Goal: Task Accomplishment & Management: Manage account settings

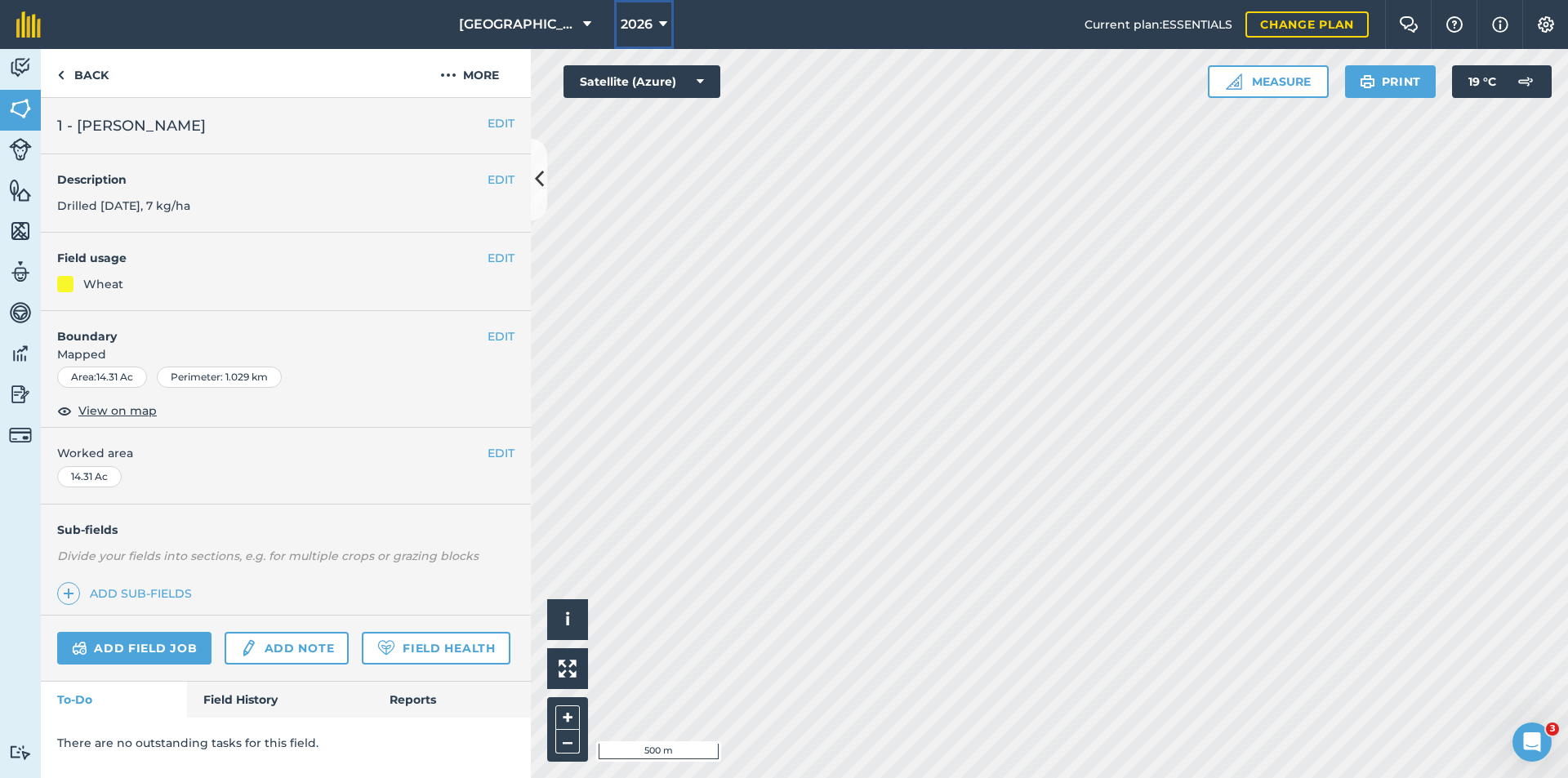
click at [659, 21] on icon at bounding box center [662, 24] width 8 height 20
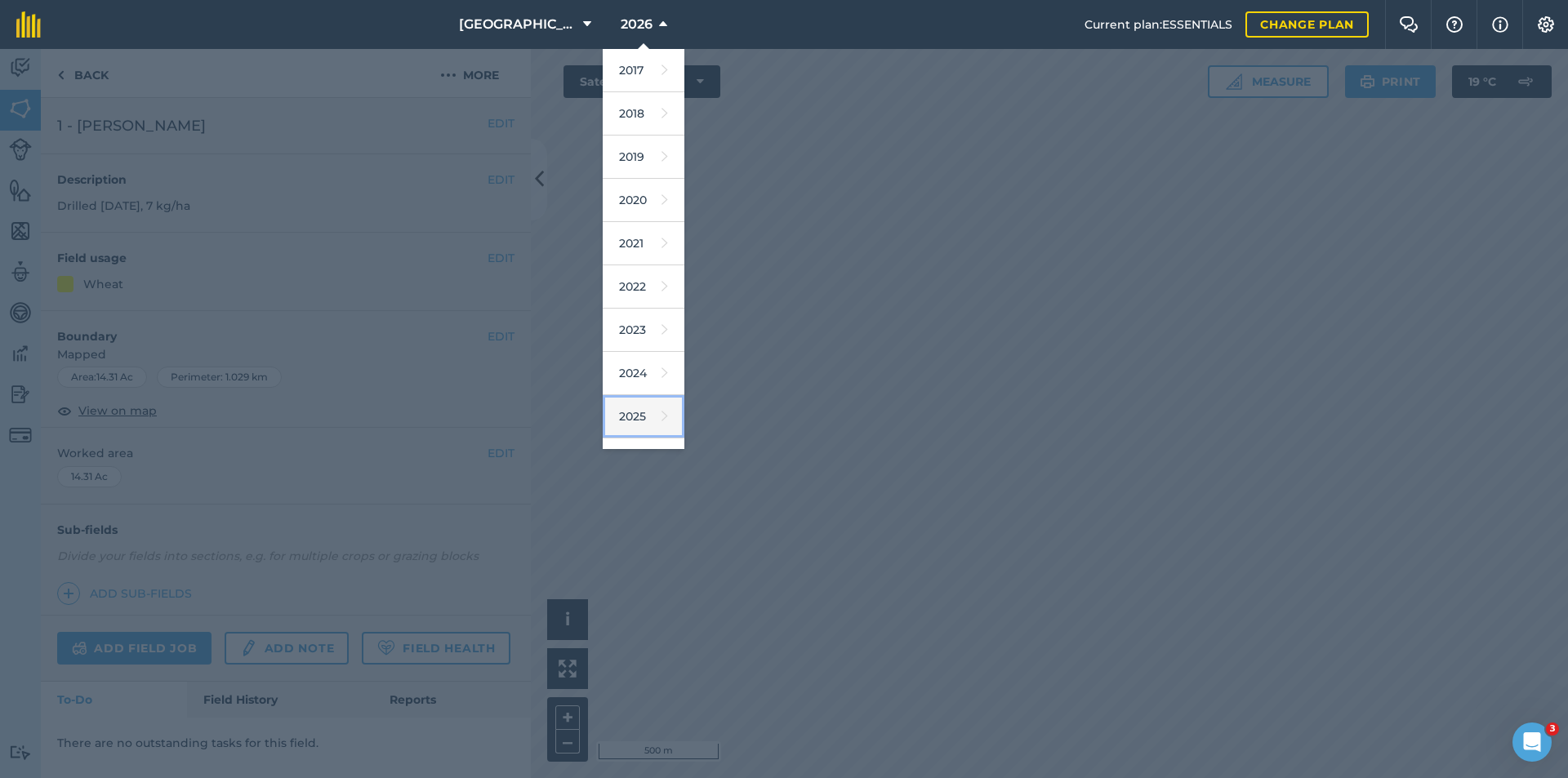
click at [626, 402] on link "2025" at bounding box center [643, 416] width 82 height 43
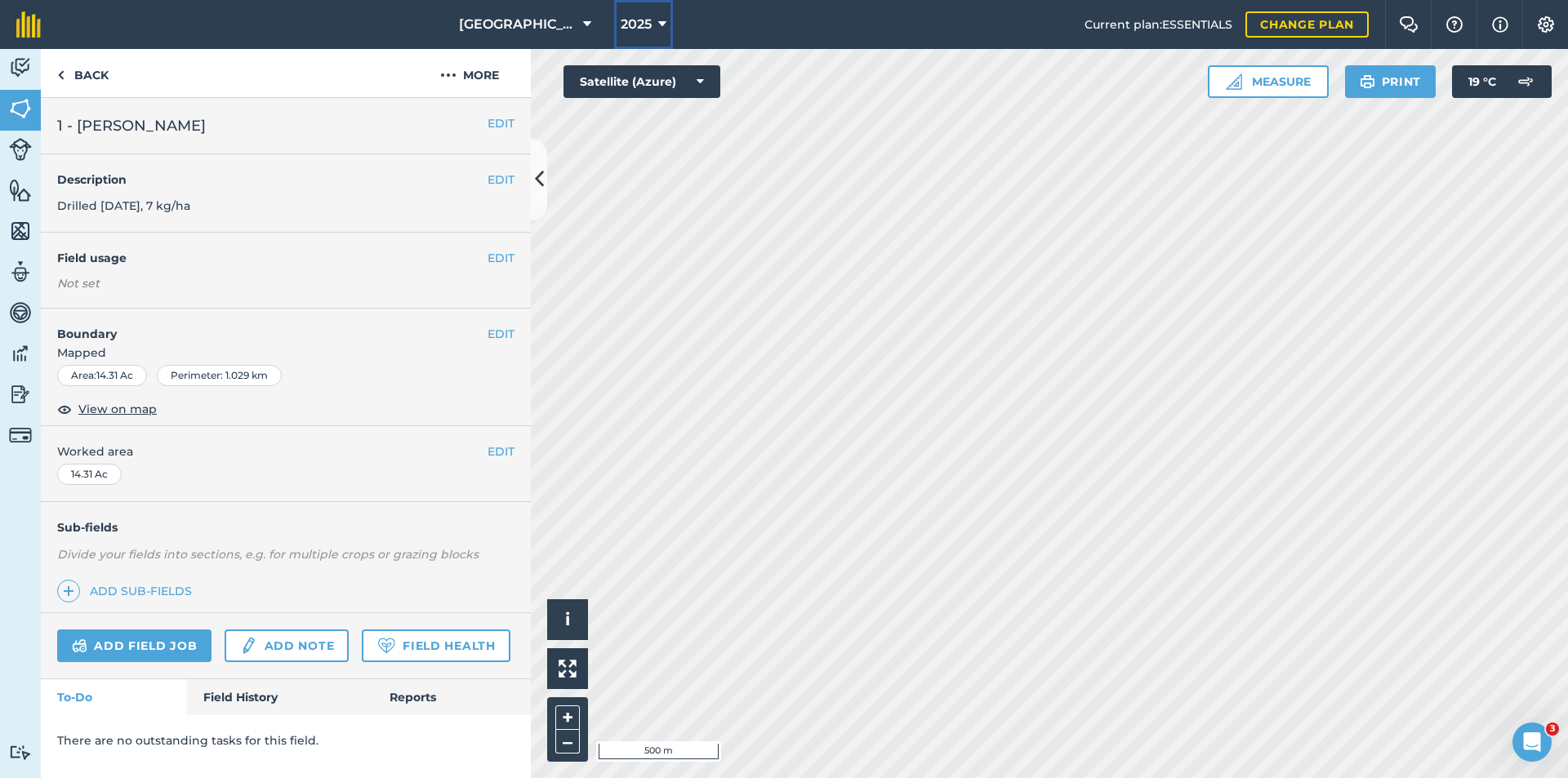
click at [637, 31] on button "2025" at bounding box center [643, 24] width 58 height 49
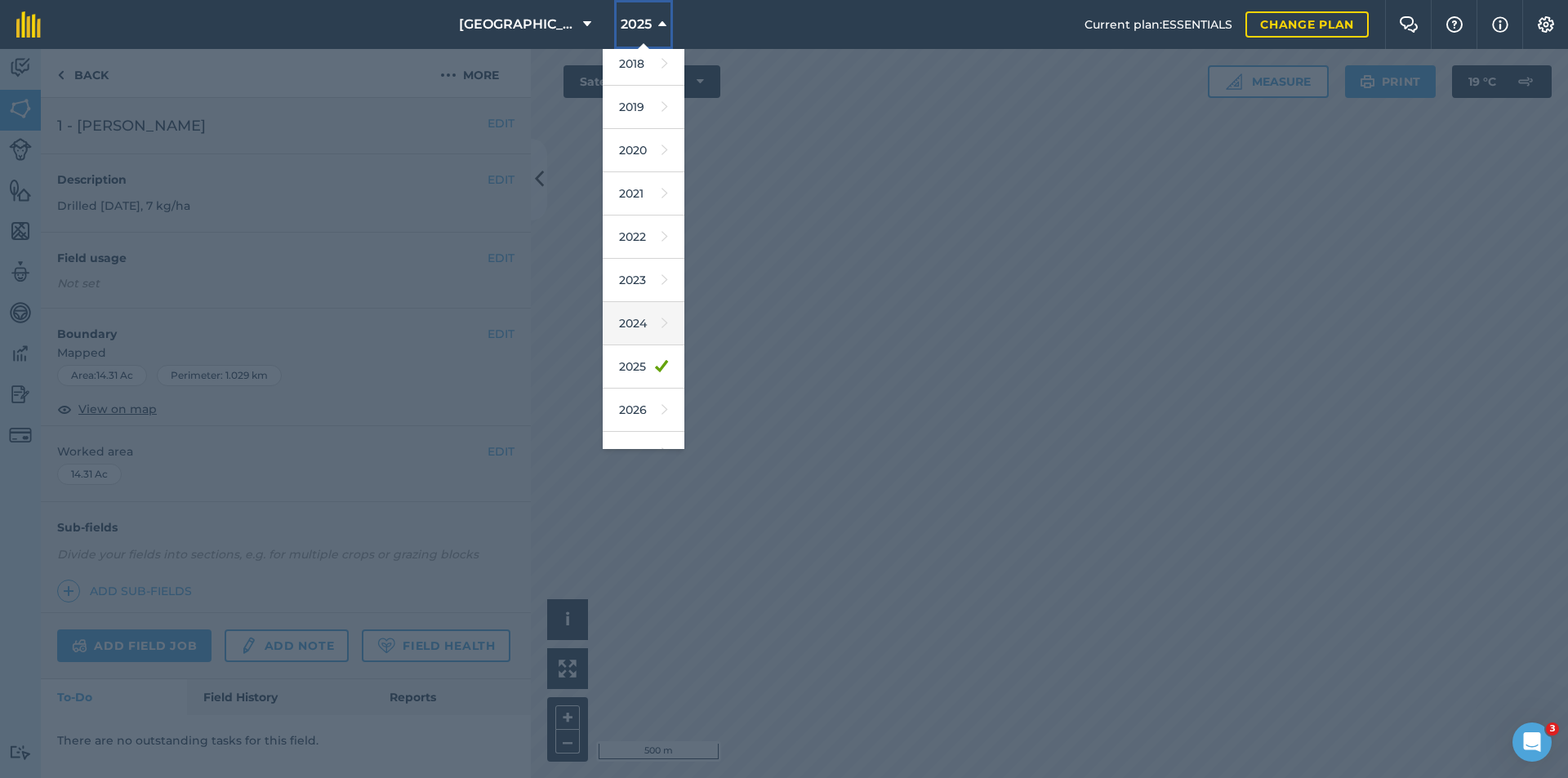
scroll to position [76, 0]
click at [628, 383] on link "2026" at bounding box center [643, 383] width 82 height 43
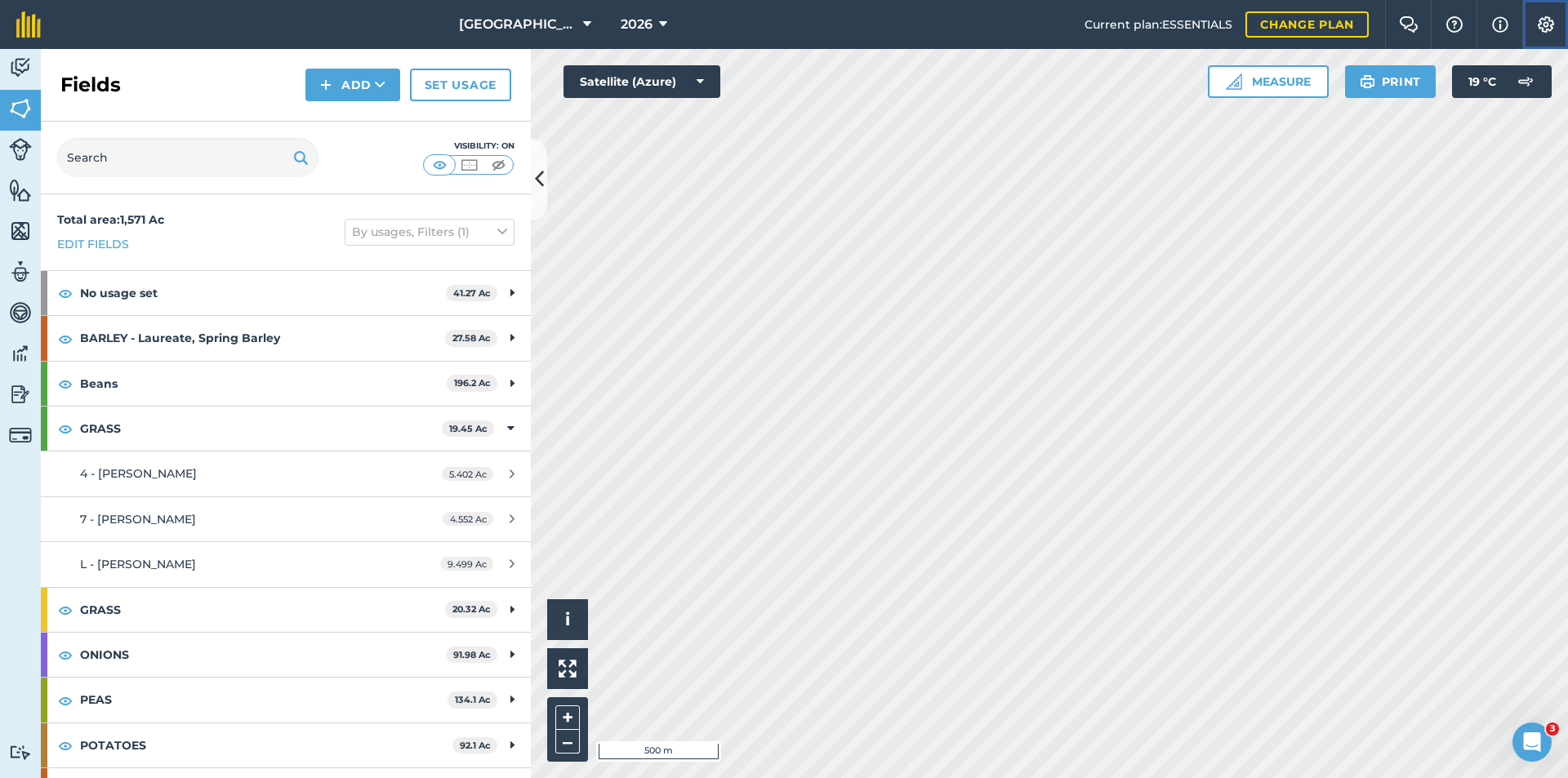
click at [1553, 18] on img at bounding box center [1546, 24] width 20 height 16
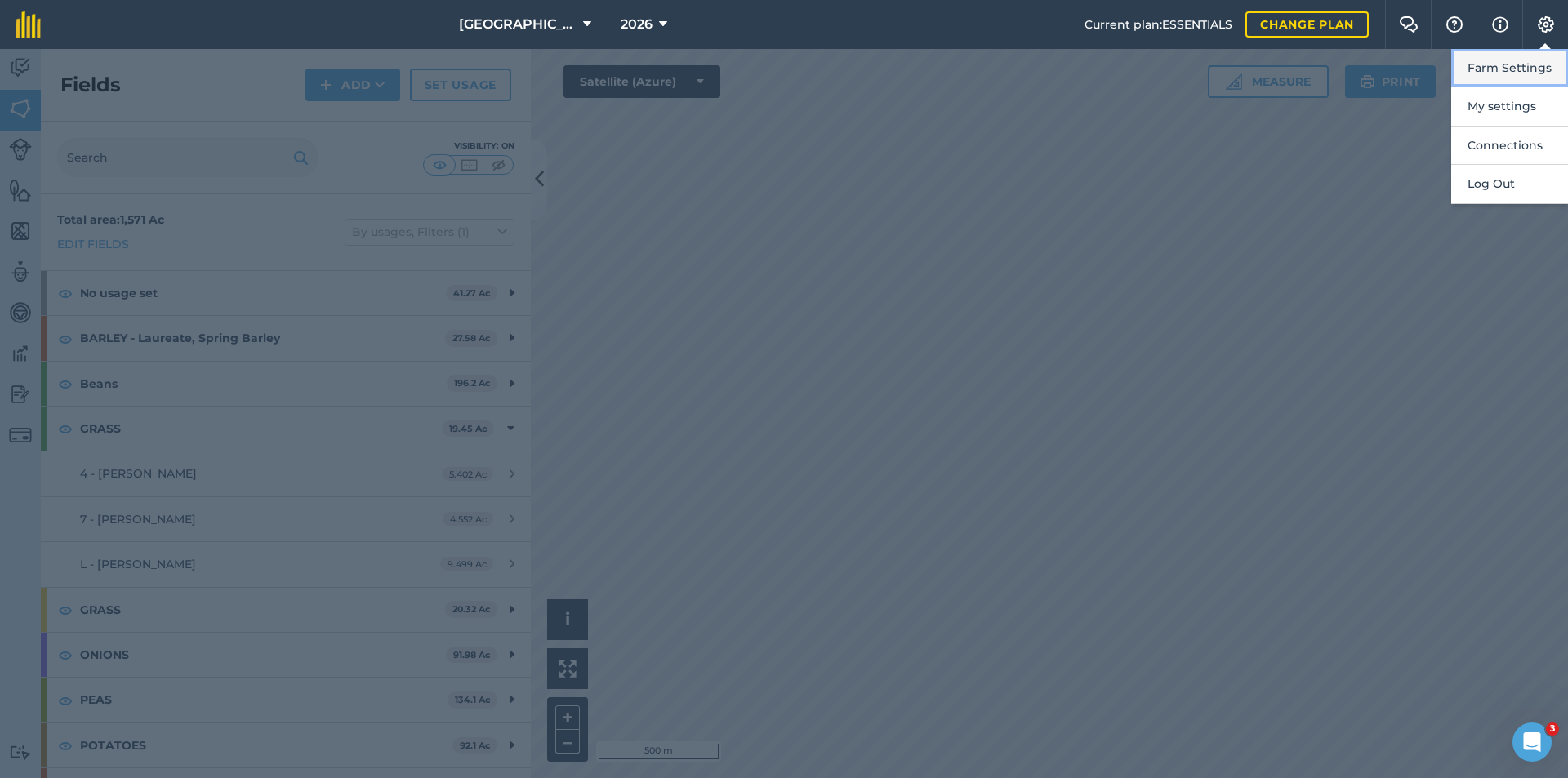
click at [1506, 68] on button "Farm Settings" at bounding box center [1510, 68] width 117 height 39
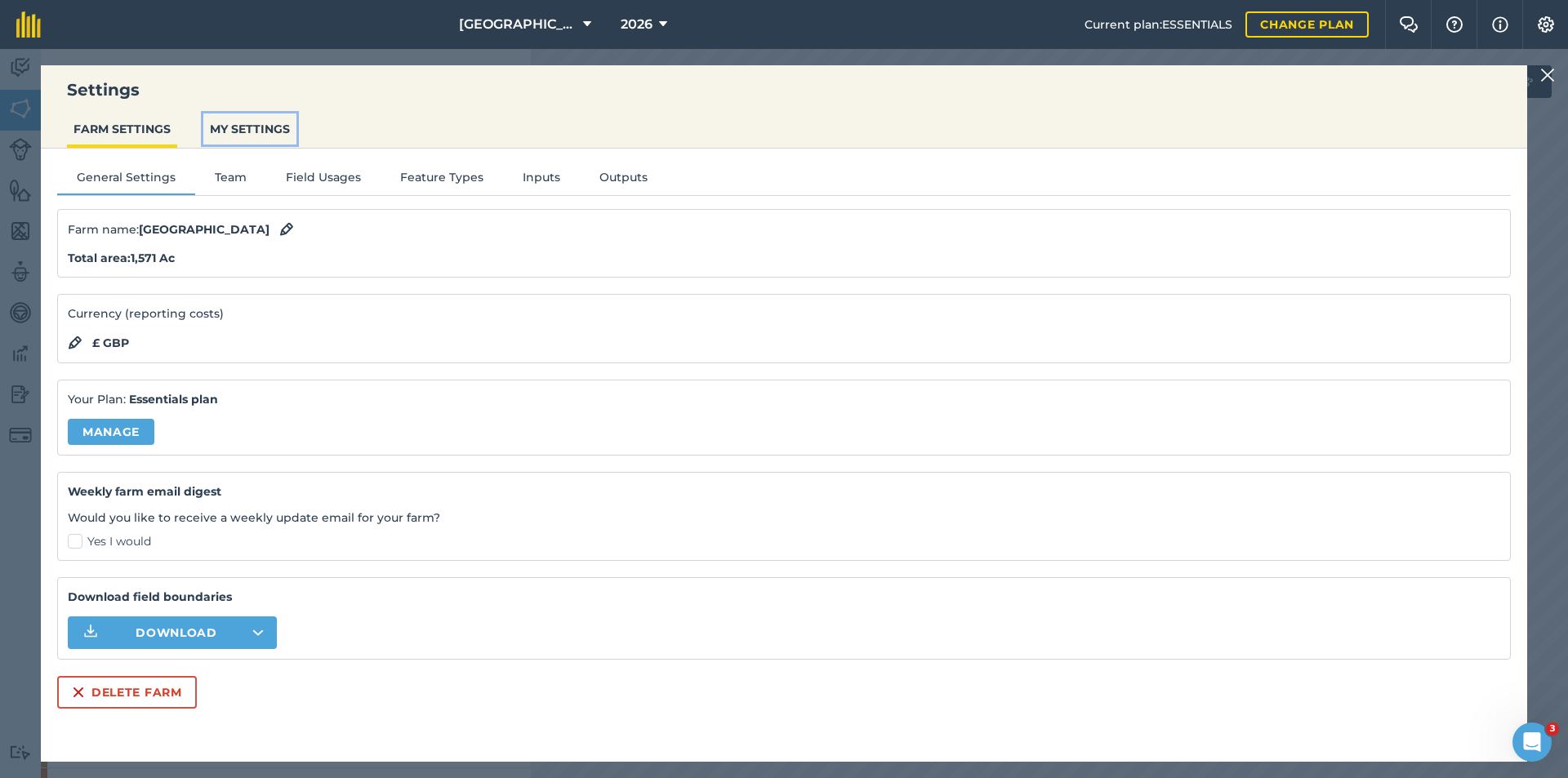
click at [257, 132] on button "MY SETTINGS" at bounding box center [249, 129] width 93 height 31
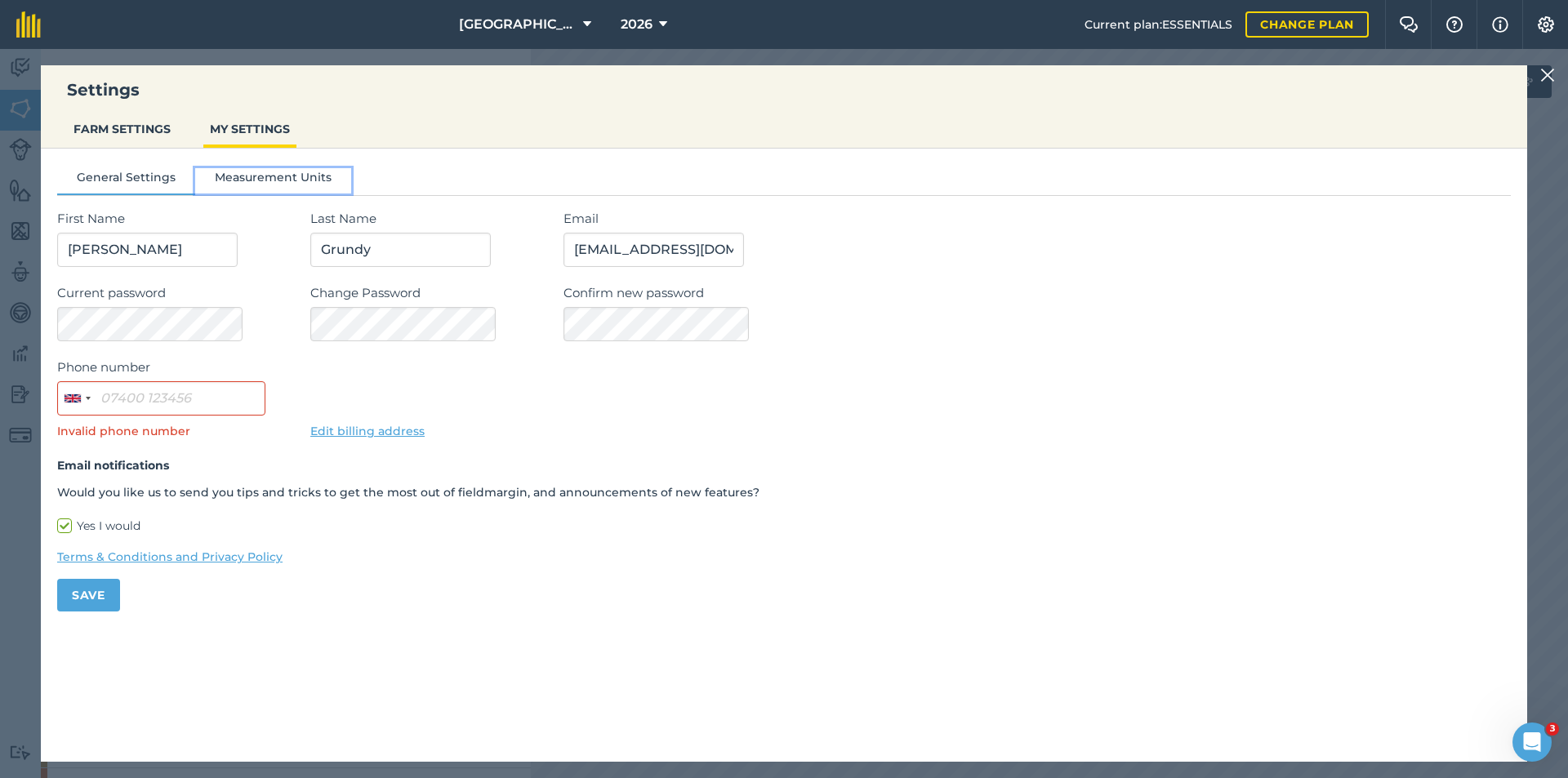
click at [252, 177] on button "Measurement Units" at bounding box center [273, 181] width 156 height 24
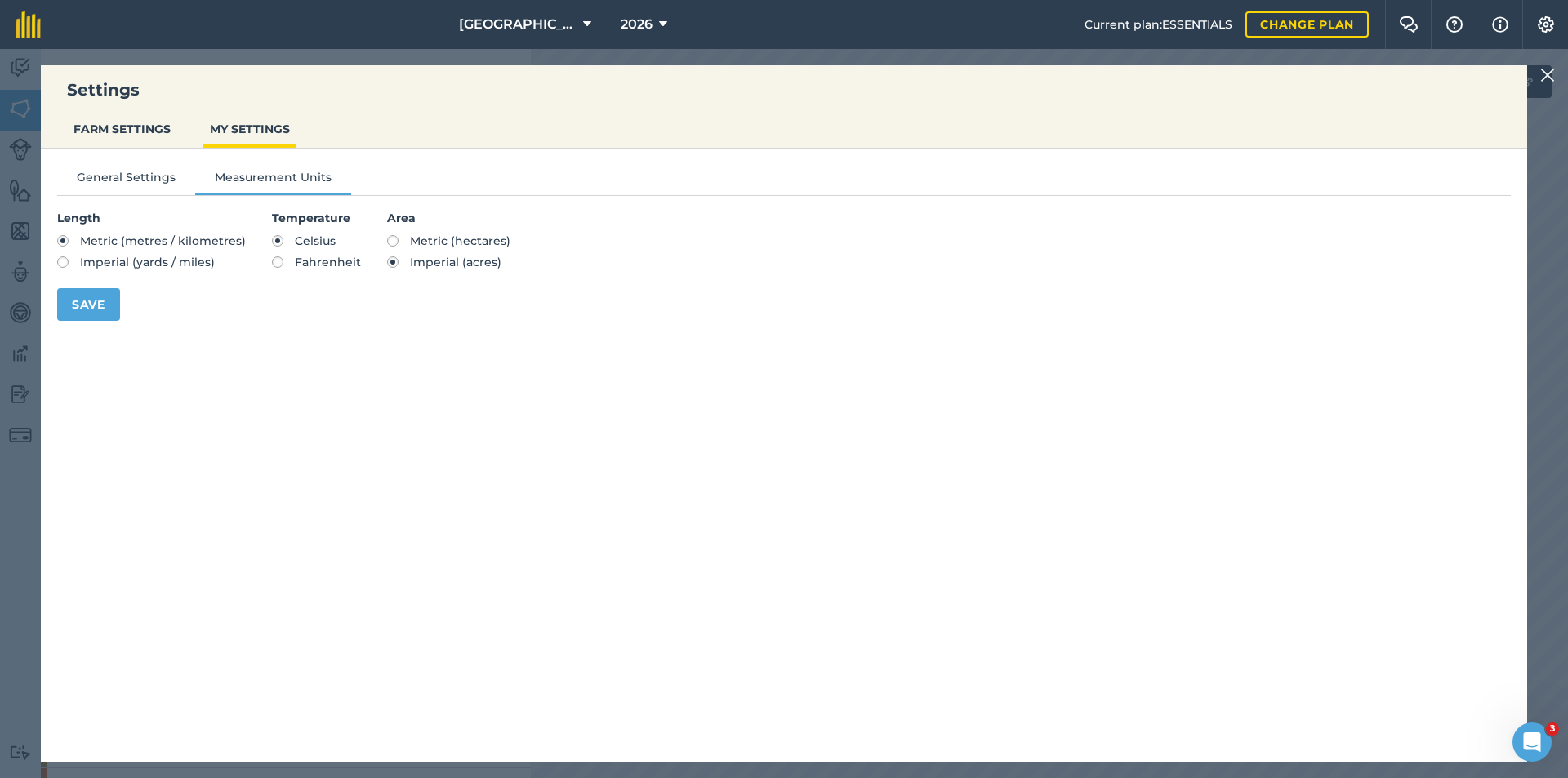
click at [419, 247] on span "Metric (hectares)" at bounding box center [460, 241] width 101 height 15
radio input "true"
radio input "false"
drag, startPoint x: 95, startPoint y: 303, endPoint x: 105, endPoint y: 301, distance: 10.2
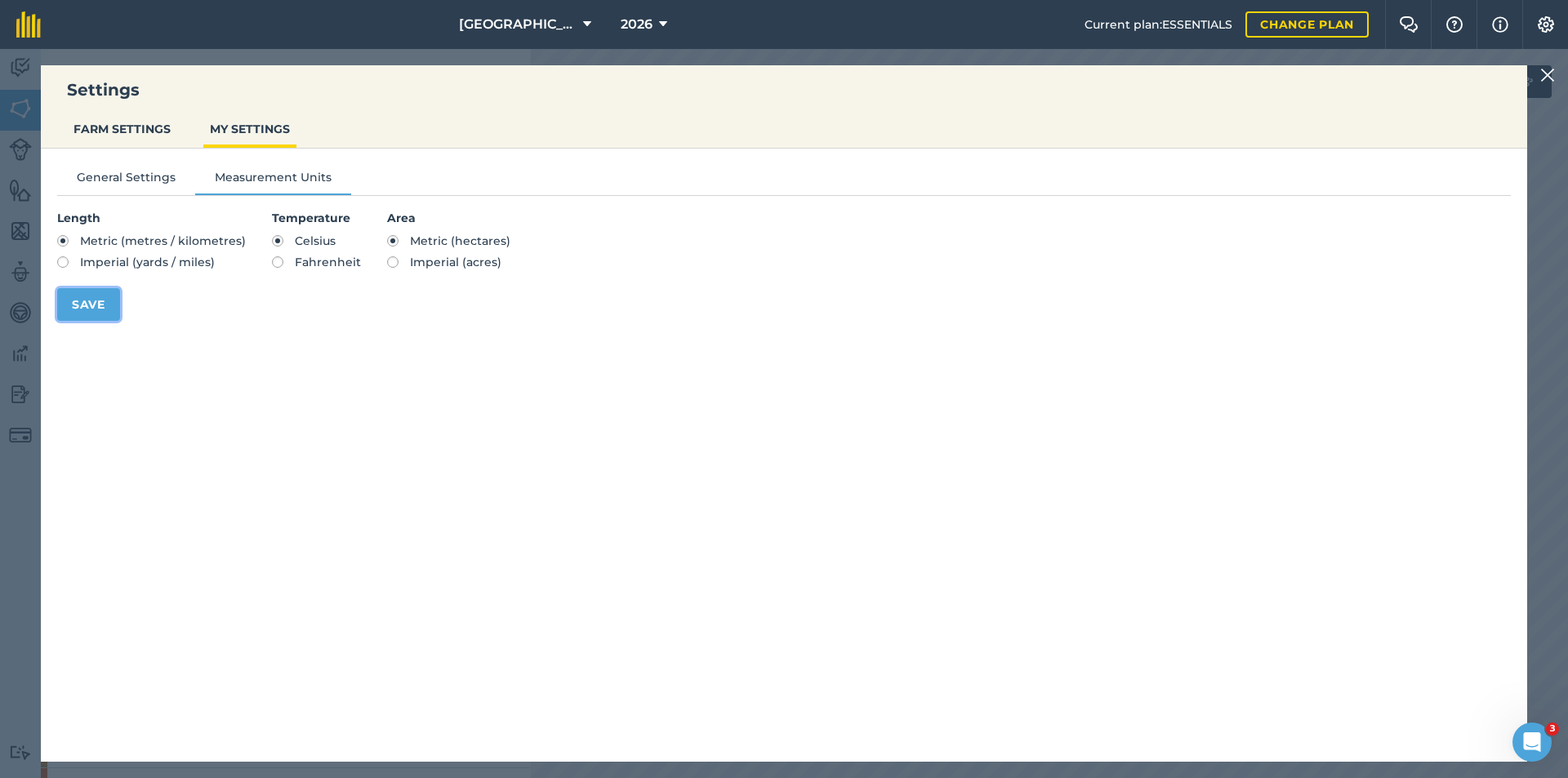
click at [96, 303] on button "Save" at bounding box center [88, 304] width 63 height 33
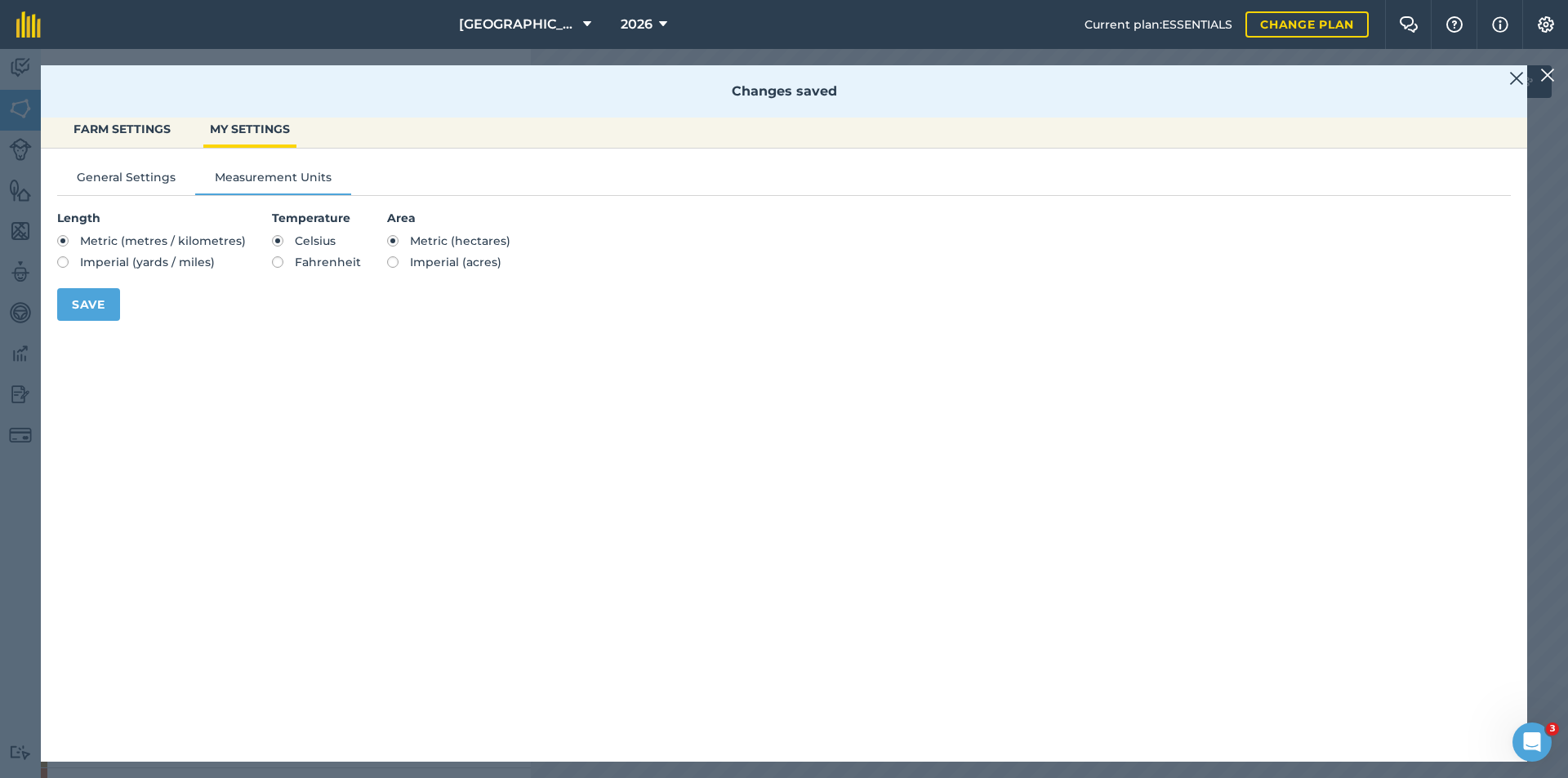
click at [1522, 72] on img at bounding box center [1516, 78] width 15 height 20
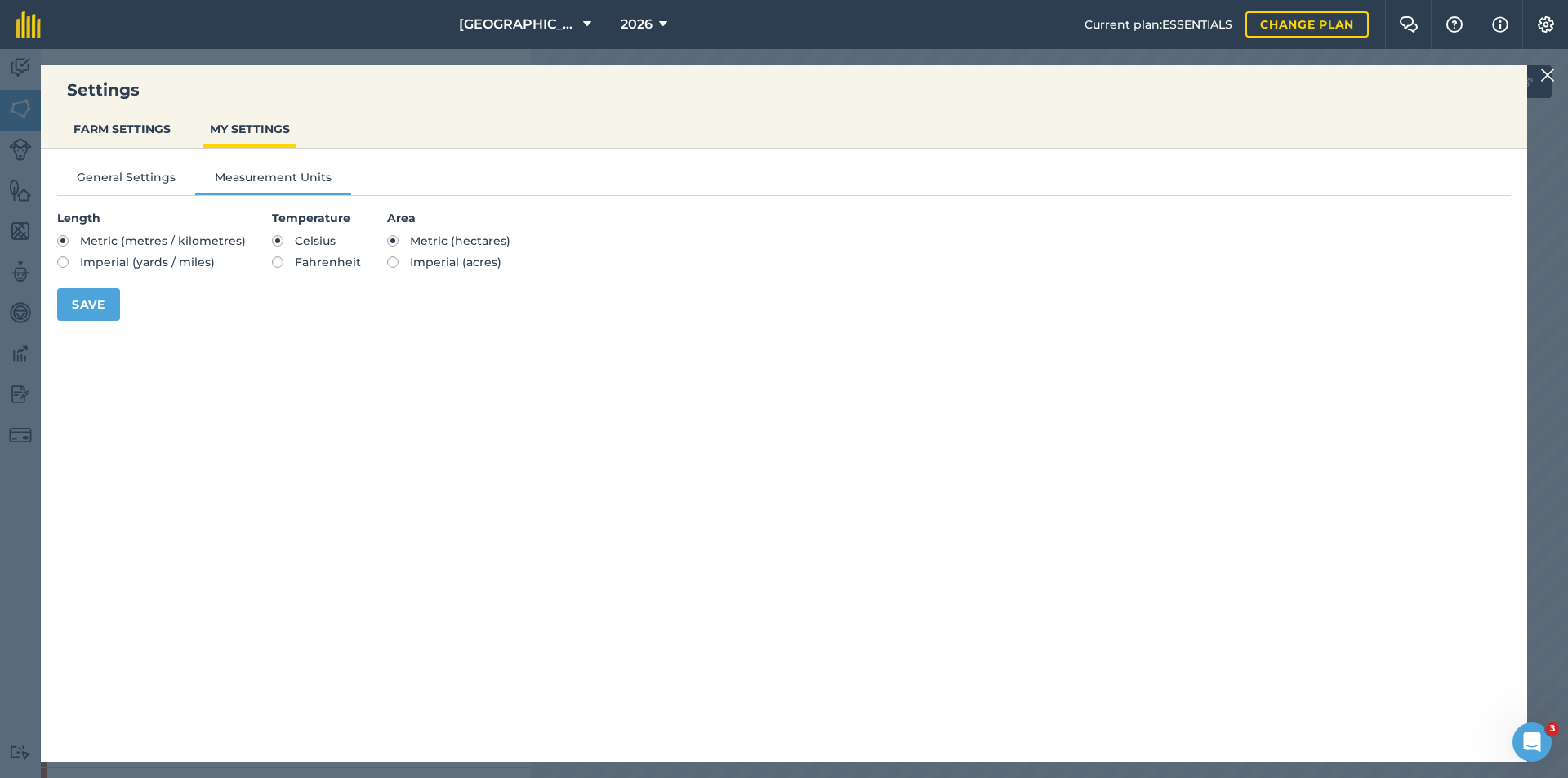
click at [1549, 70] on img at bounding box center [1546, 75] width 15 height 20
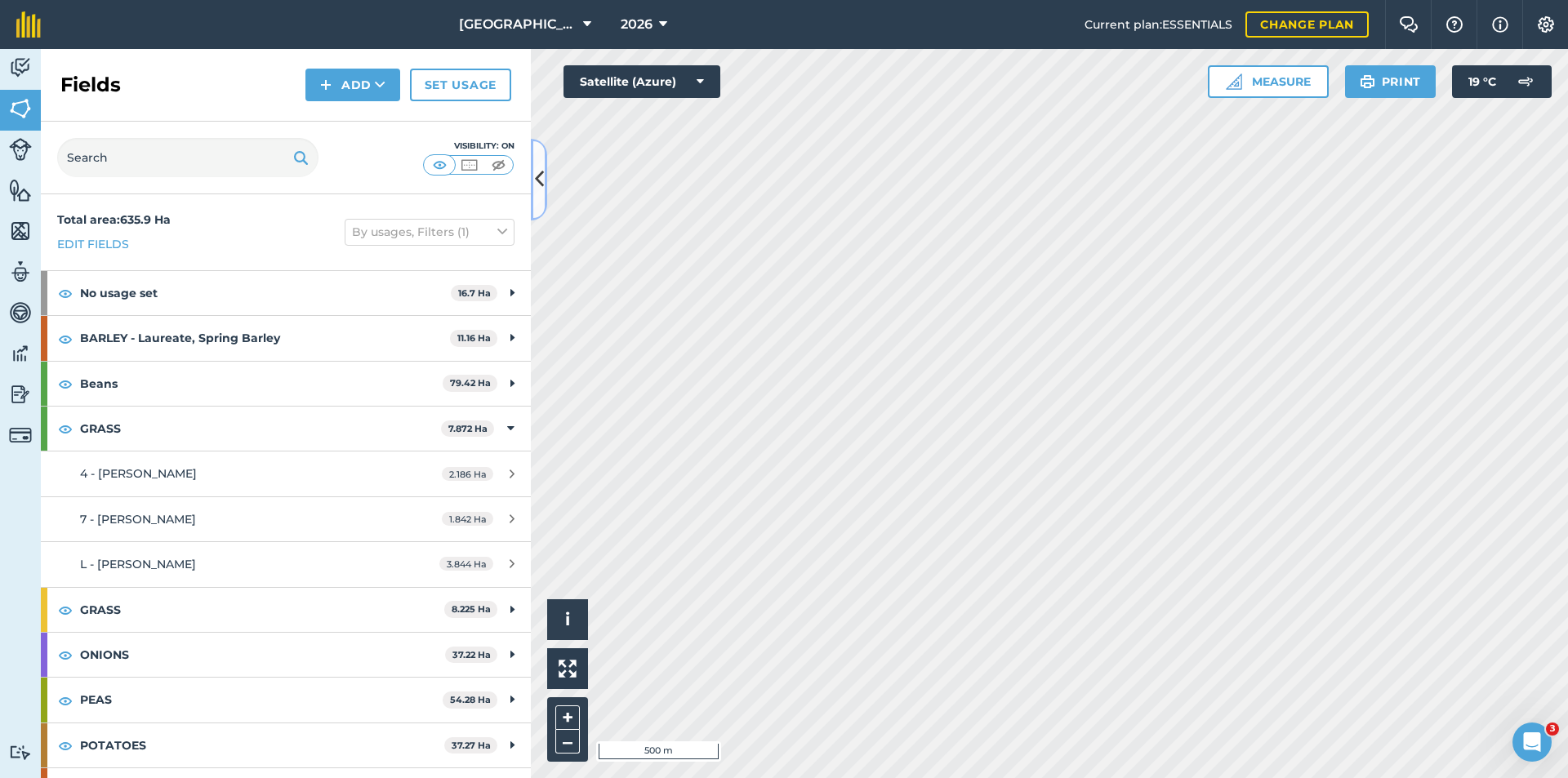
click at [544, 194] on button at bounding box center [538, 179] width 16 height 82
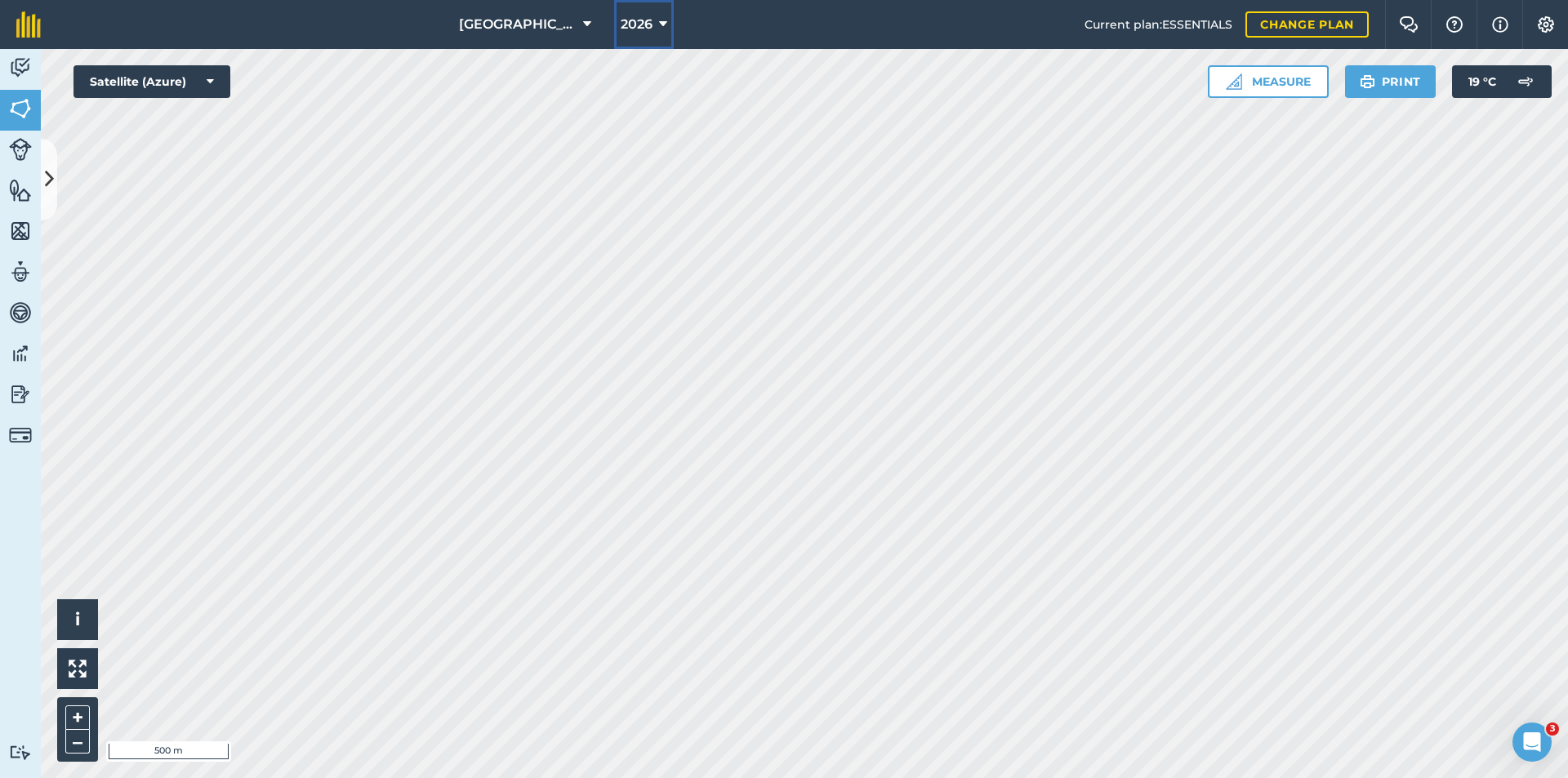
click at [614, 19] on button "2026" at bounding box center [643, 24] width 59 height 49
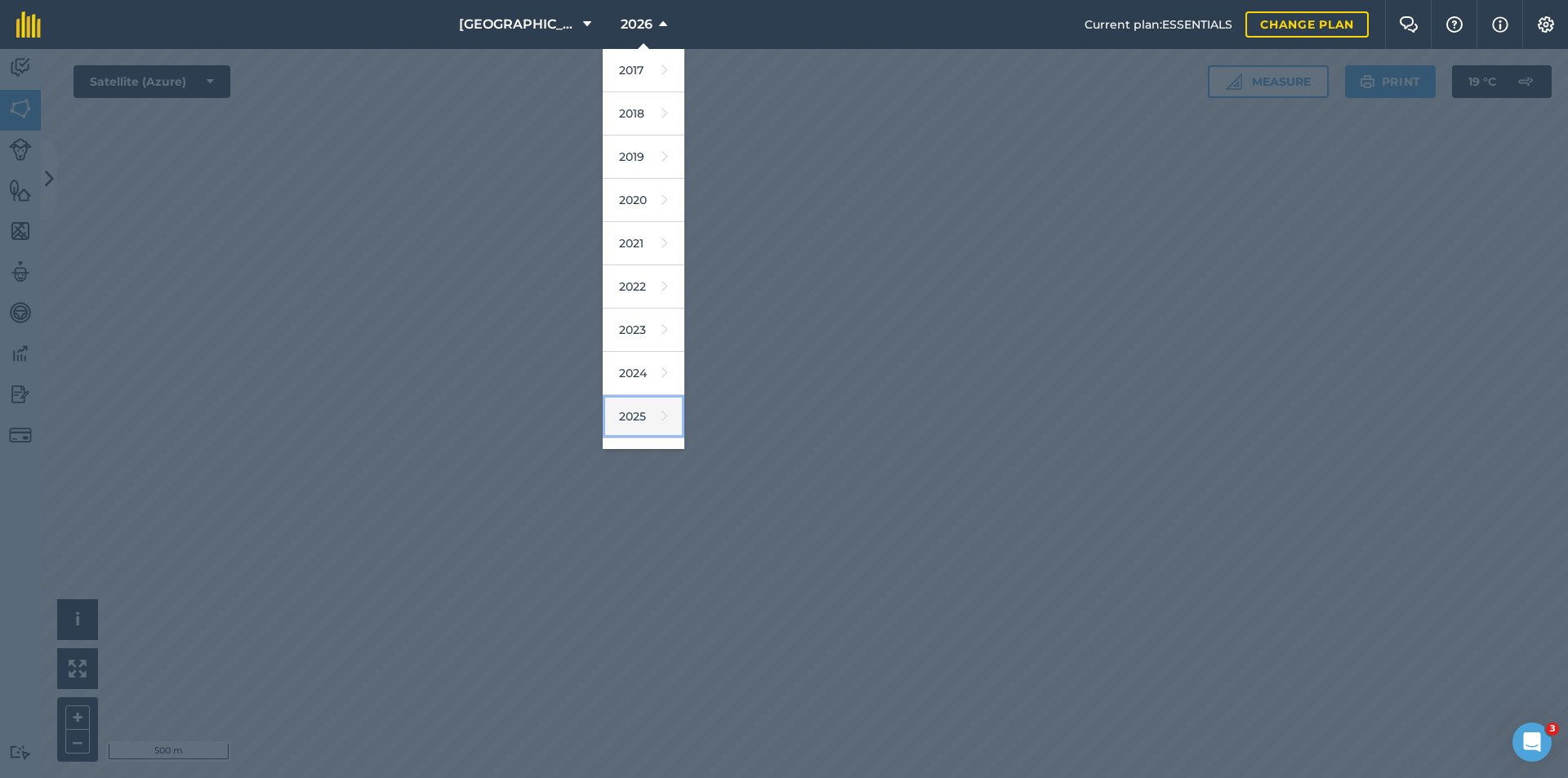
click at [623, 415] on link "2025" at bounding box center [643, 416] width 82 height 43
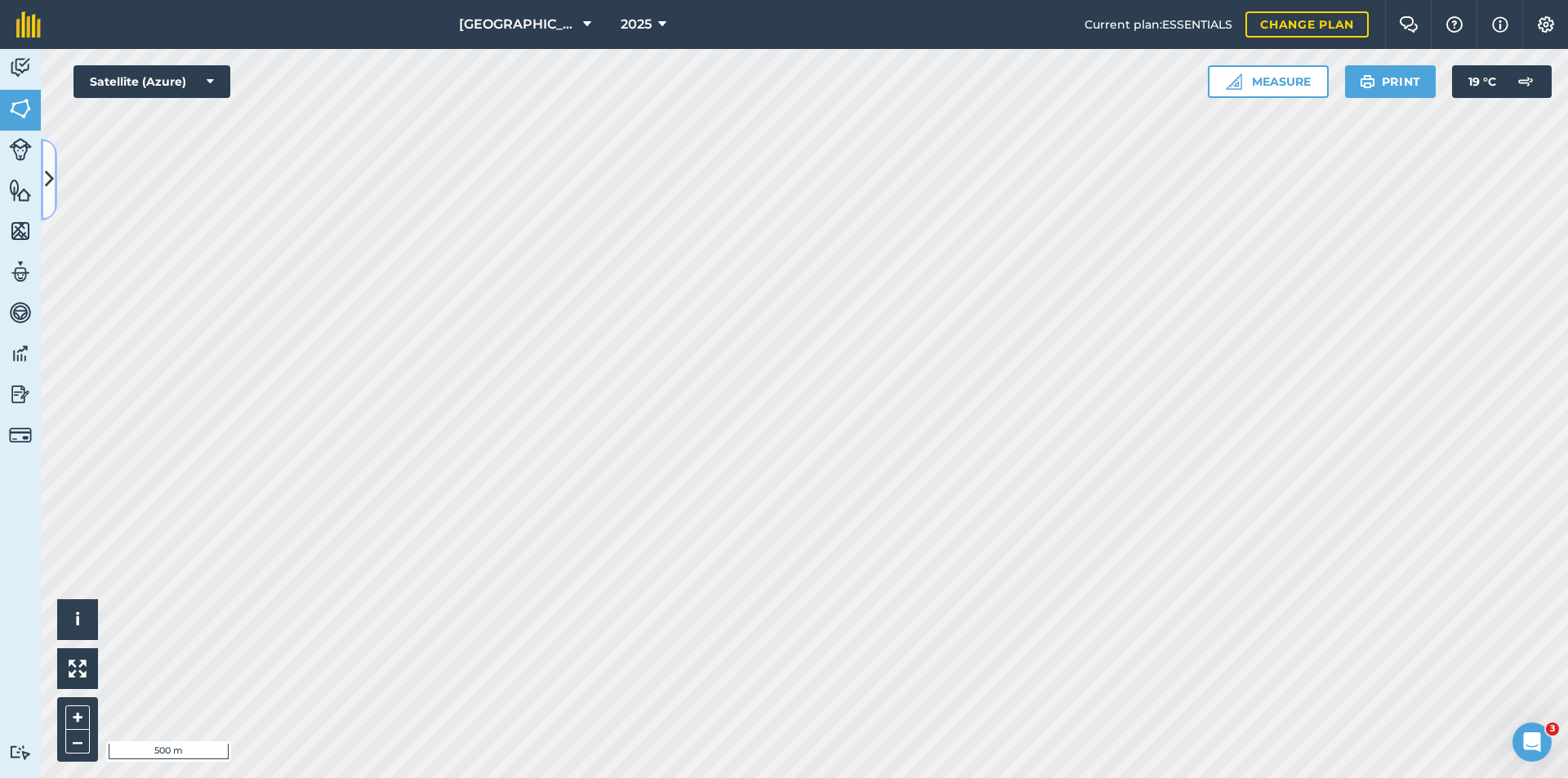
click at [45, 199] on button at bounding box center [48, 179] width 16 height 82
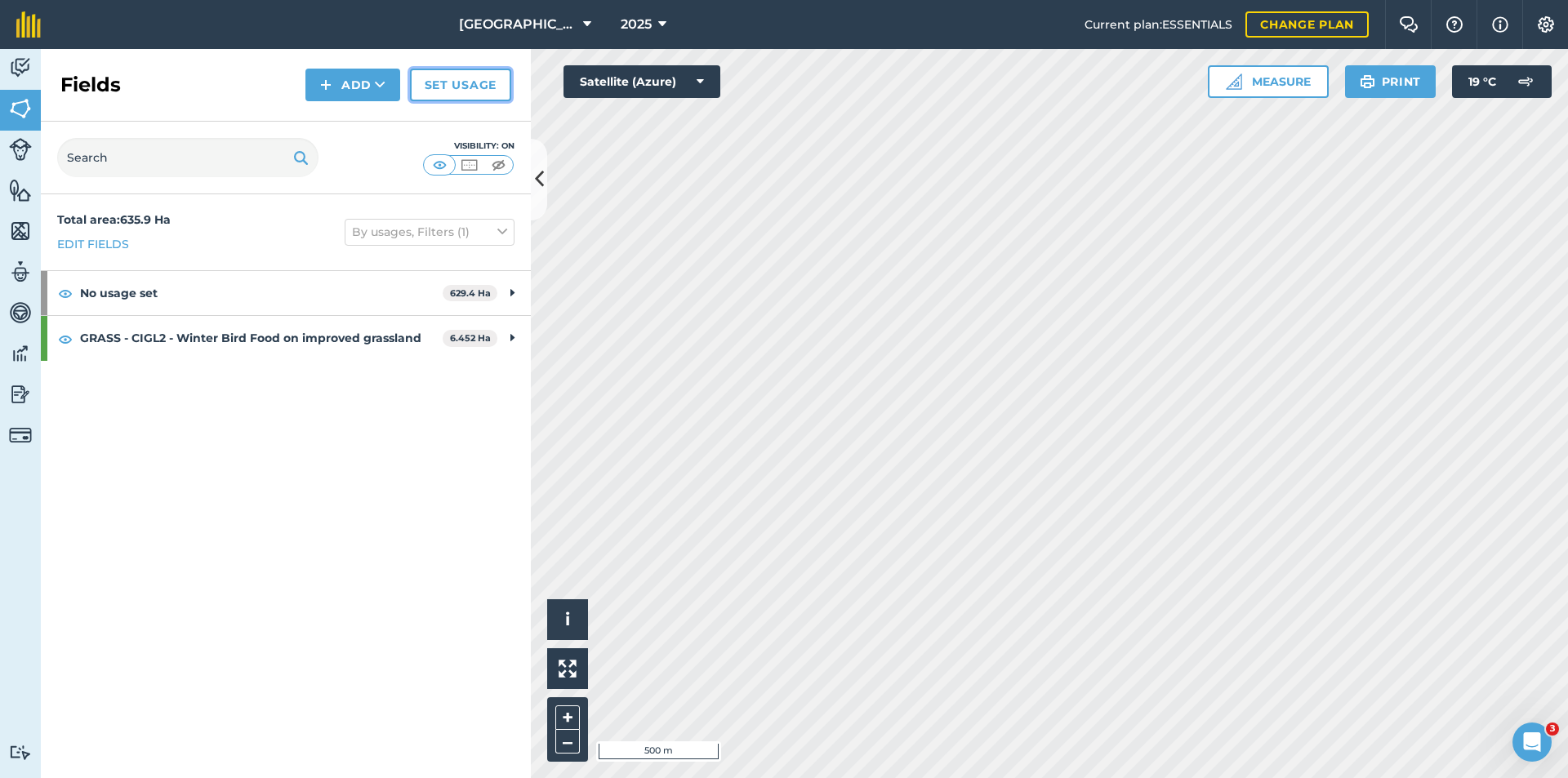
click at [452, 89] on link "Set usage" at bounding box center [461, 85] width 101 height 33
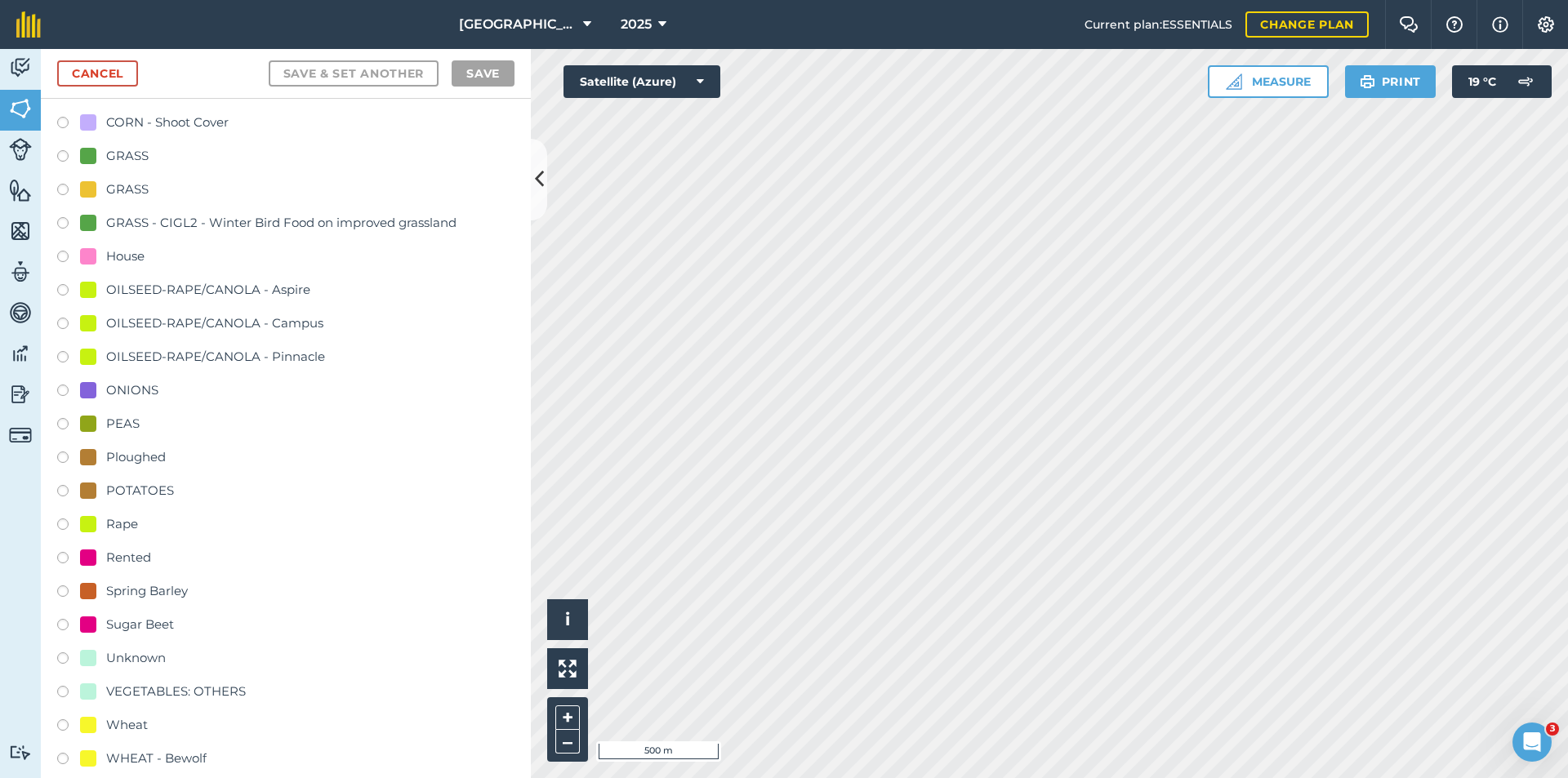
scroll to position [408, 0]
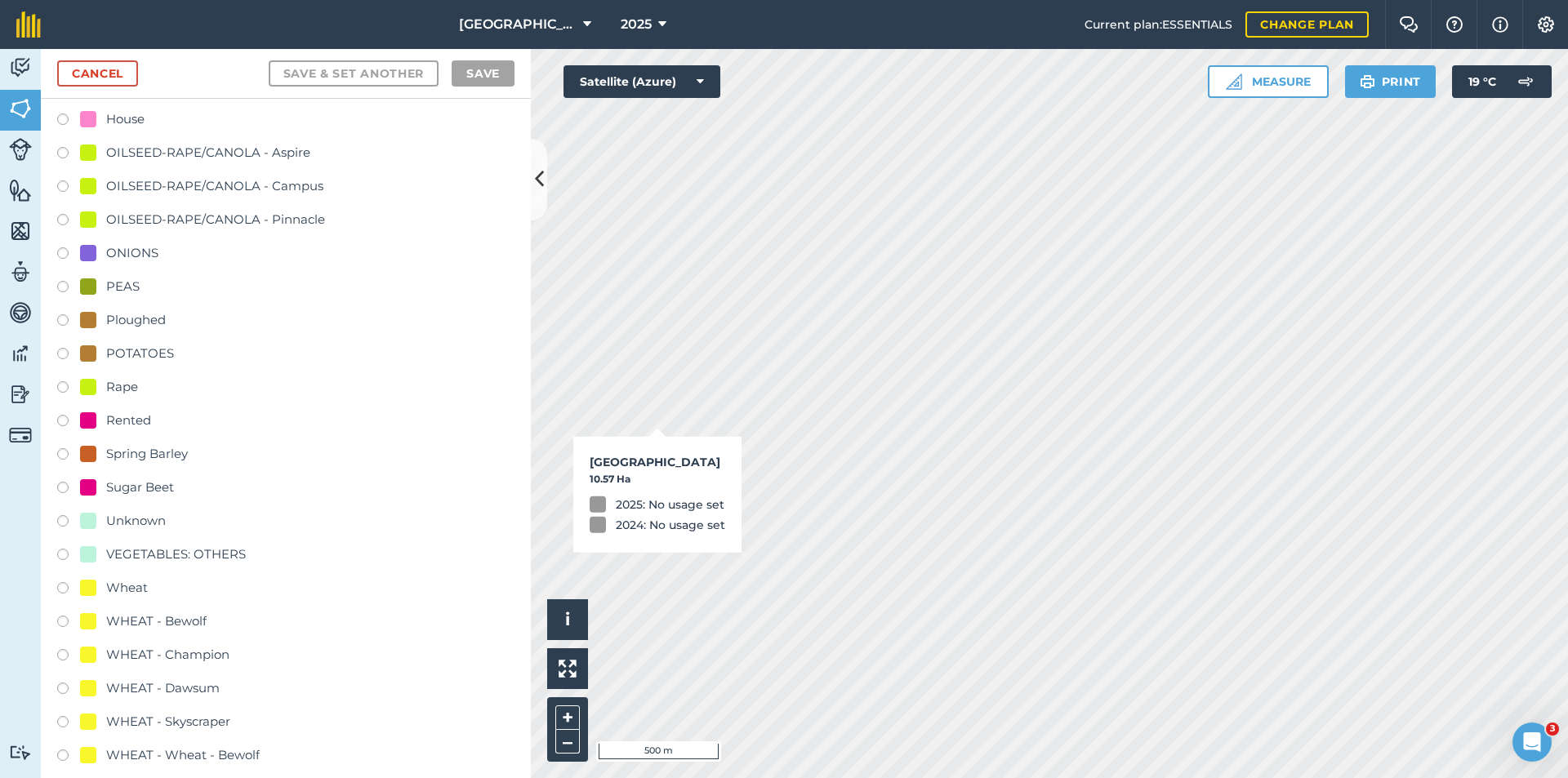
checkbox input "true"
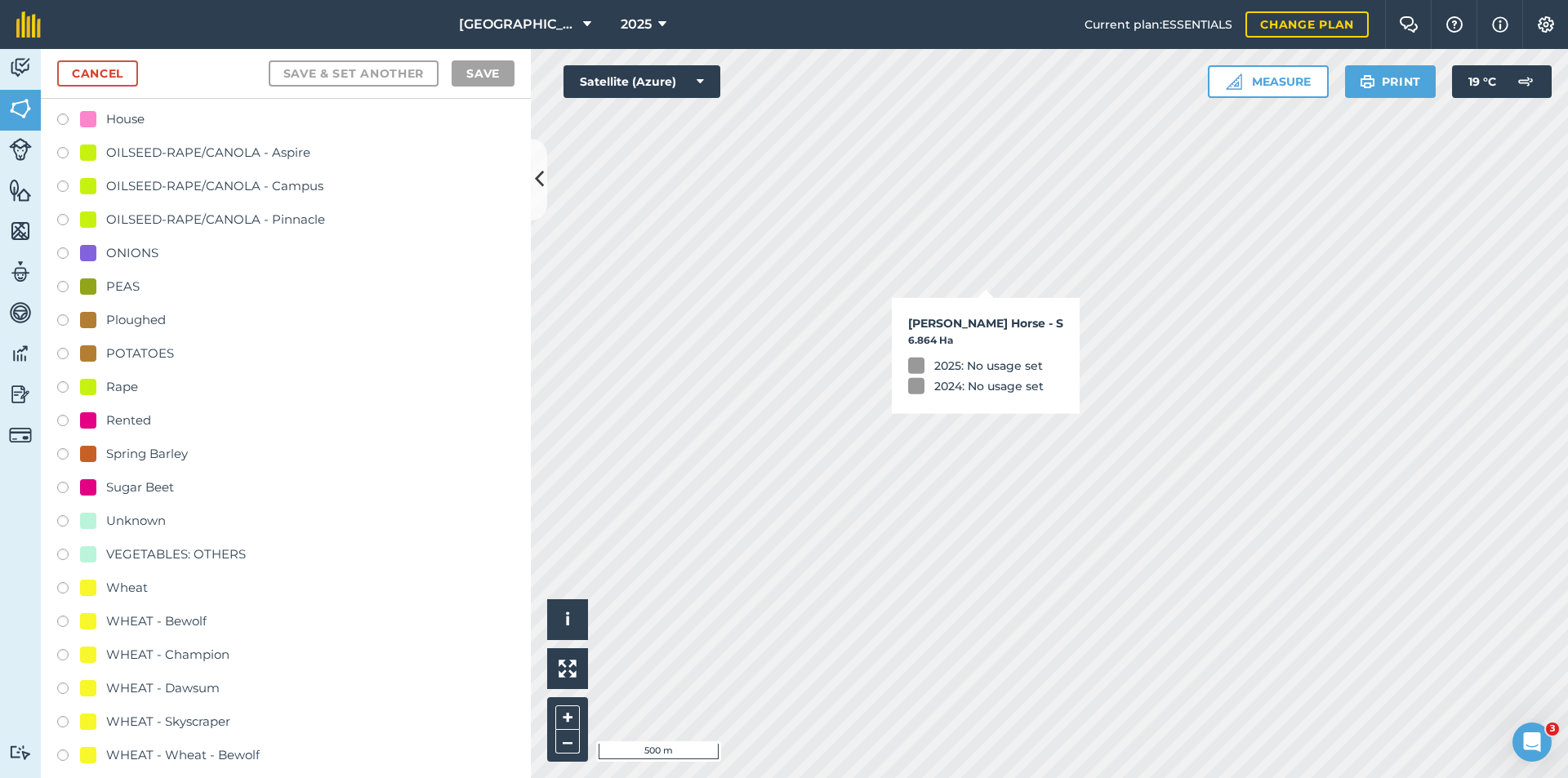
checkbox input "true"
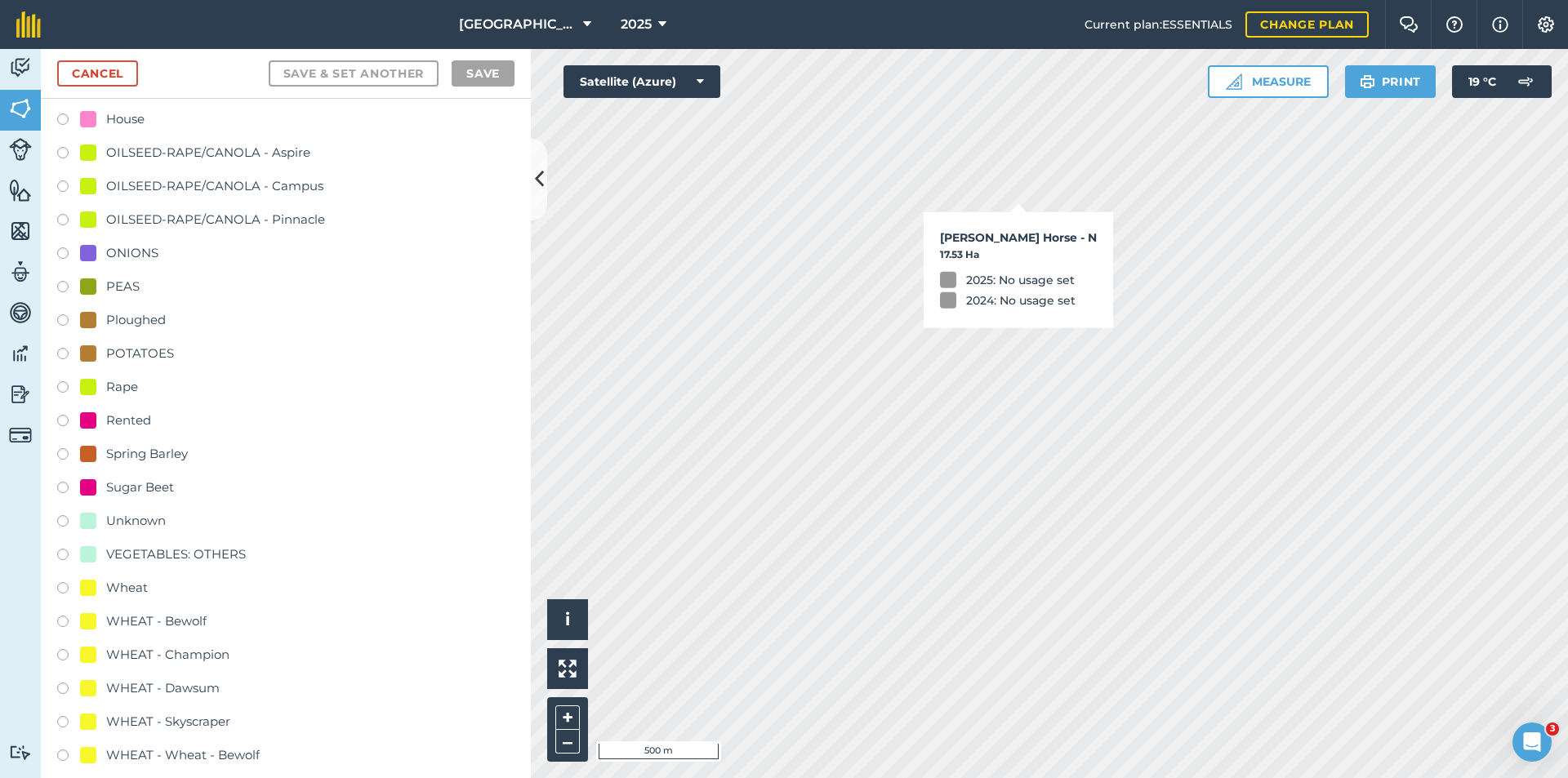
checkbox input "true"
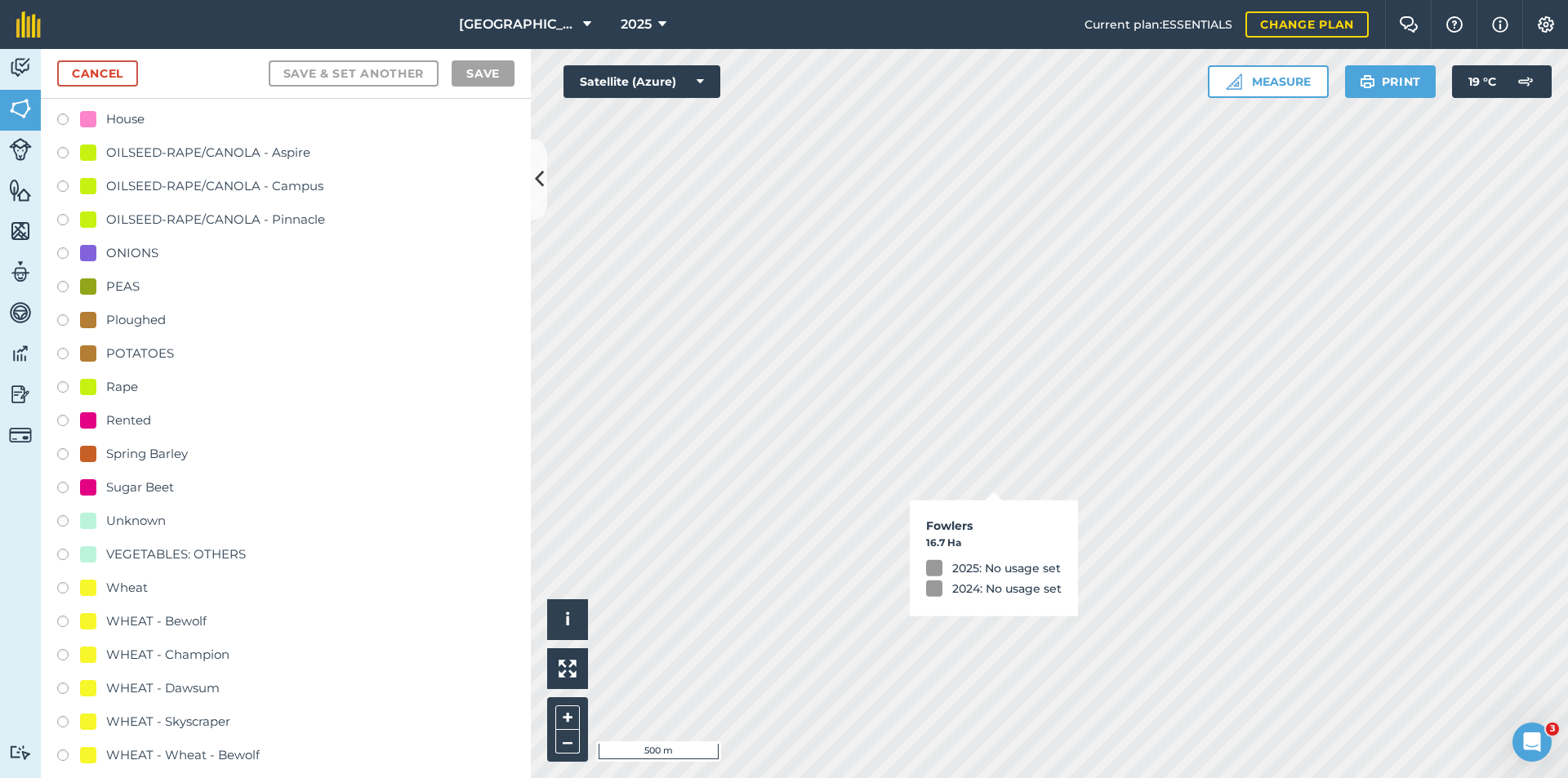
checkbox input "true"
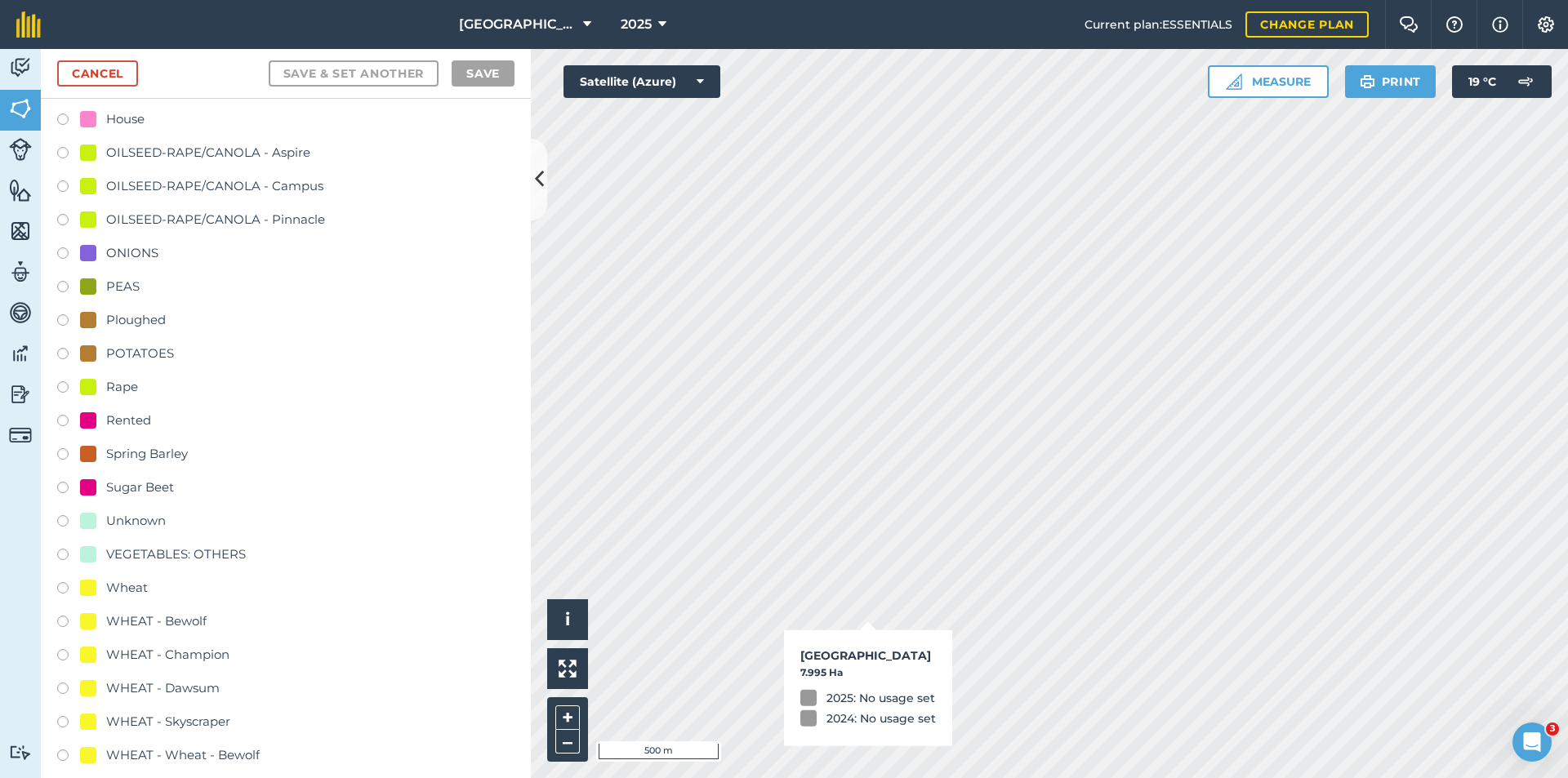
checkbox input "true"
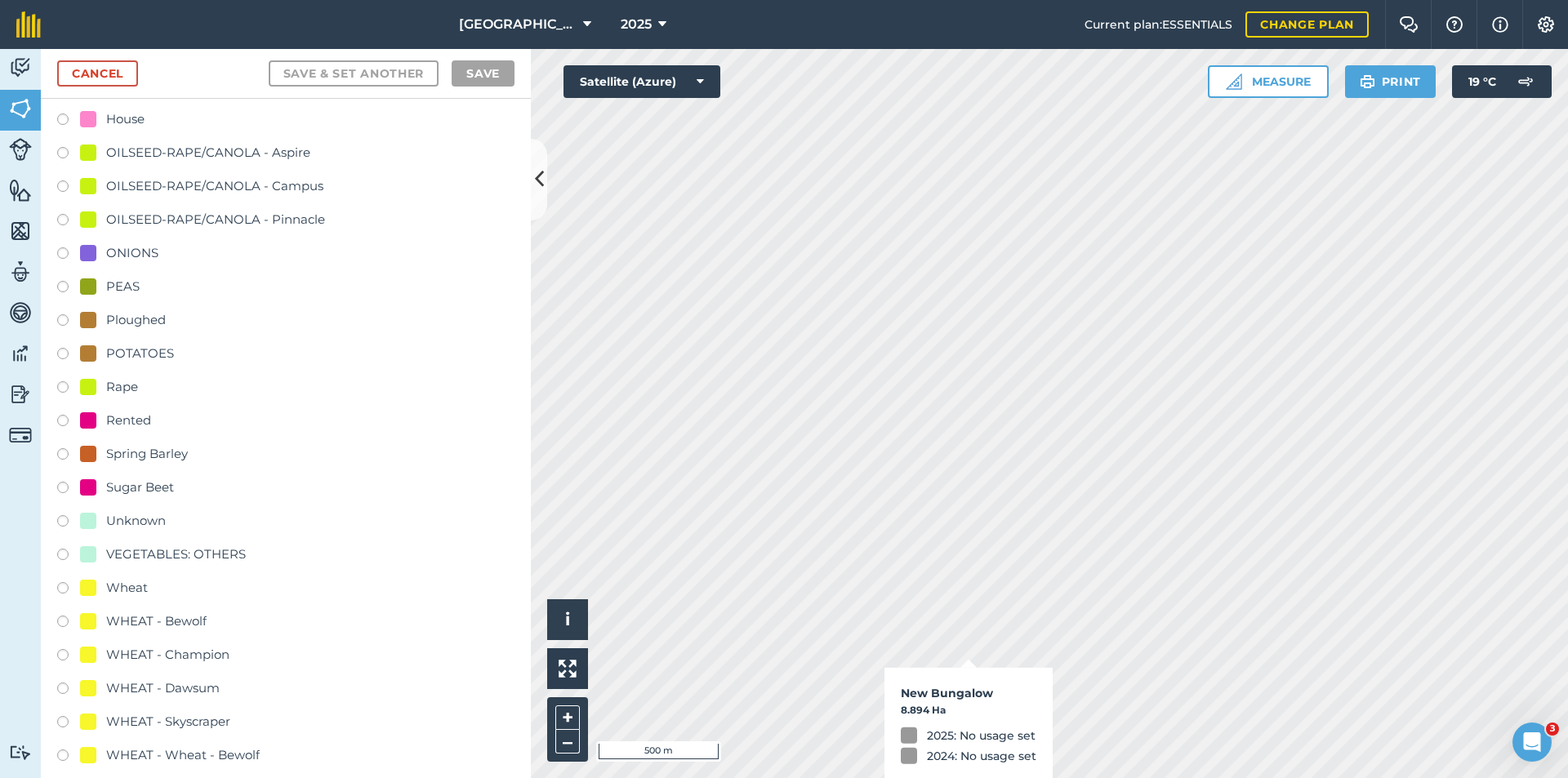
checkbox input "true"
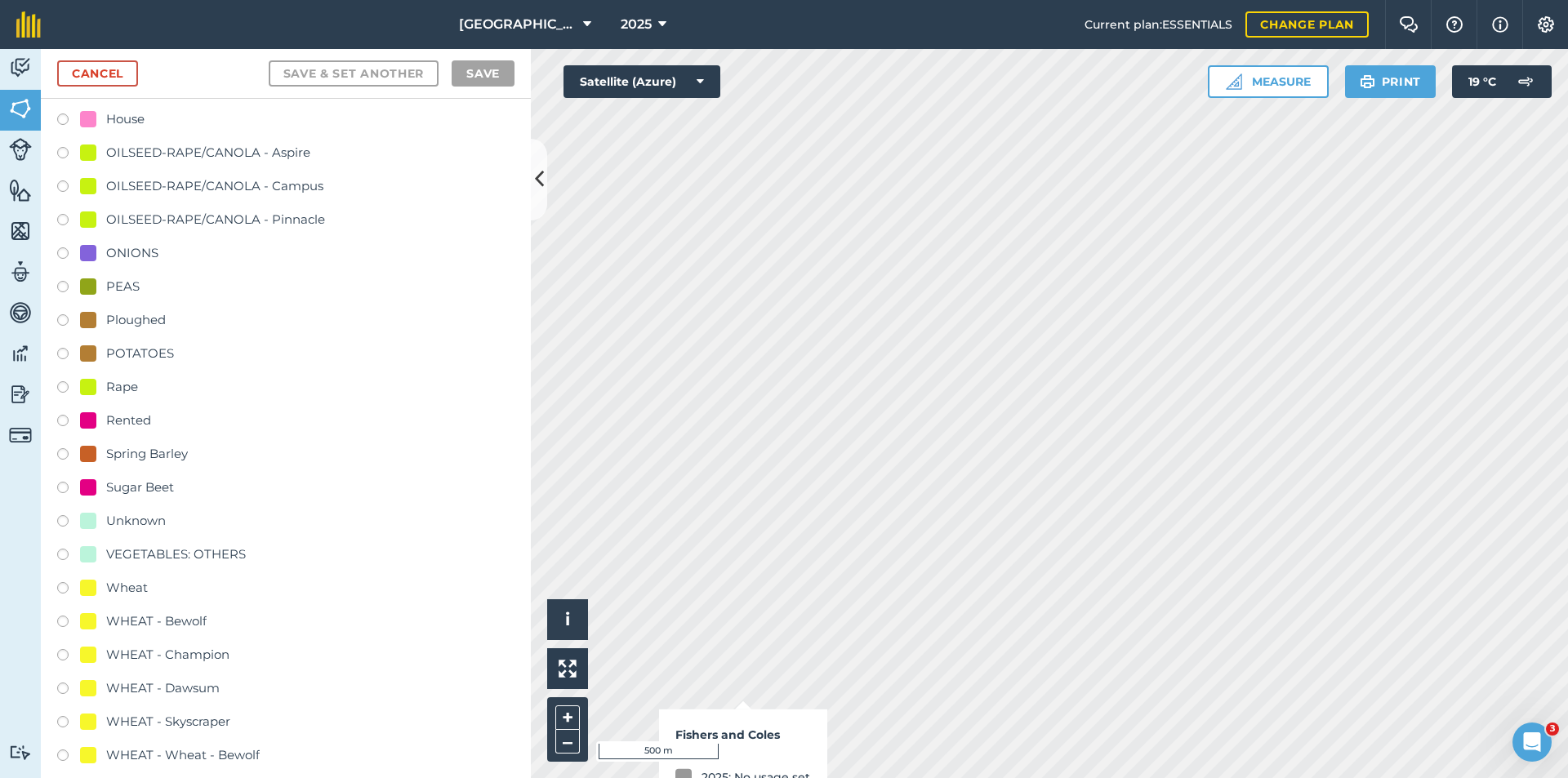
checkbox input "true"
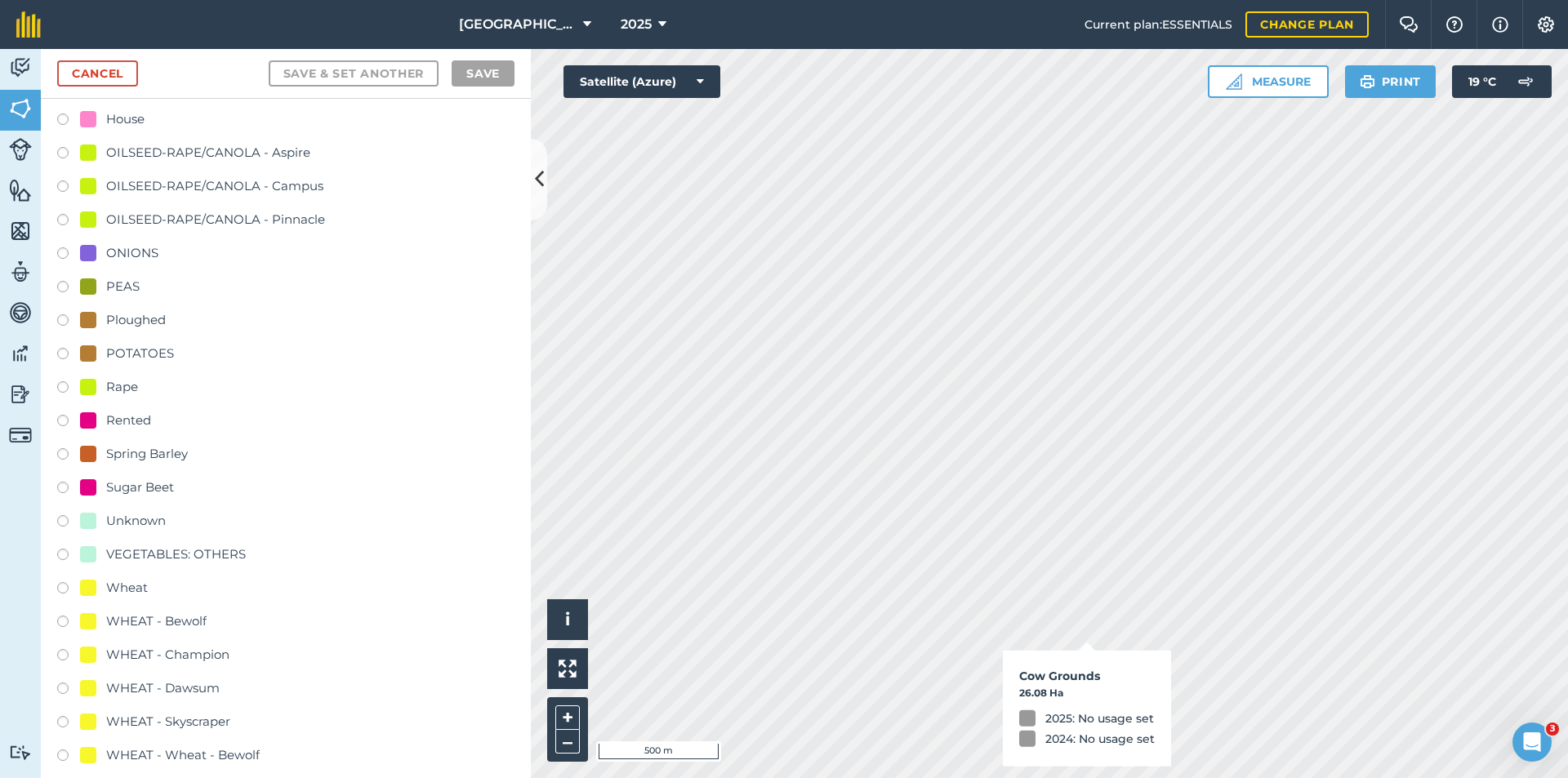
checkbox input "true"
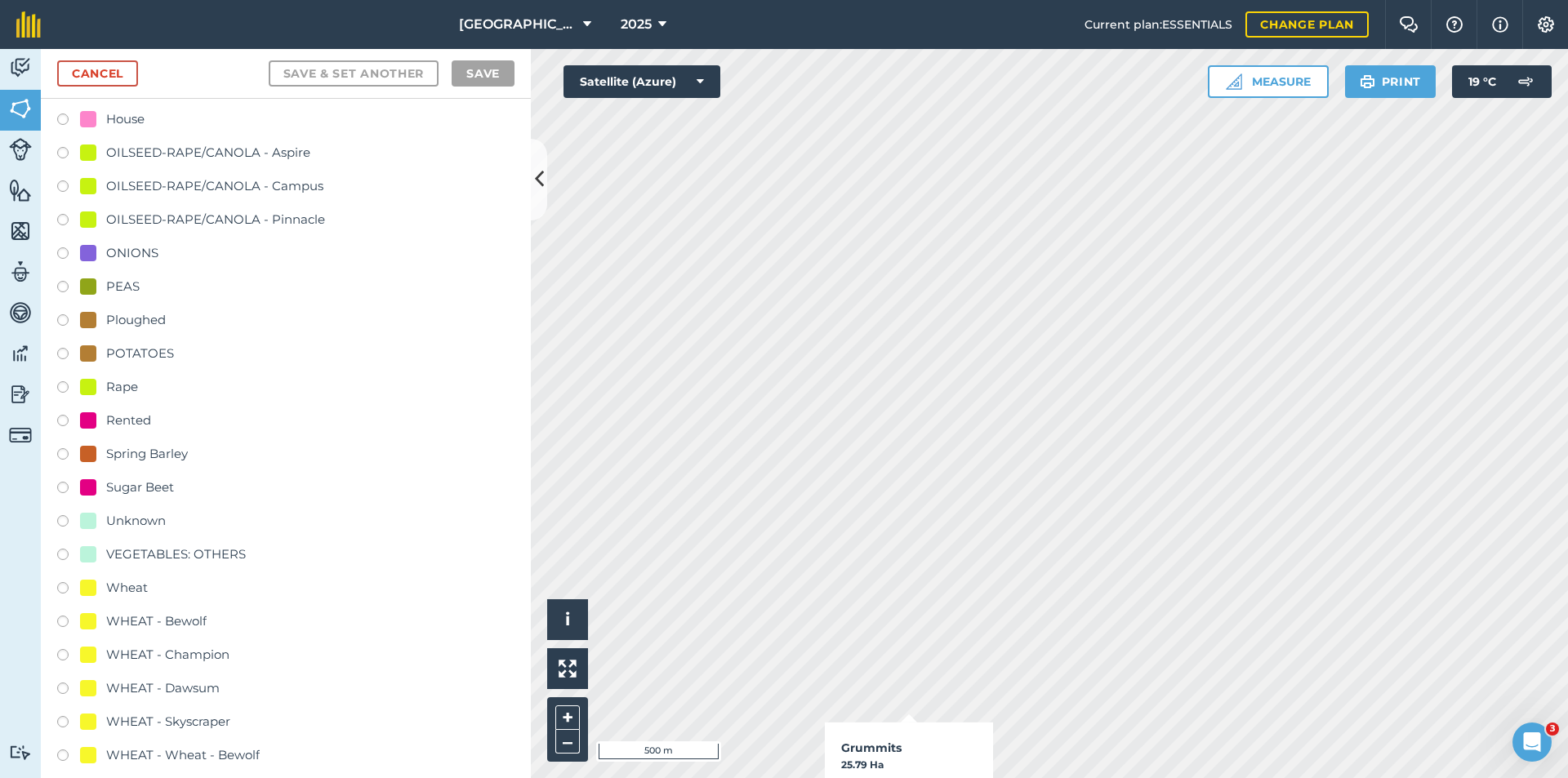
checkbox input "true"
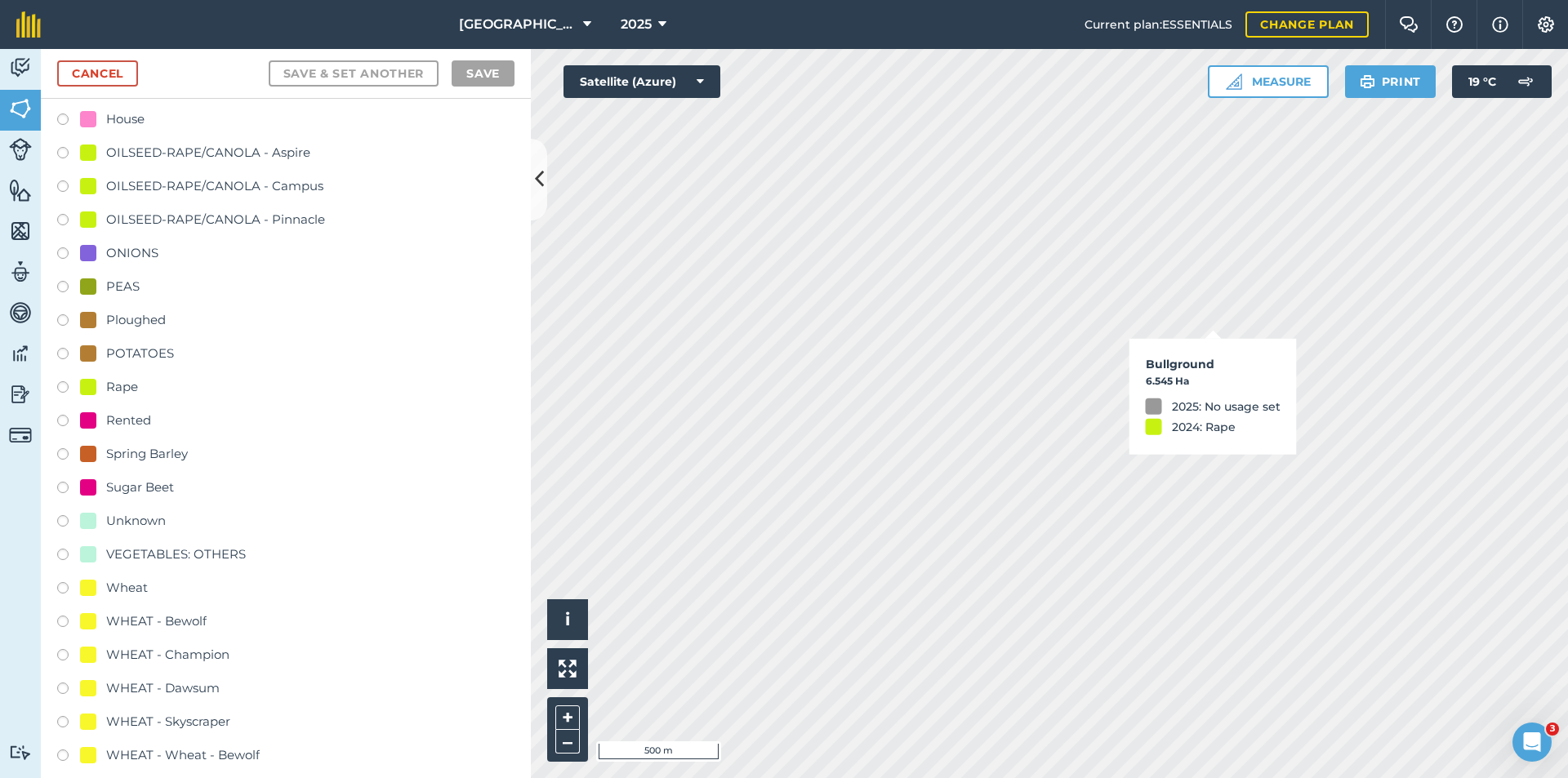
checkbox input "true"
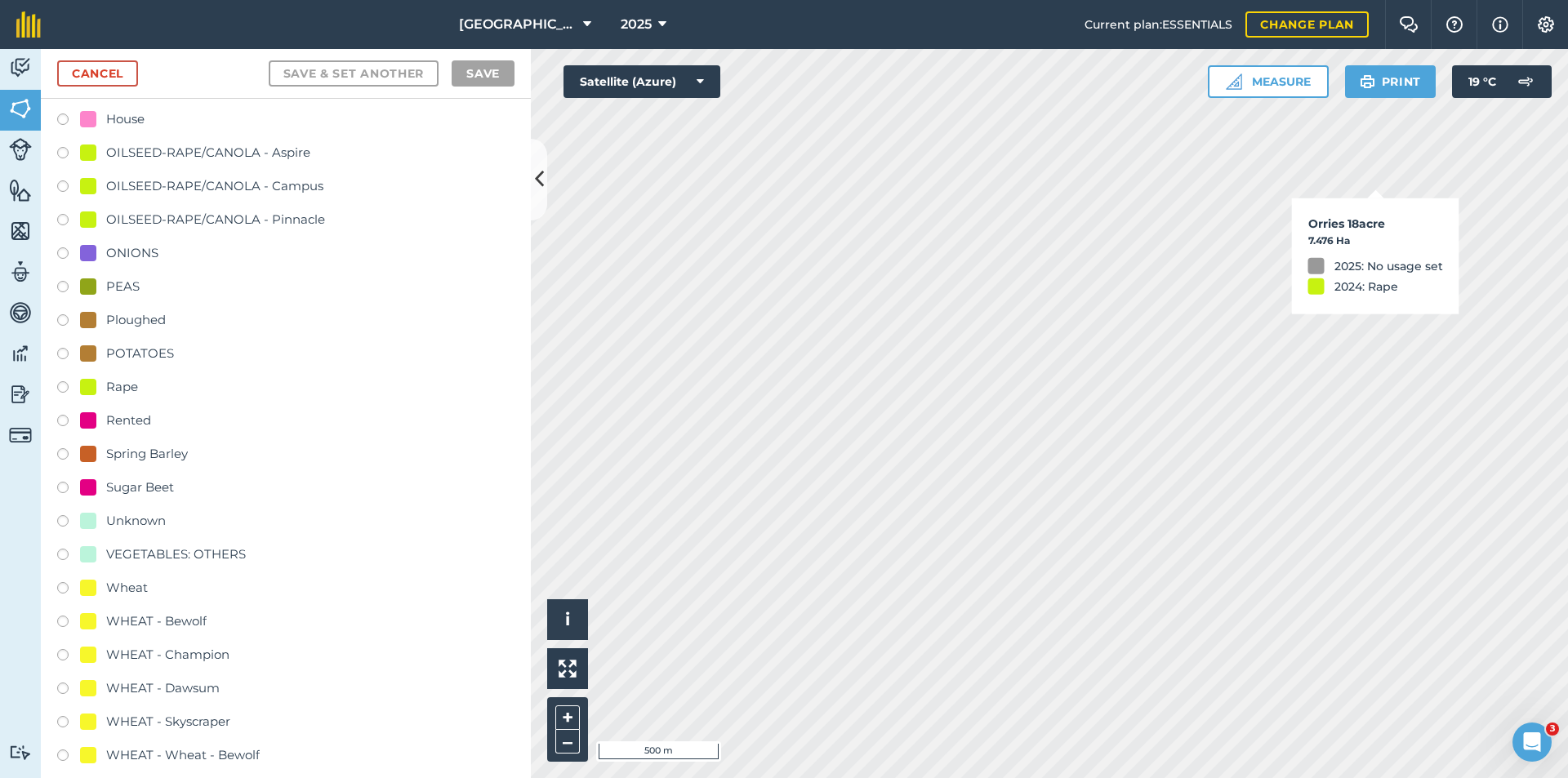
checkbox input "true"
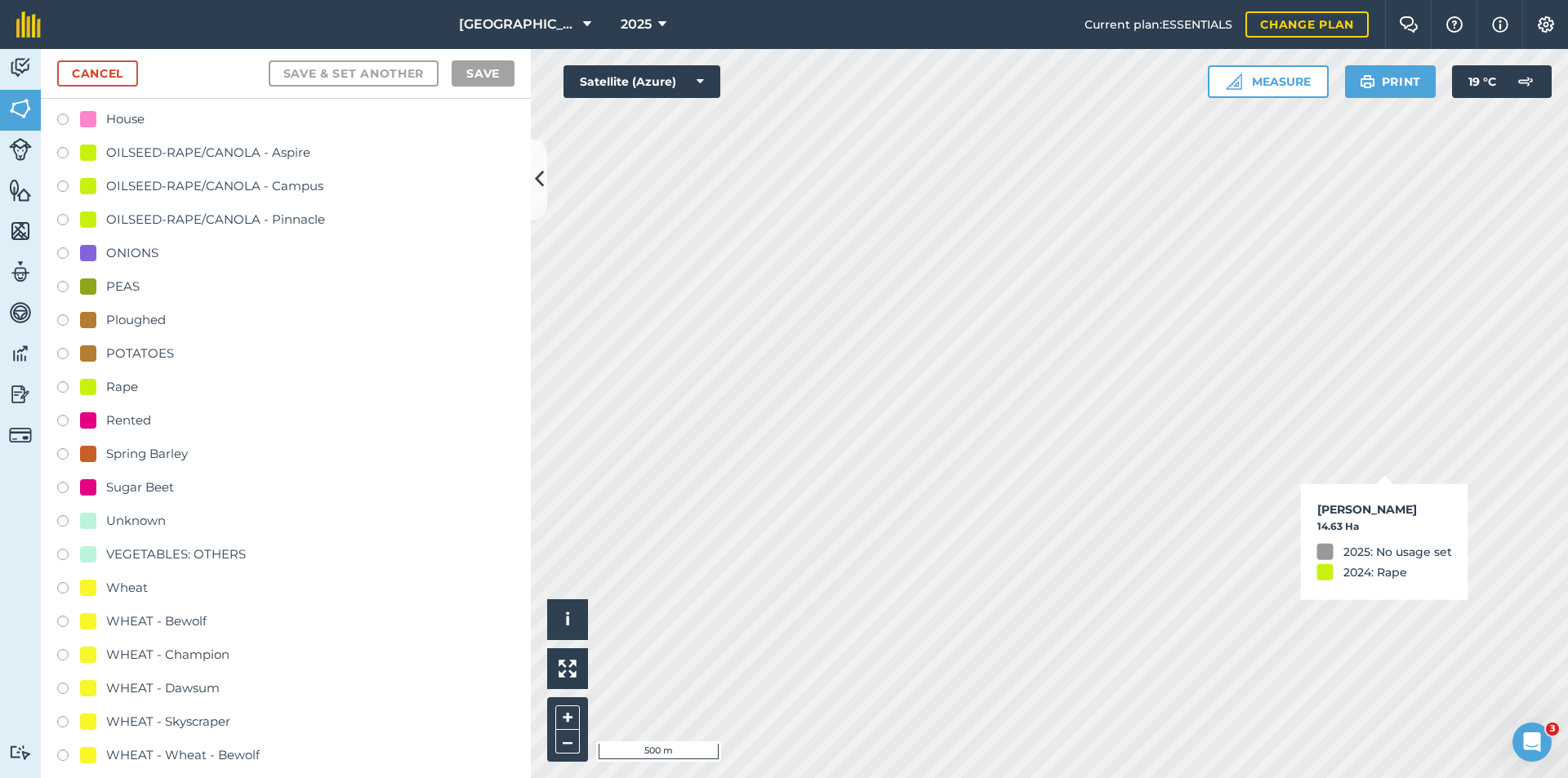
checkbox input "true"
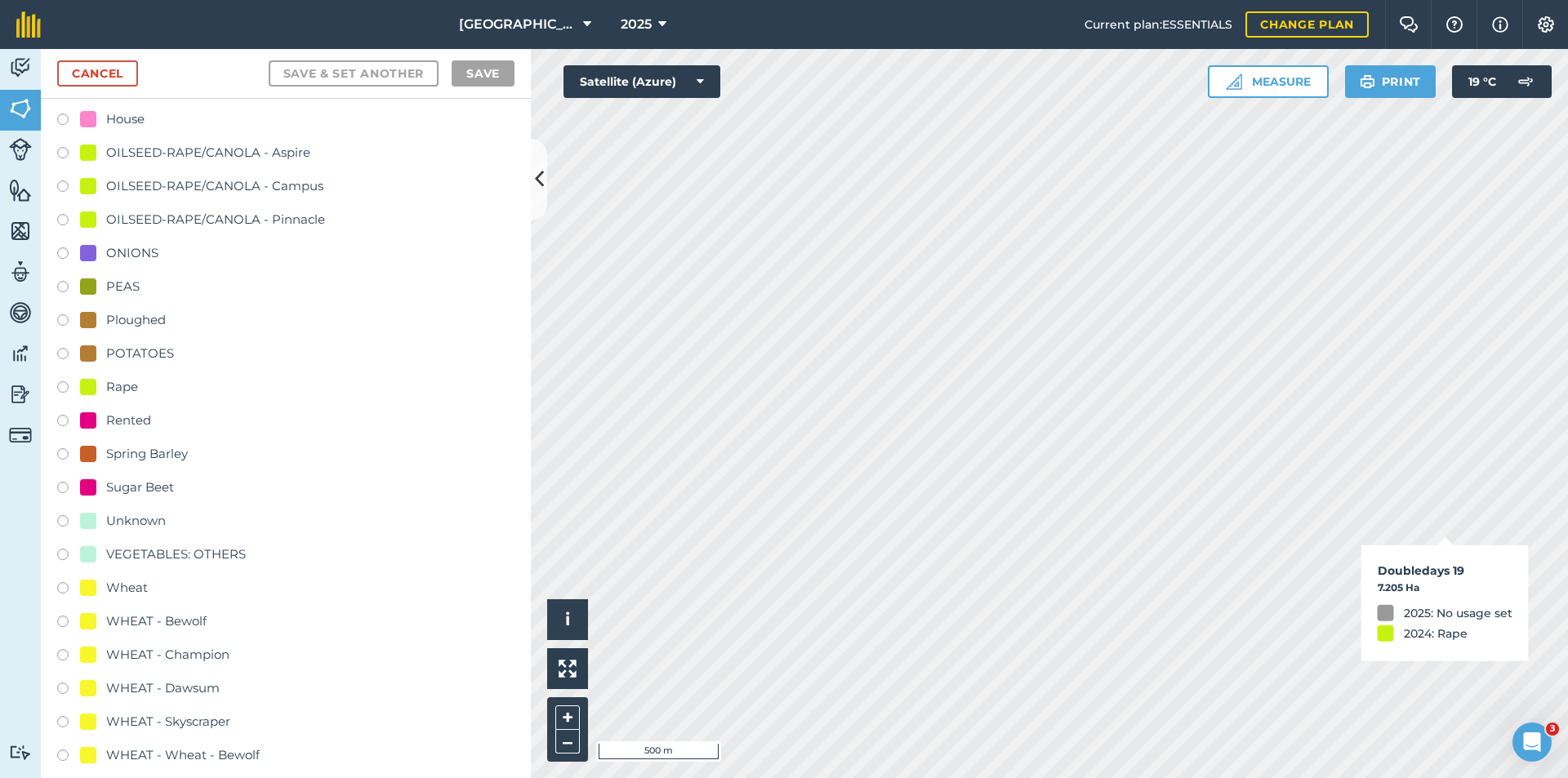
checkbox input "true"
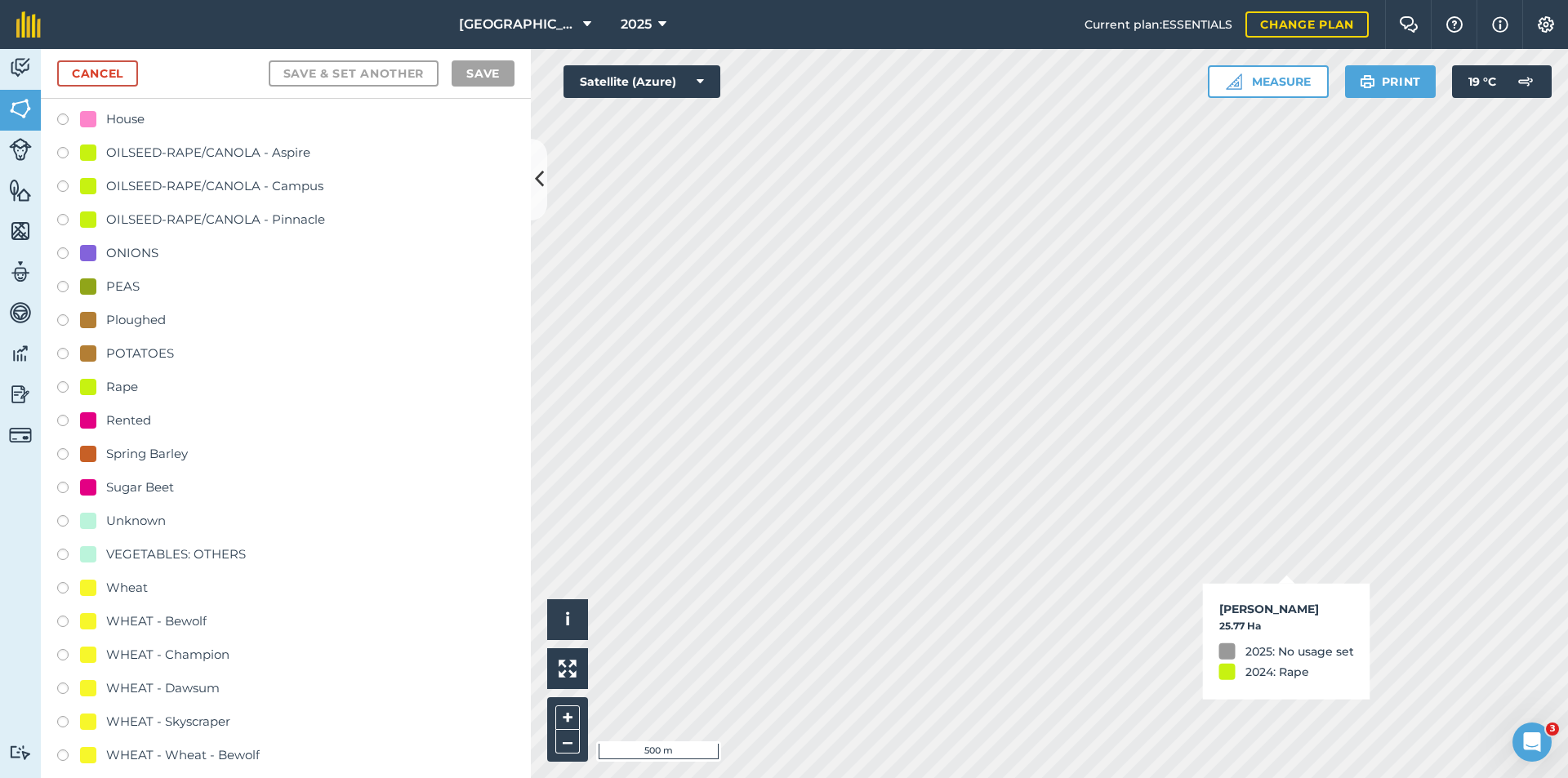
checkbox input "true"
click at [145, 591] on div "Wheat" at bounding box center [126, 587] width 41 height 20
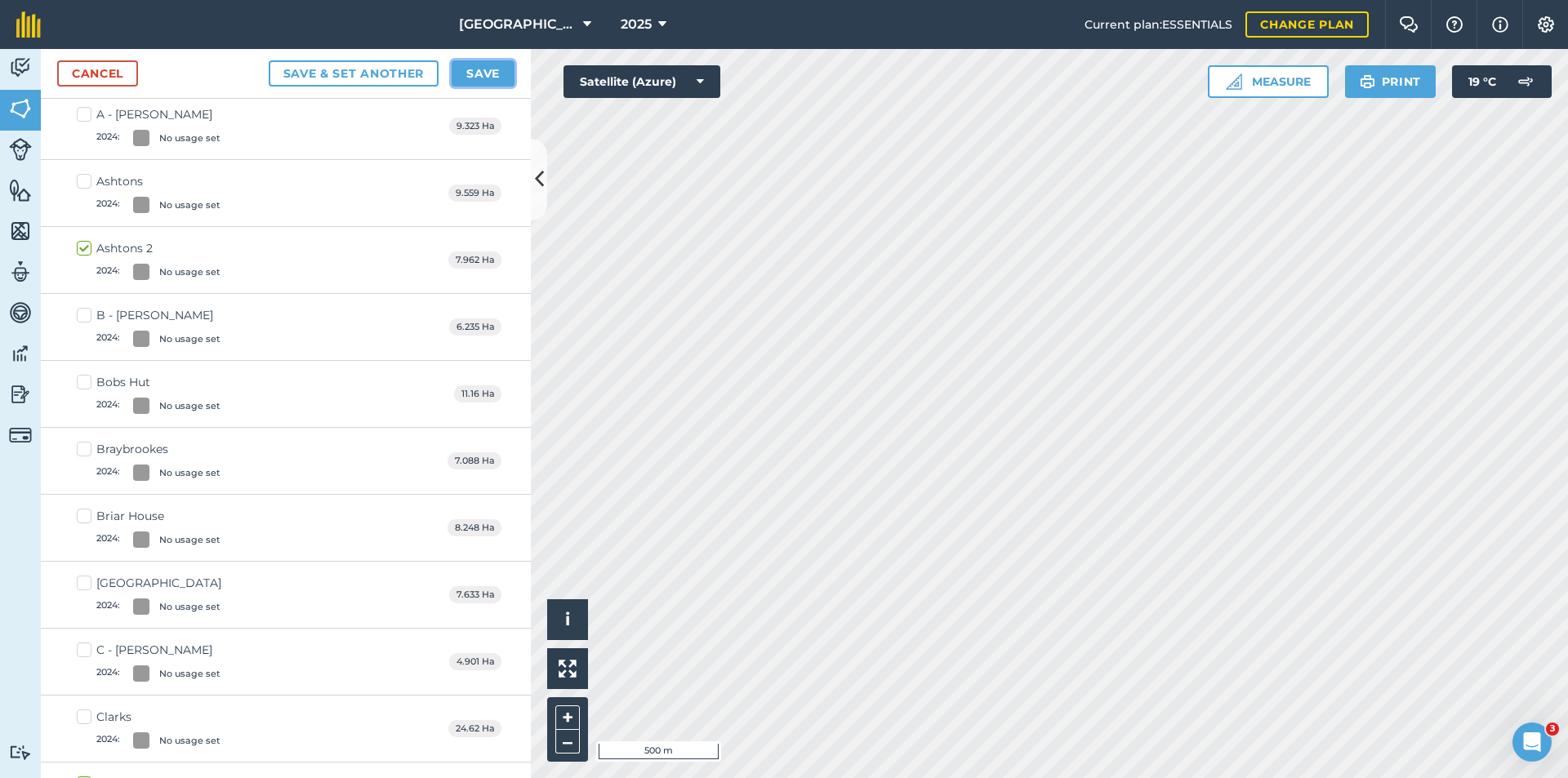
click at [482, 70] on button "Save" at bounding box center [483, 73] width 63 height 26
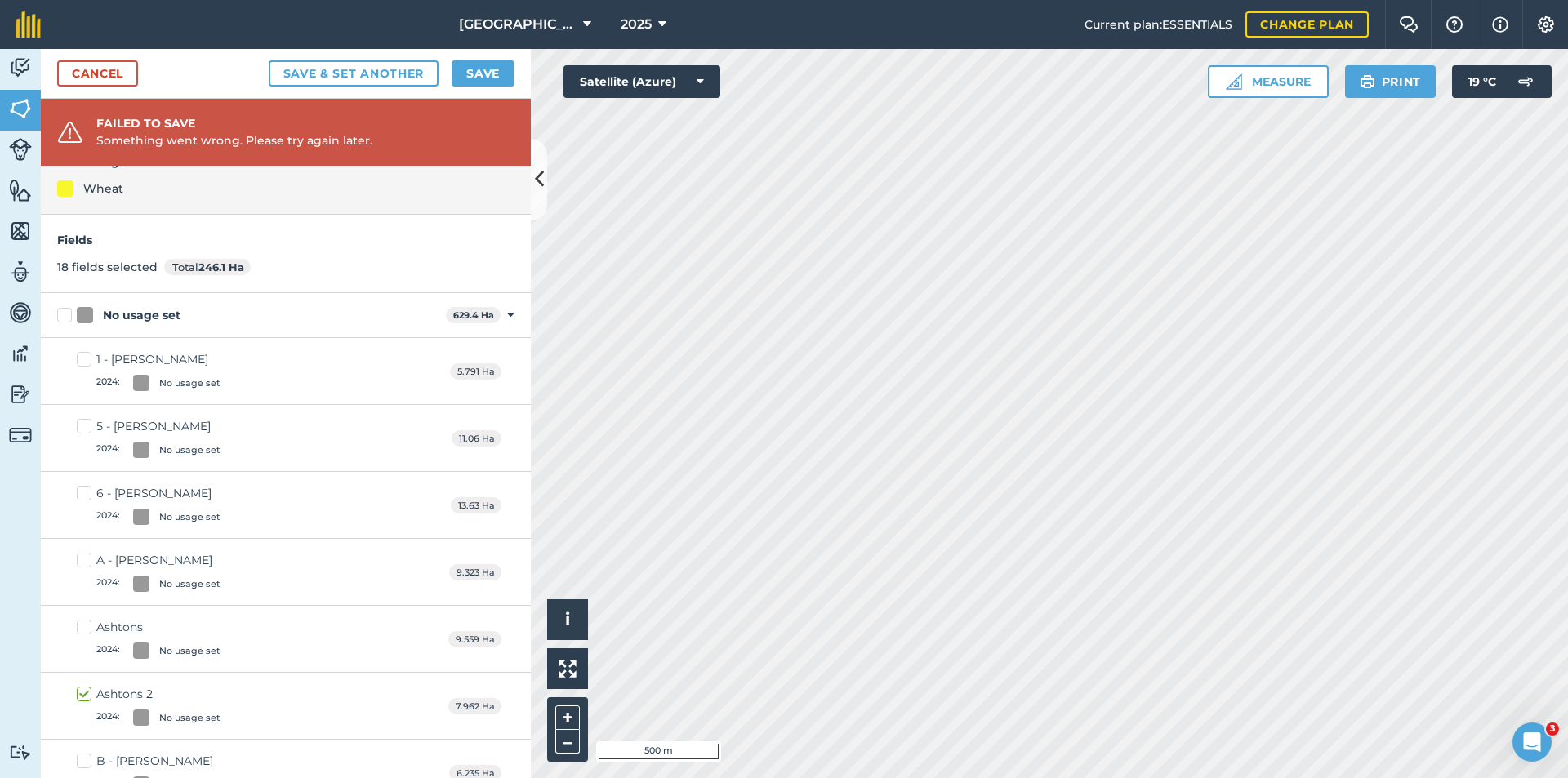
scroll to position [0, 0]
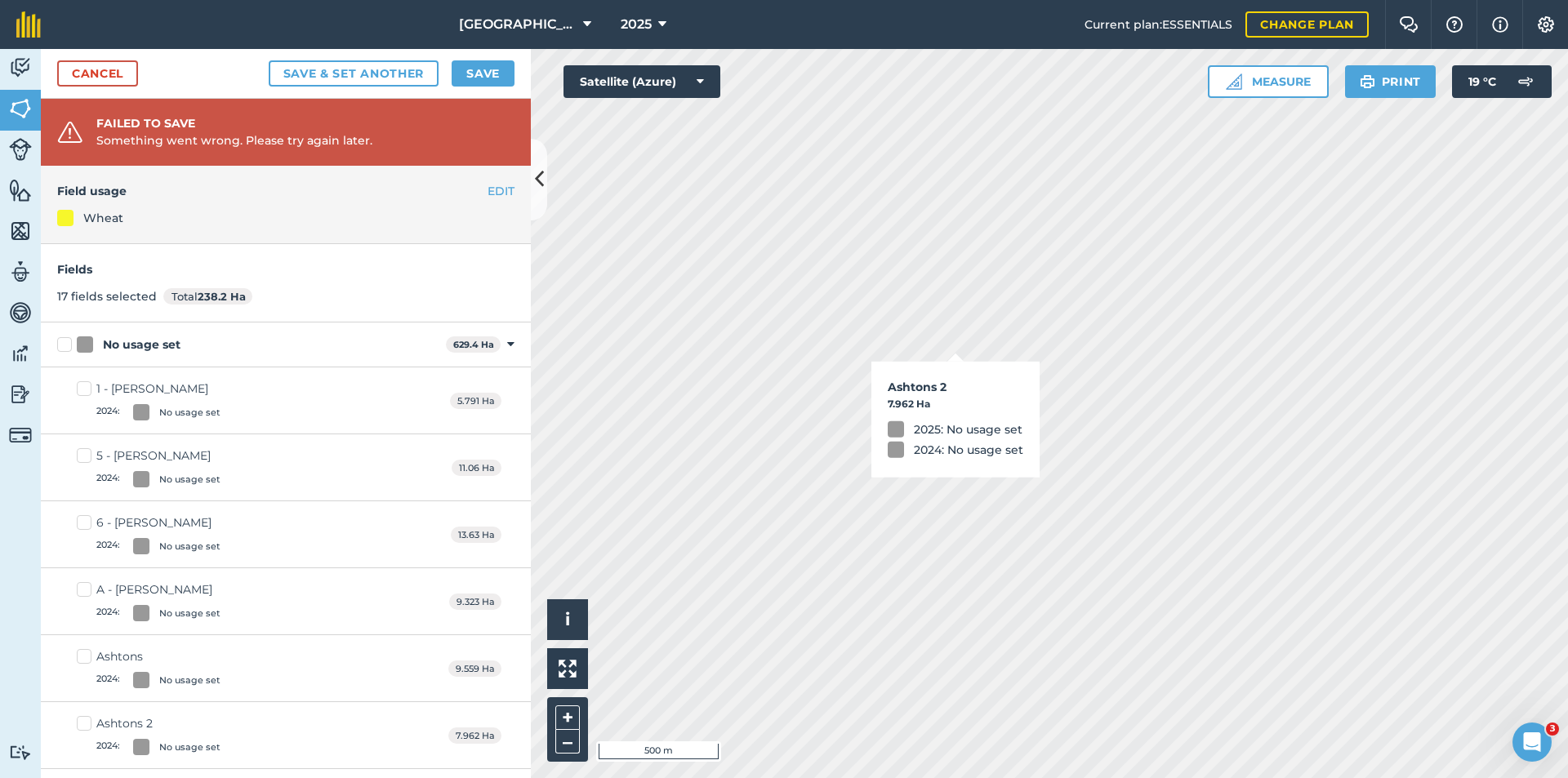
checkbox input "true"
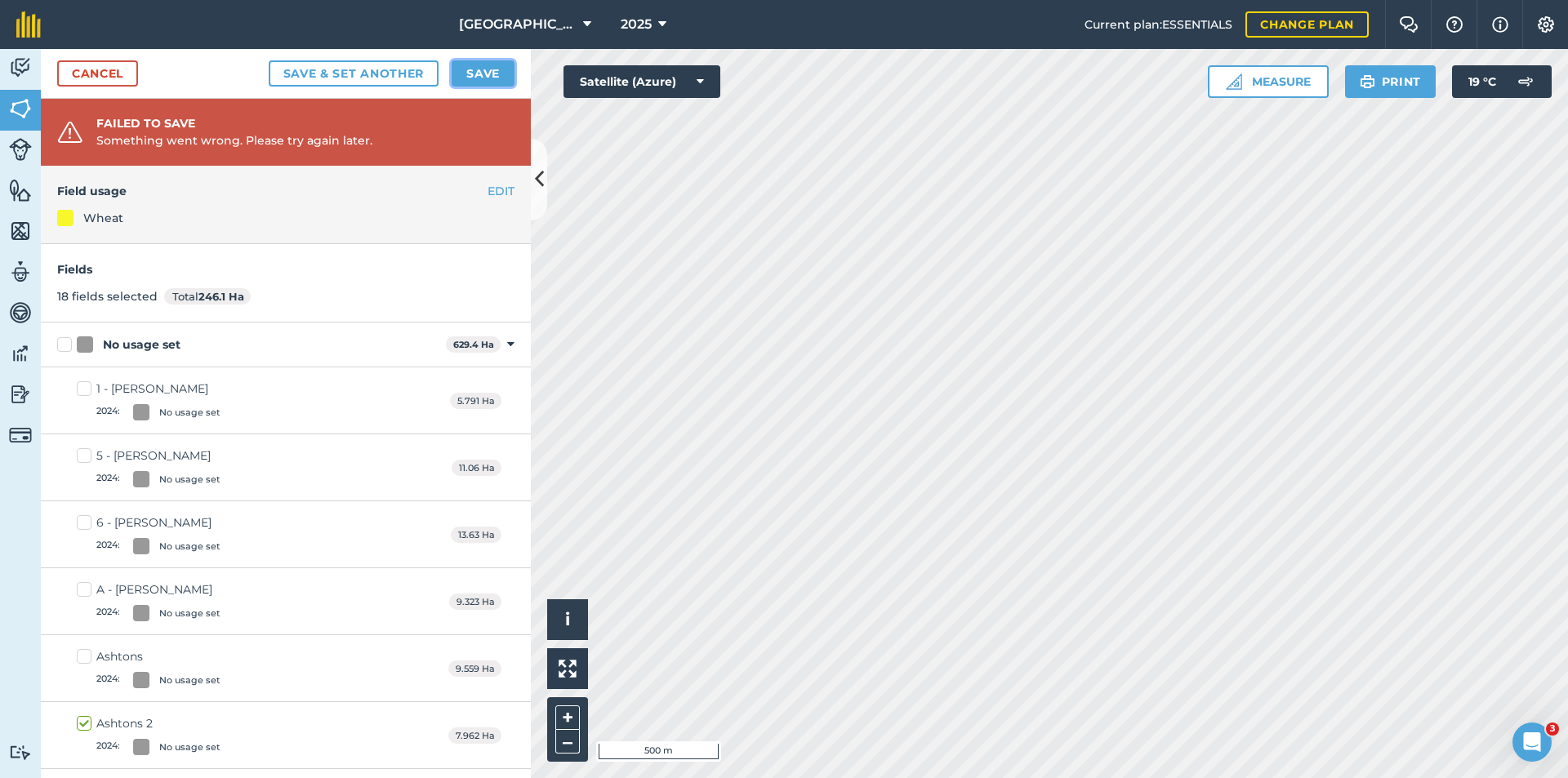
click at [489, 76] on button "Save" at bounding box center [483, 73] width 63 height 26
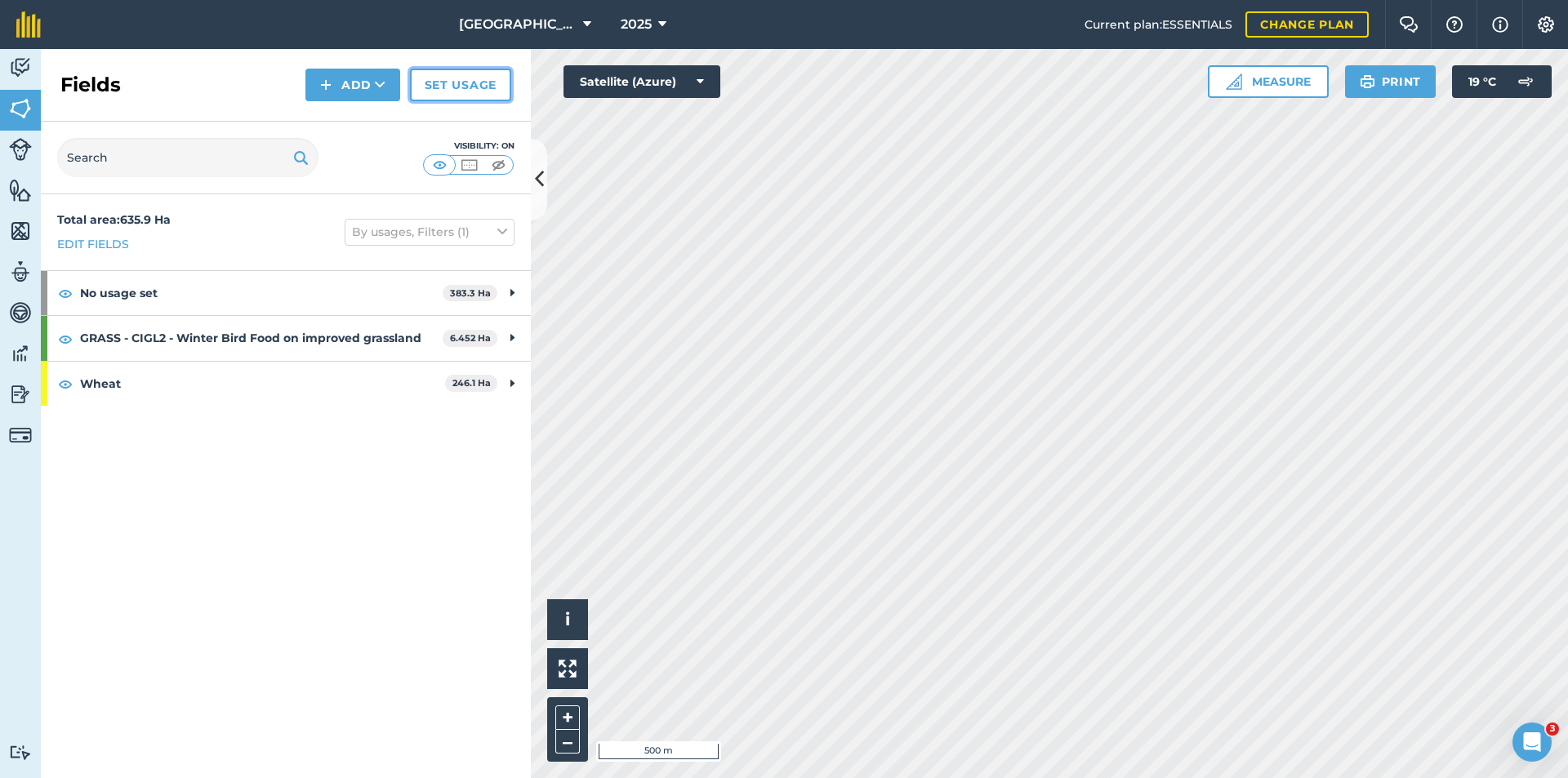
click at [441, 94] on link "Set usage" at bounding box center [461, 85] width 101 height 33
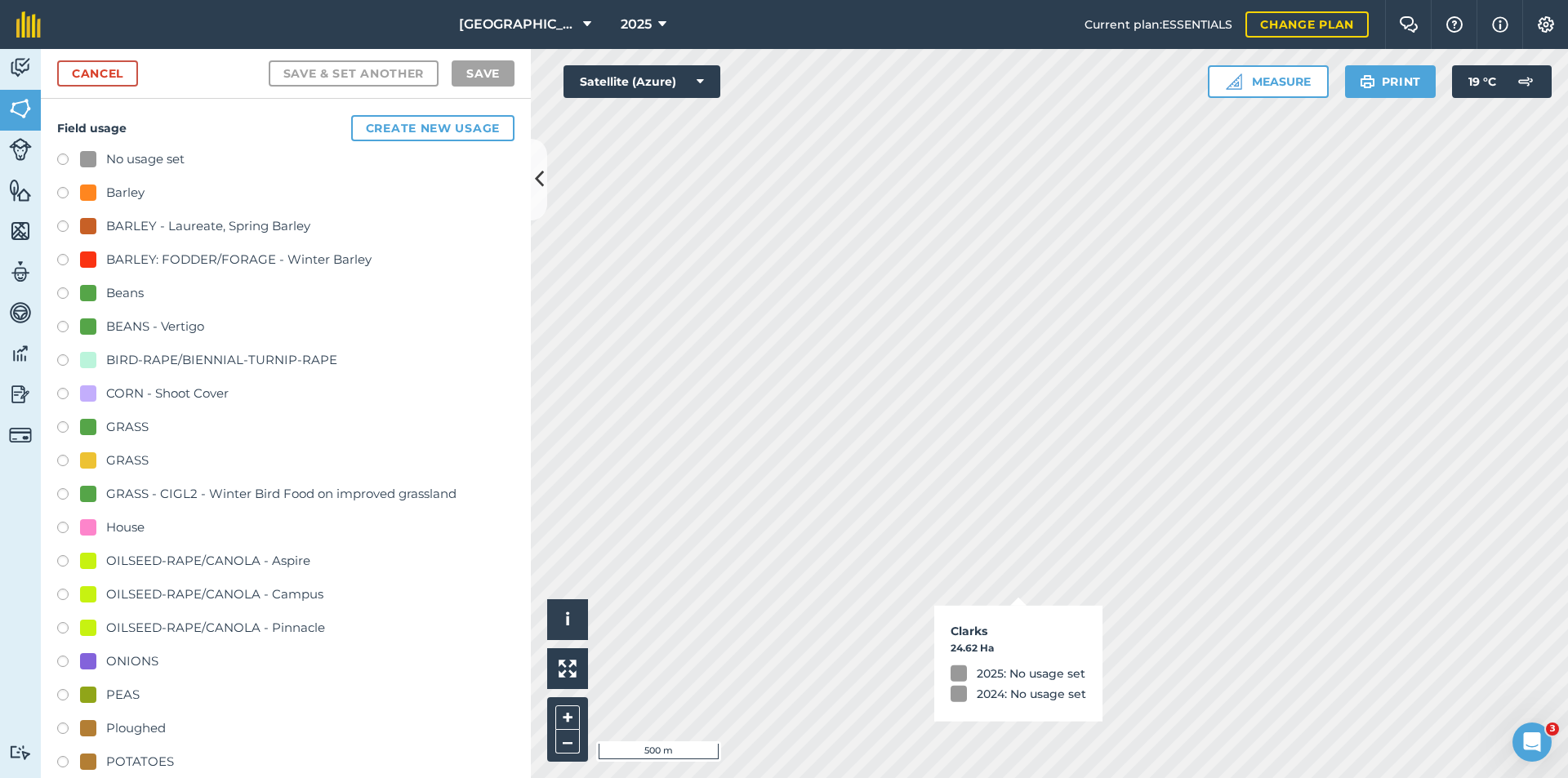
checkbox input "true"
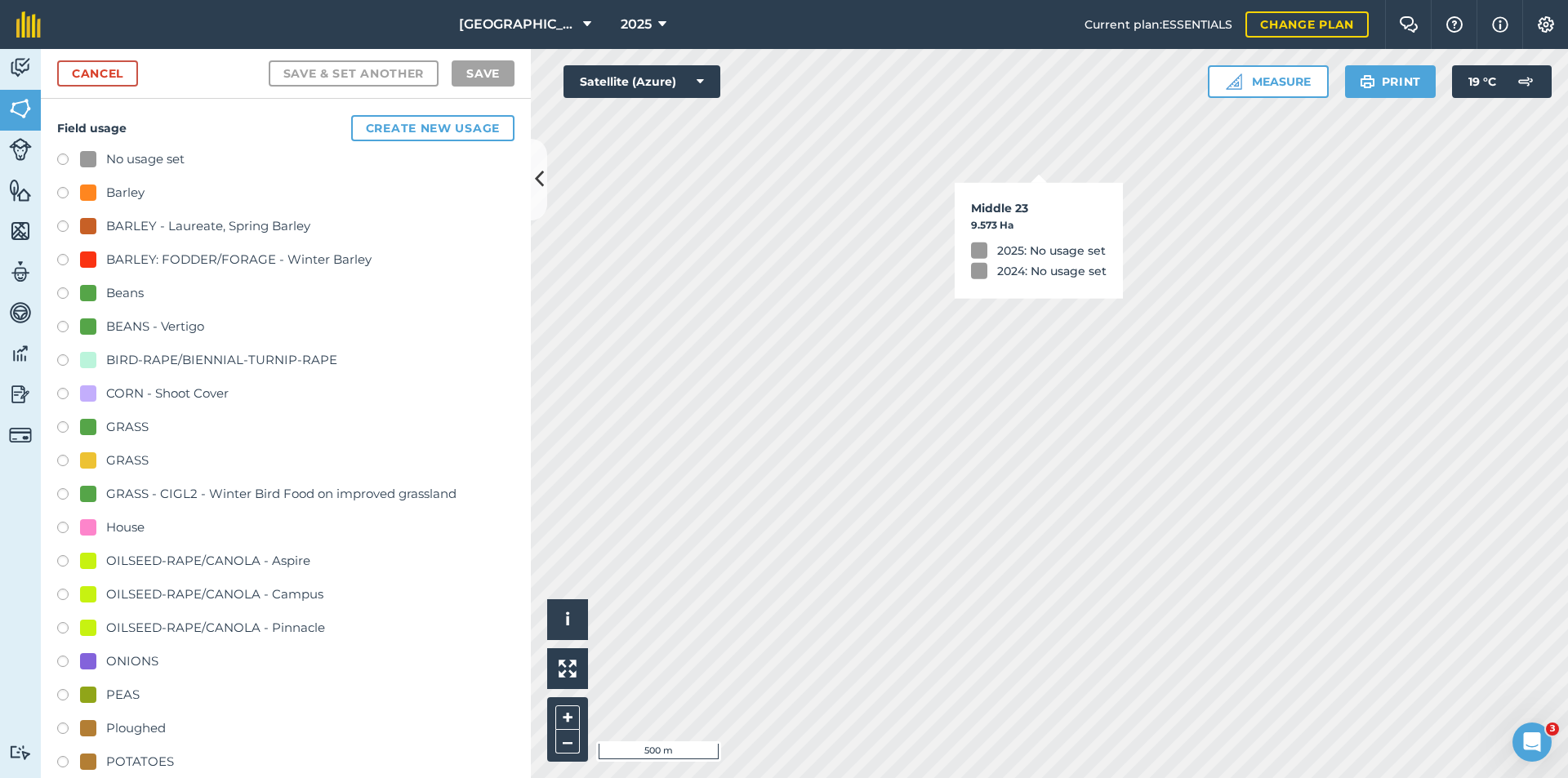
checkbox input "true"
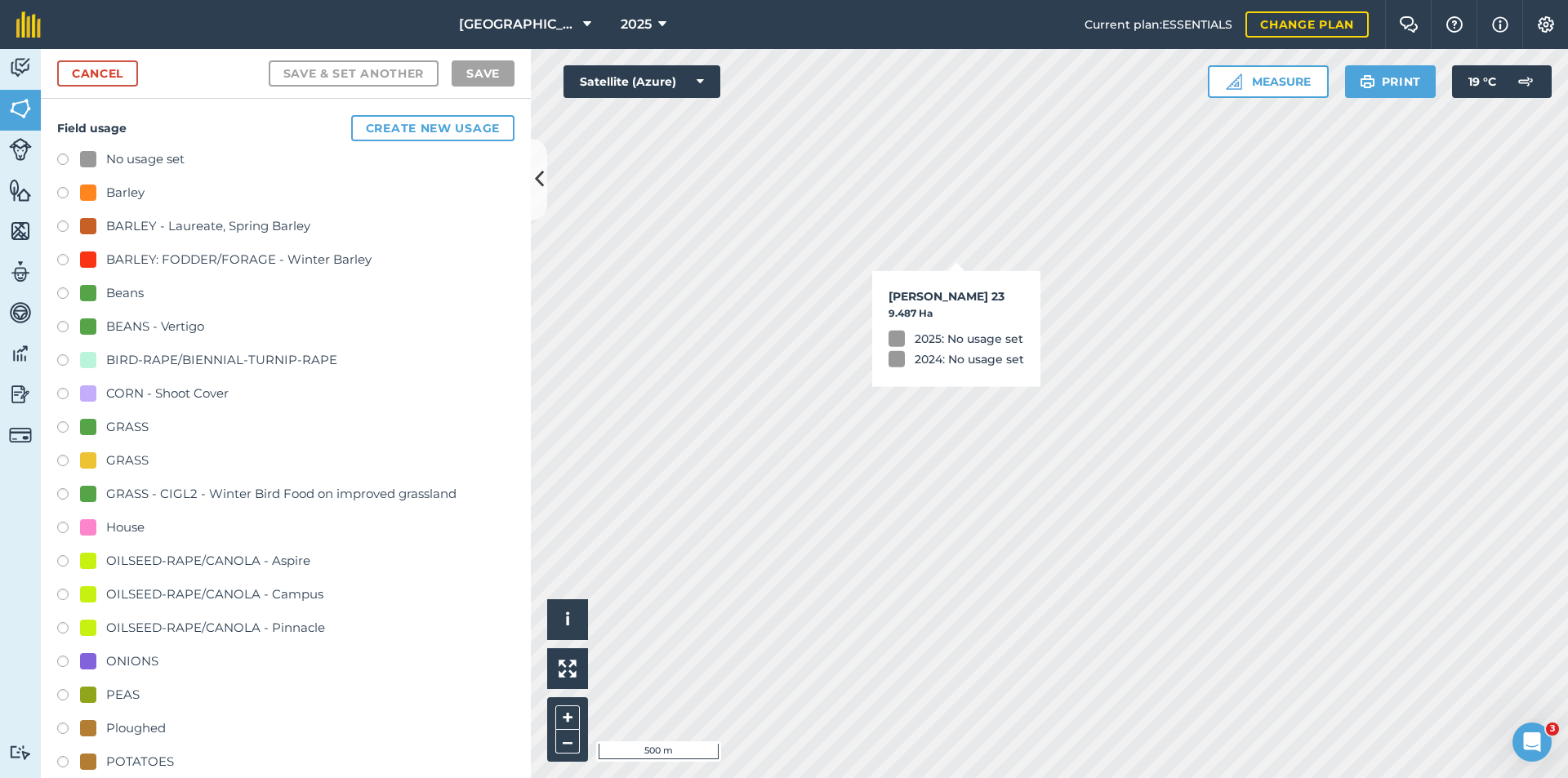
checkbox input "true"
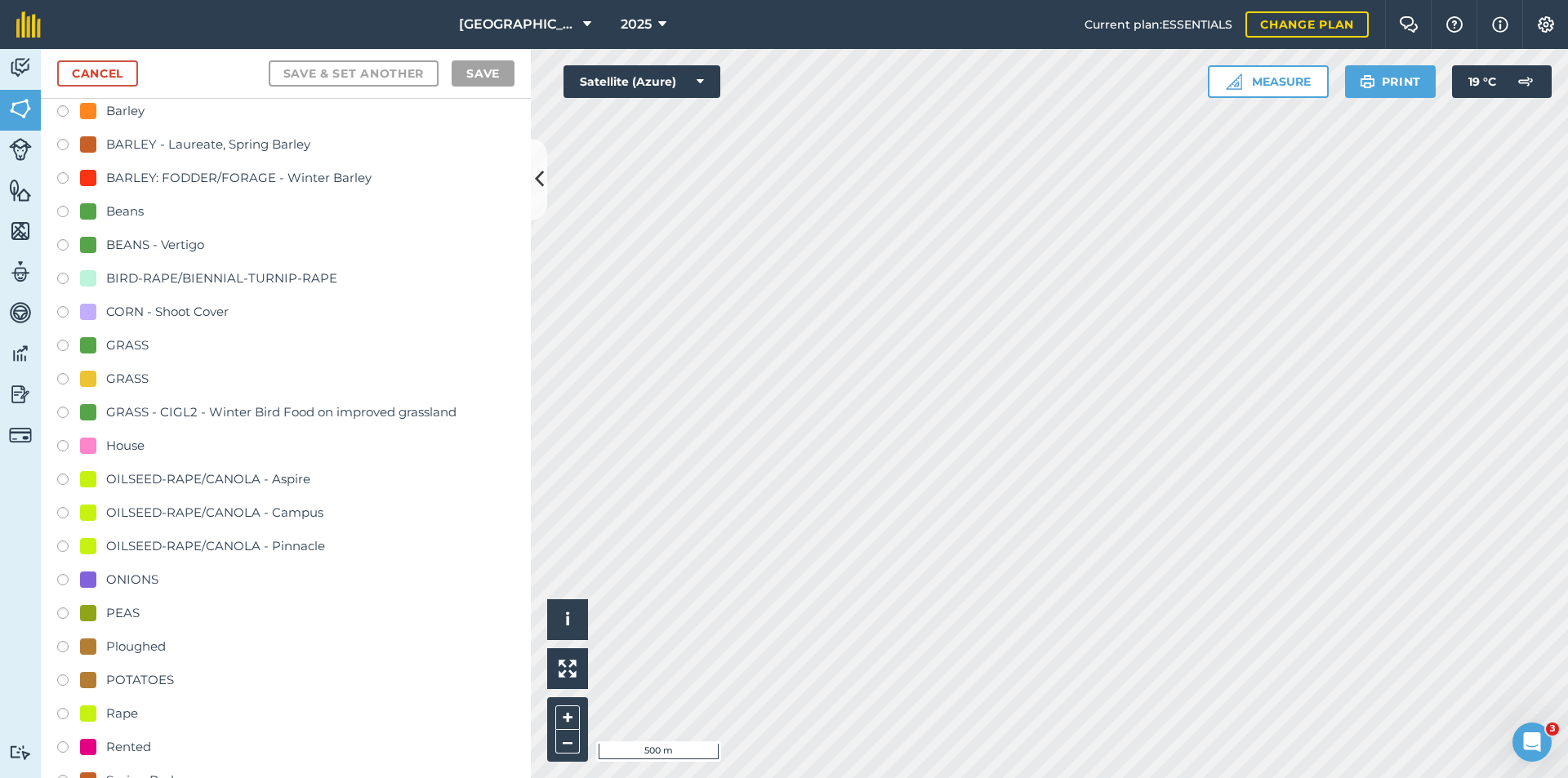
scroll to position [245, 0]
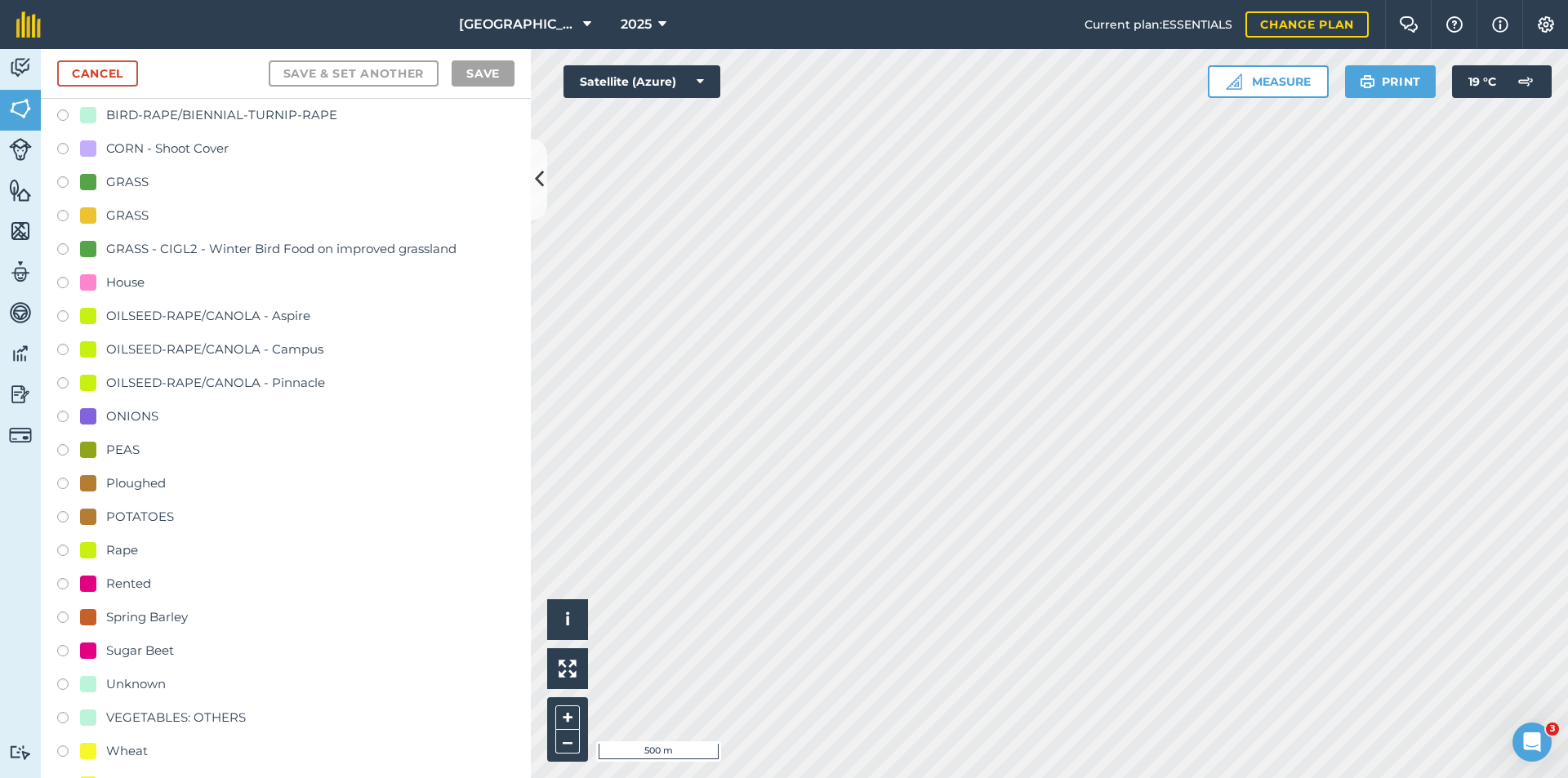
click at [123, 552] on div "Rape" at bounding box center [121, 549] width 32 height 20
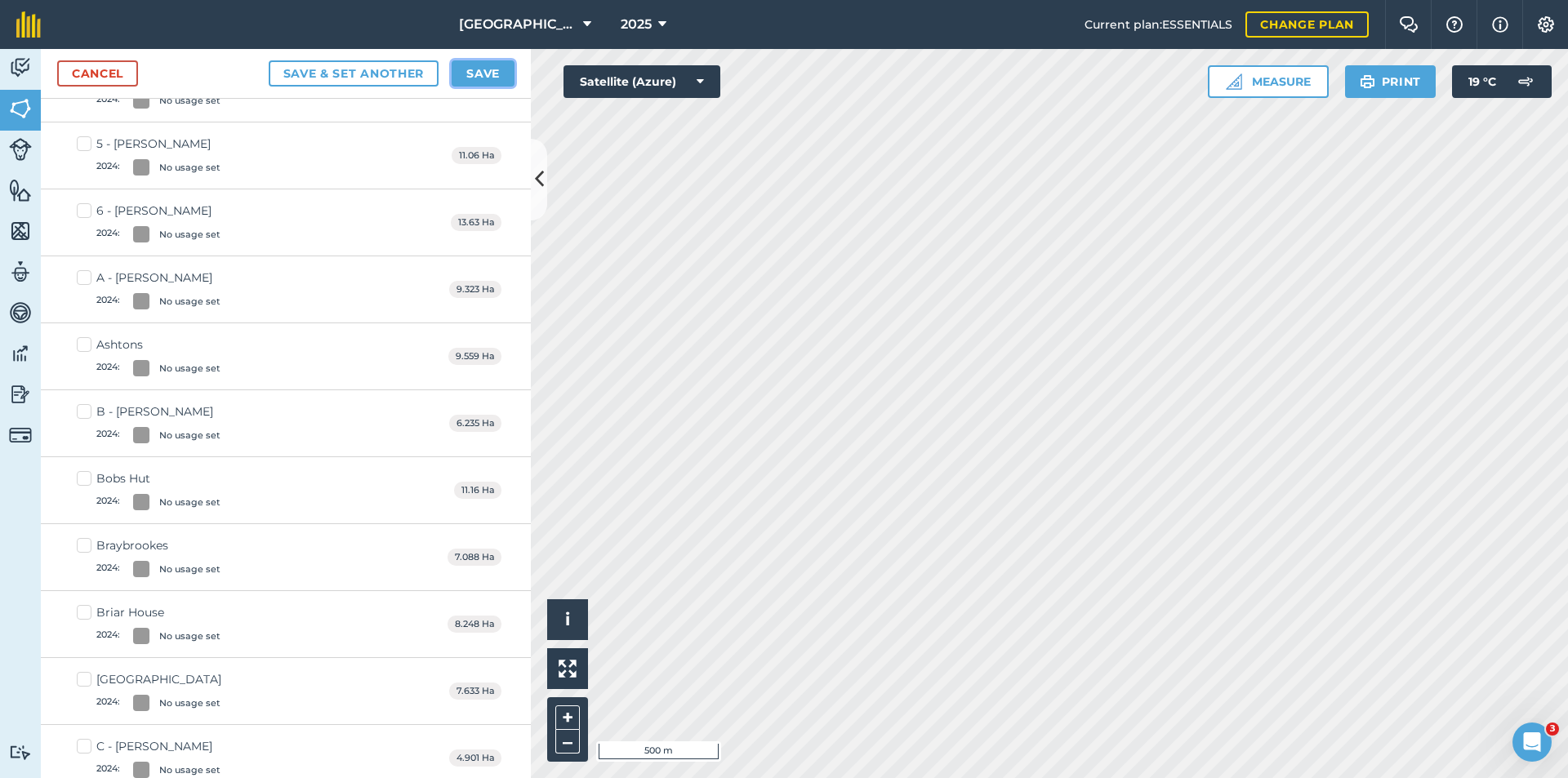
click at [483, 68] on button "Save" at bounding box center [483, 73] width 63 height 26
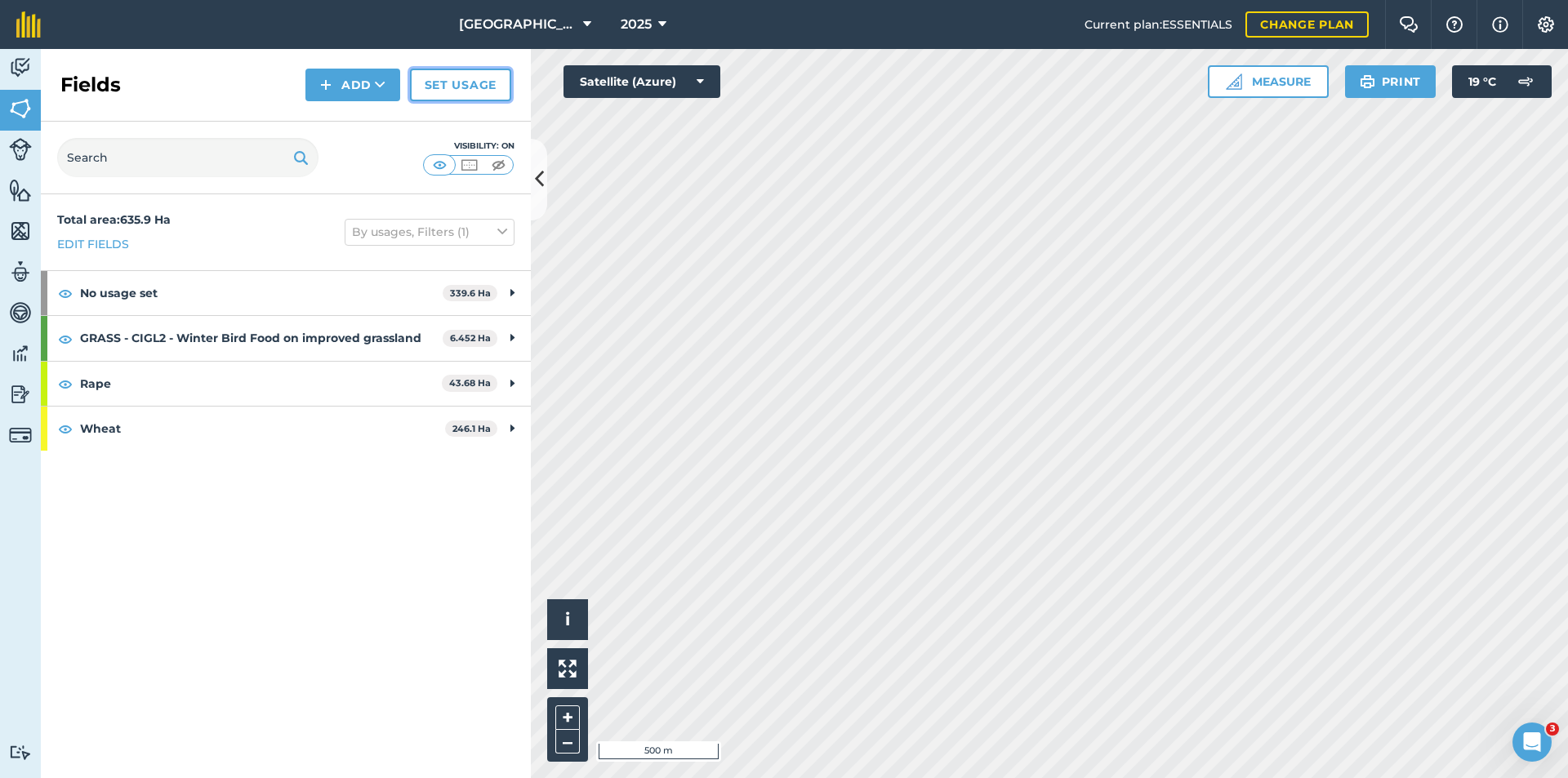
click at [489, 92] on link "Set usage" at bounding box center [461, 85] width 101 height 33
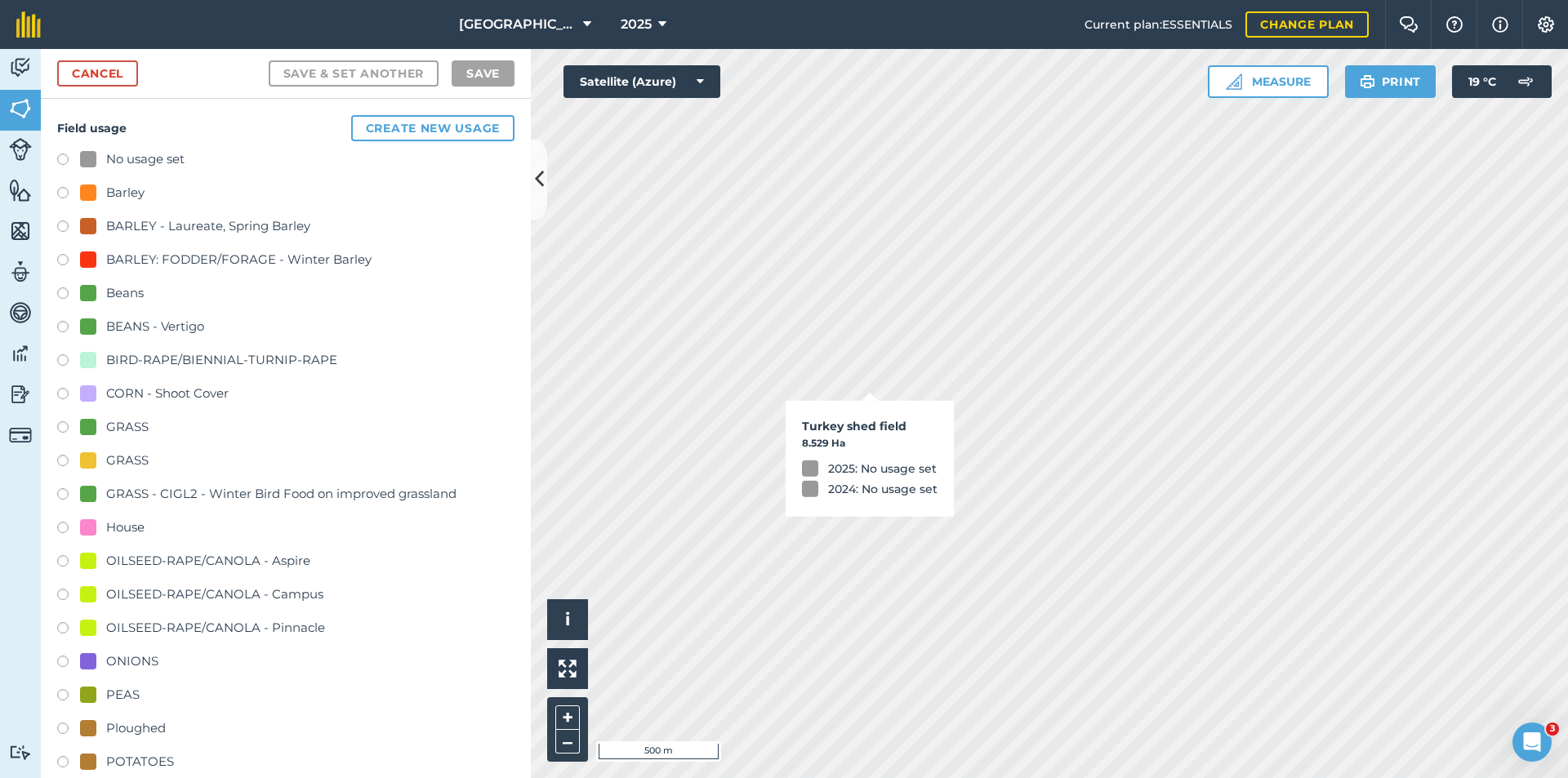
checkbox input "true"
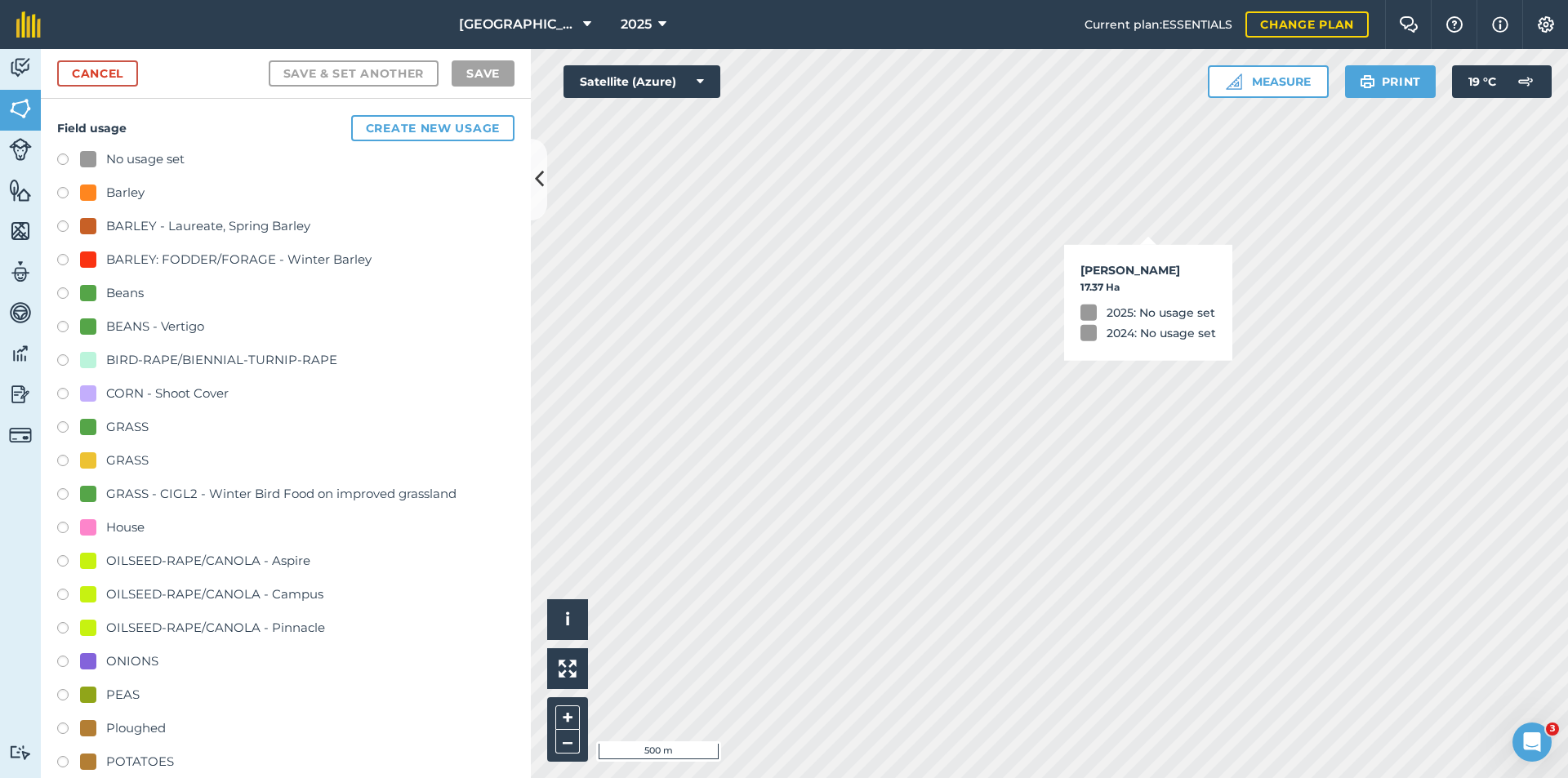
checkbox input "true"
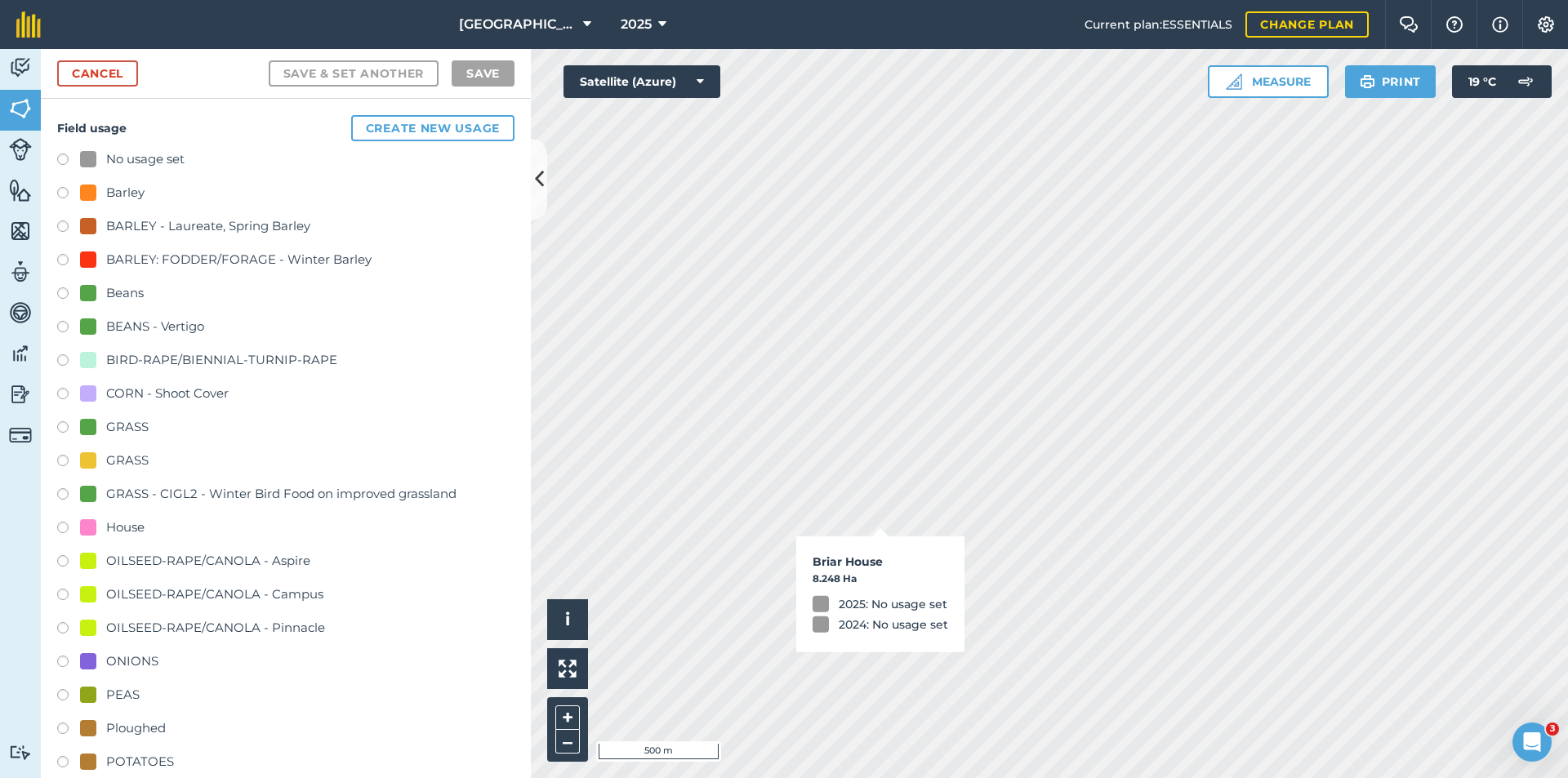
checkbox input "true"
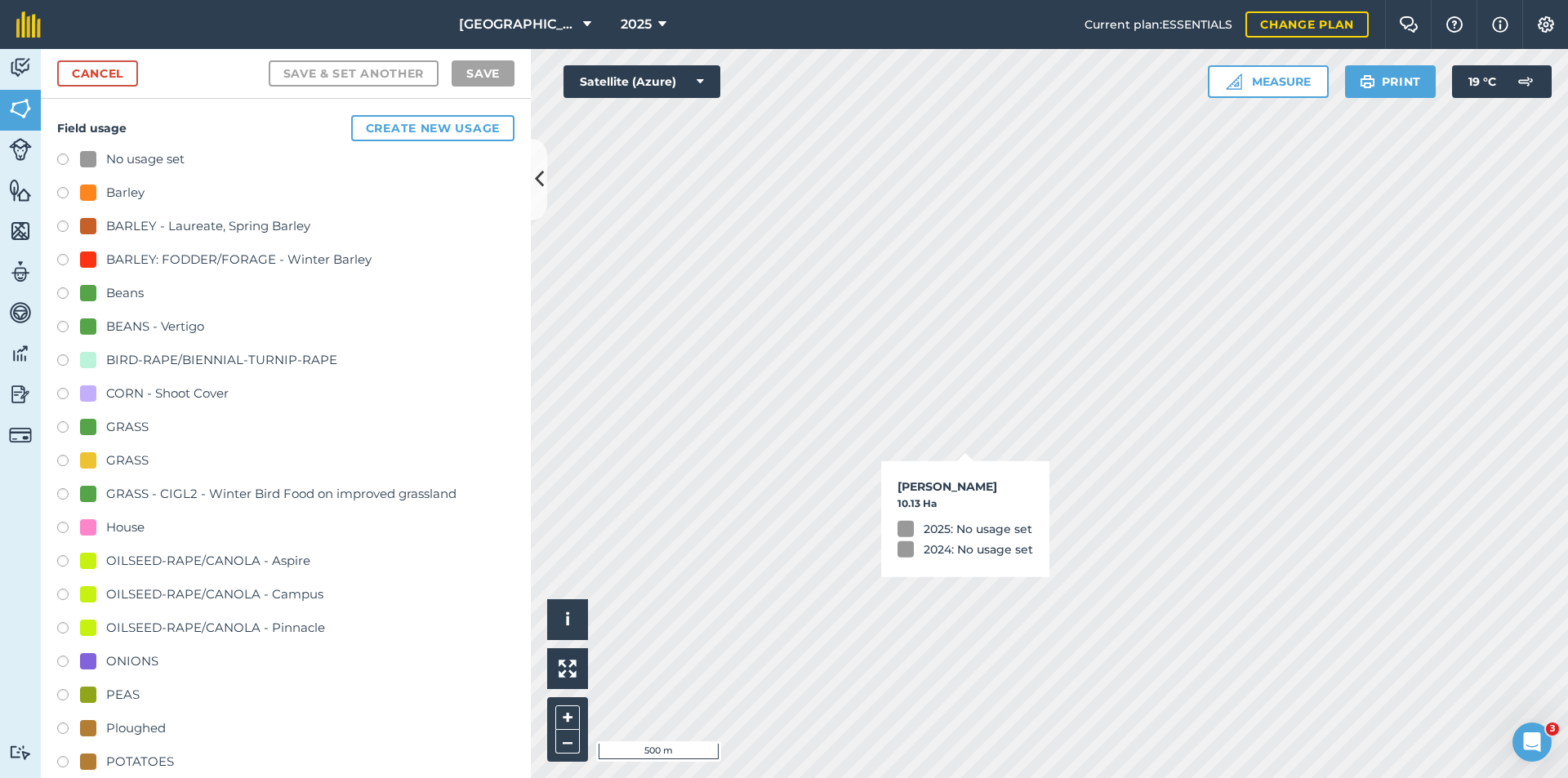
checkbox input "true"
click at [127, 231] on div "BARLEY - Laureate, Spring Barley" at bounding box center [207, 226] width 204 height 20
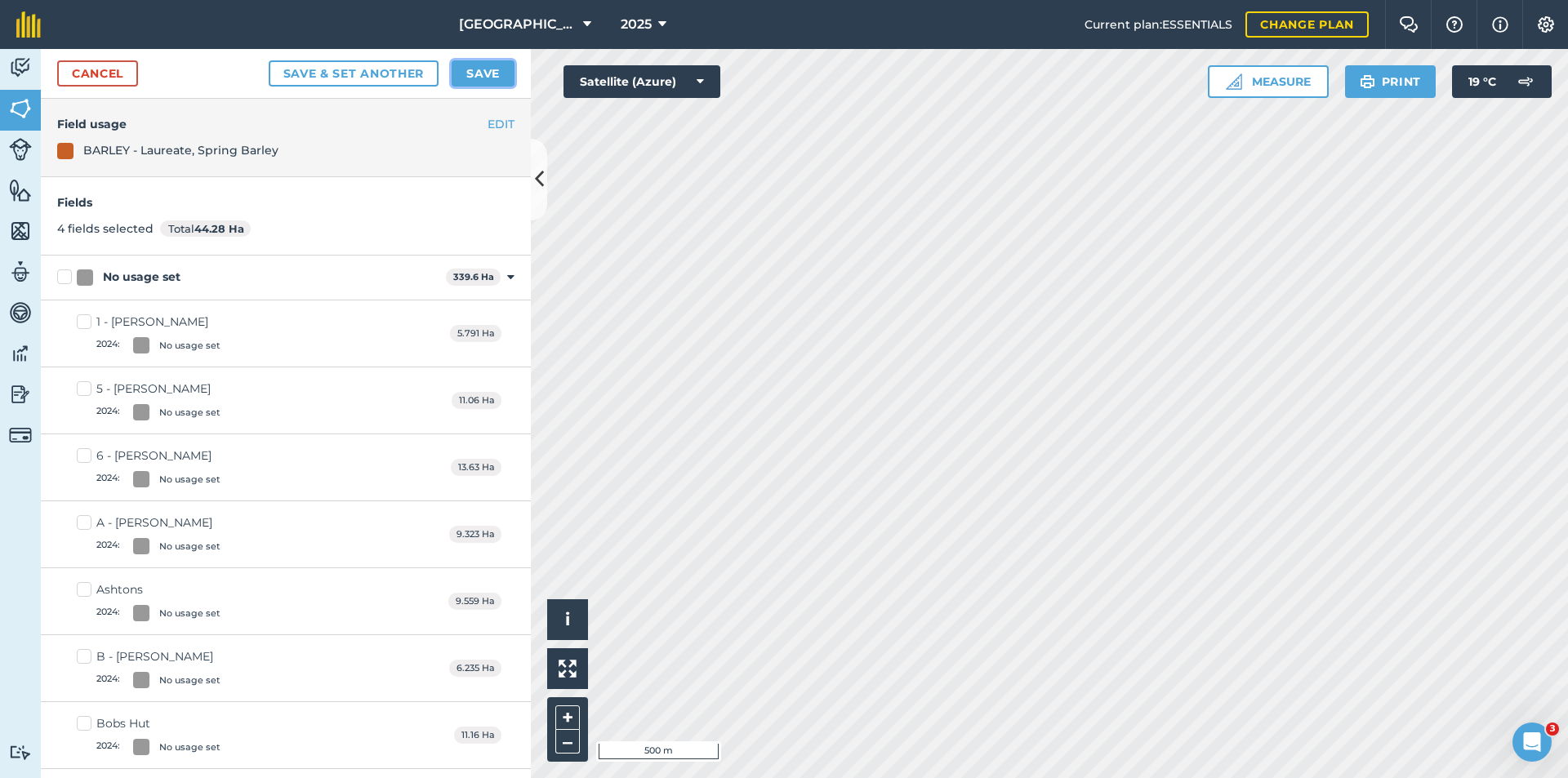
click at [503, 74] on button "Save" at bounding box center [483, 73] width 63 height 26
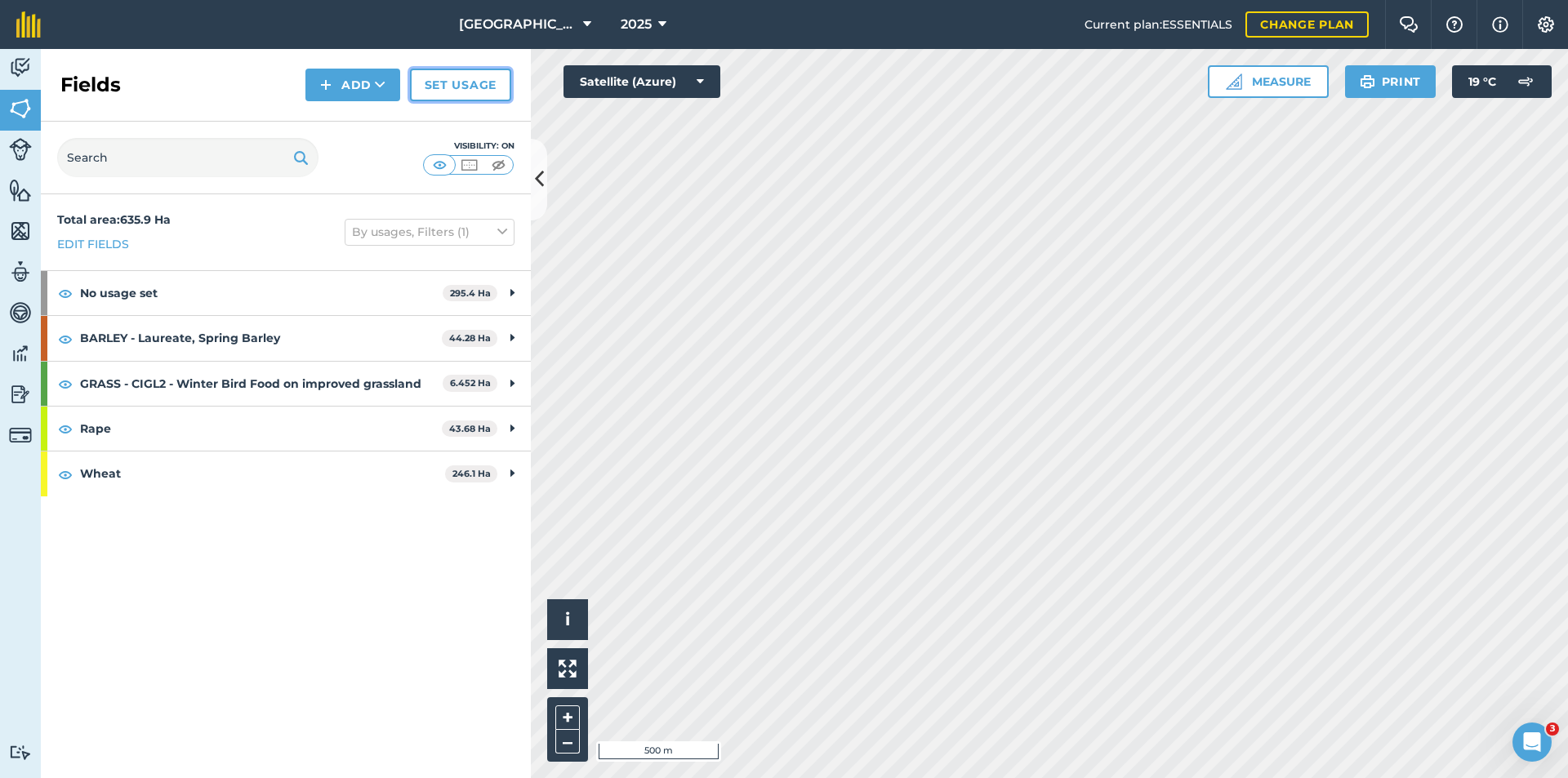
click at [449, 69] on link "Set usage" at bounding box center [461, 85] width 101 height 33
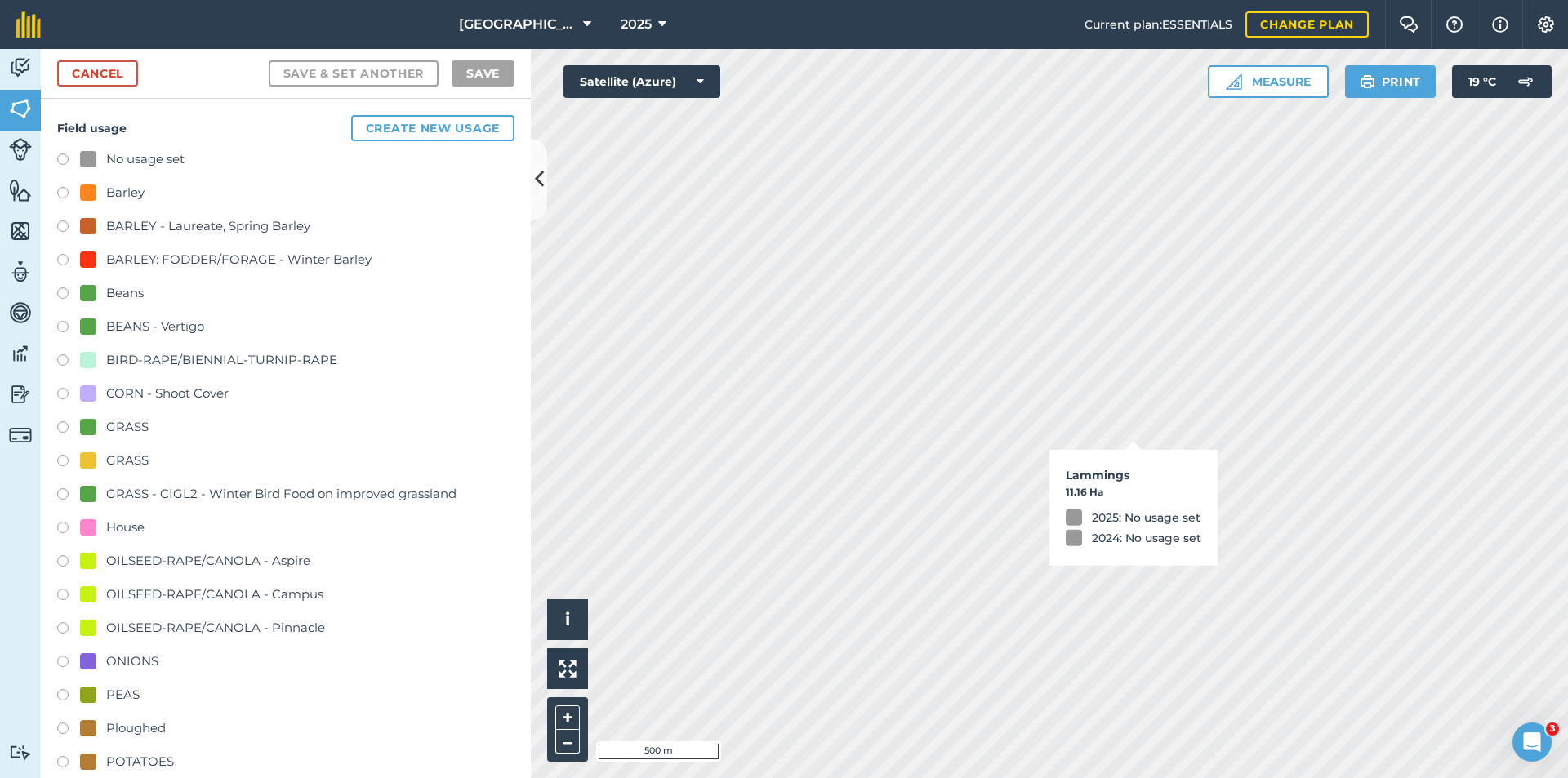
checkbox input "true"
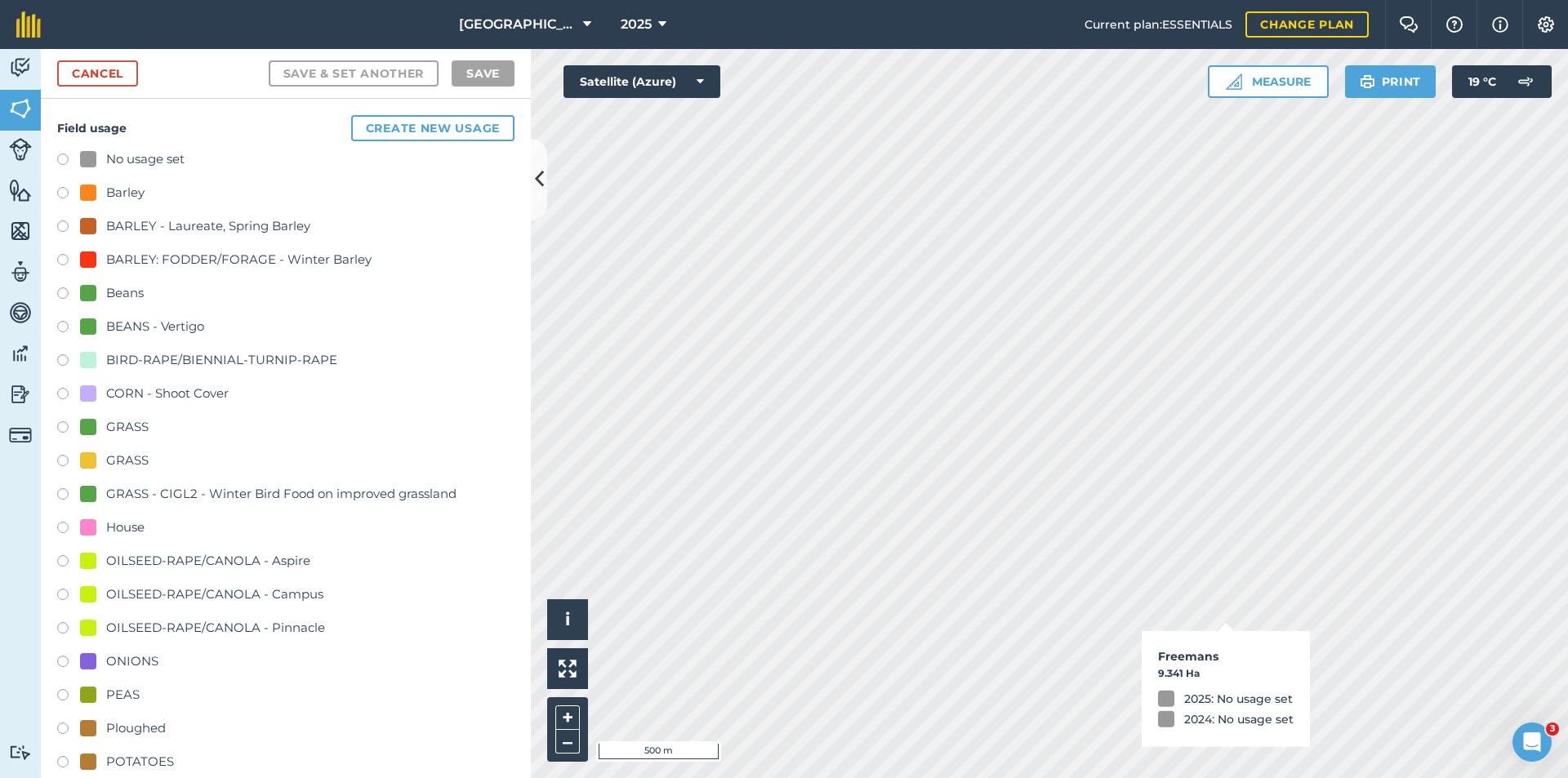
checkbox input "true"
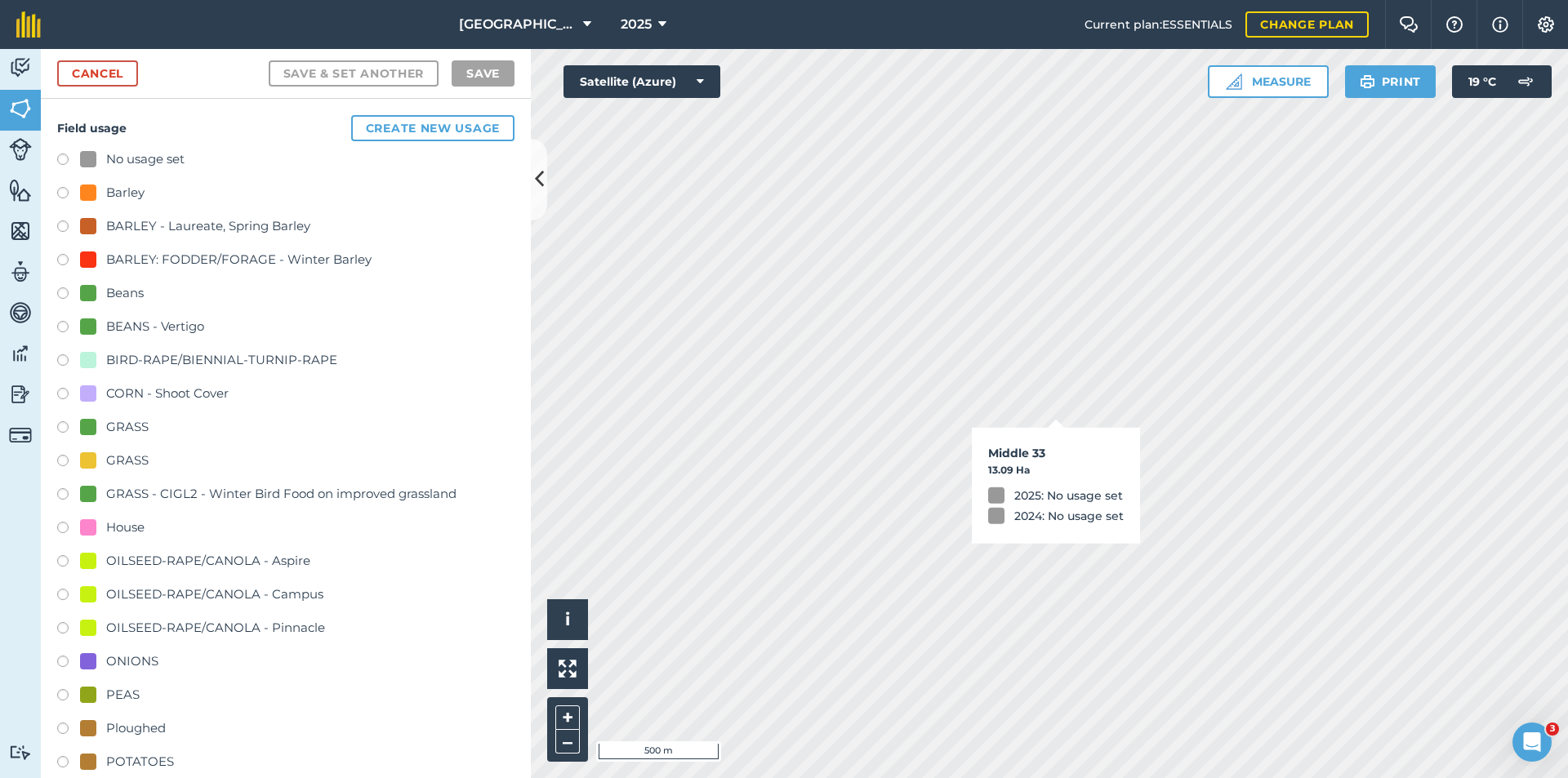
checkbox input "true"
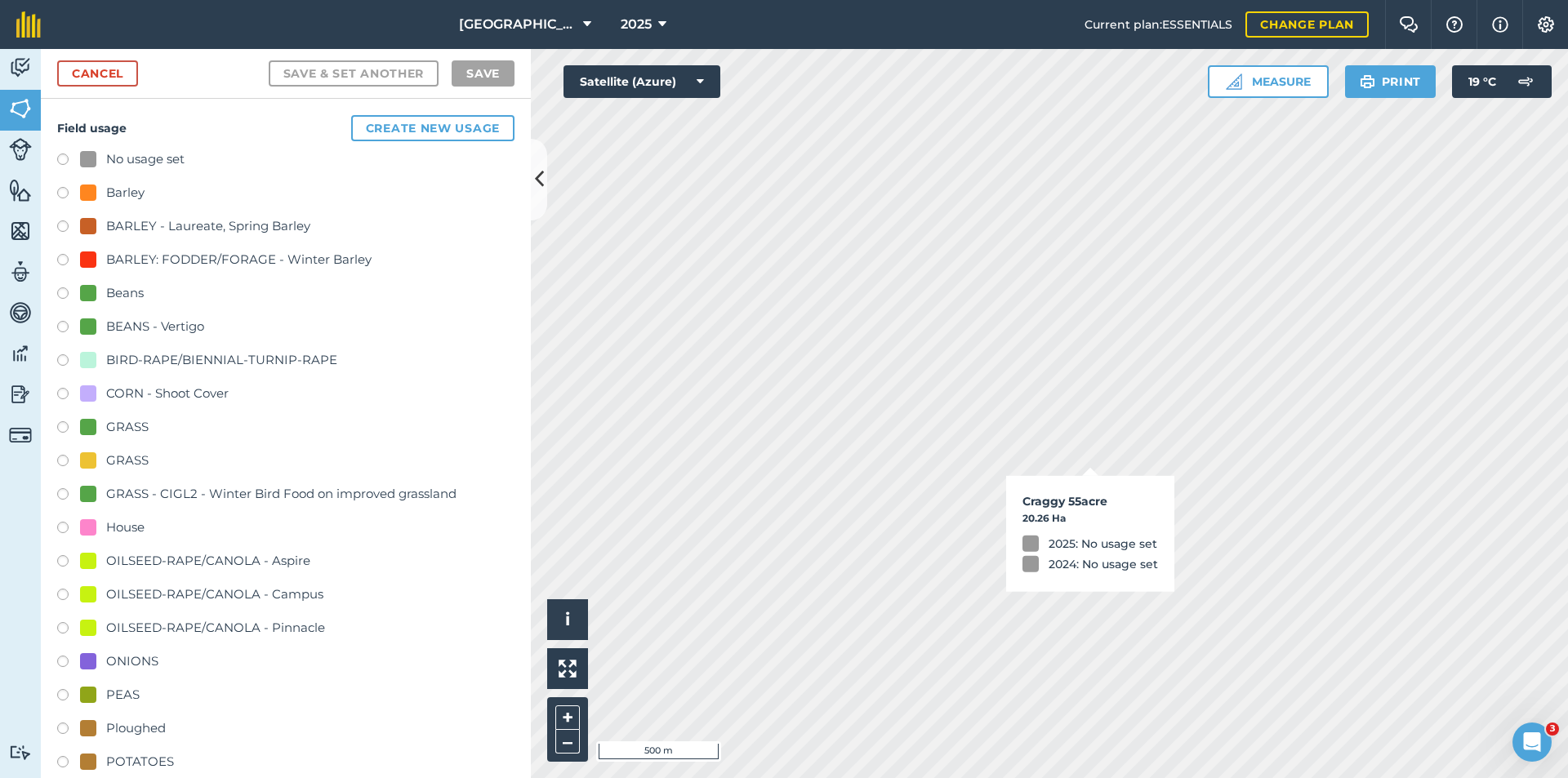
checkbox input "true"
click at [132, 297] on div "Beans" at bounding box center [125, 292] width 38 height 20
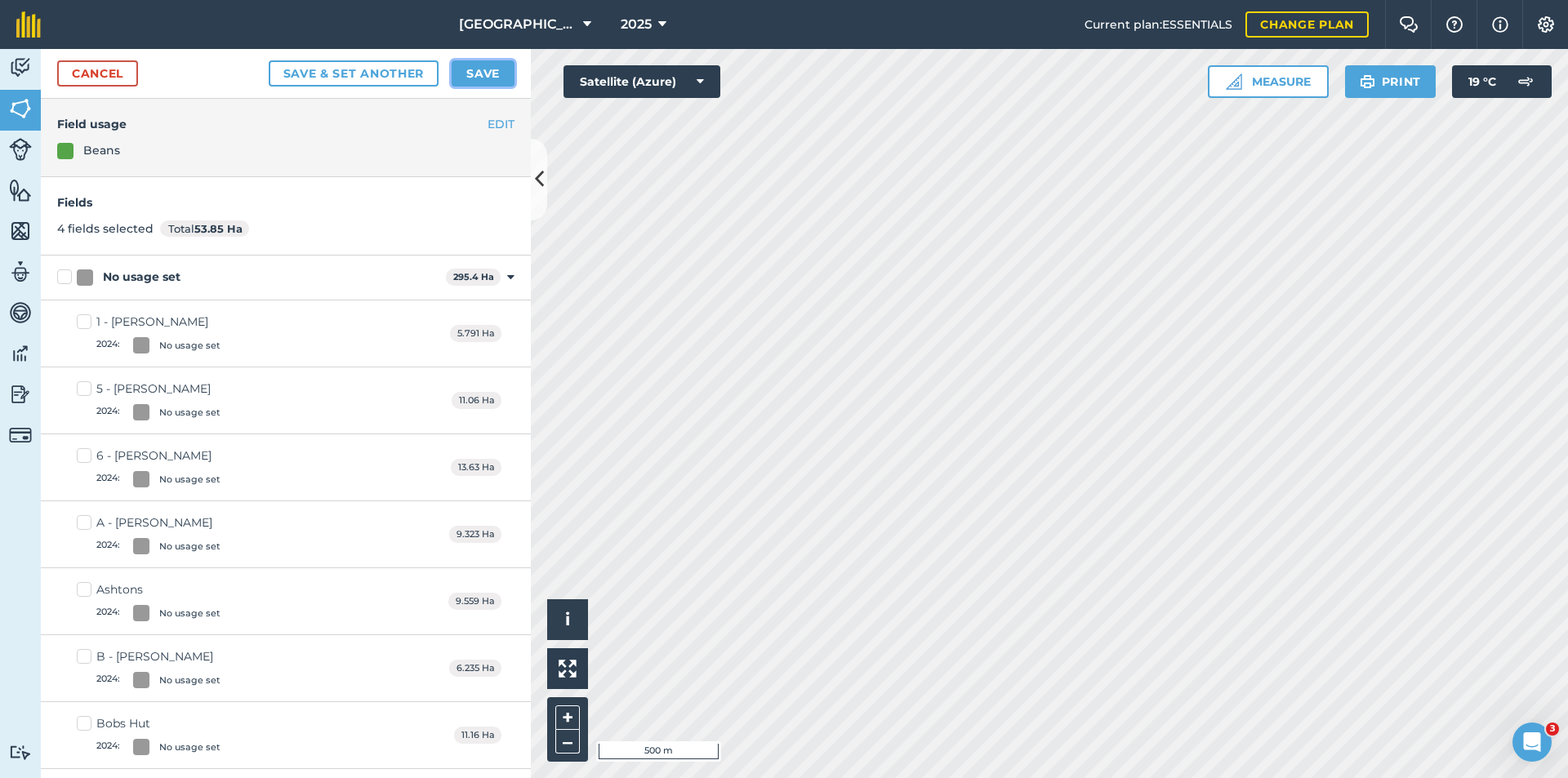
click at [488, 78] on button "Save" at bounding box center [483, 73] width 63 height 26
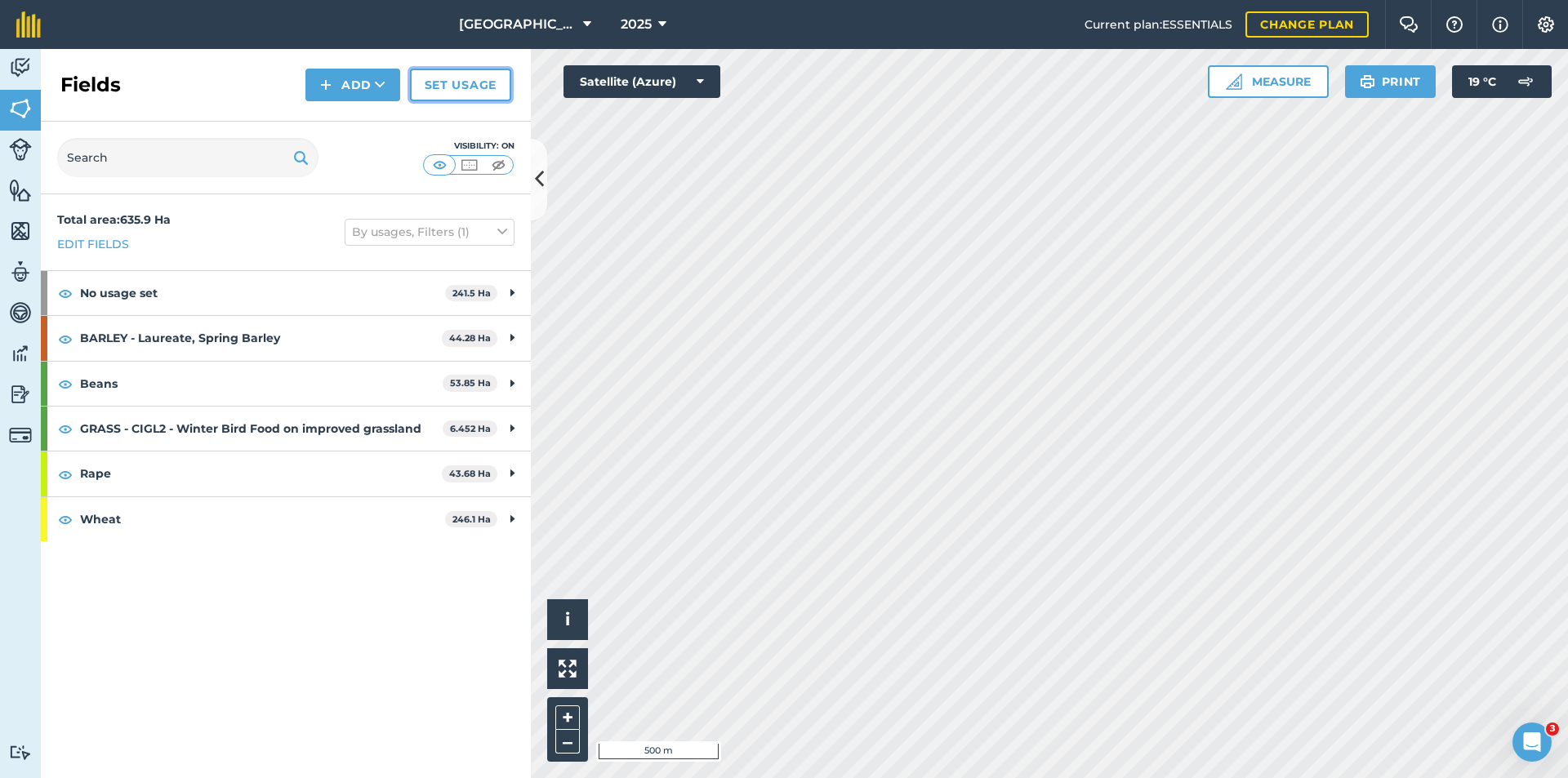
click at [486, 91] on link "Set usage" at bounding box center [461, 85] width 101 height 33
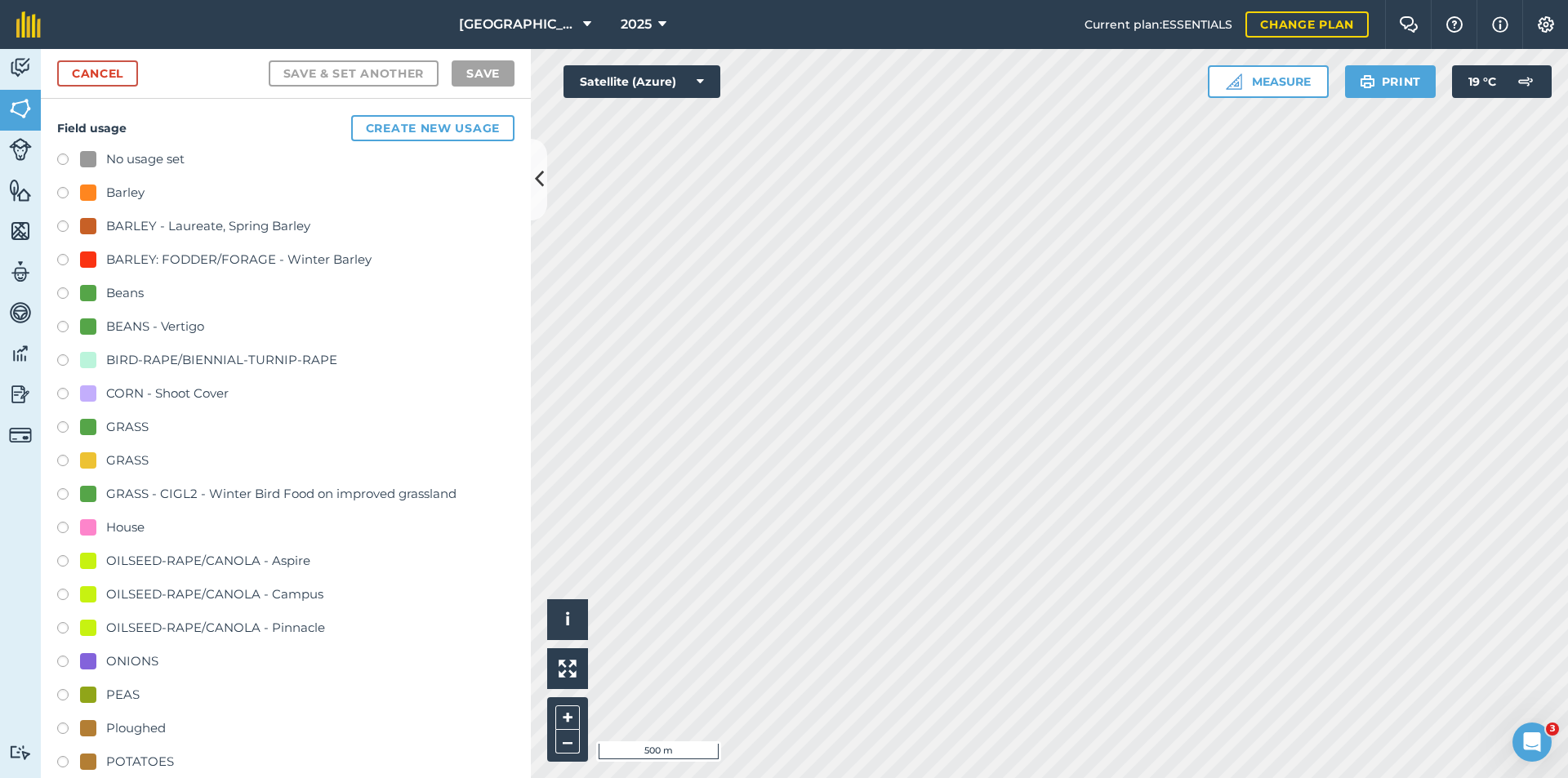
checkbox input "true"
click at [127, 693] on div "PEAS" at bounding box center [122, 694] width 34 height 20
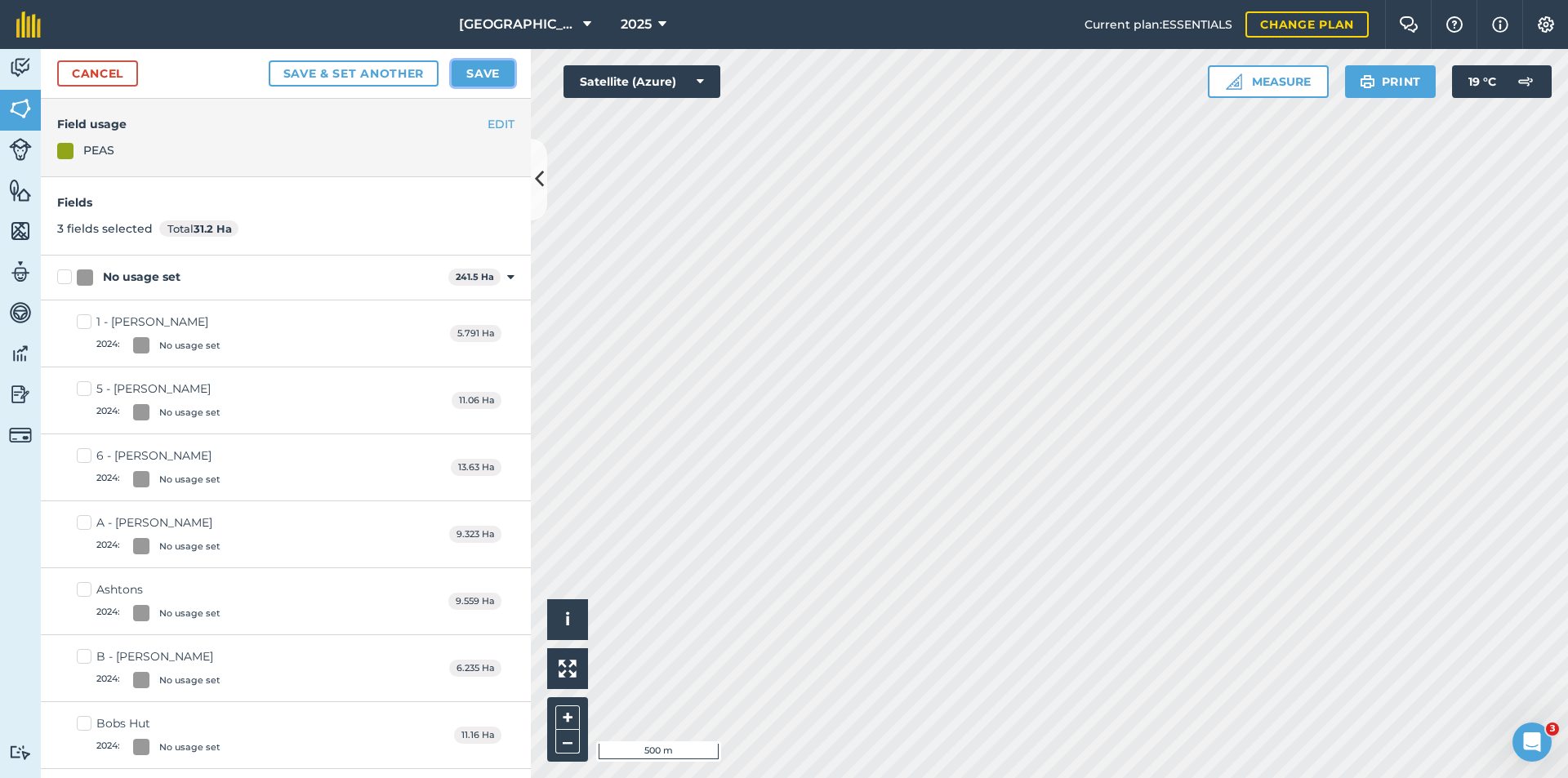
click at [481, 77] on button "Save" at bounding box center [483, 73] width 63 height 26
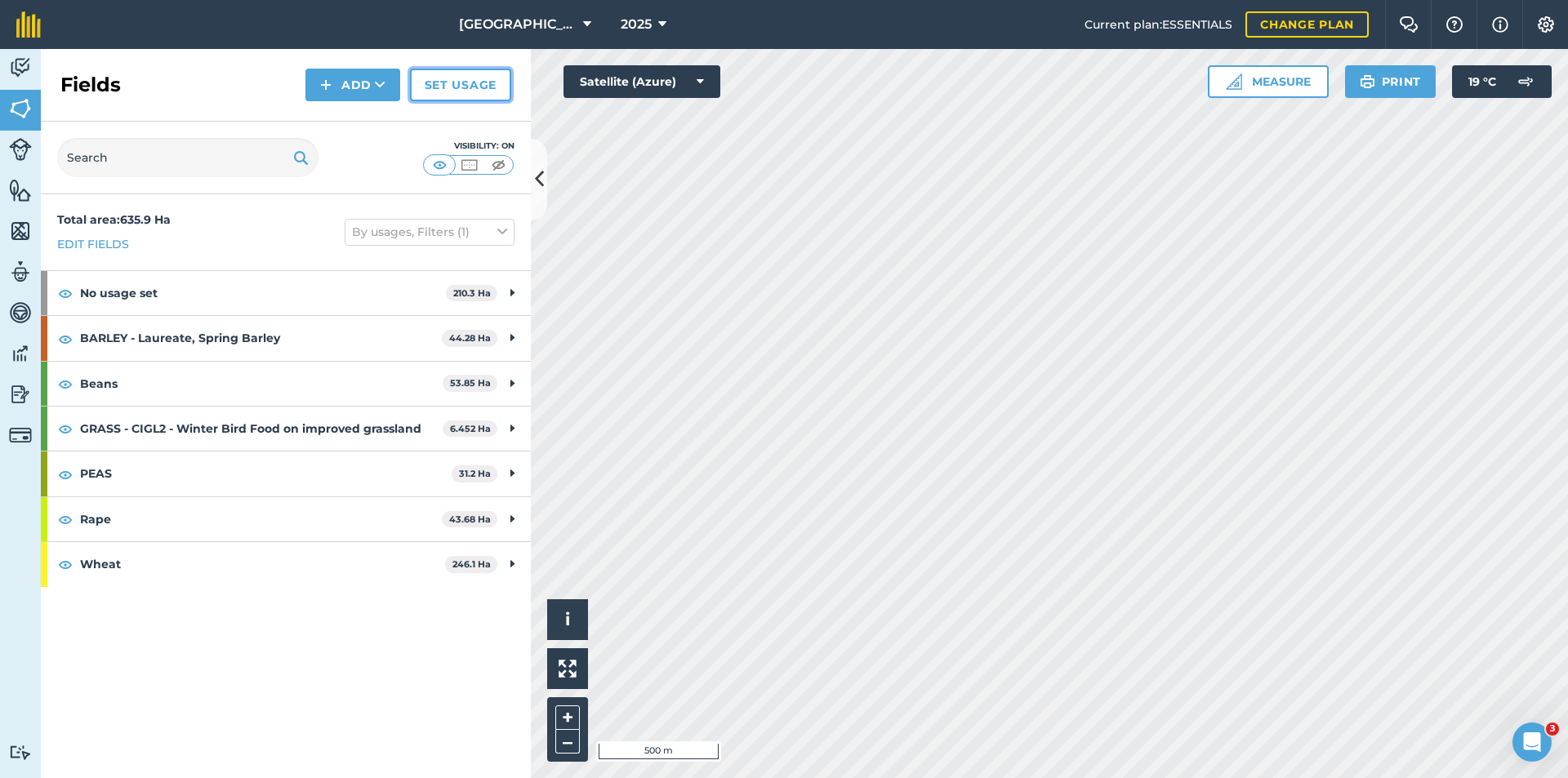
click at [448, 89] on link "Set usage" at bounding box center [461, 85] width 101 height 33
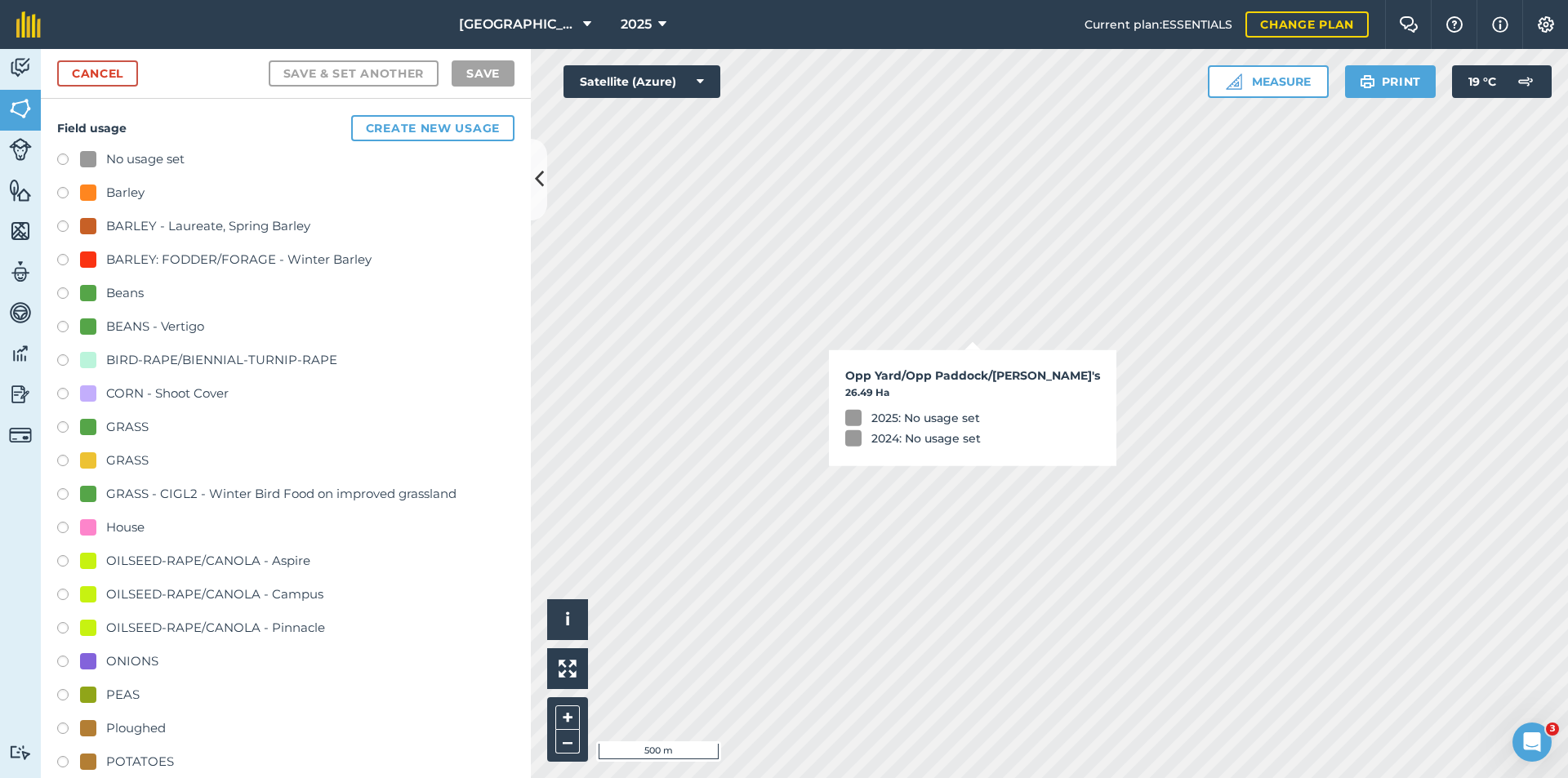
checkbox input "true"
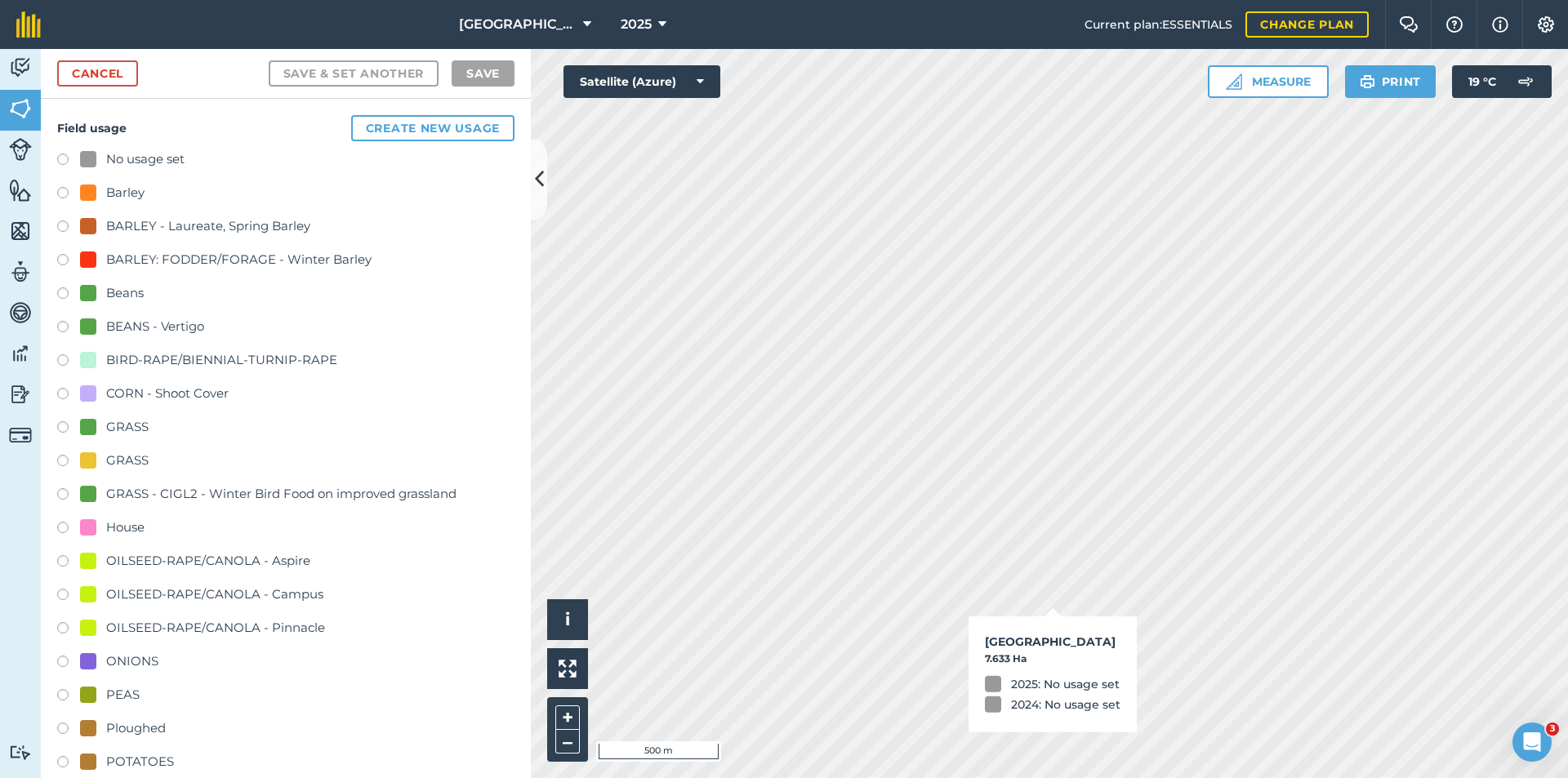
checkbox input "true"
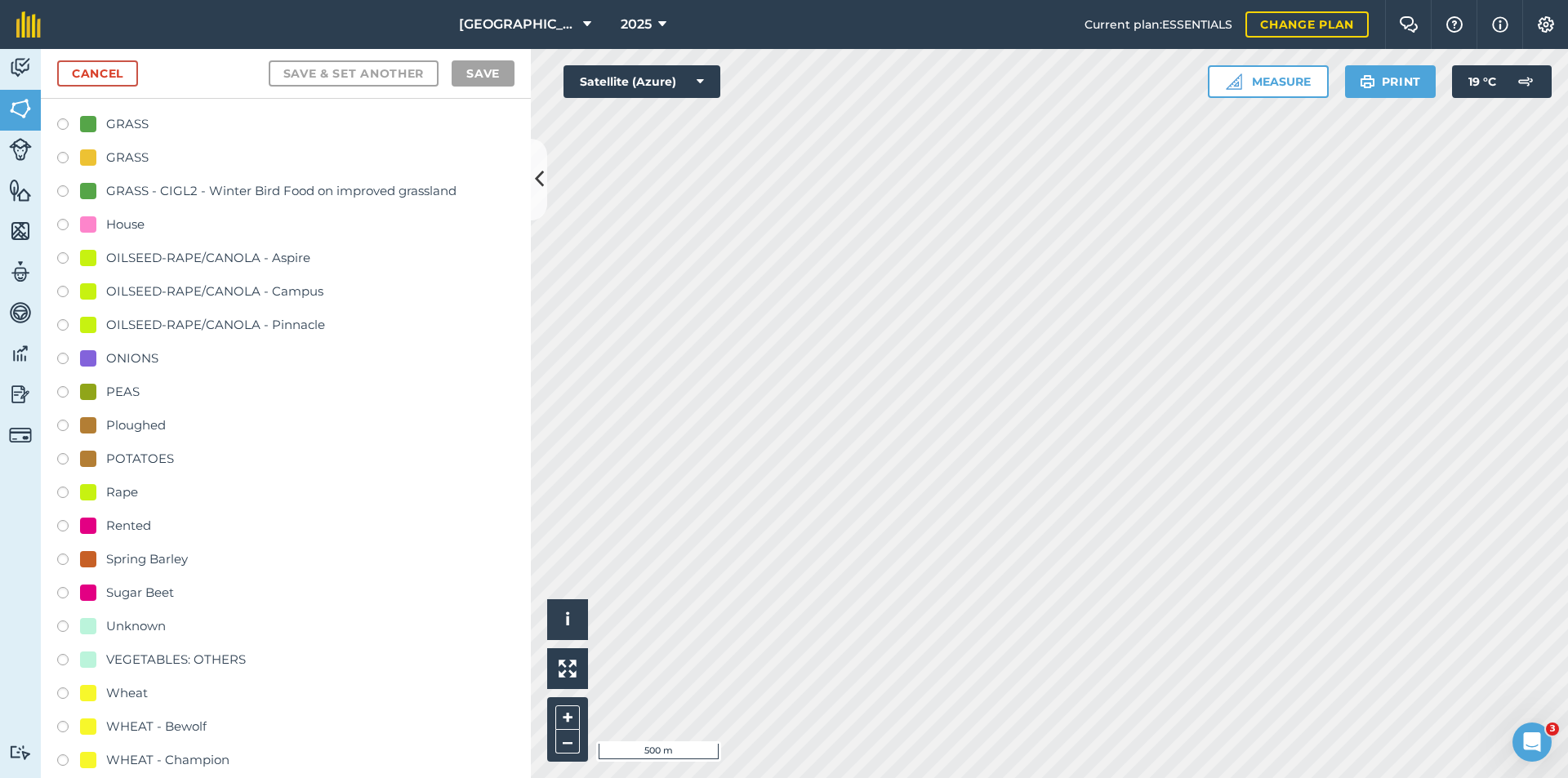
scroll to position [327, 0]
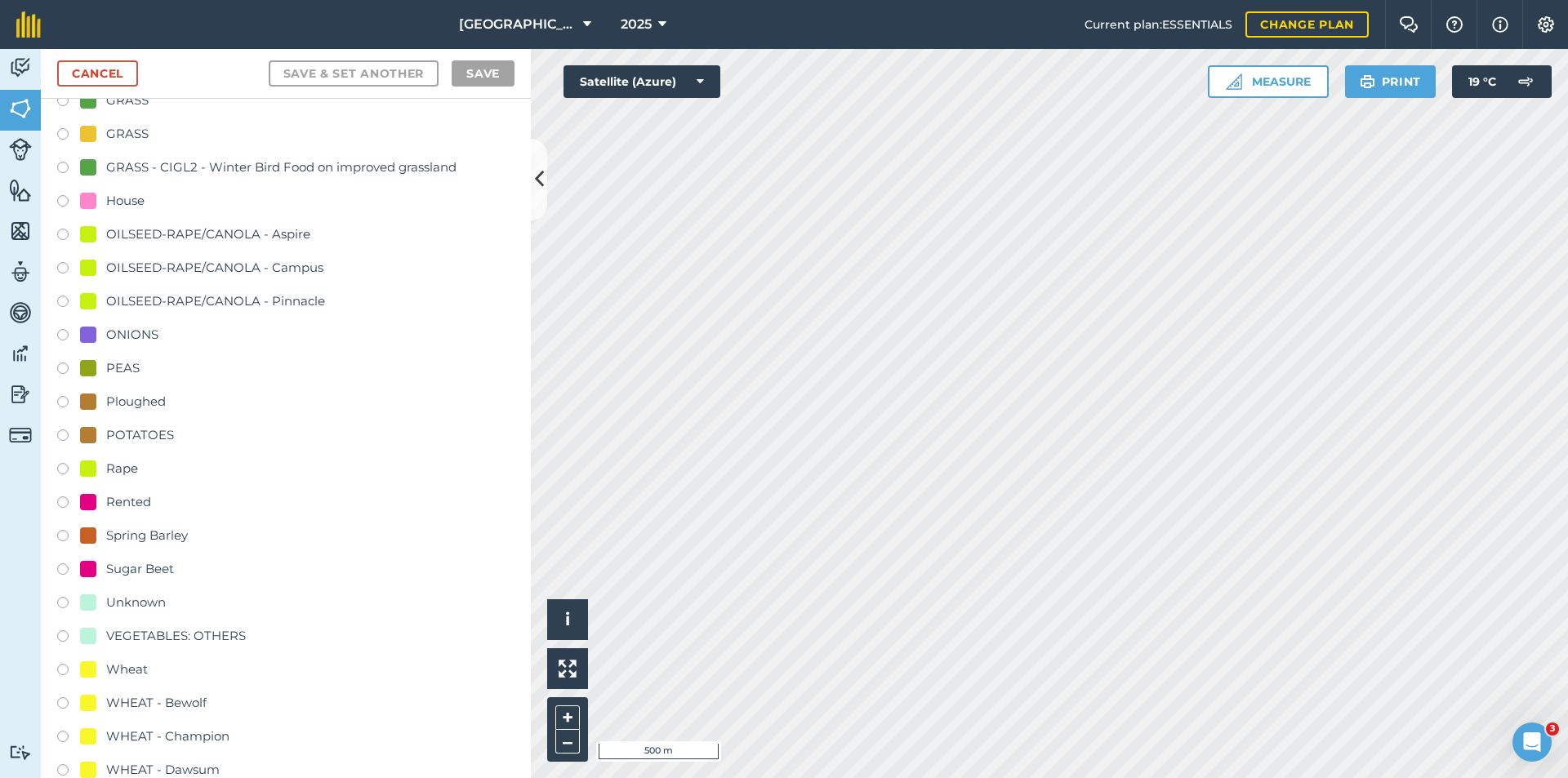
click at [153, 567] on div "Sugar Beet" at bounding box center [139, 568] width 68 height 20
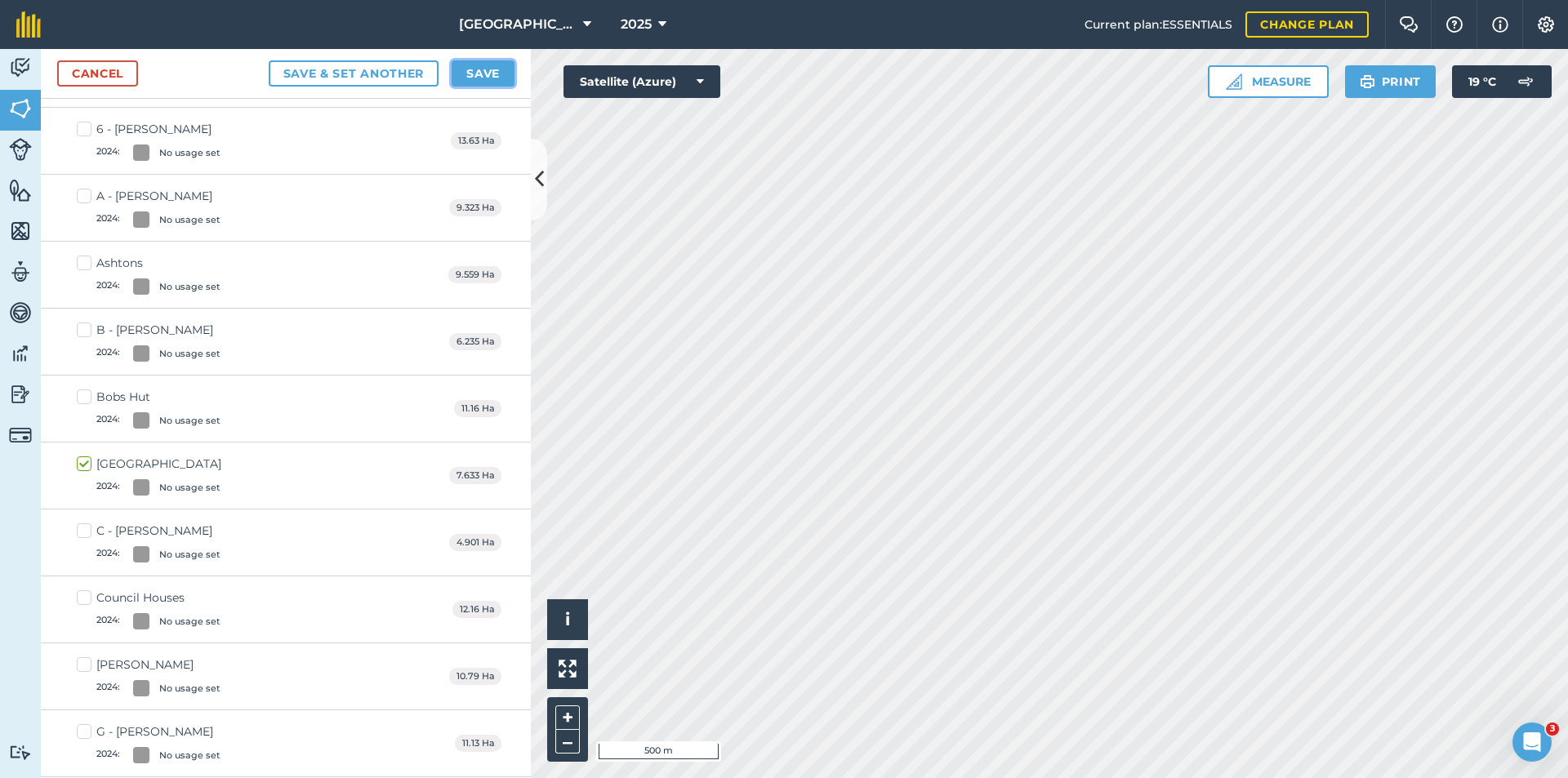
click at [477, 76] on button "Save" at bounding box center [483, 73] width 63 height 26
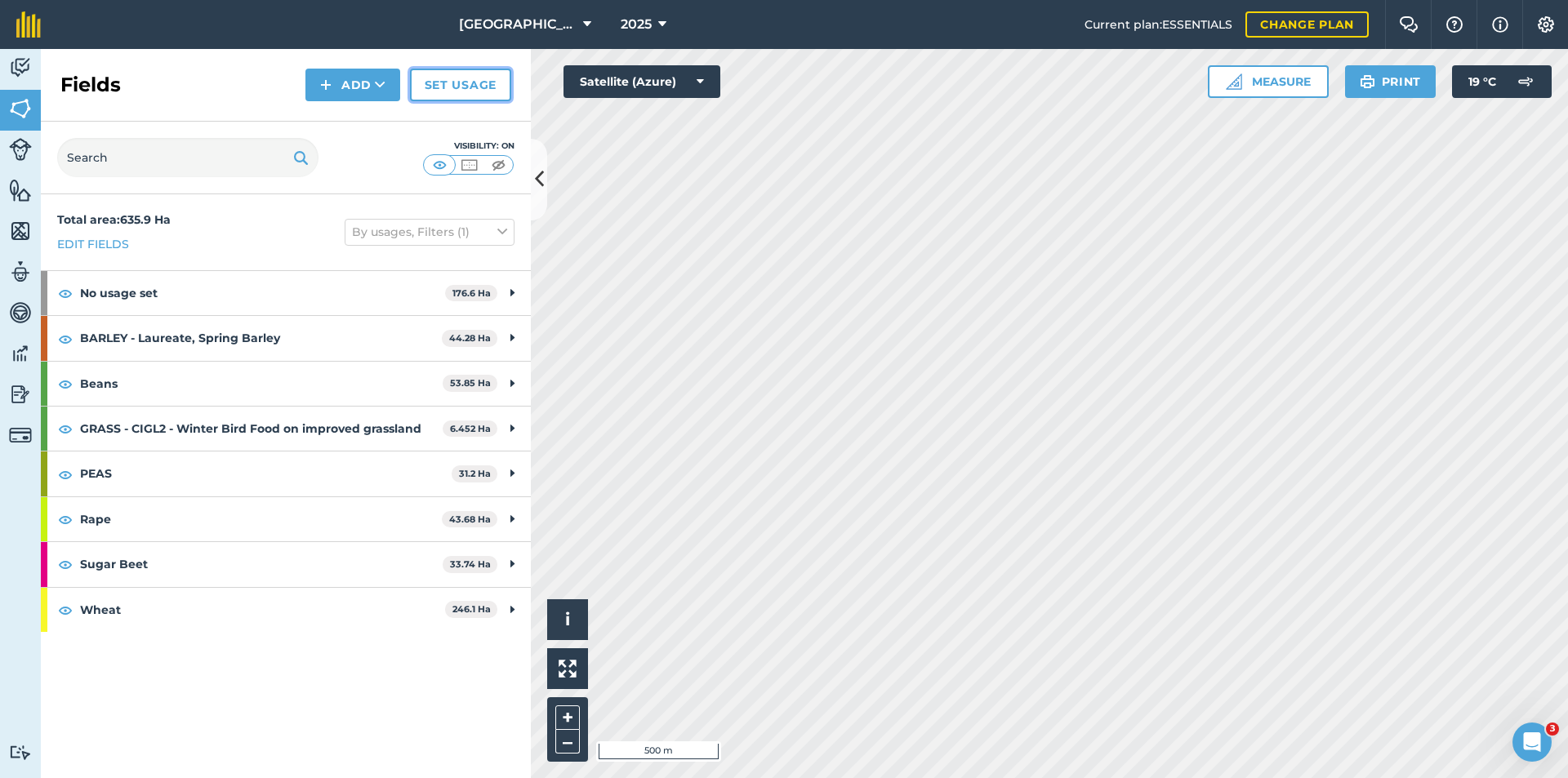
click at [459, 86] on link "Set usage" at bounding box center [461, 85] width 101 height 33
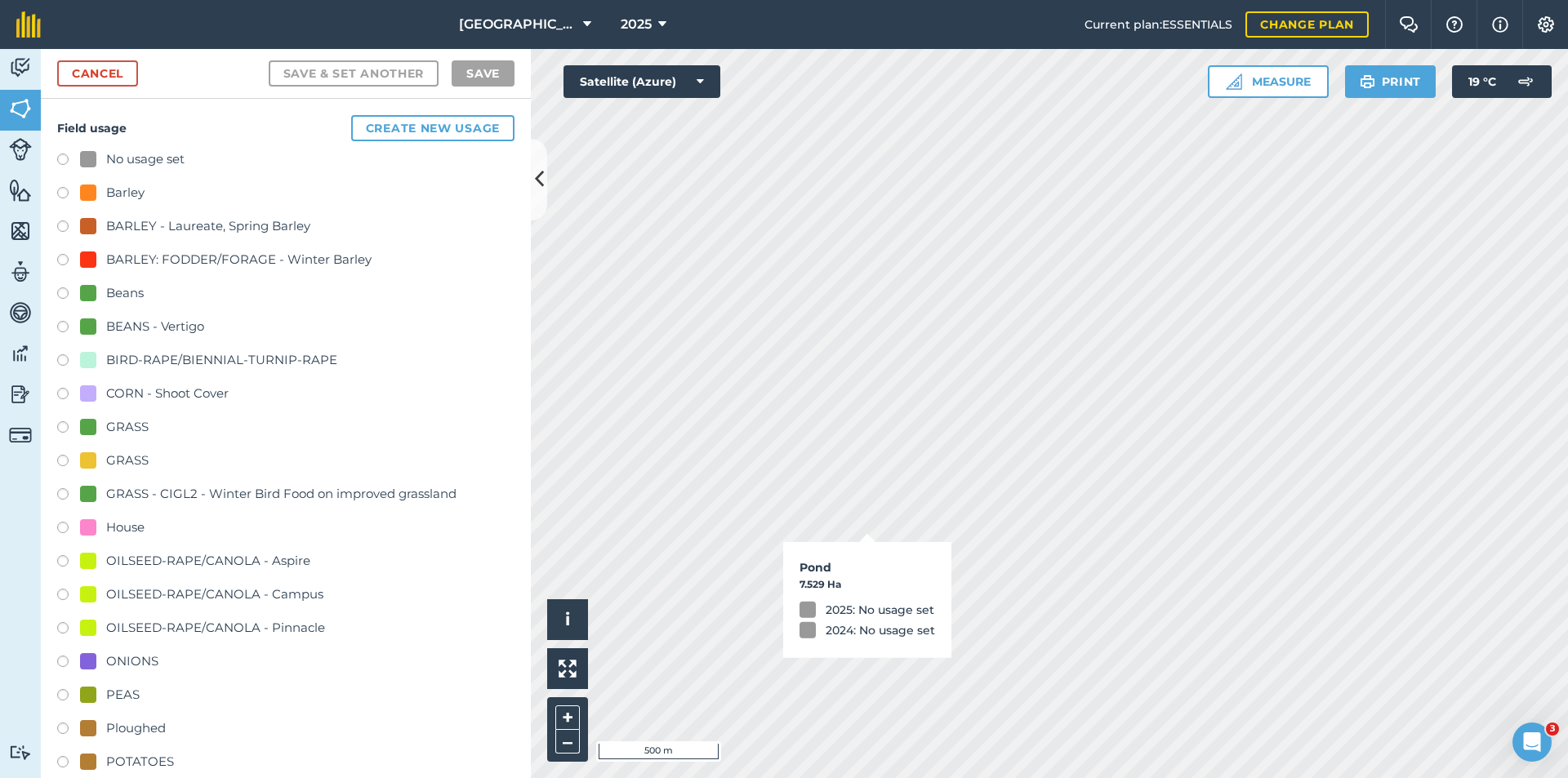
checkbox input "true"
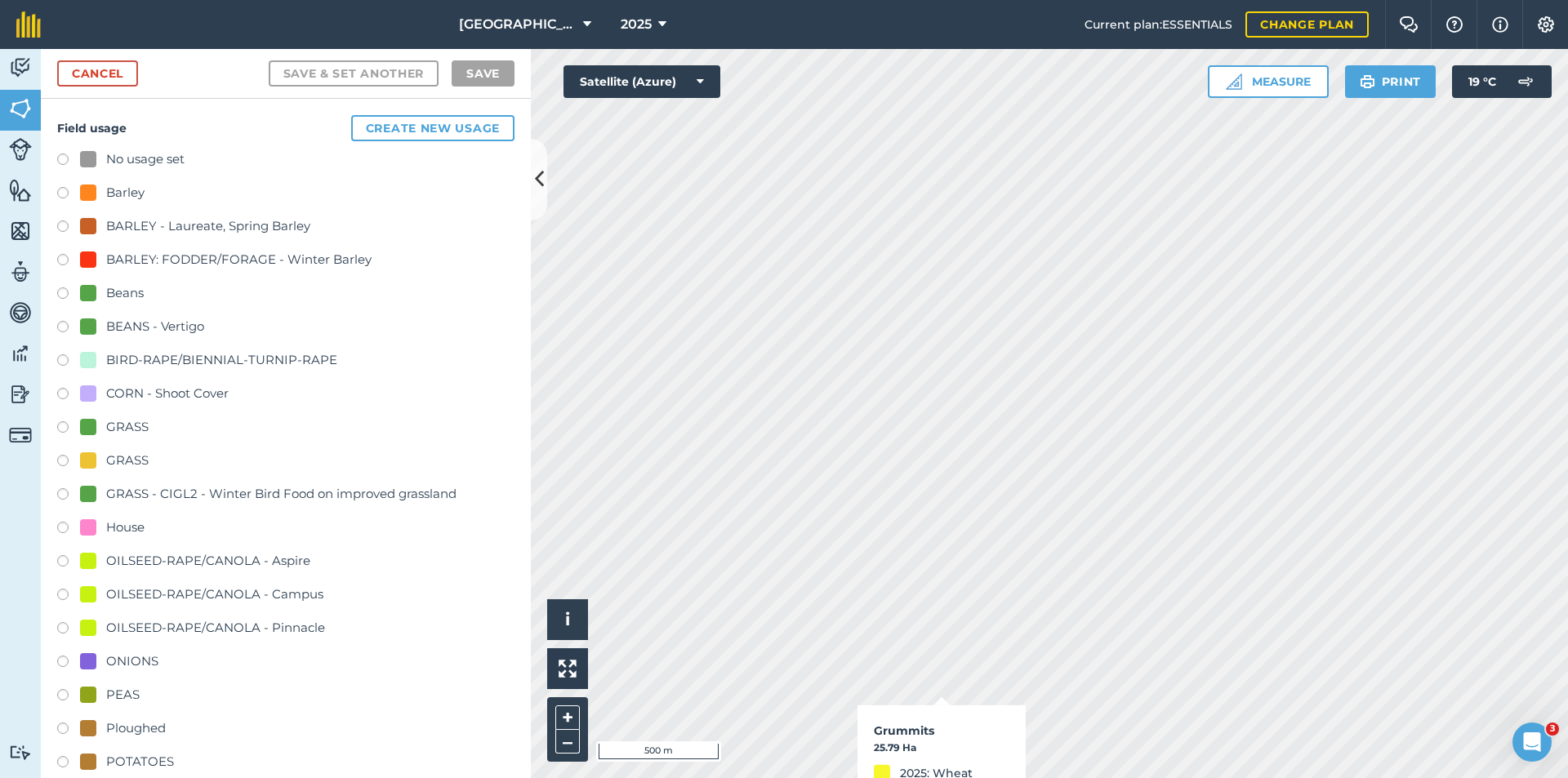
checkbox input "false"
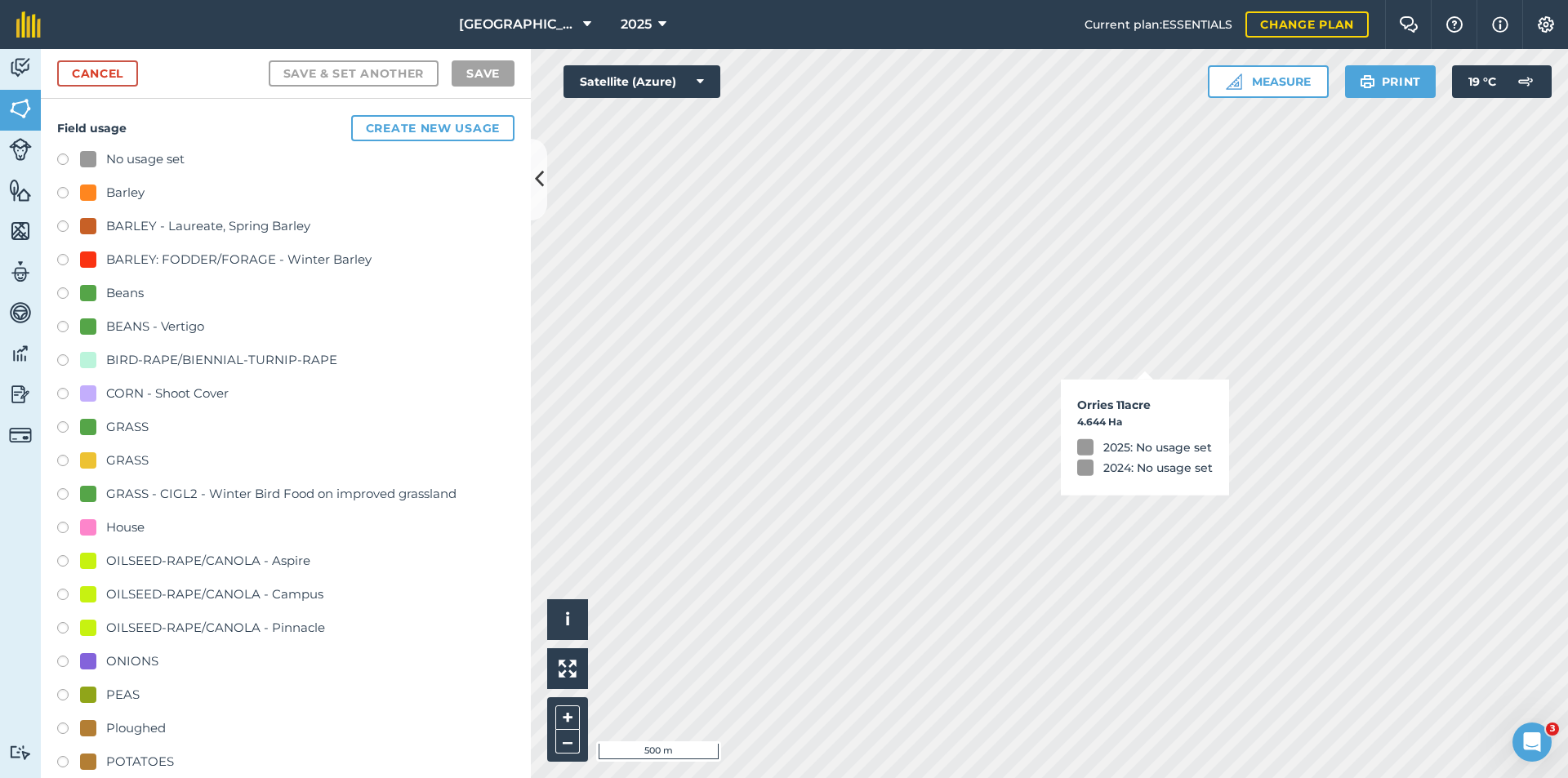
checkbox input "false"
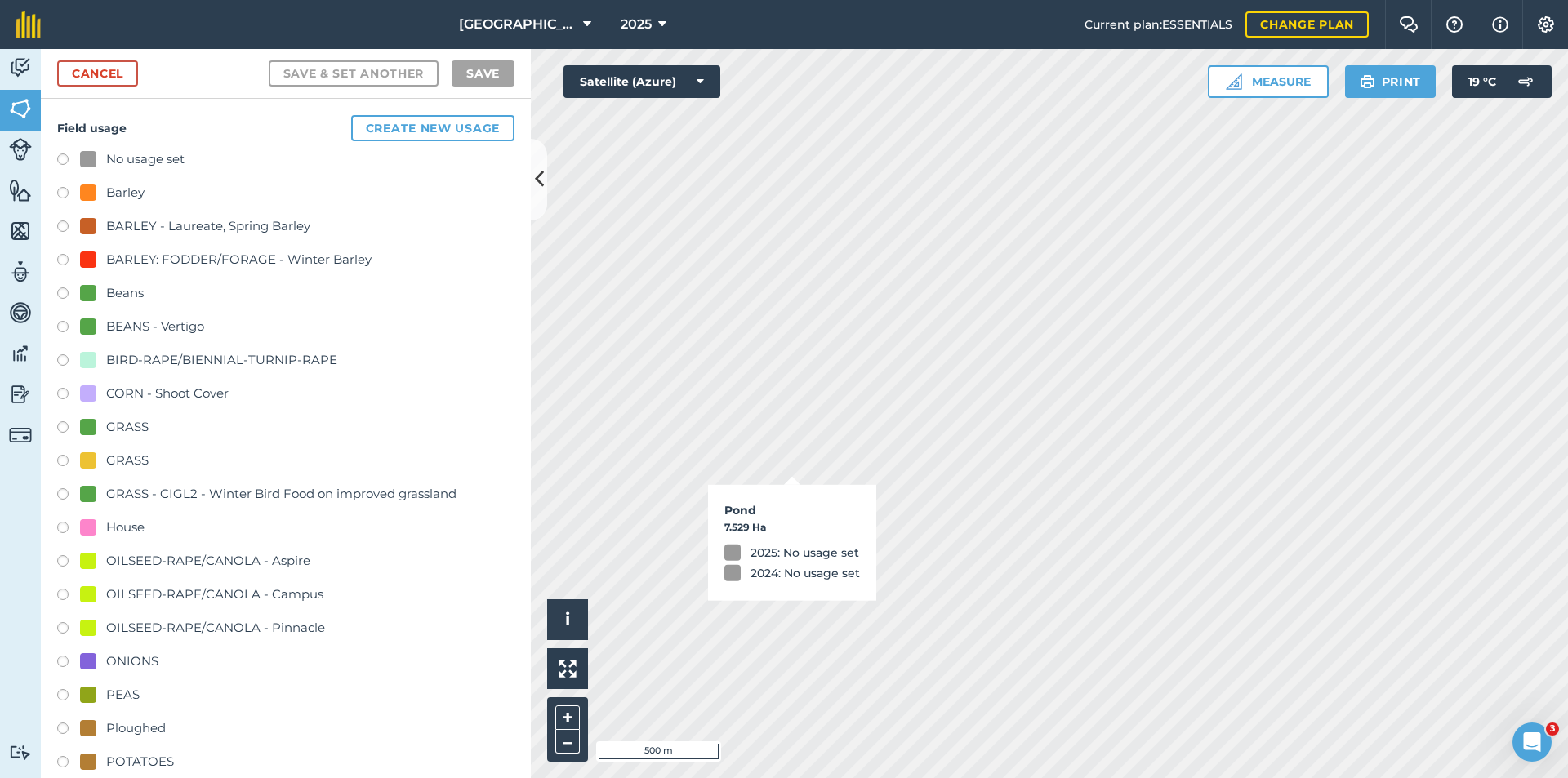
checkbox input "true"
checkbox input "false"
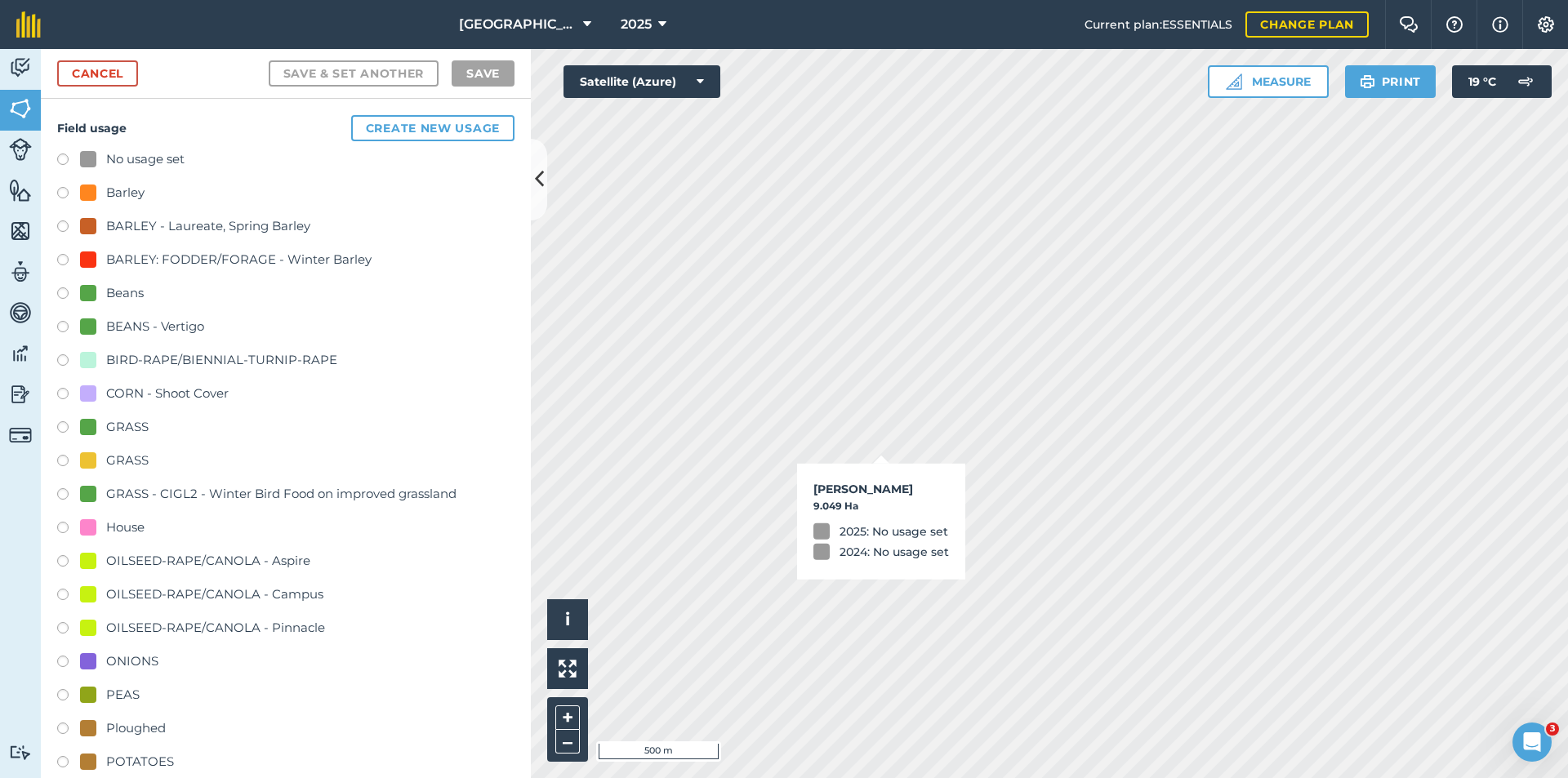
checkbox input "true"
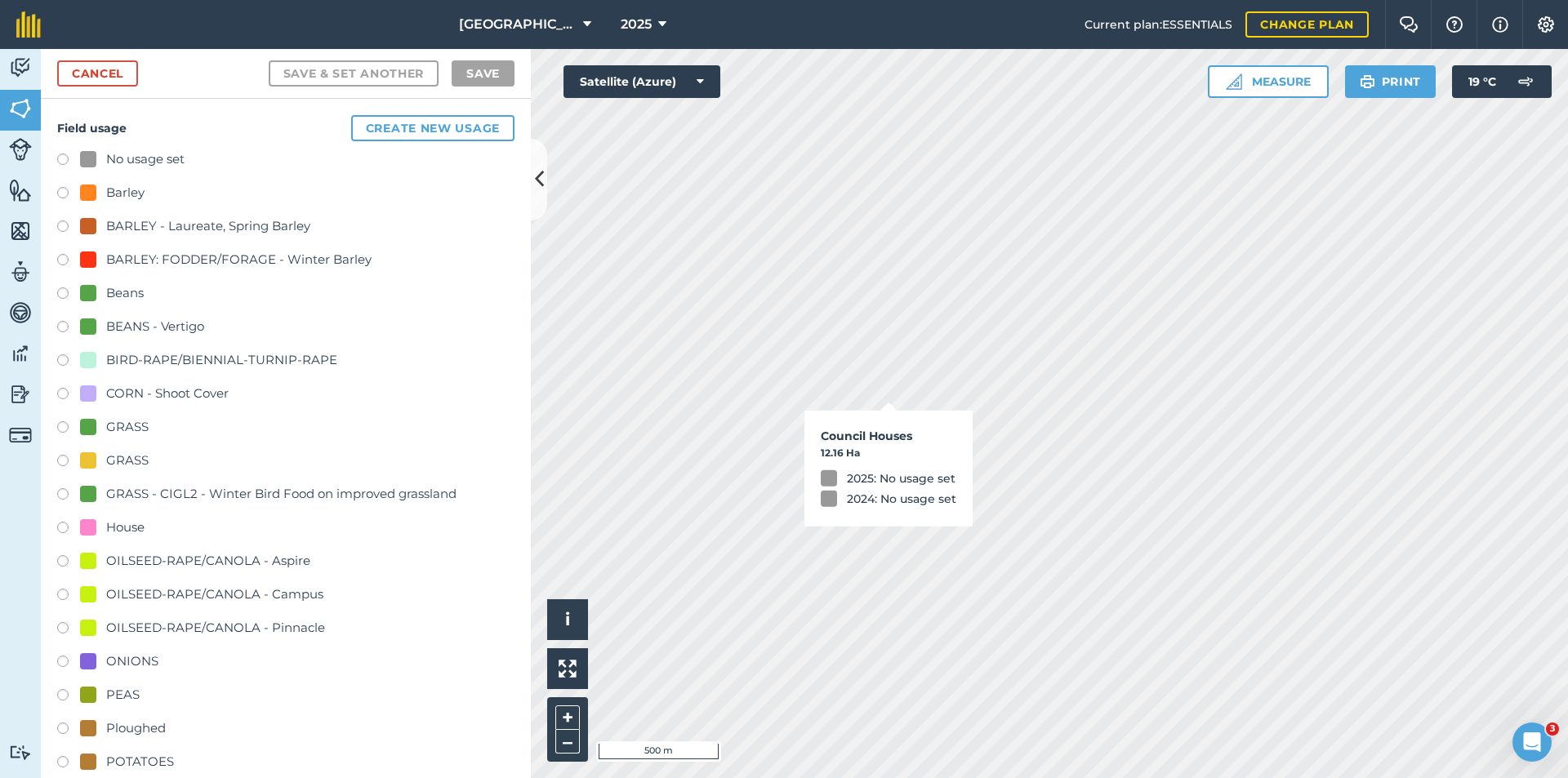
checkbox input "true"
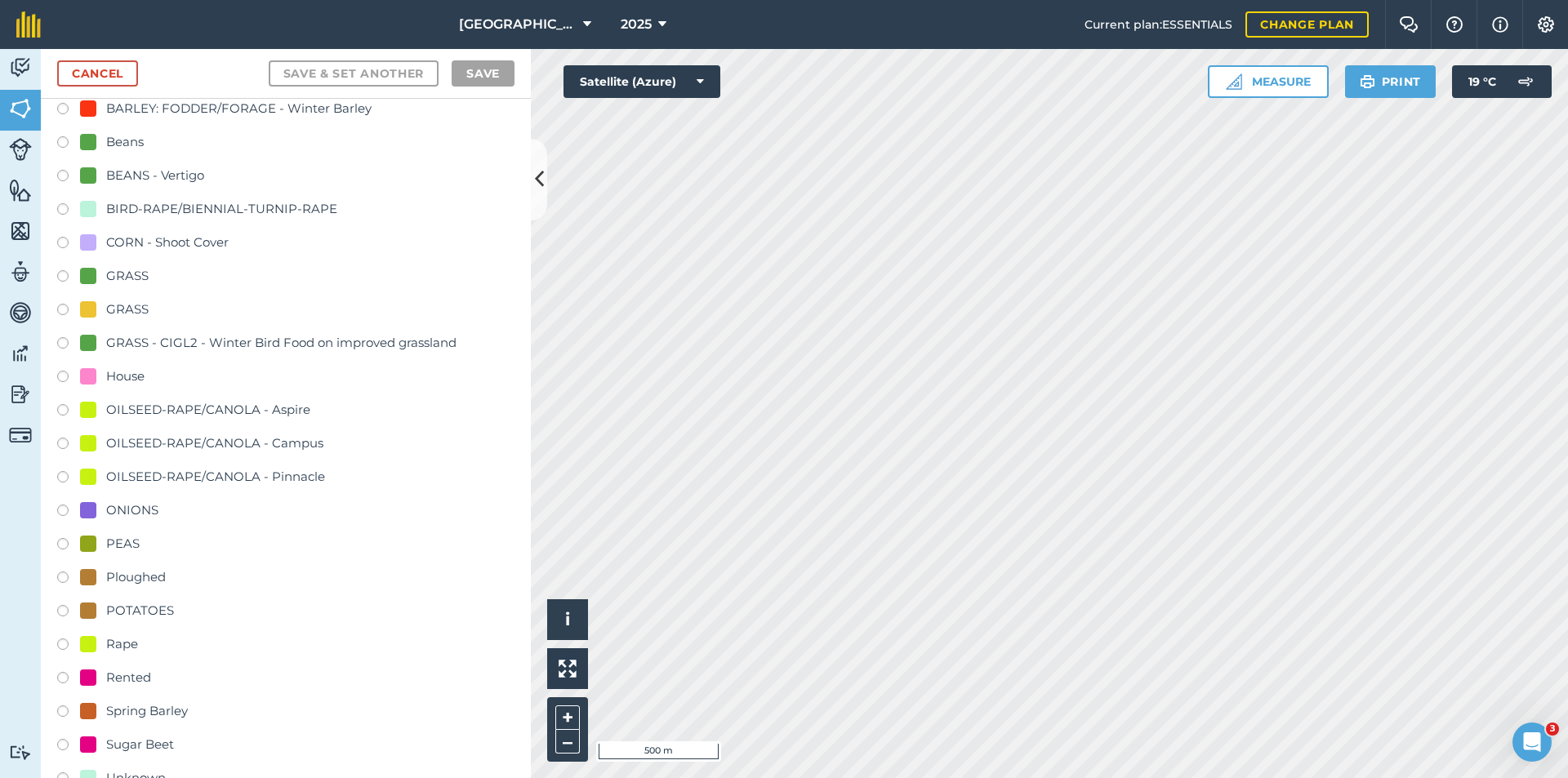
scroll to position [163, 0]
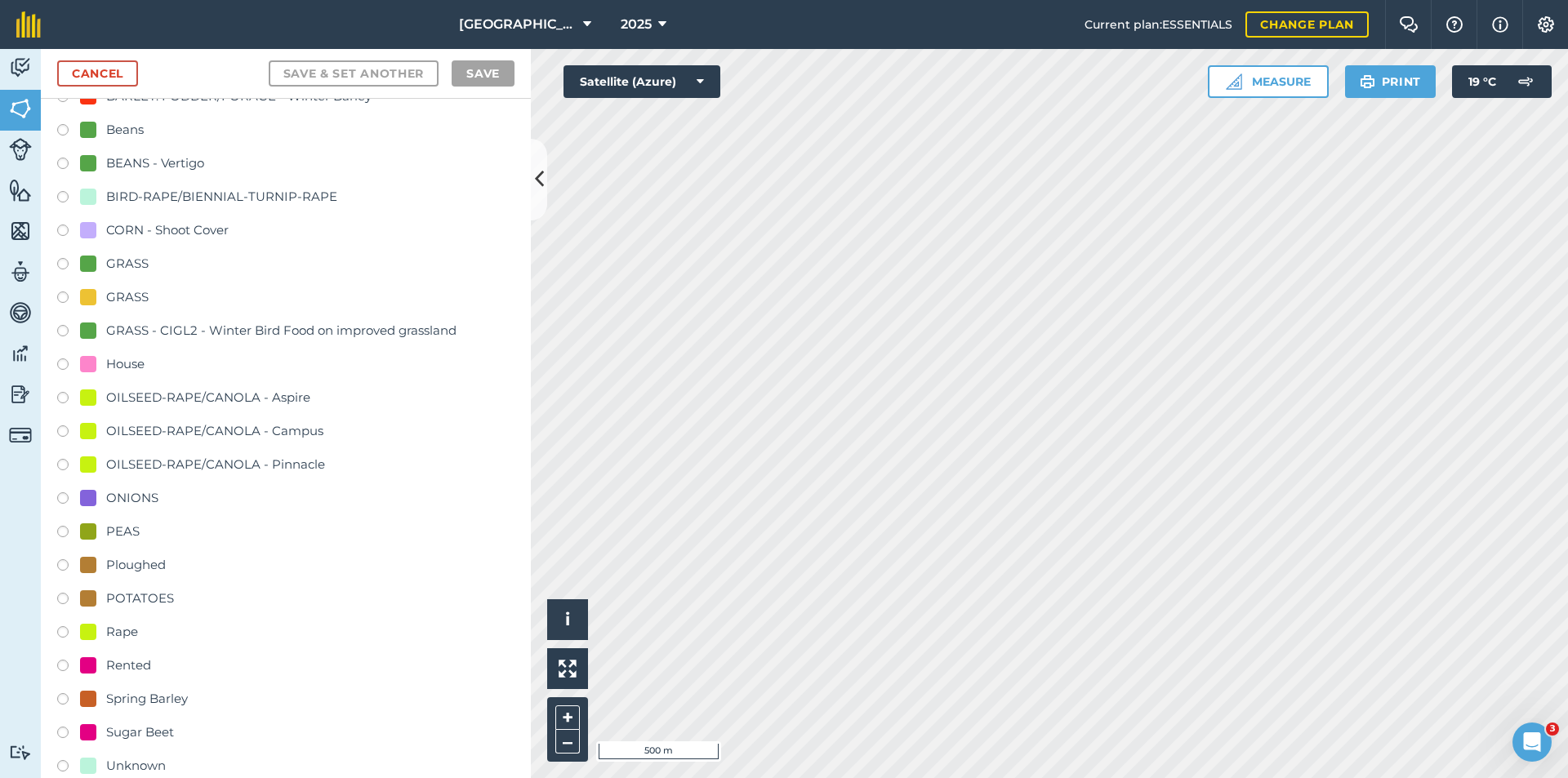
click at [136, 600] on div "POTATOES" at bounding box center [139, 597] width 68 height 20
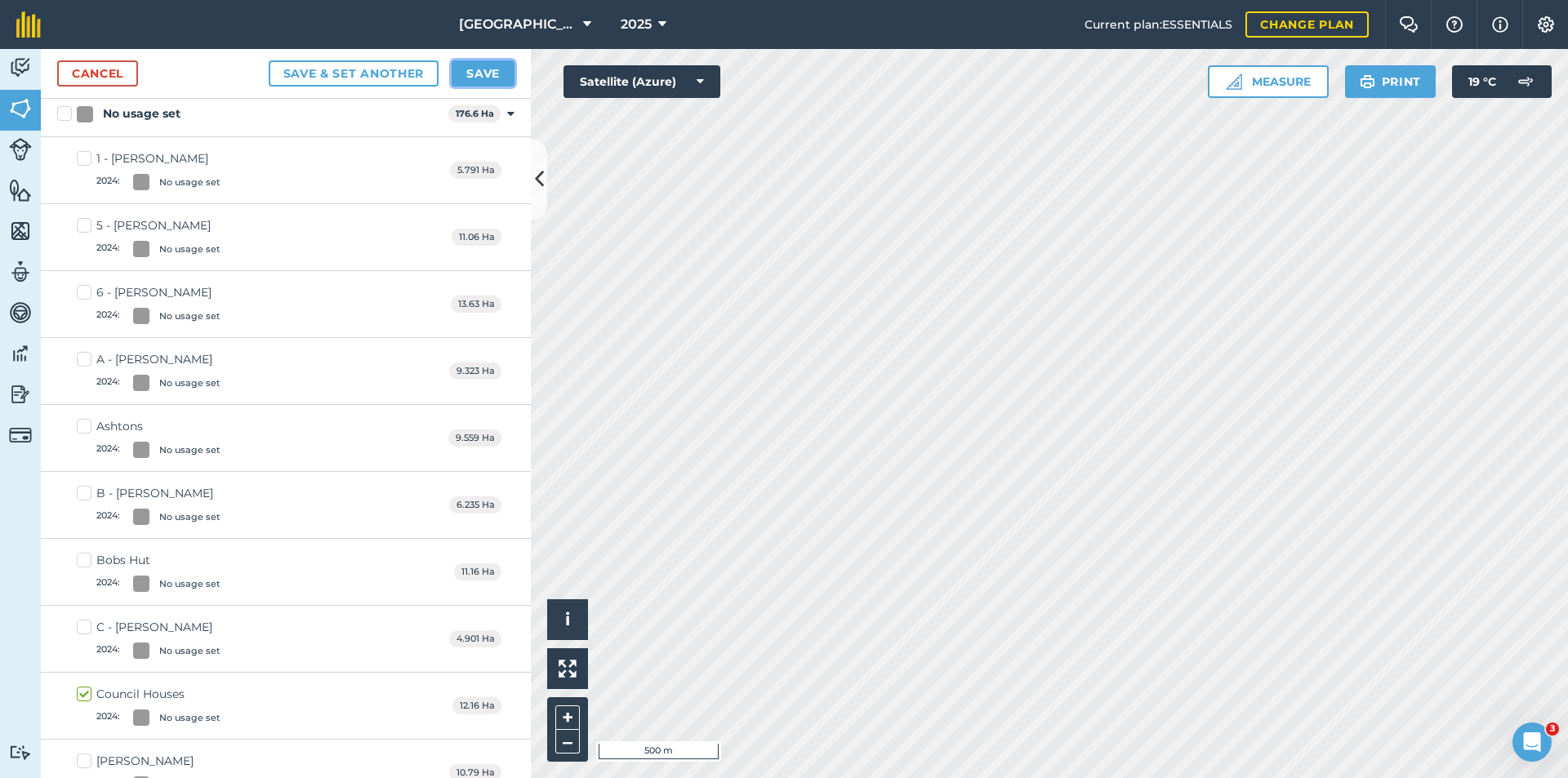
click at [501, 78] on button "Save" at bounding box center [483, 73] width 63 height 26
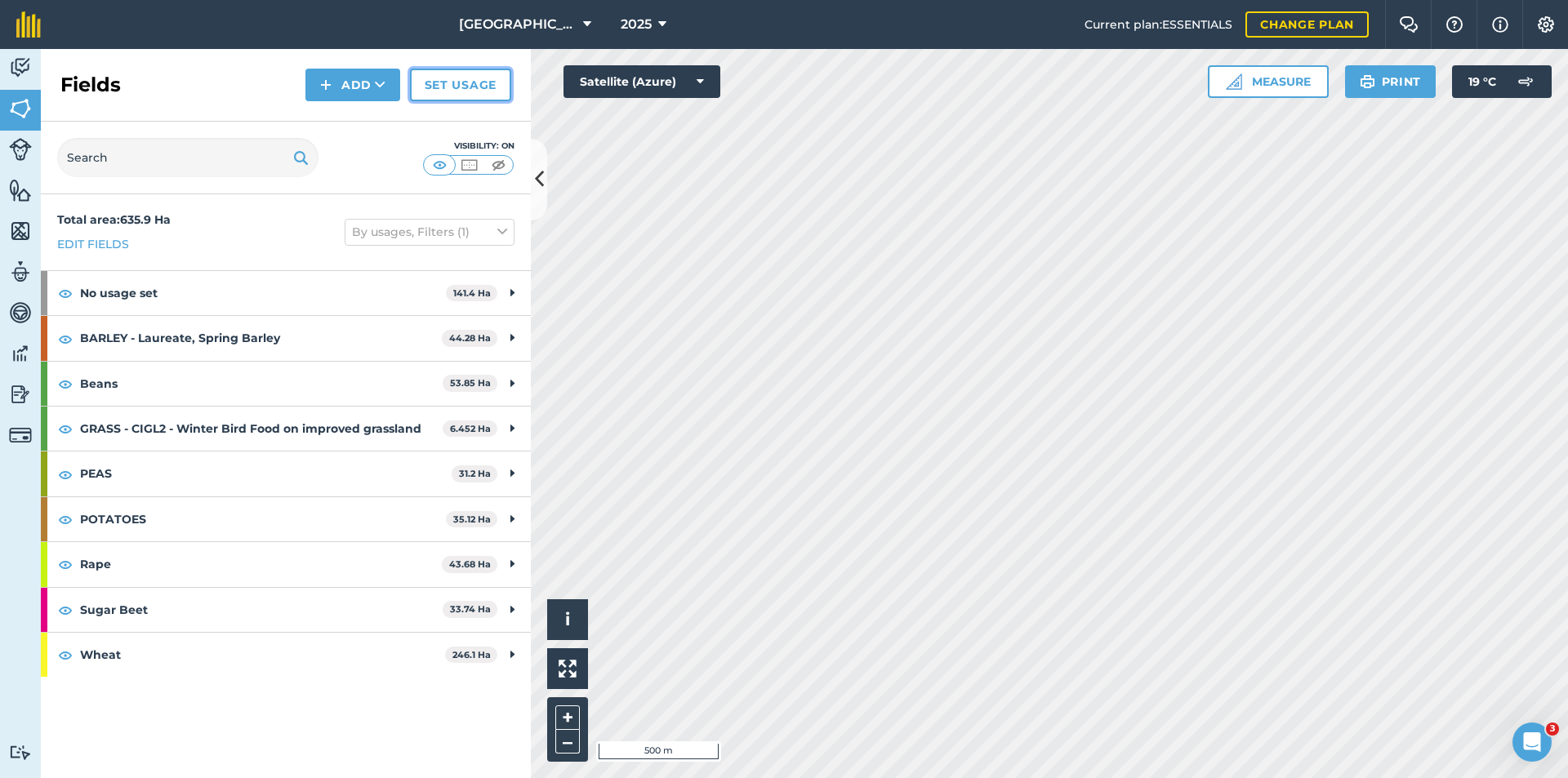
click at [488, 85] on link "Set usage" at bounding box center [461, 85] width 101 height 33
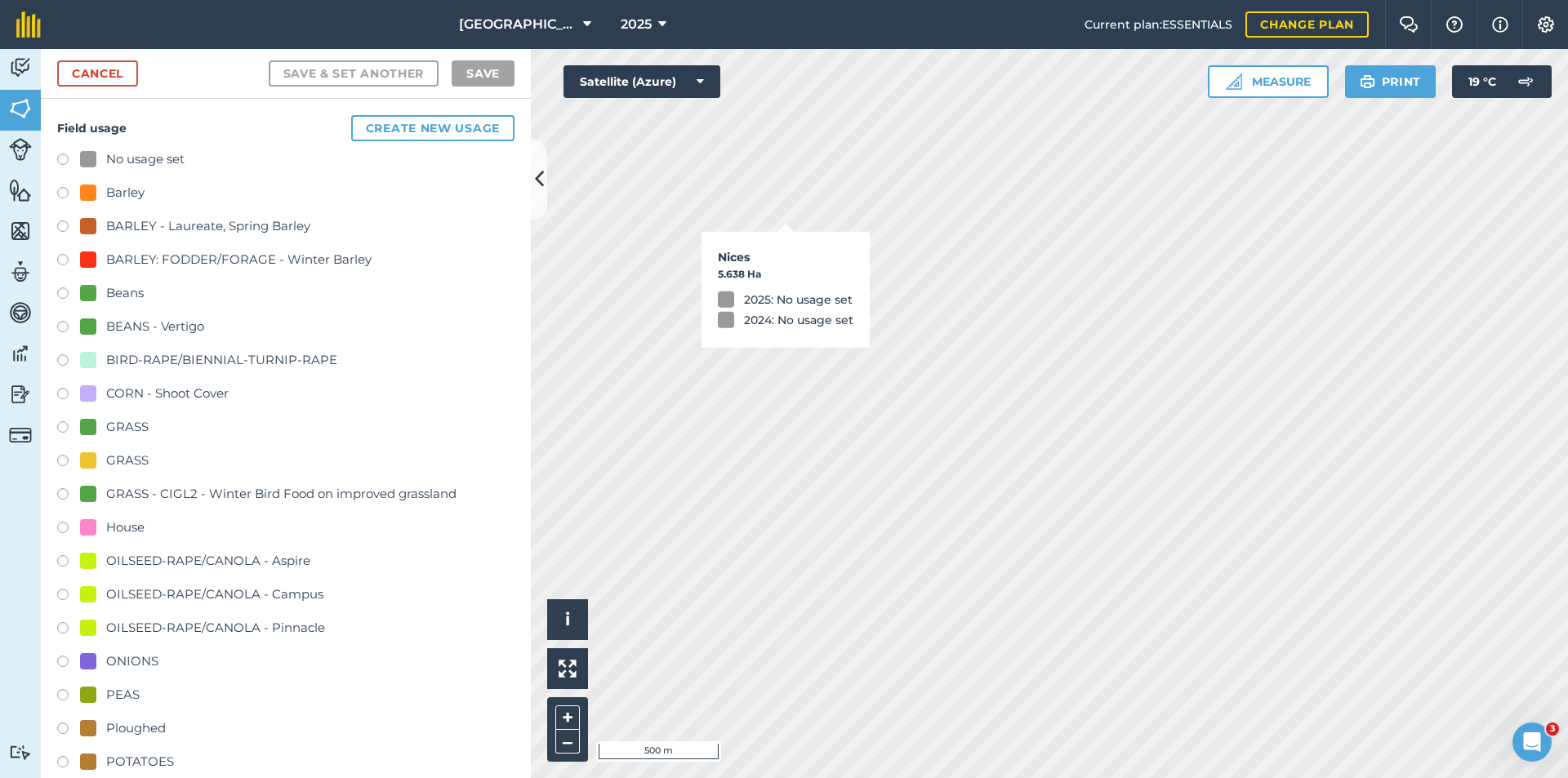
checkbox input "true"
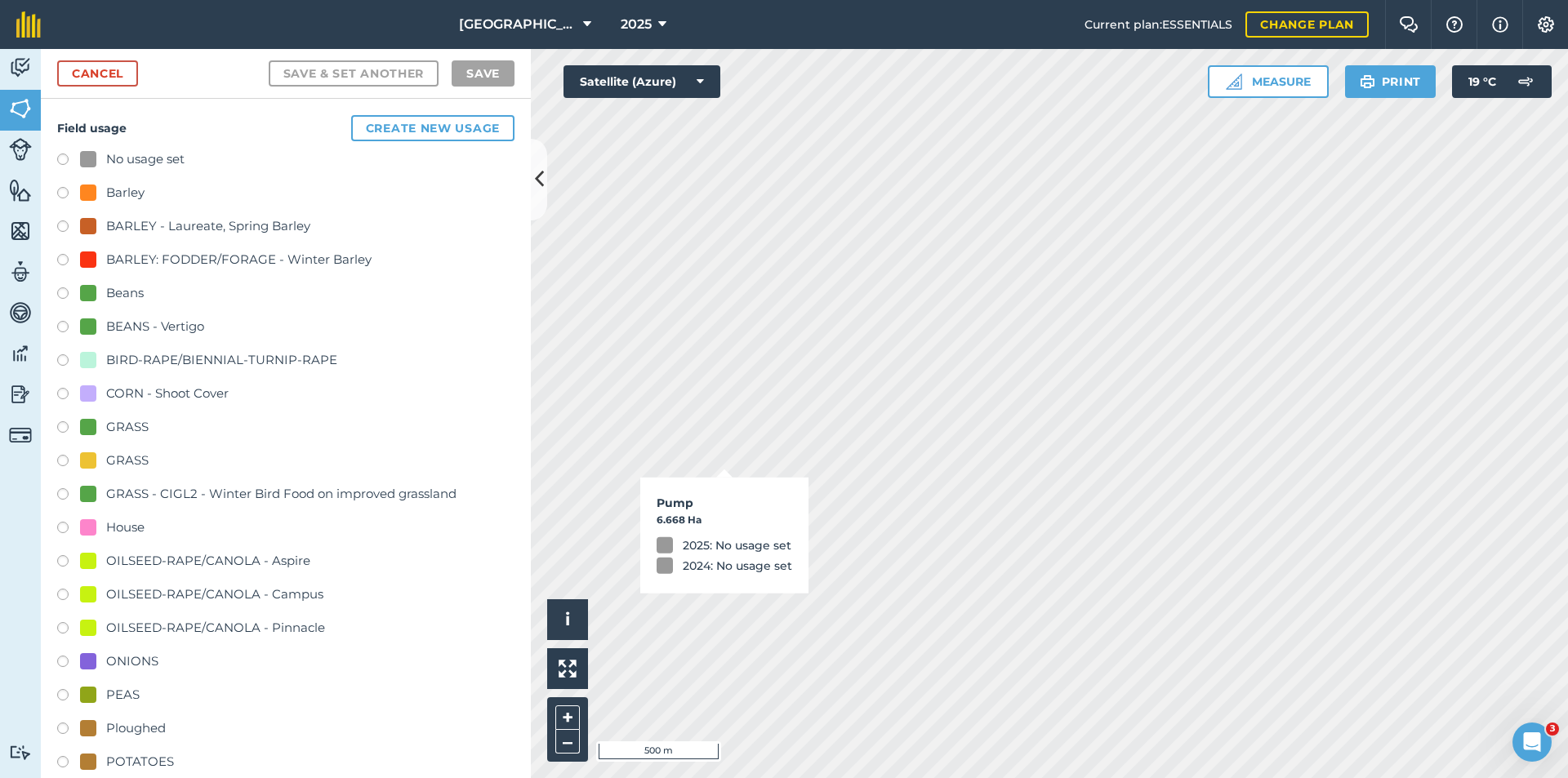
checkbox input "true"
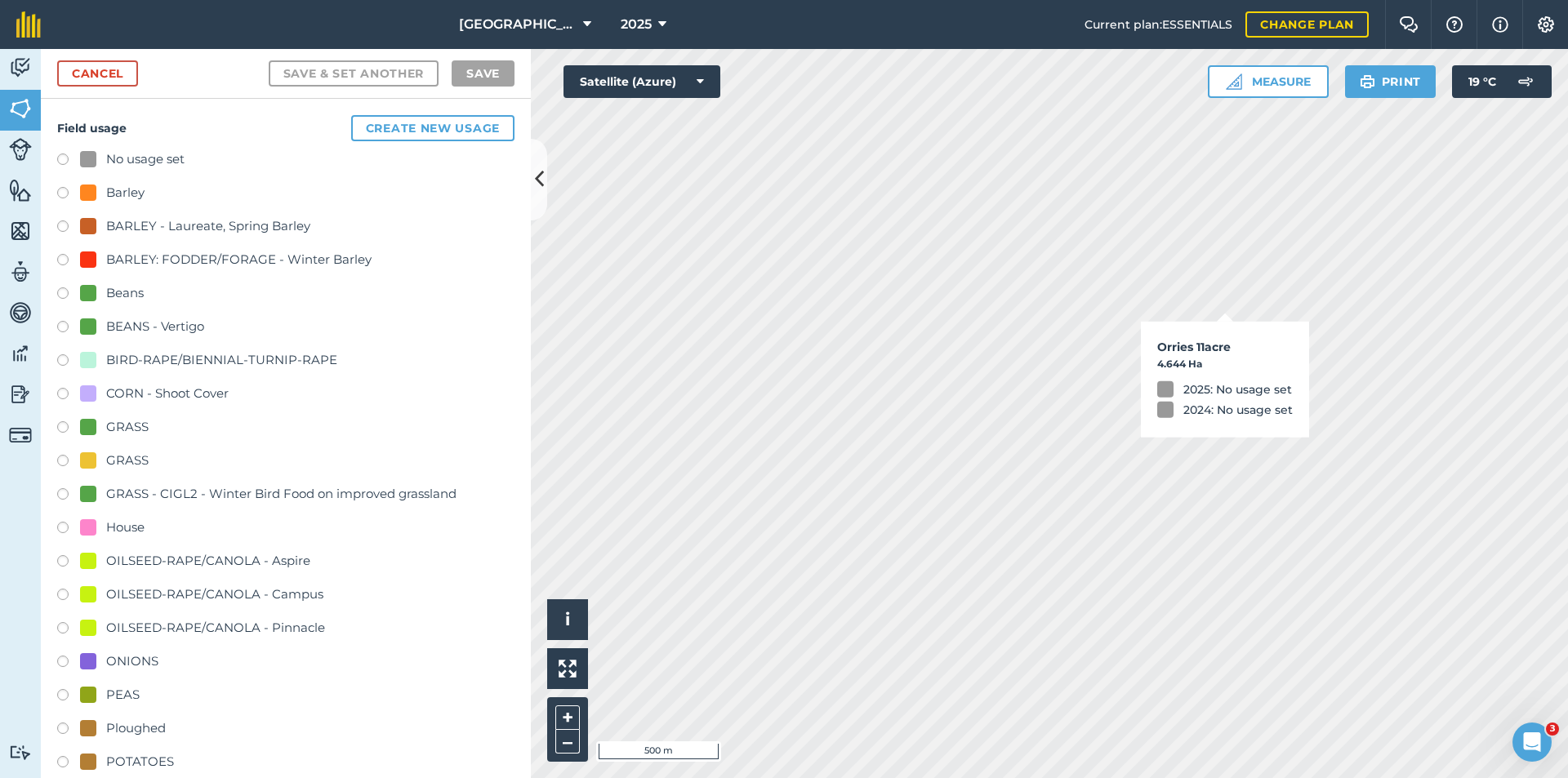
checkbox input "true"
click at [135, 667] on div "ONIONS" at bounding box center [132, 661] width 52 height 20
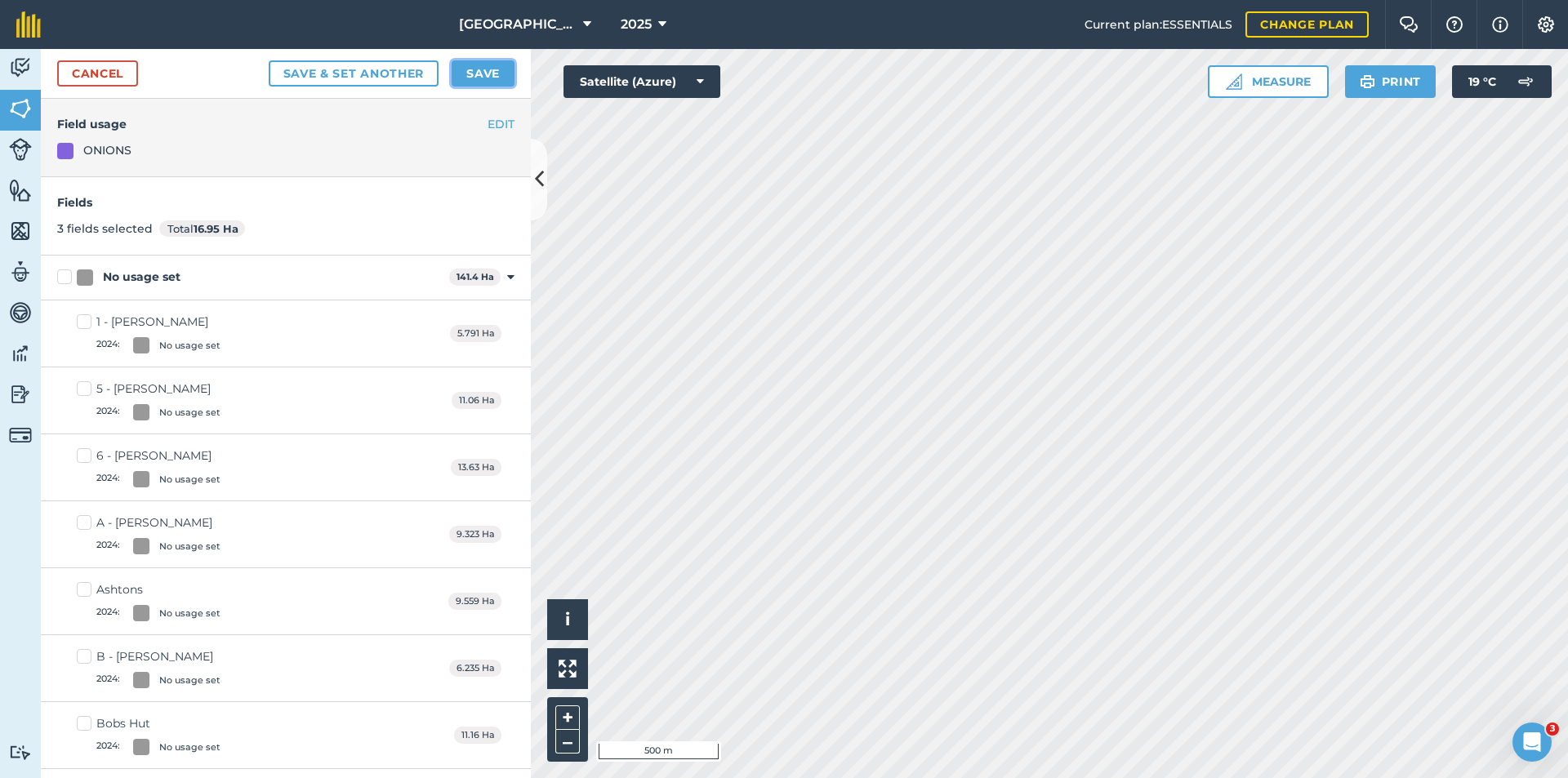
click at [483, 79] on button "Save" at bounding box center [483, 73] width 63 height 26
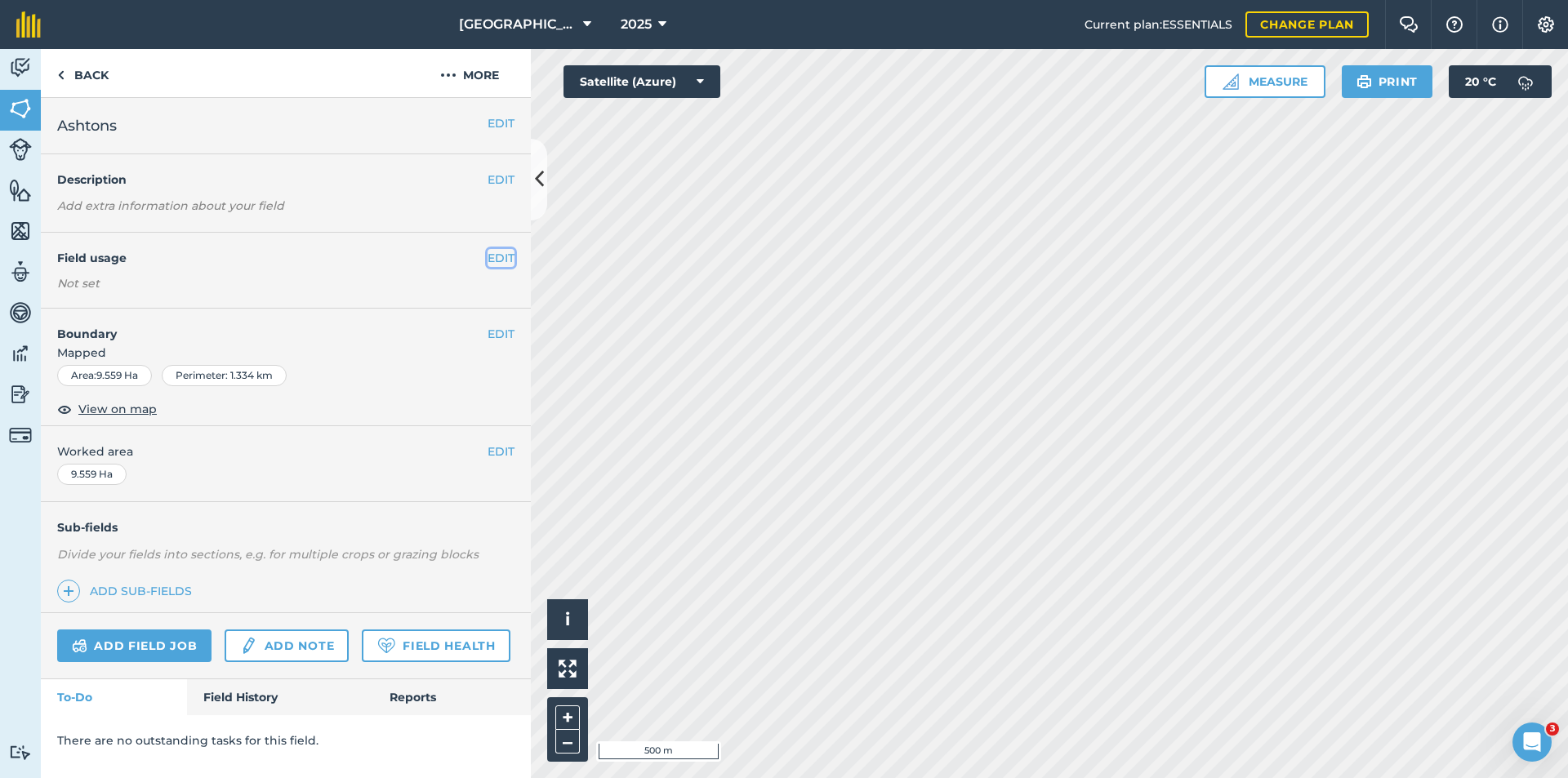
click at [495, 258] on button "EDIT" at bounding box center [501, 258] width 27 height 18
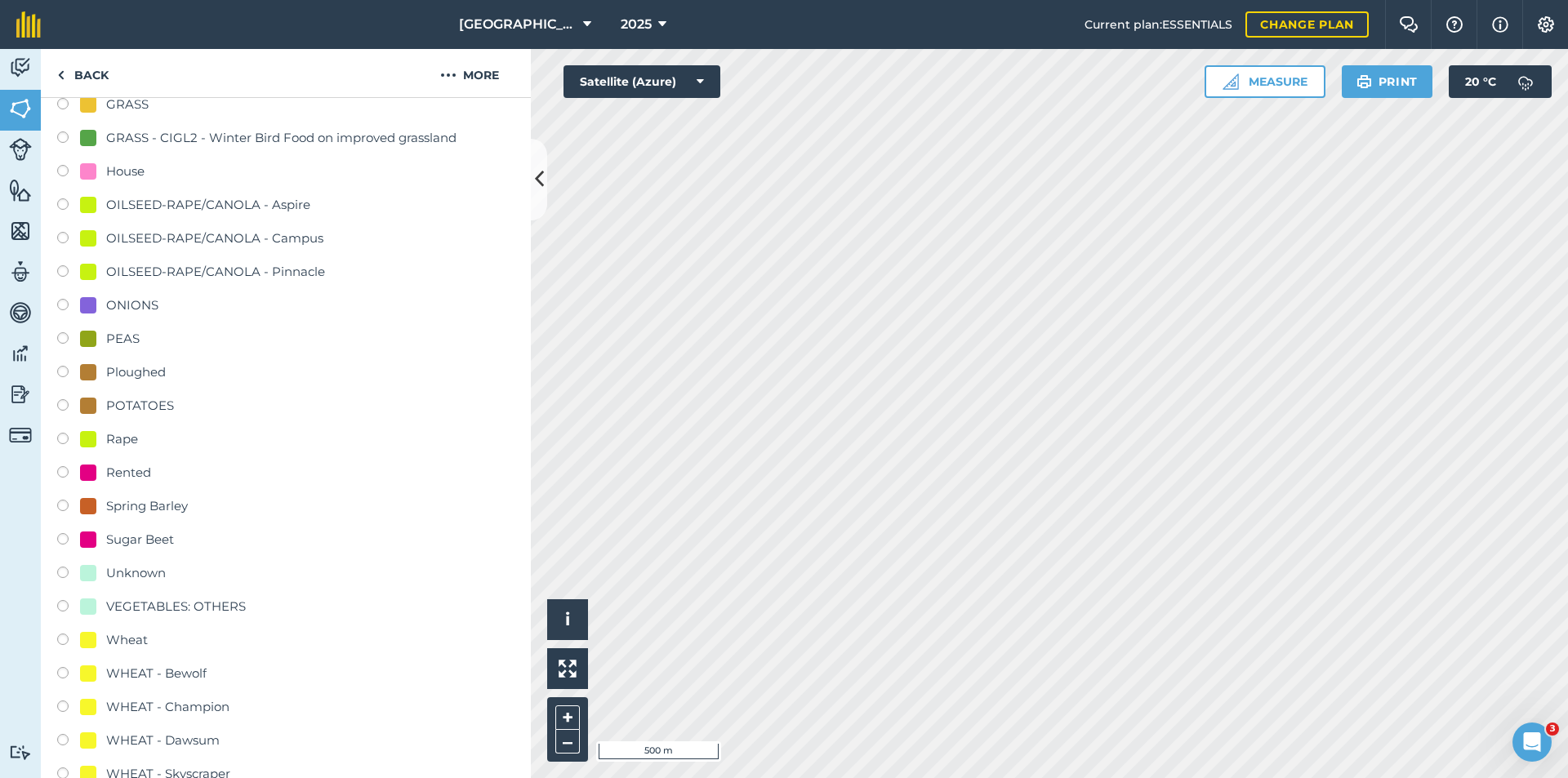
scroll to position [652, 0]
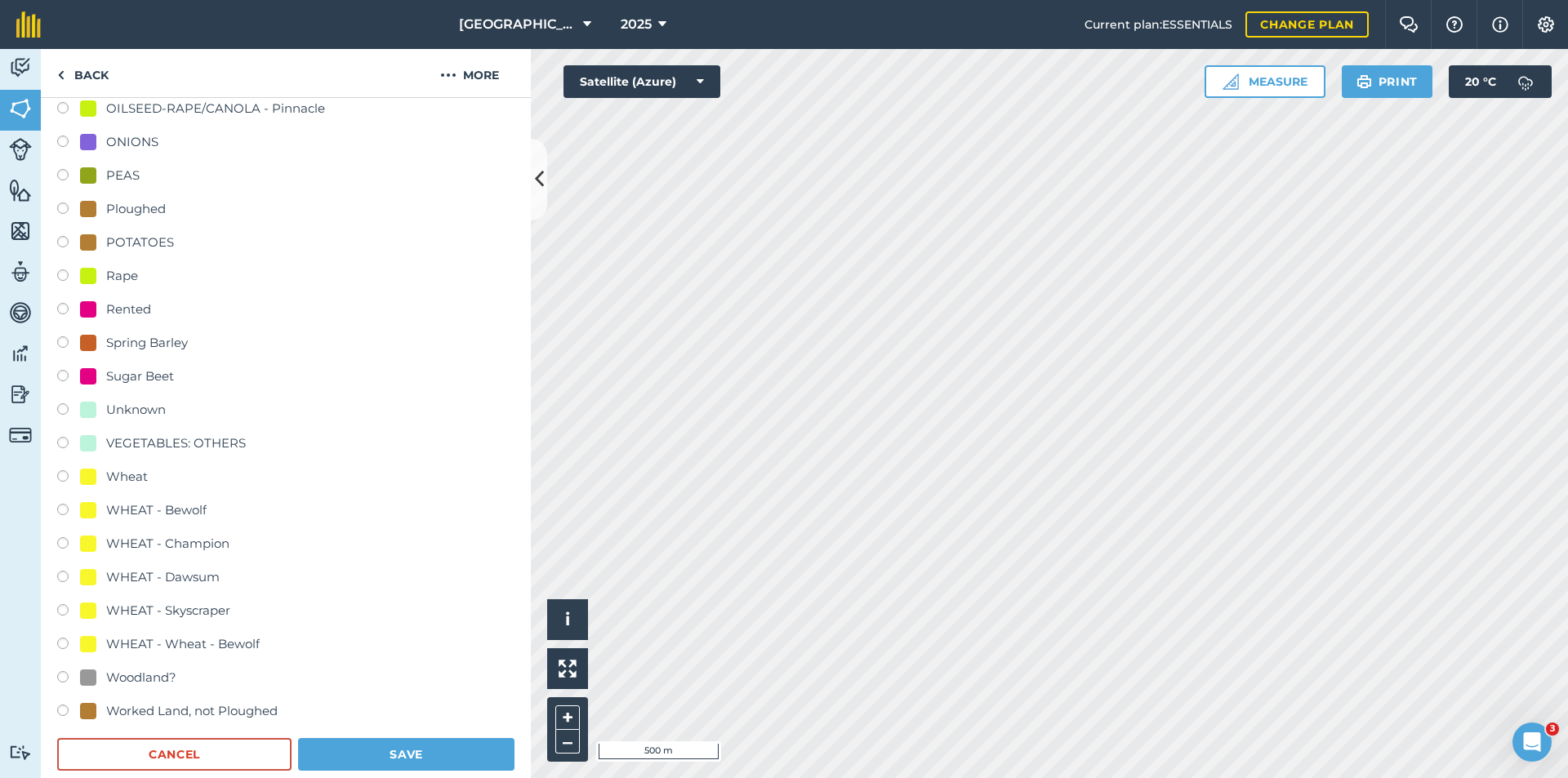
click at [154, 446] on div "VEGETABLES: OTHERS" at bounding box center [175, 443] width 139 height 20
radio input "true"
radio input "false"
click at [382, 751] on button "Save" at bounding box center [406, 754] width 217 height 33
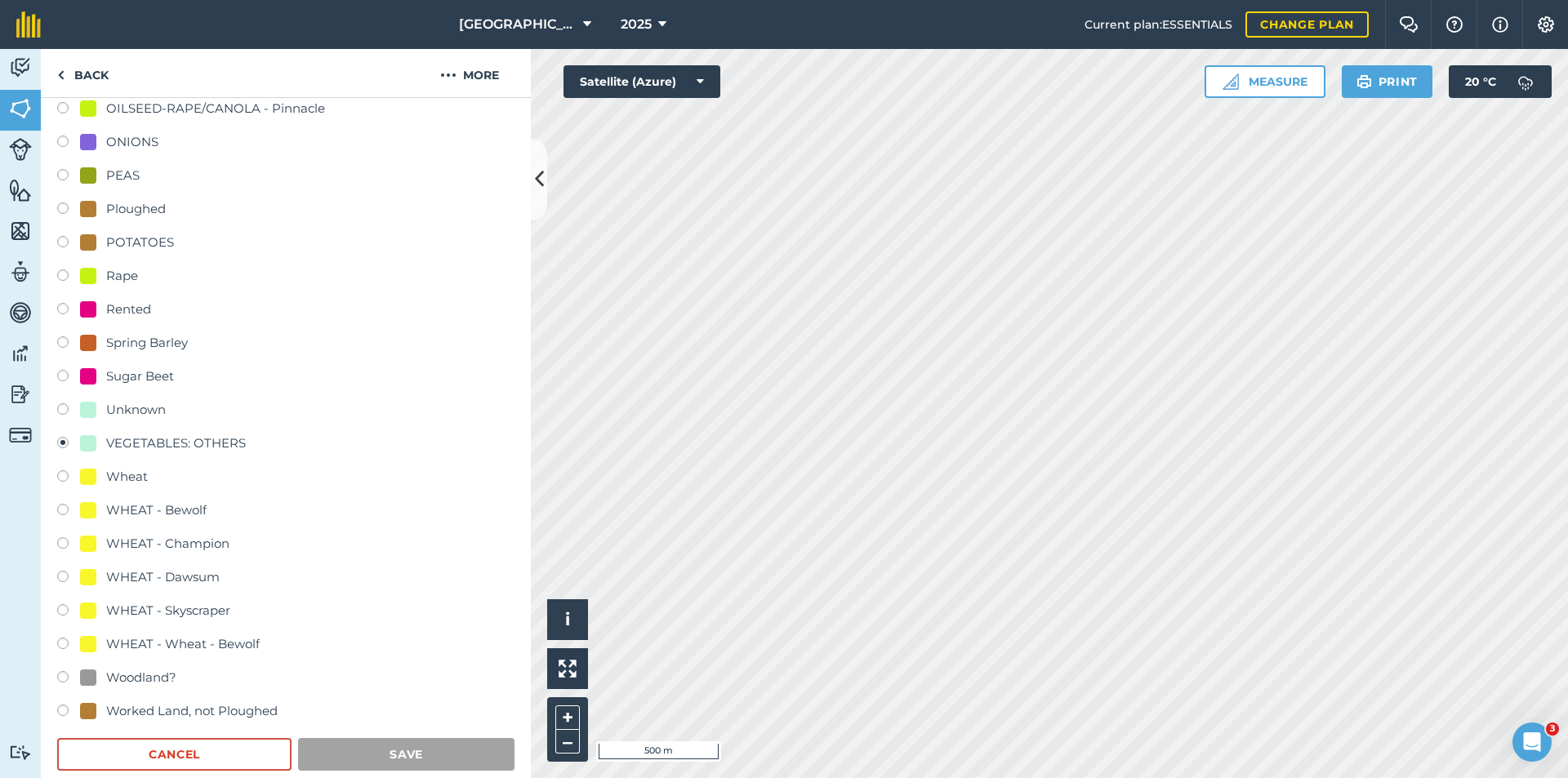
scroll to position [0, 0]
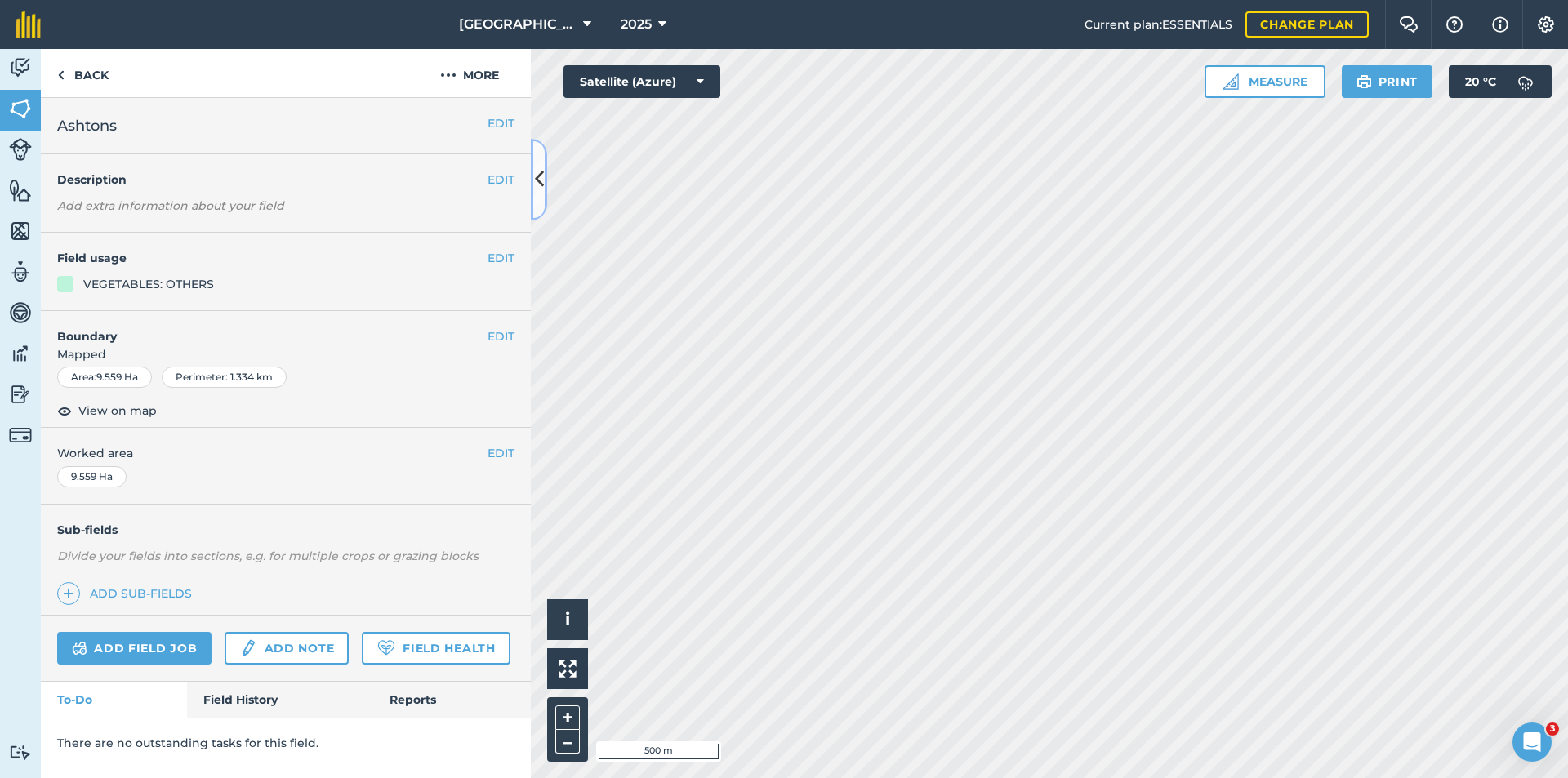
click at [539, 172] on icon at bounding box center [539, 179] width 9 height 28
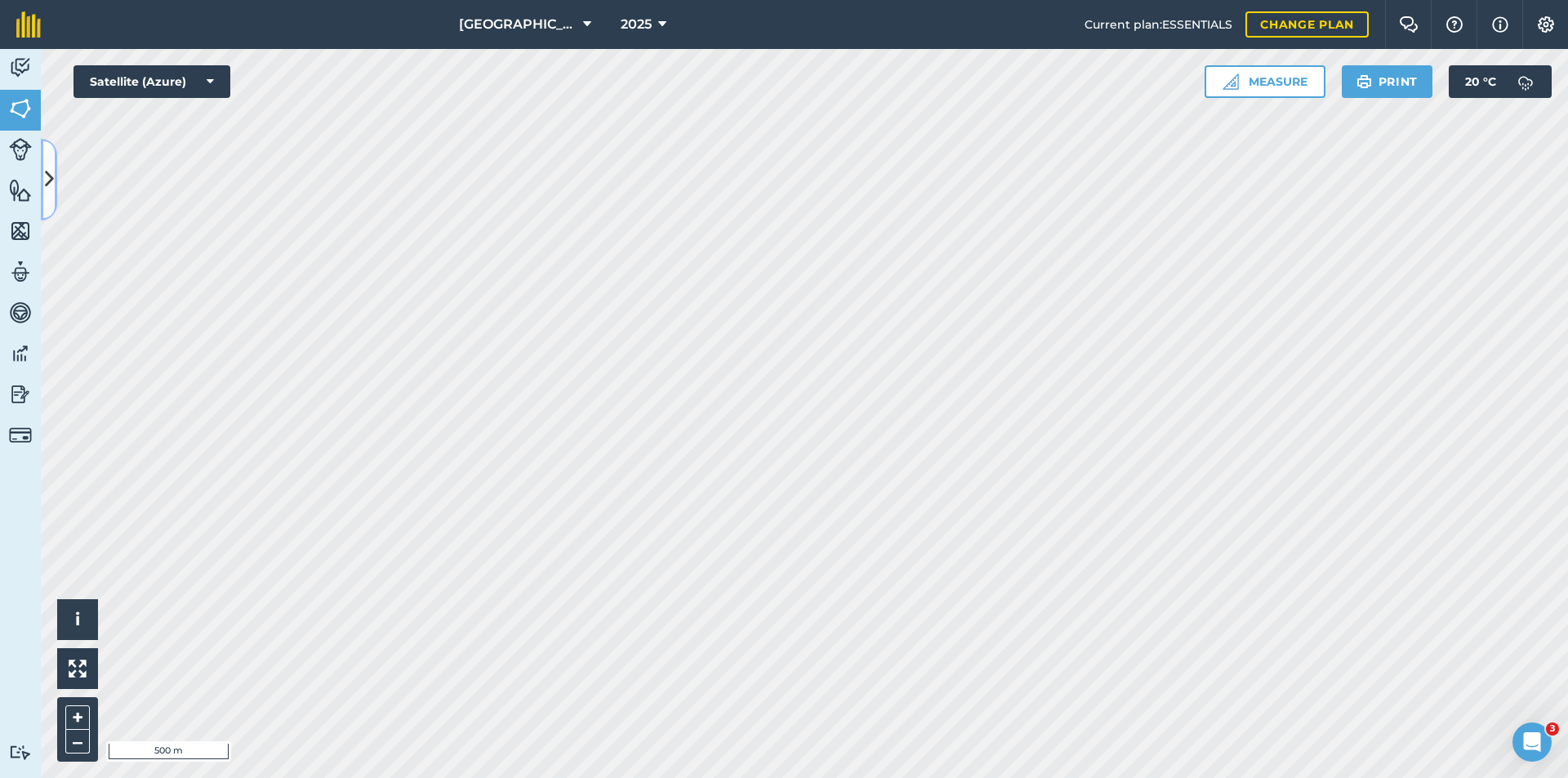
click at [55, 172] on button at bounding box center [48, 179] width 16 height 82
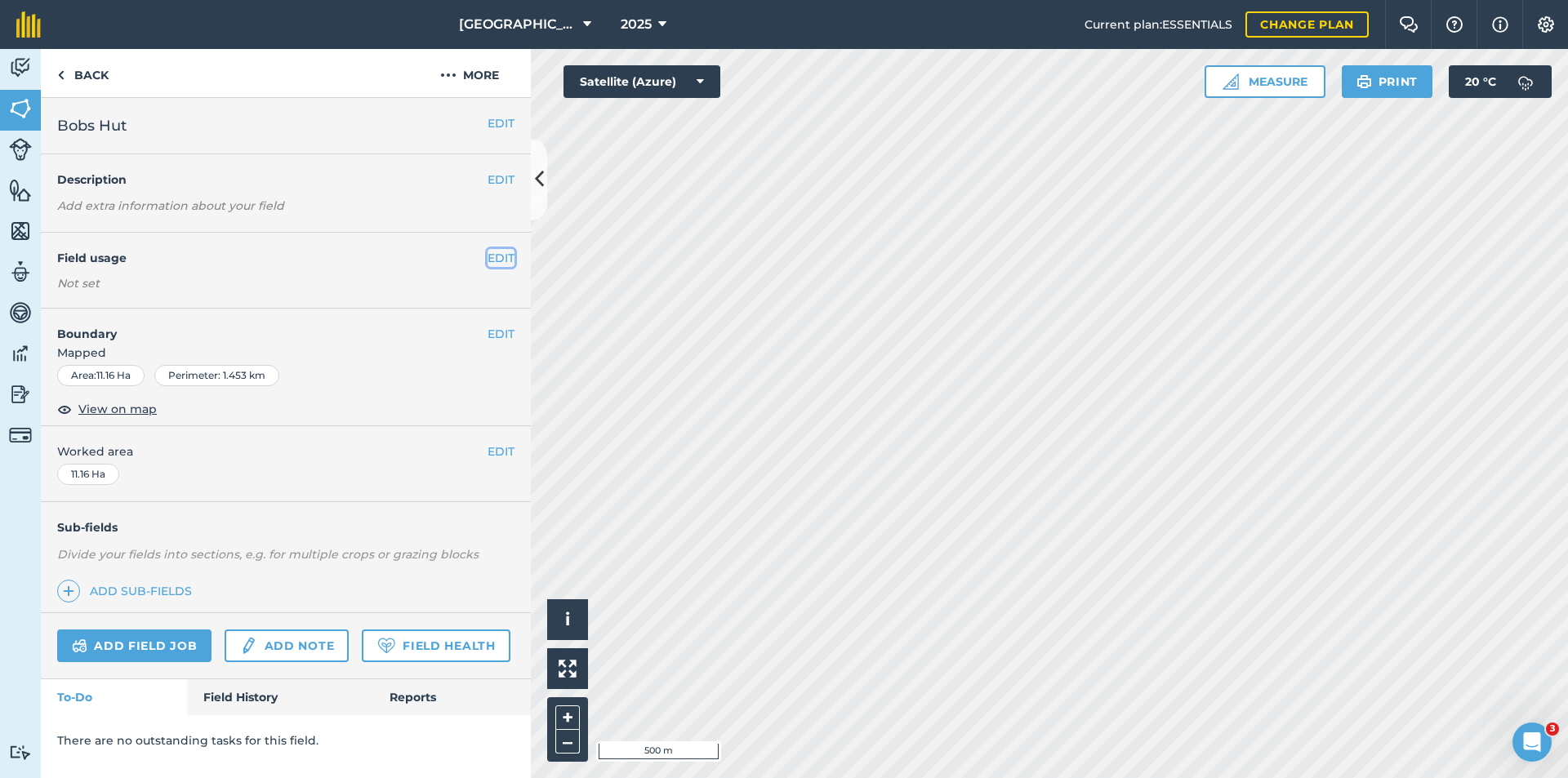
click at [495, 250] on button "EDIT" at bounding box center [501, 258] width 27 height 18
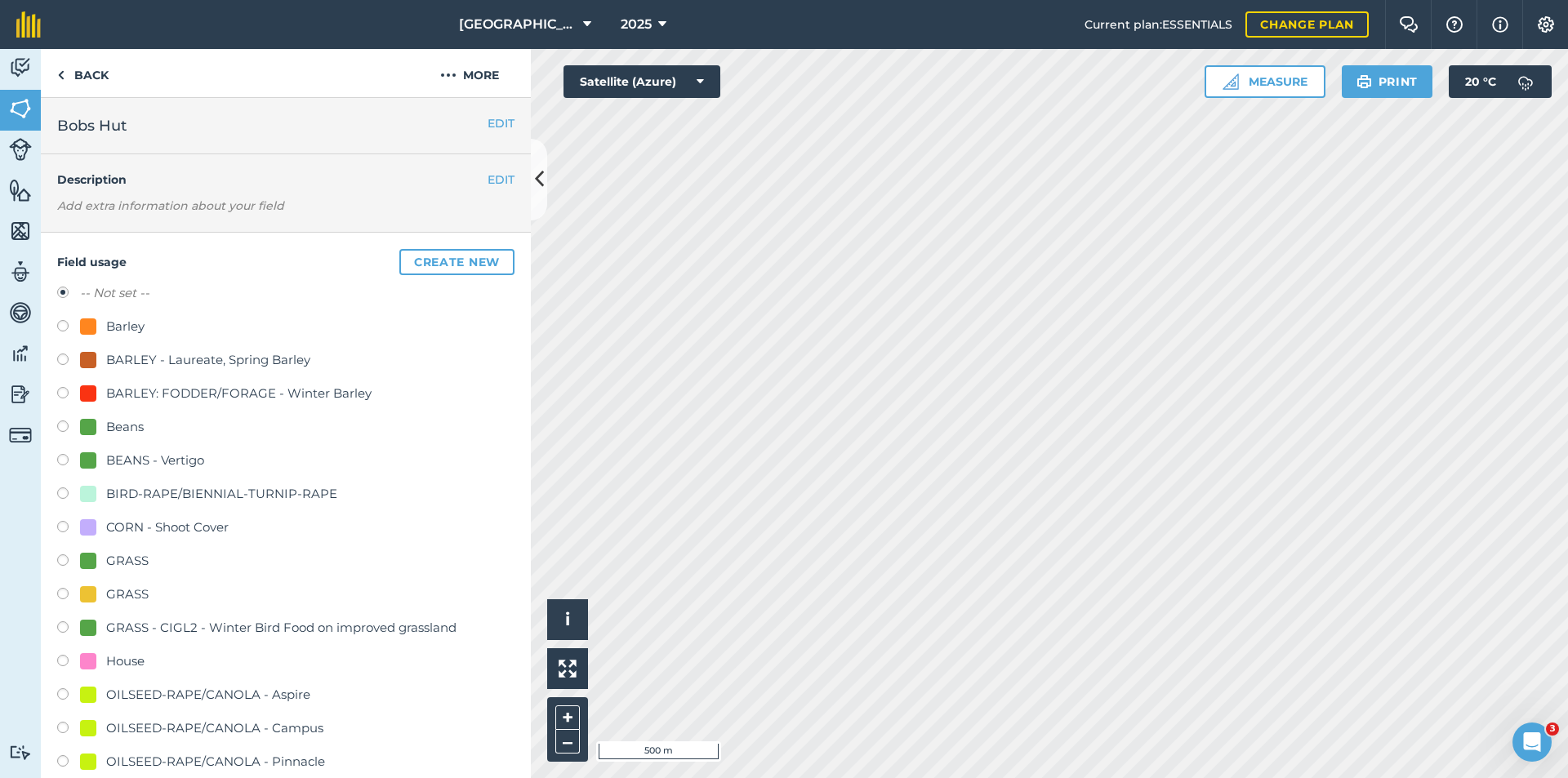
click at [118, 564] on div "GRASS" at bounding box center [126, 561] width 42 height 20
radio input "true"
radio input "false"
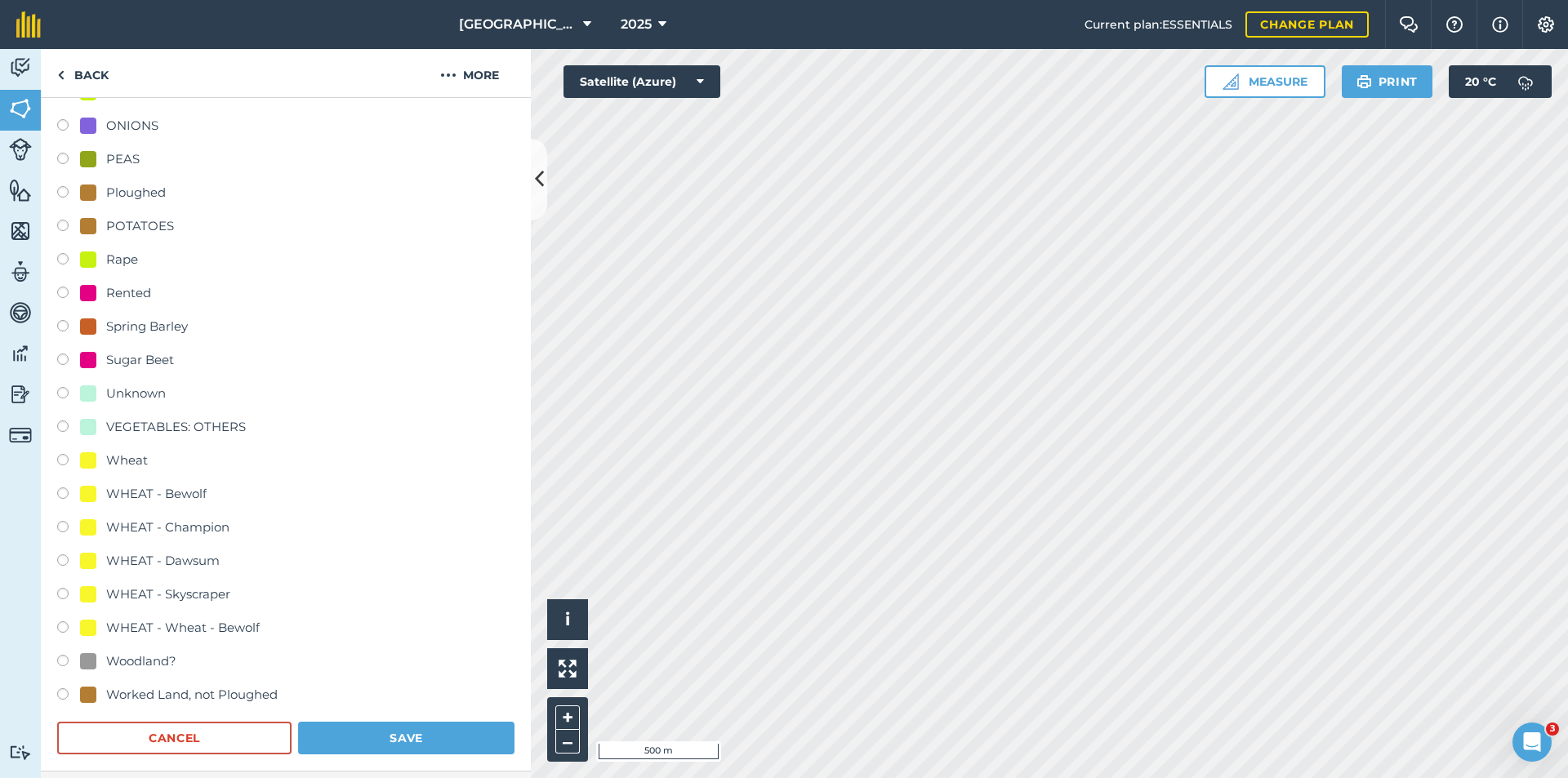
scroll to position [816, 0]
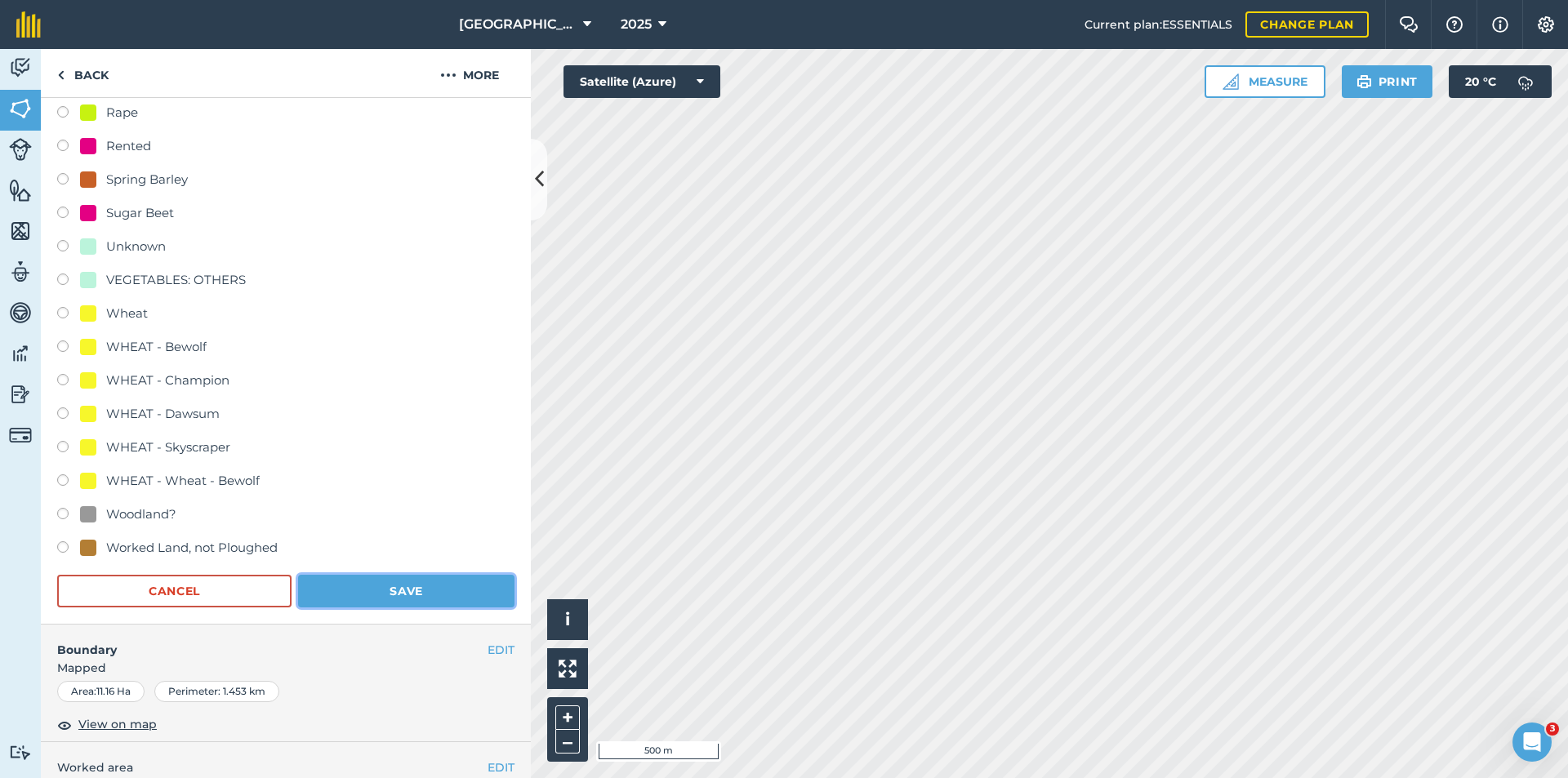
click at [436, 584] on button "Save" at bounding box center [406, 591] width 217 height 33
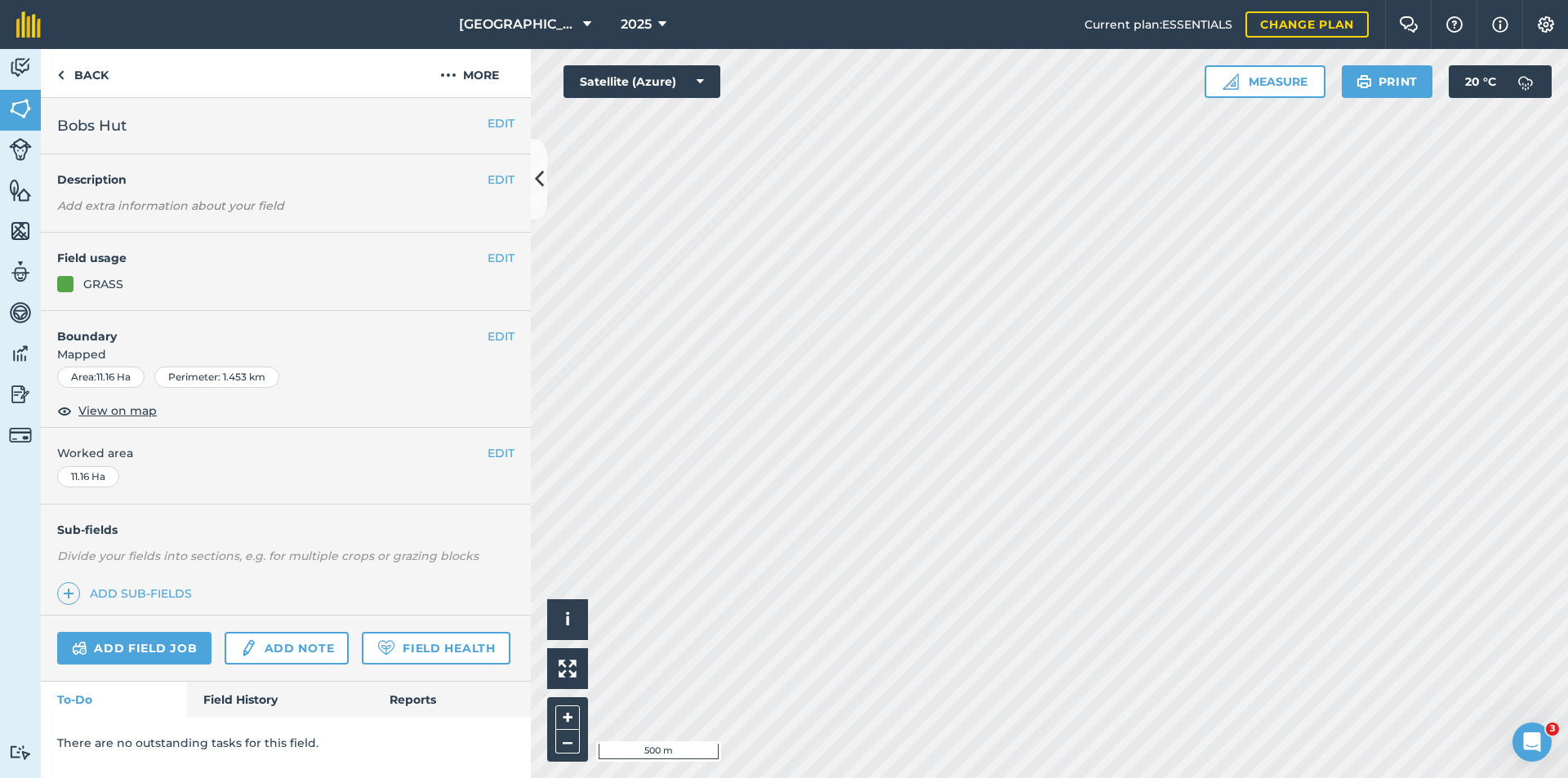
click at [498, 254] on div "EDIT Field usage GRASS" at bounding box center [286, 272] width 490 height 78
click at [500, 256] on button "EDIT" at bounding box center [501, 258] width 27 height 18
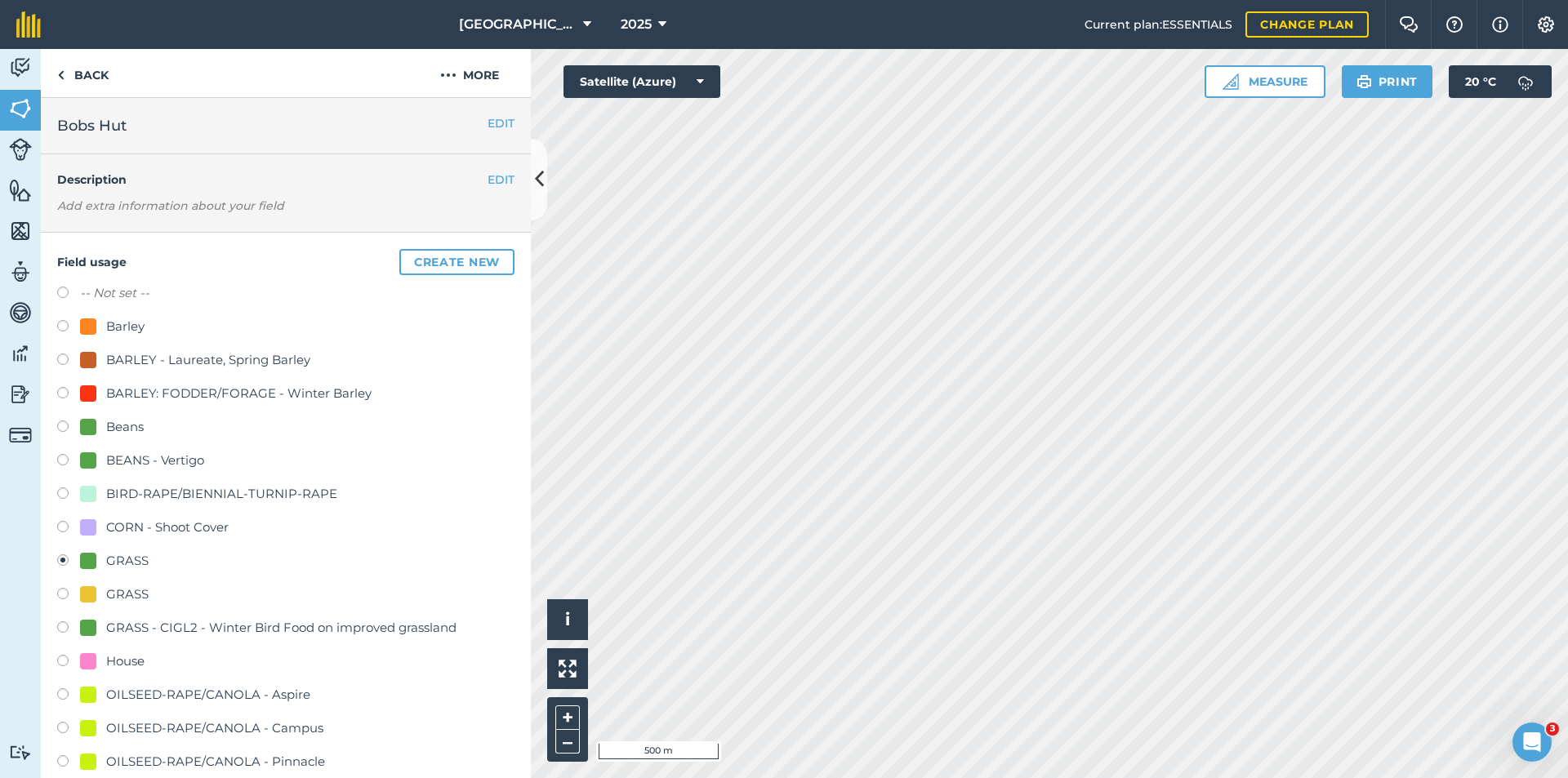
click at [137, 596] on div "GRASS" at bounding box center [126, 594] width 42 height 20
radio input "true"
radio input "false"
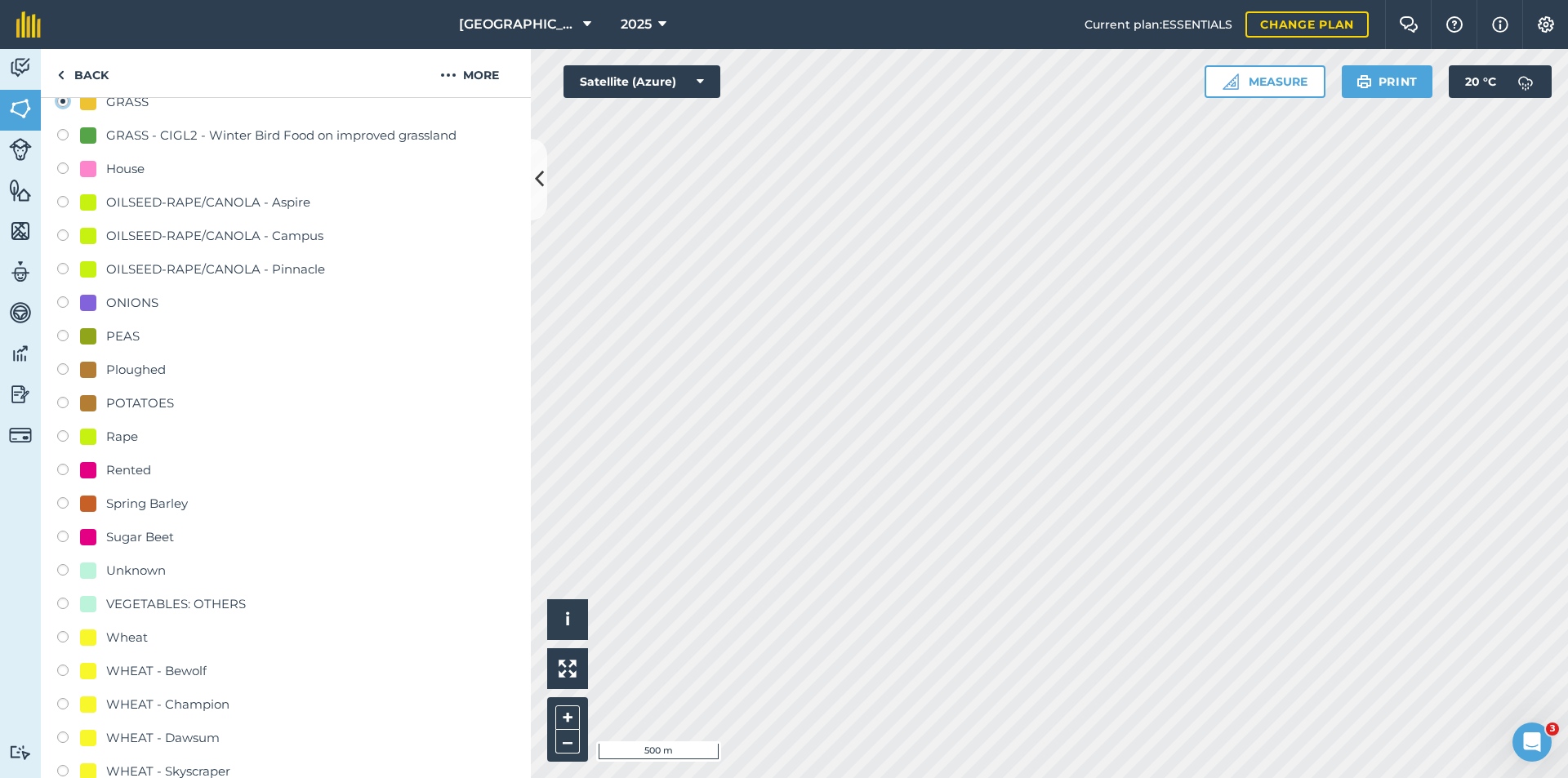
scroll to position [652, 0]
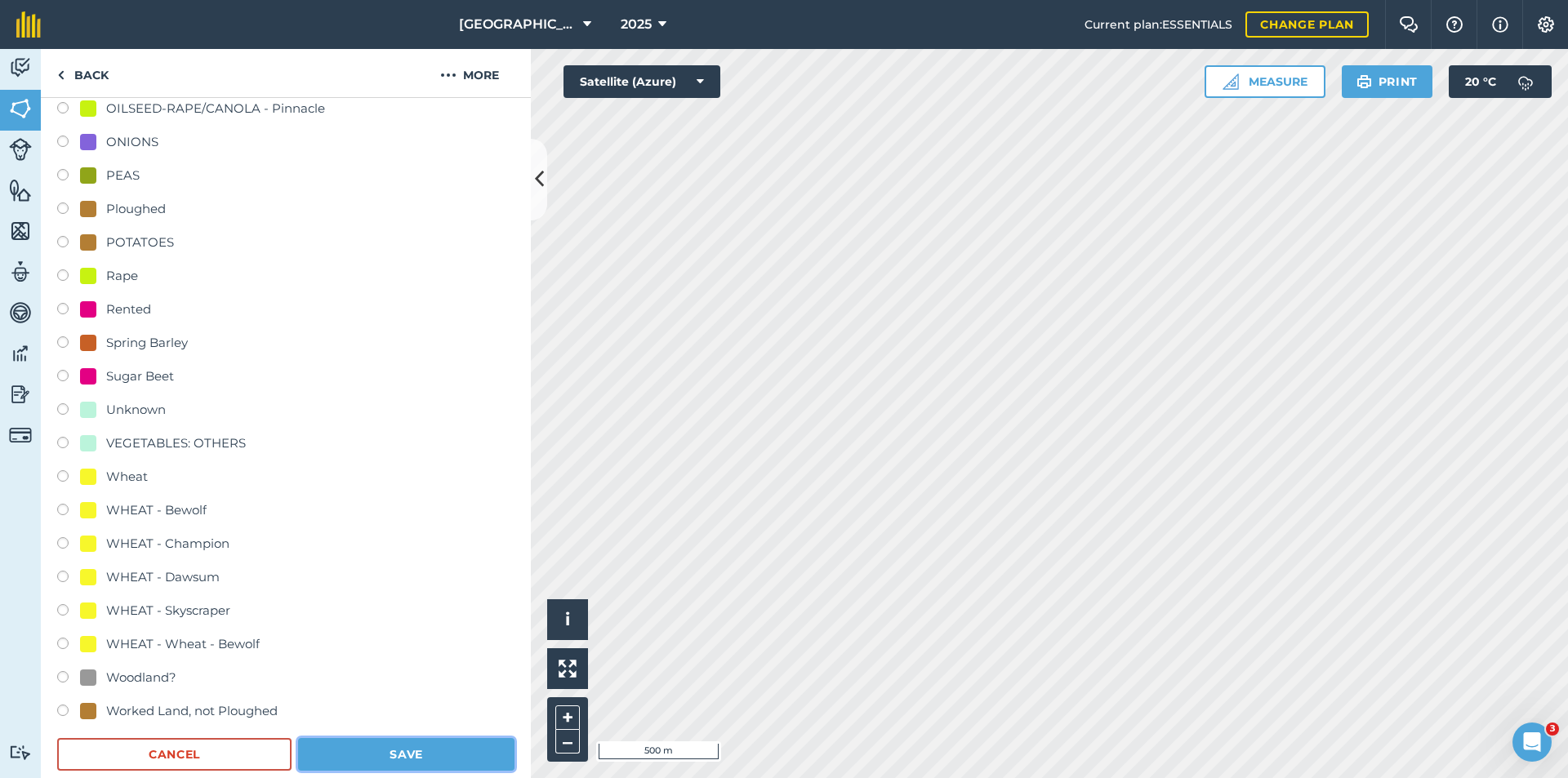
click at [399, 758] on button "Save" at bounding box center [406, 754] width 217 height 33
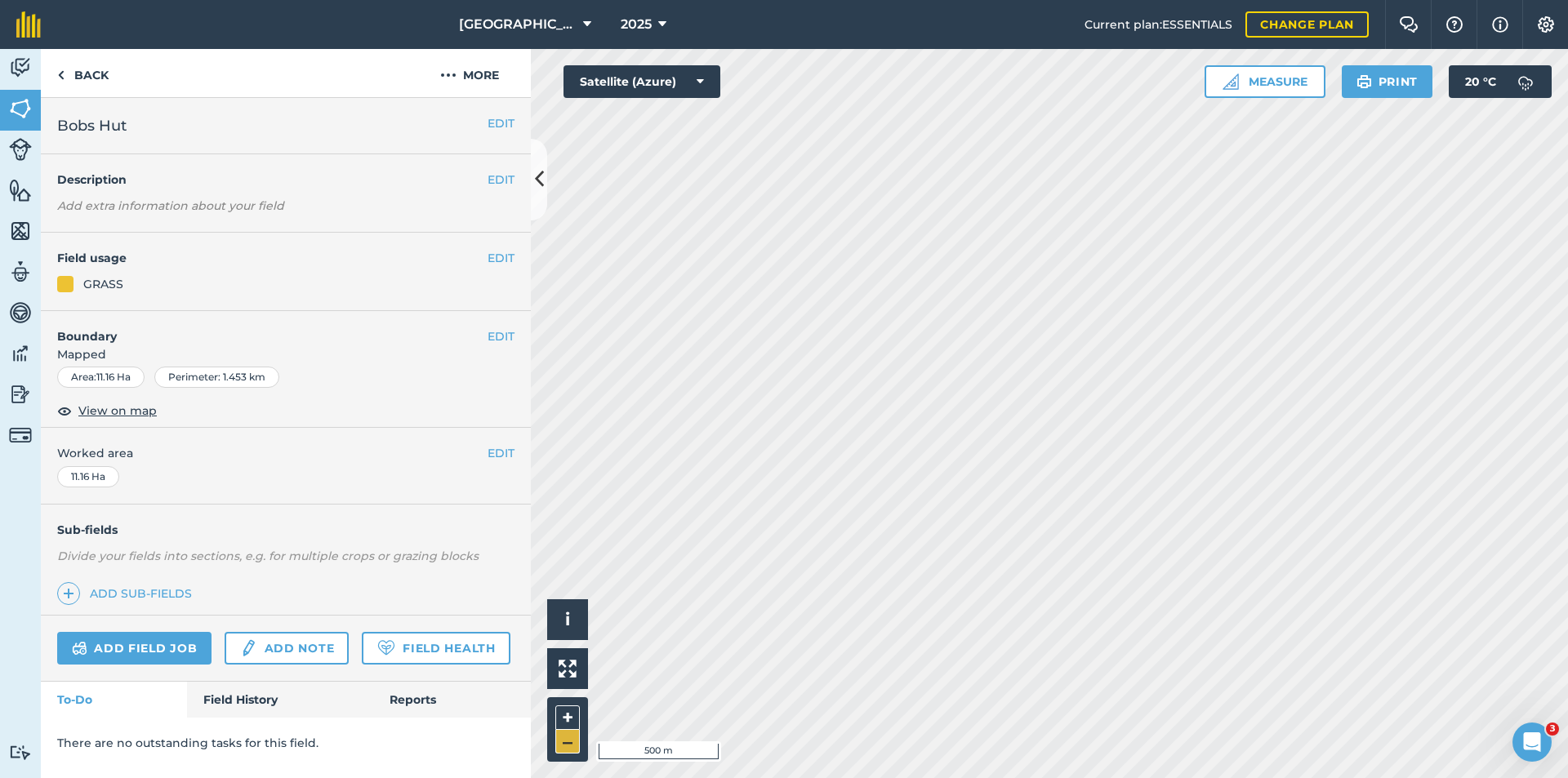
scroll to position [0, 0]
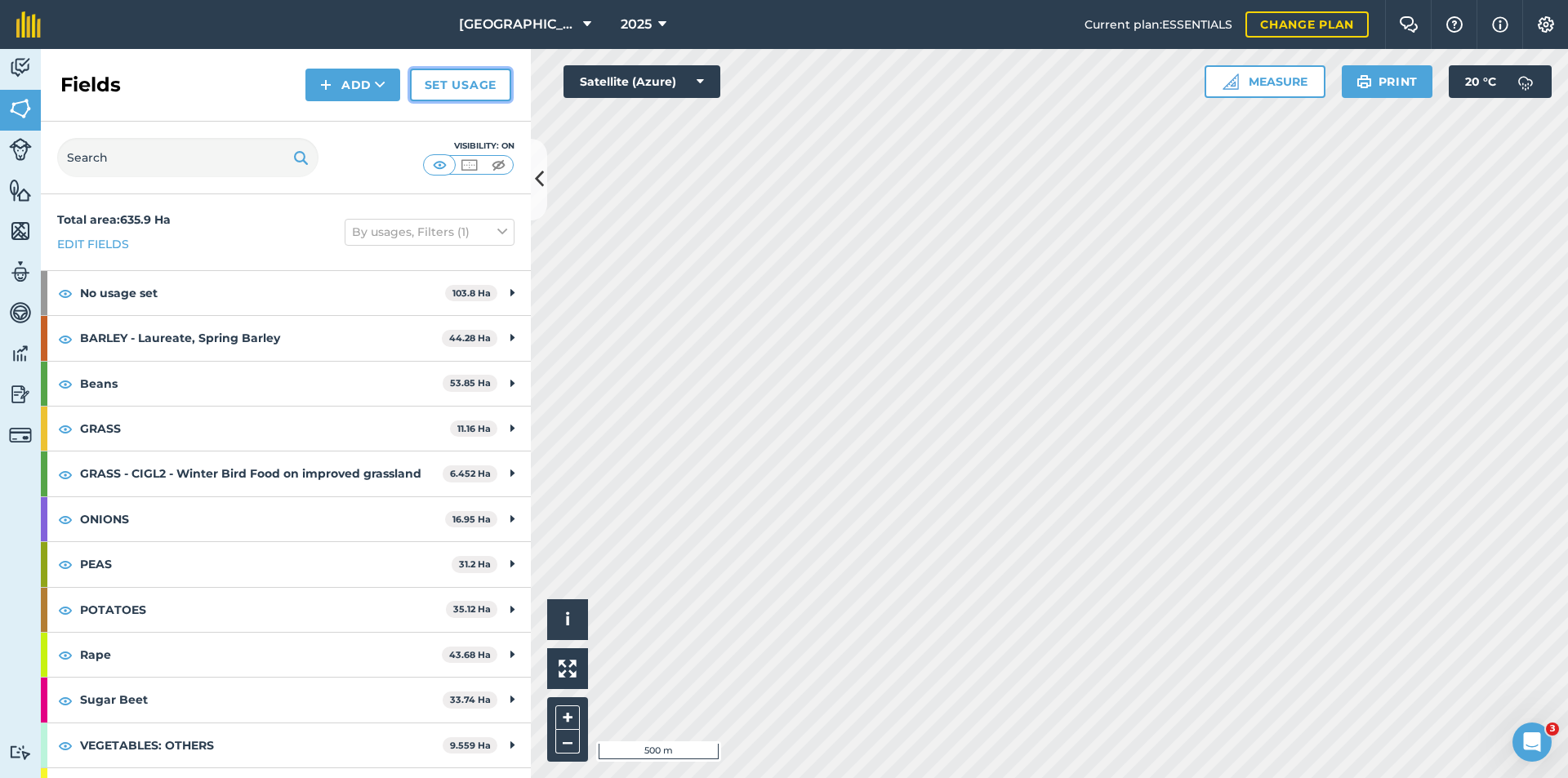
click at [430, 89] on link "Set usage" at bounding box center [461, 85] width 101 height 33
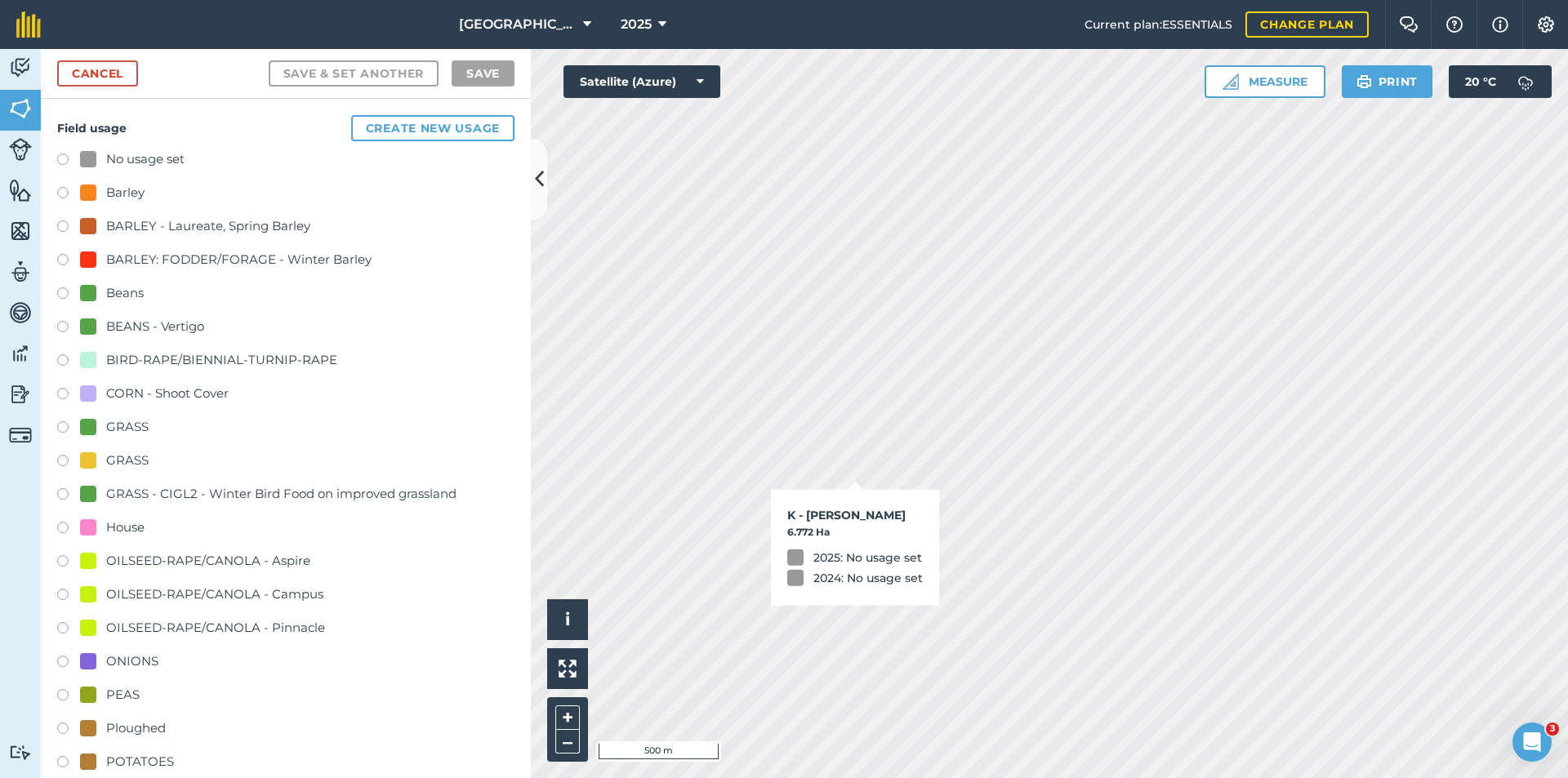
checkbox input "true"
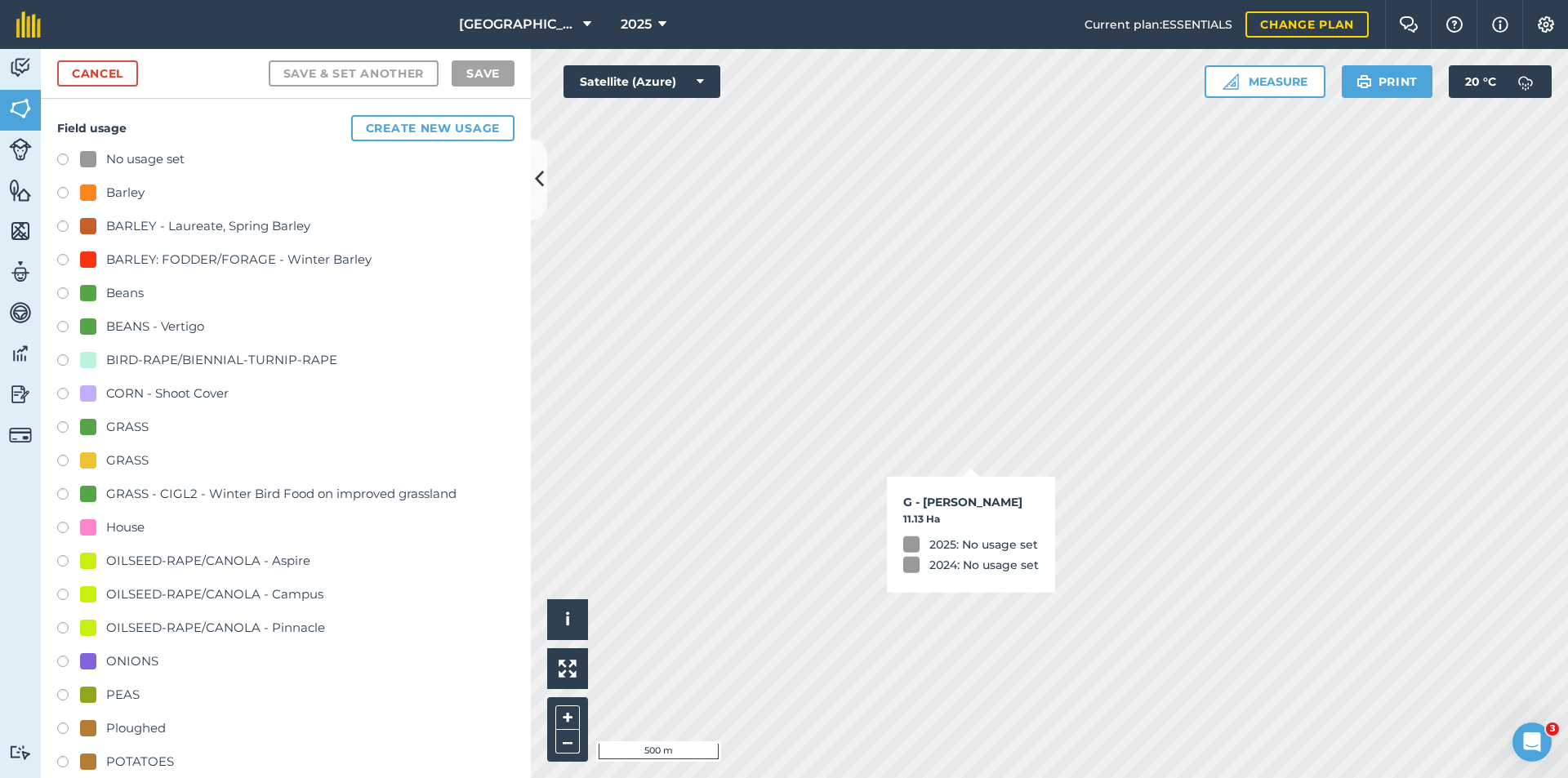
checkbox input "true"
click at [138, 296] on div "Beans" at bounding box center [125, 292] width 38 height 20
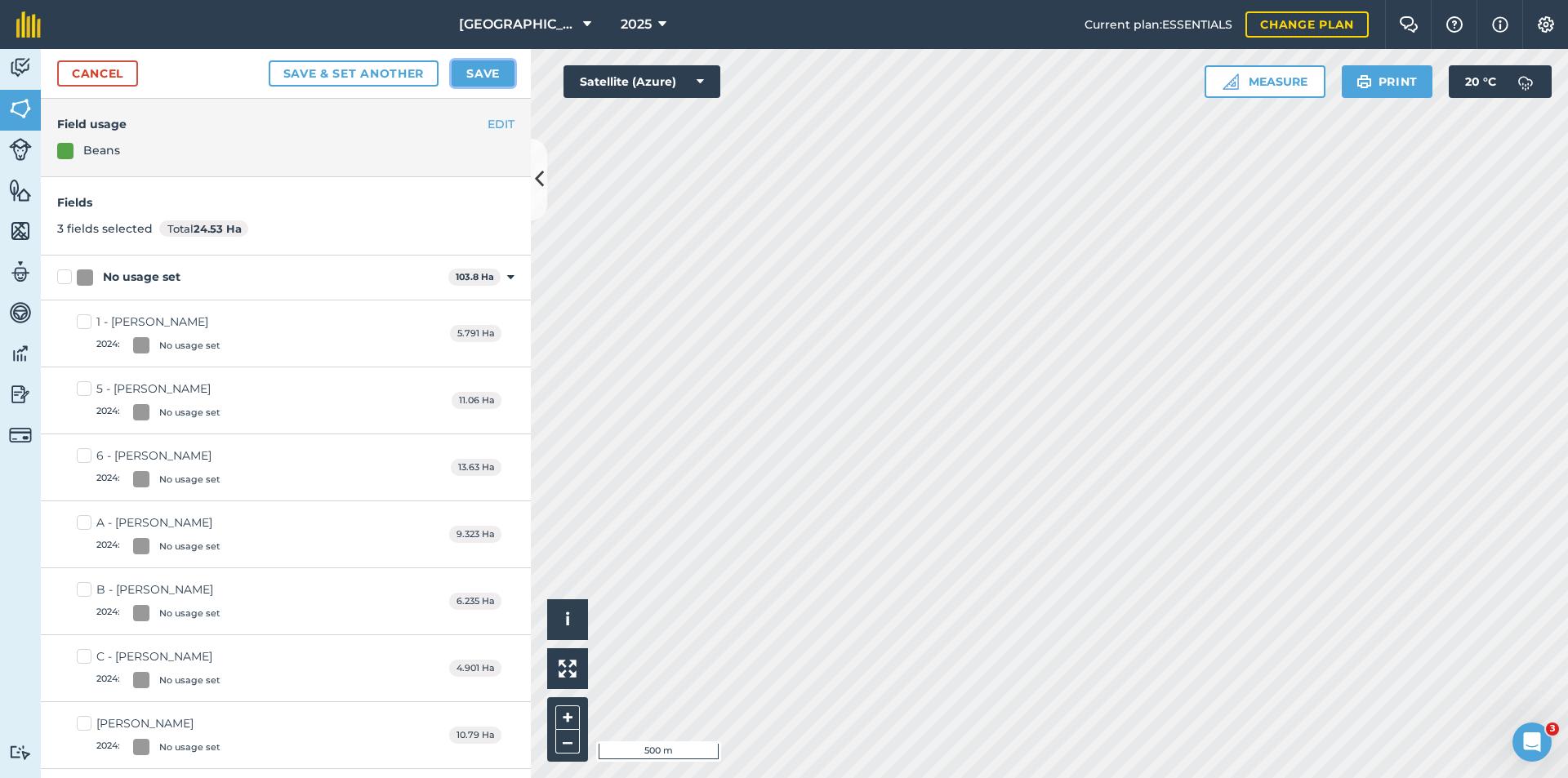
click at [478, 77] on button "Save" at bounding box center [483, 73] width 63 height 26
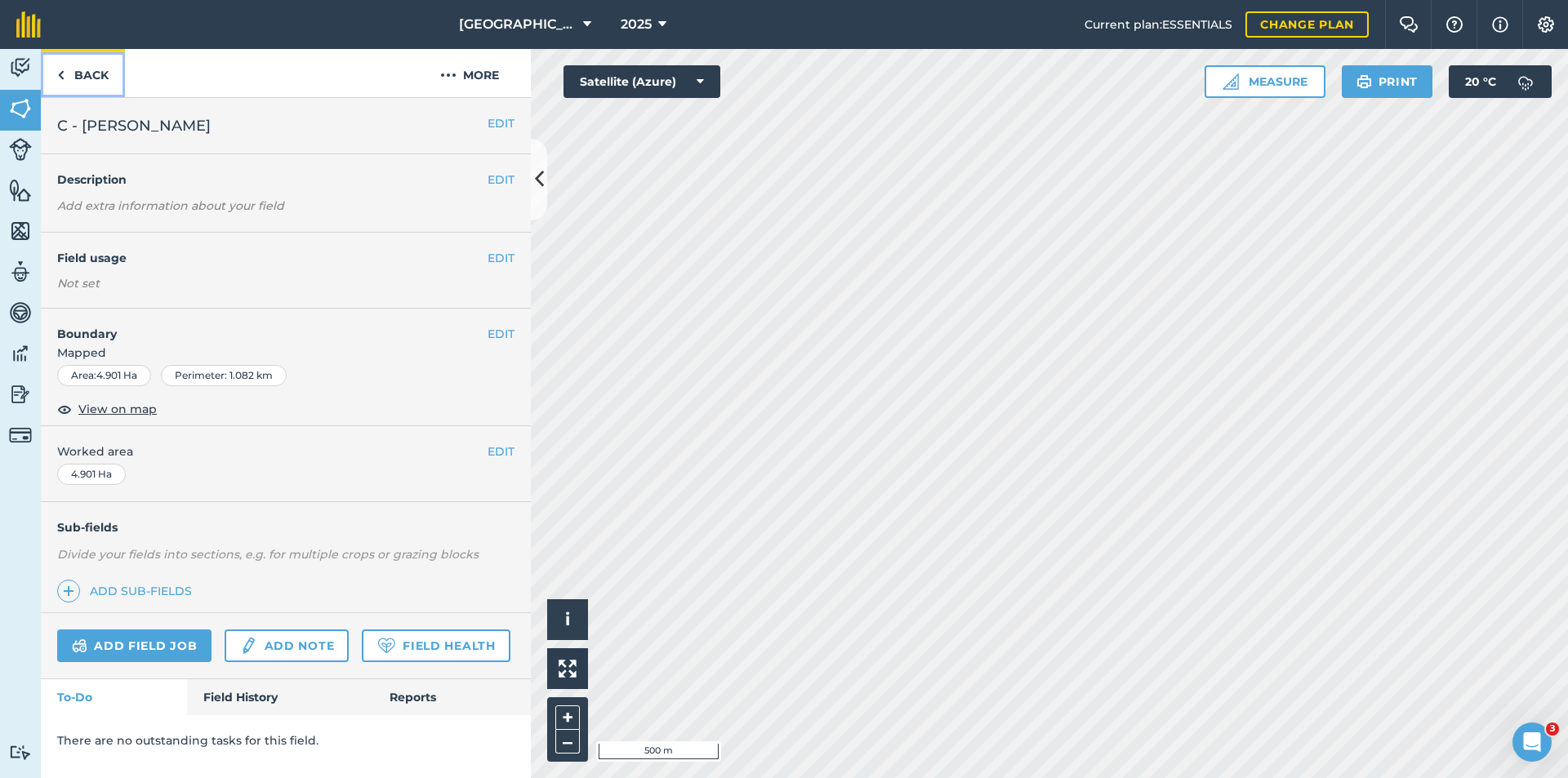
click at [84, 72] on link "Back" at bounding box center [83, 73] width 84 height 48
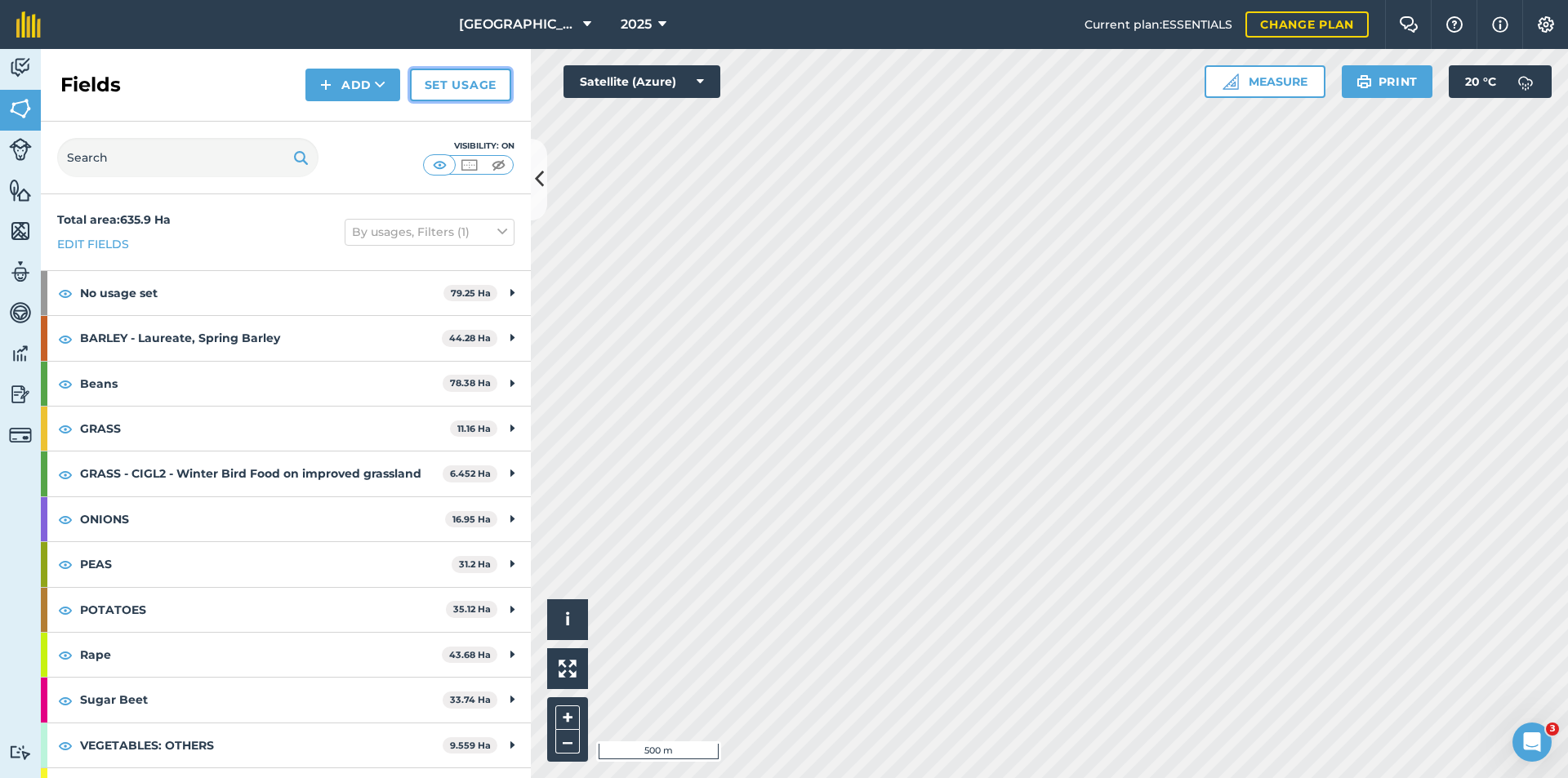
click at [459, 84] on link "Set usage" at bounding box center [461, 85] width 101 height 33
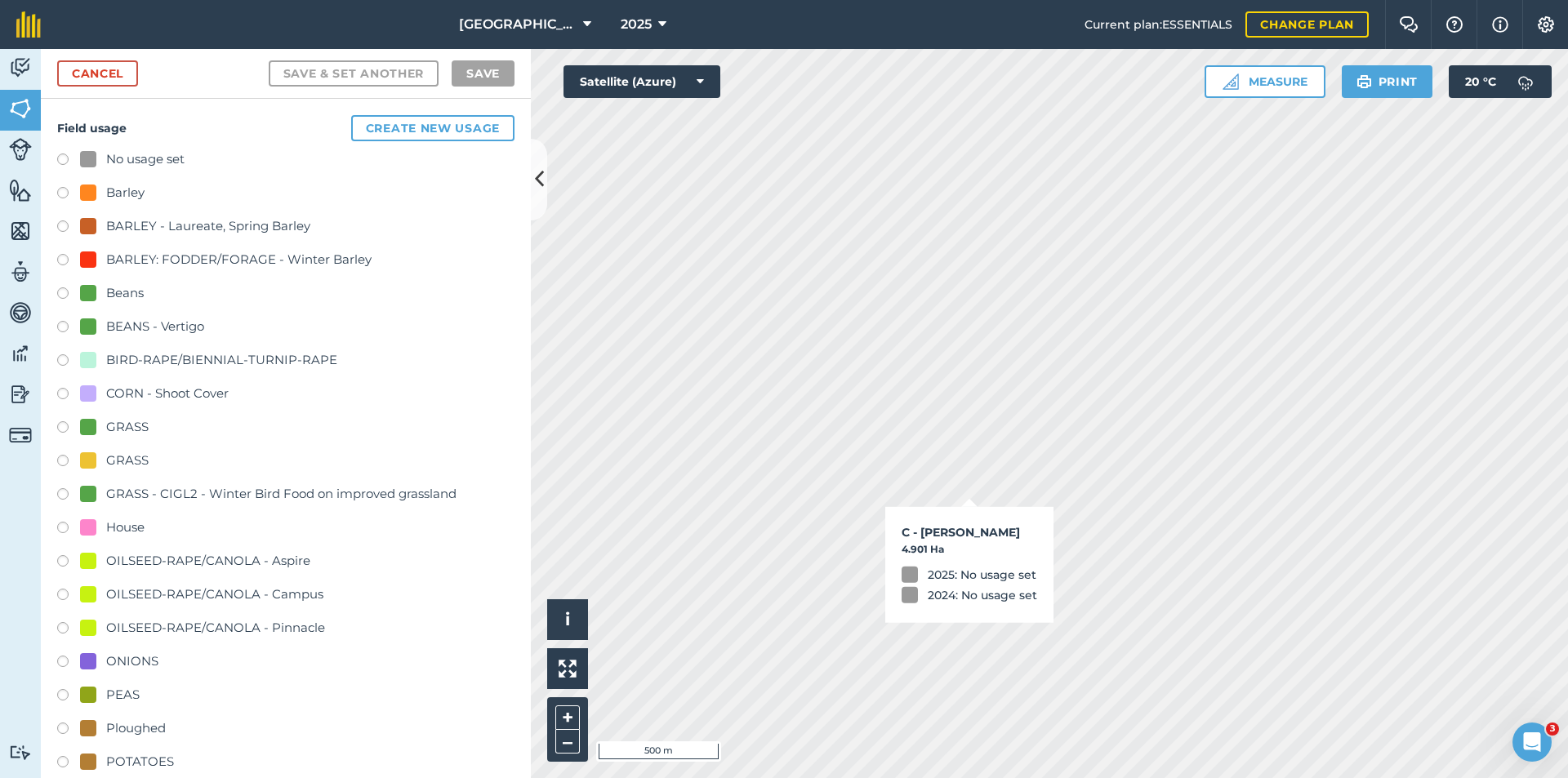
checkbox input "true"
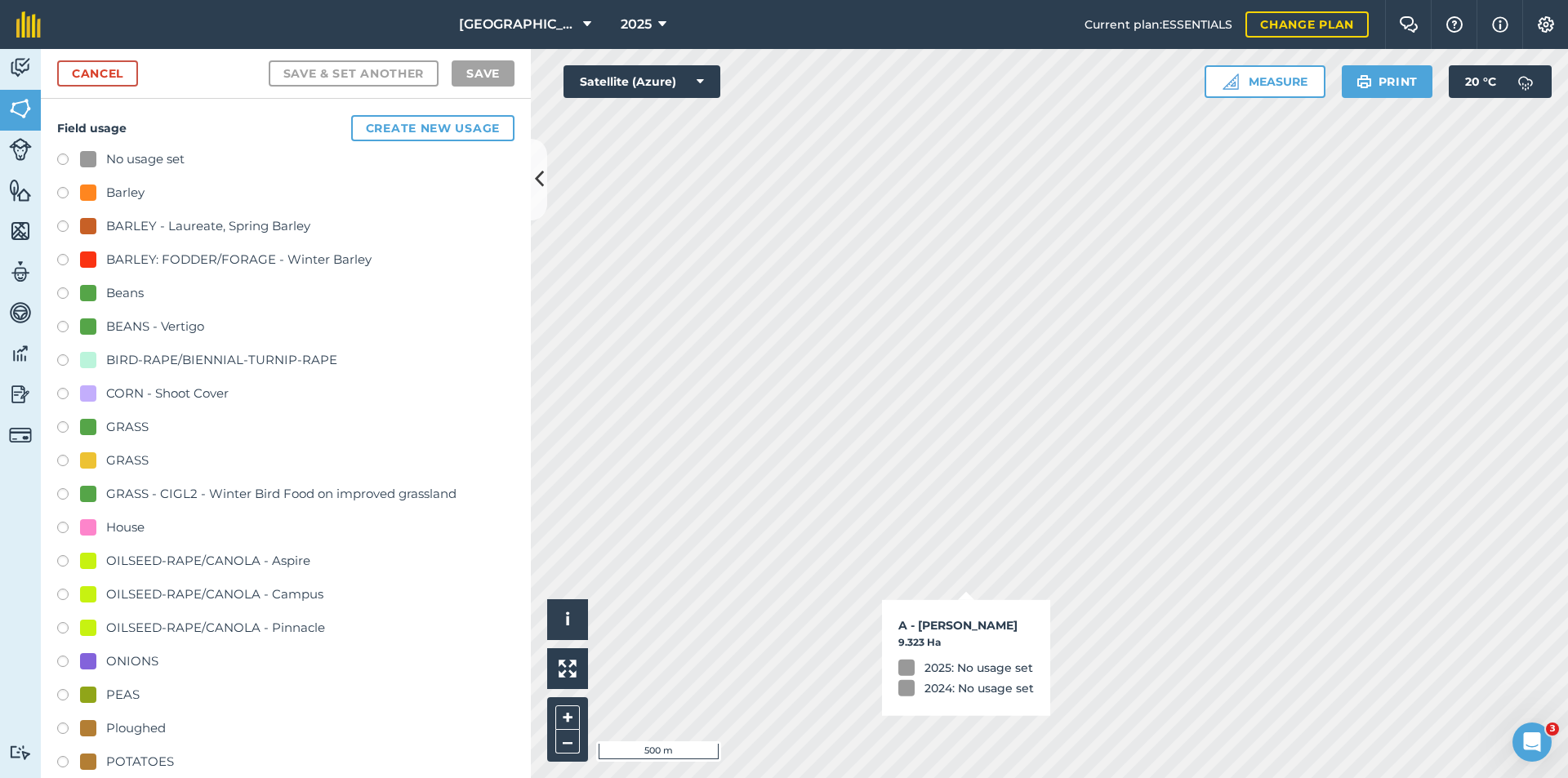
checkbox input "true"
click at [128, 294] on div "Beans" at bounding box center [125, 292] width 38 height 20
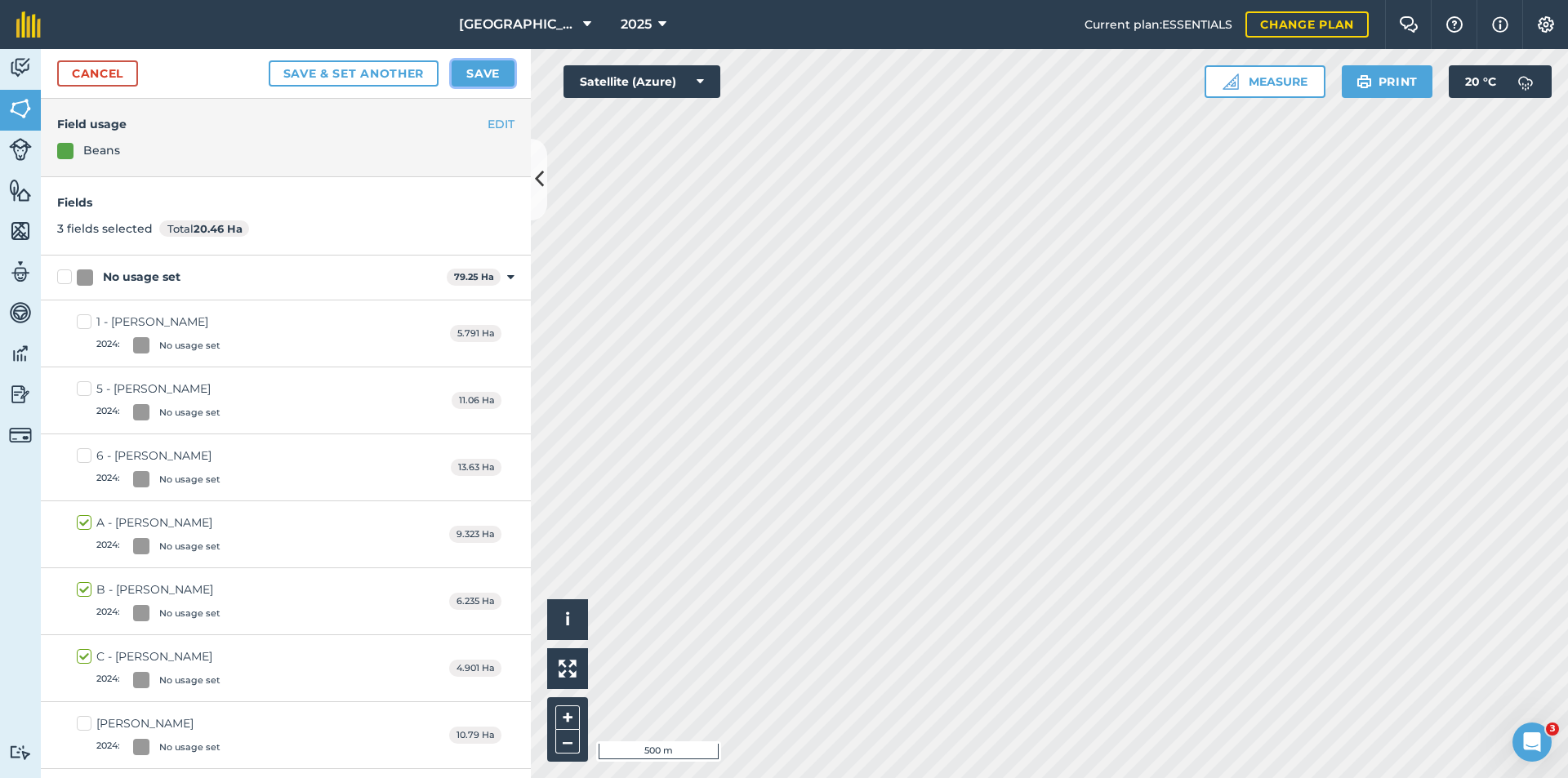
click at [483, 71] on button "Save" at bounding box center [483, 73] width 63 height 26
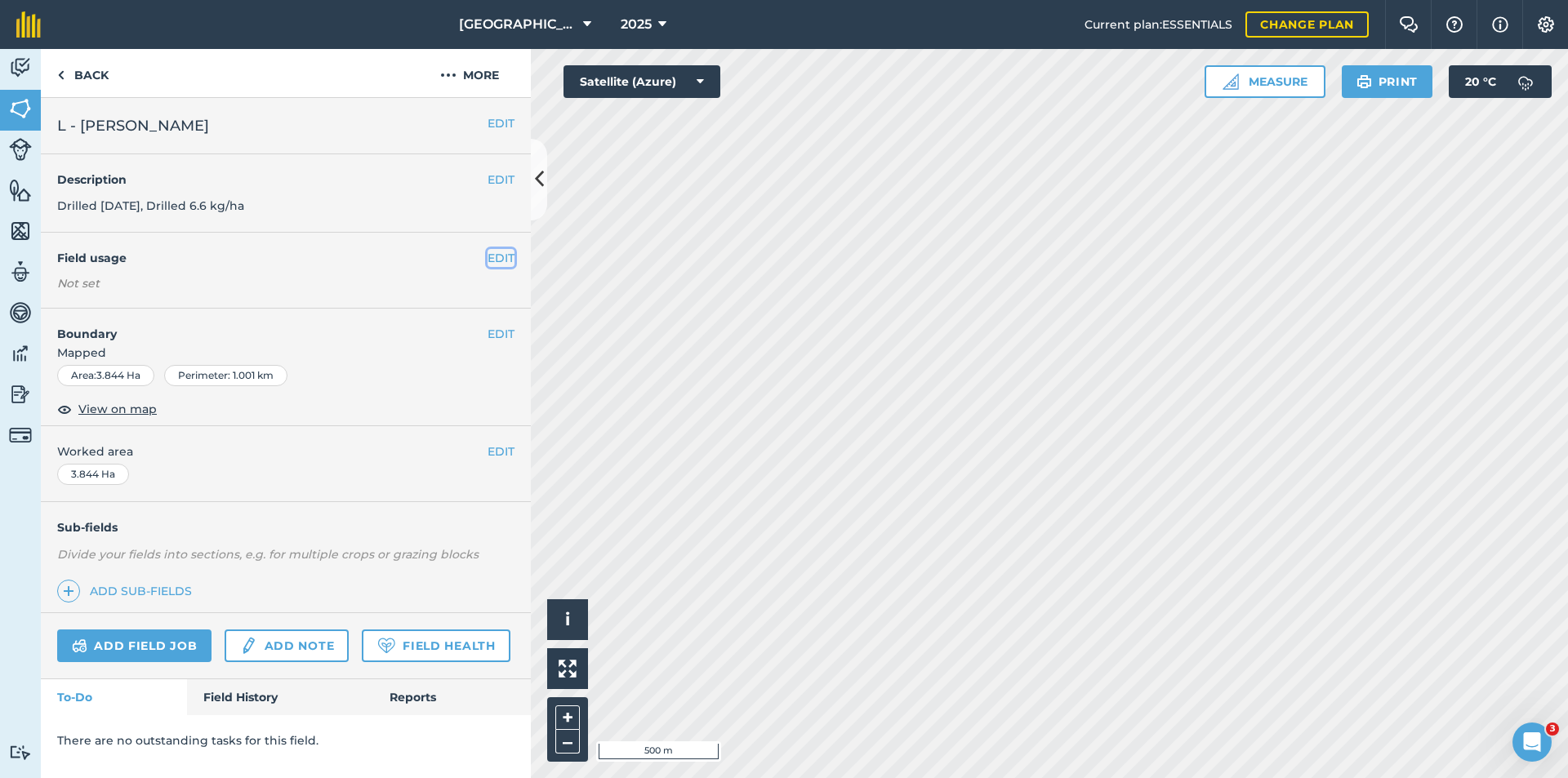
click at [508, 259] on button "EDIT" at bounding box center [501, 258] width 27 height 18
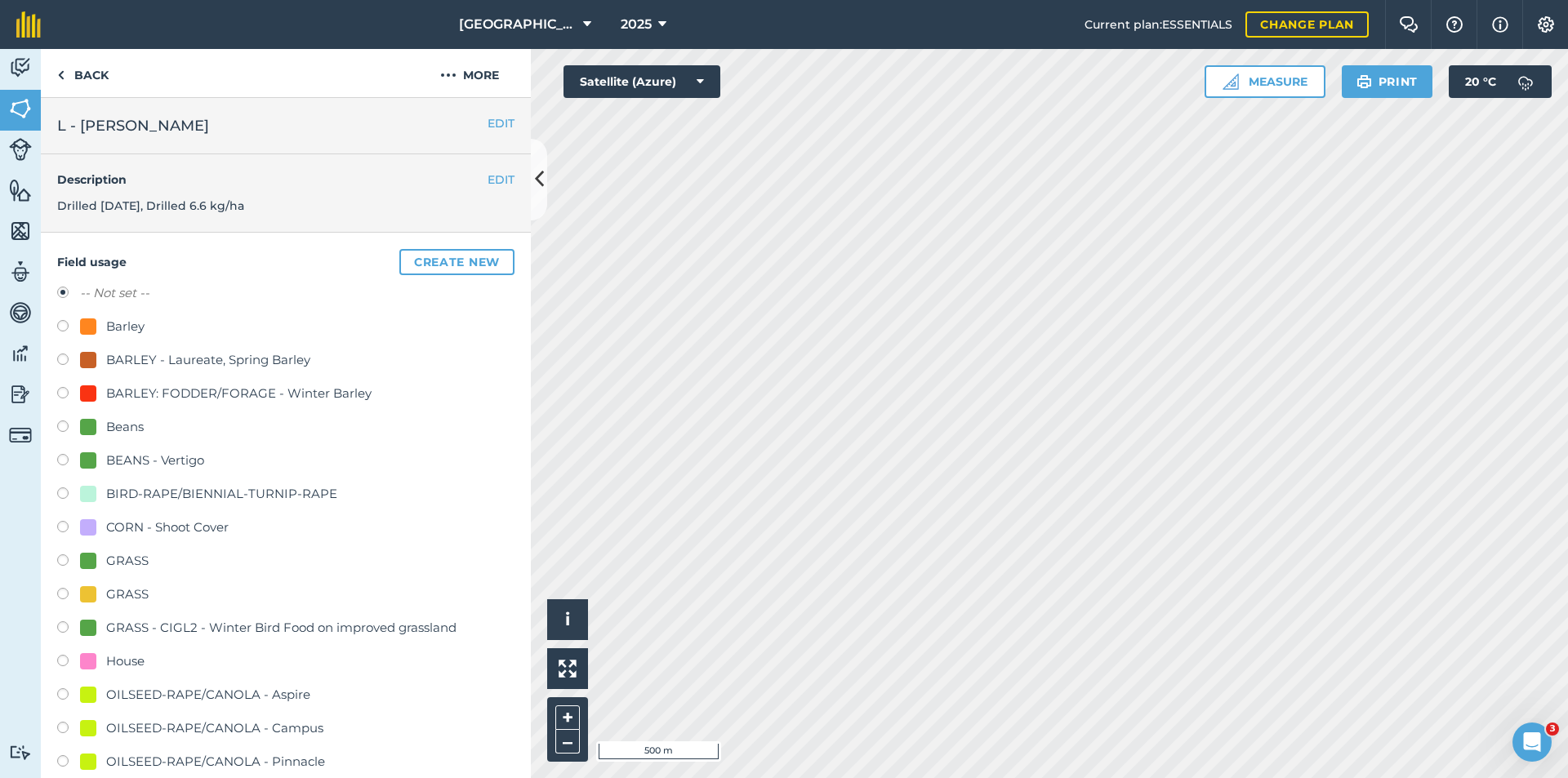
click at [103, 431] on div "Beans" at bounding box center [112, 426] width 64 height 20
radio input "true"
radio input "false"
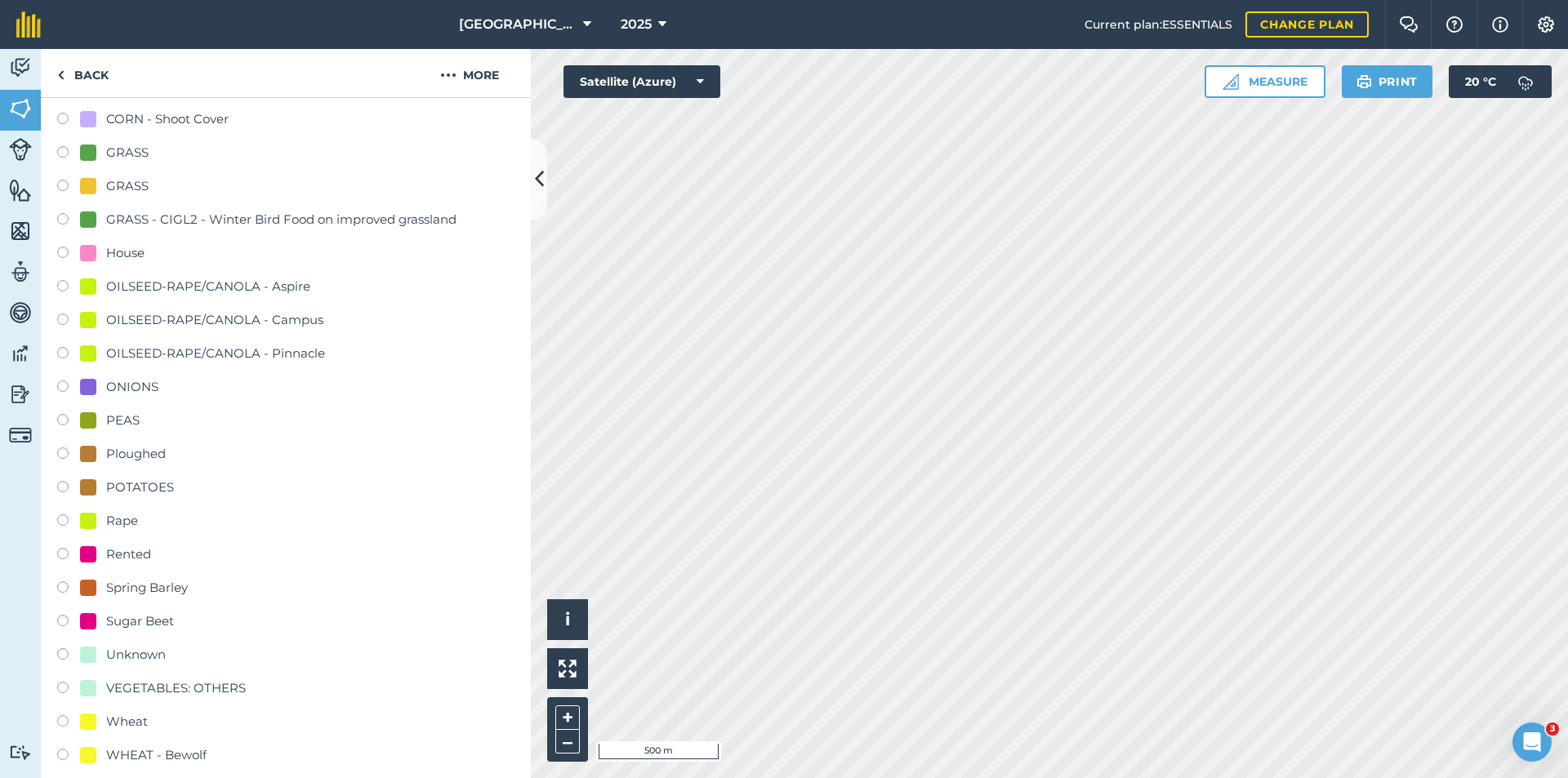
scroll to position [816, 0]
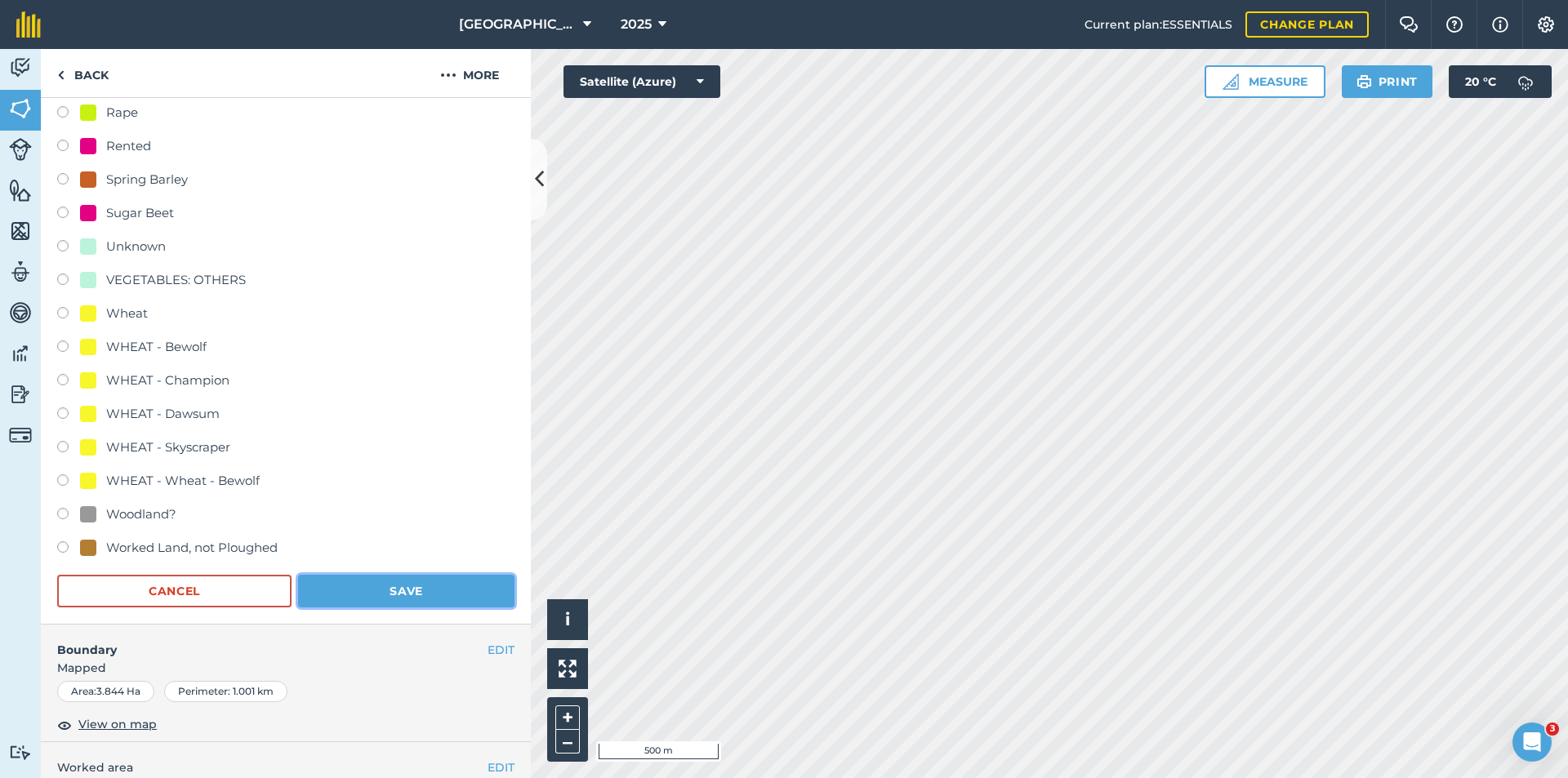
click at [427, 587] on button "Save" at bounding box center [406, 591] width 217 height 33
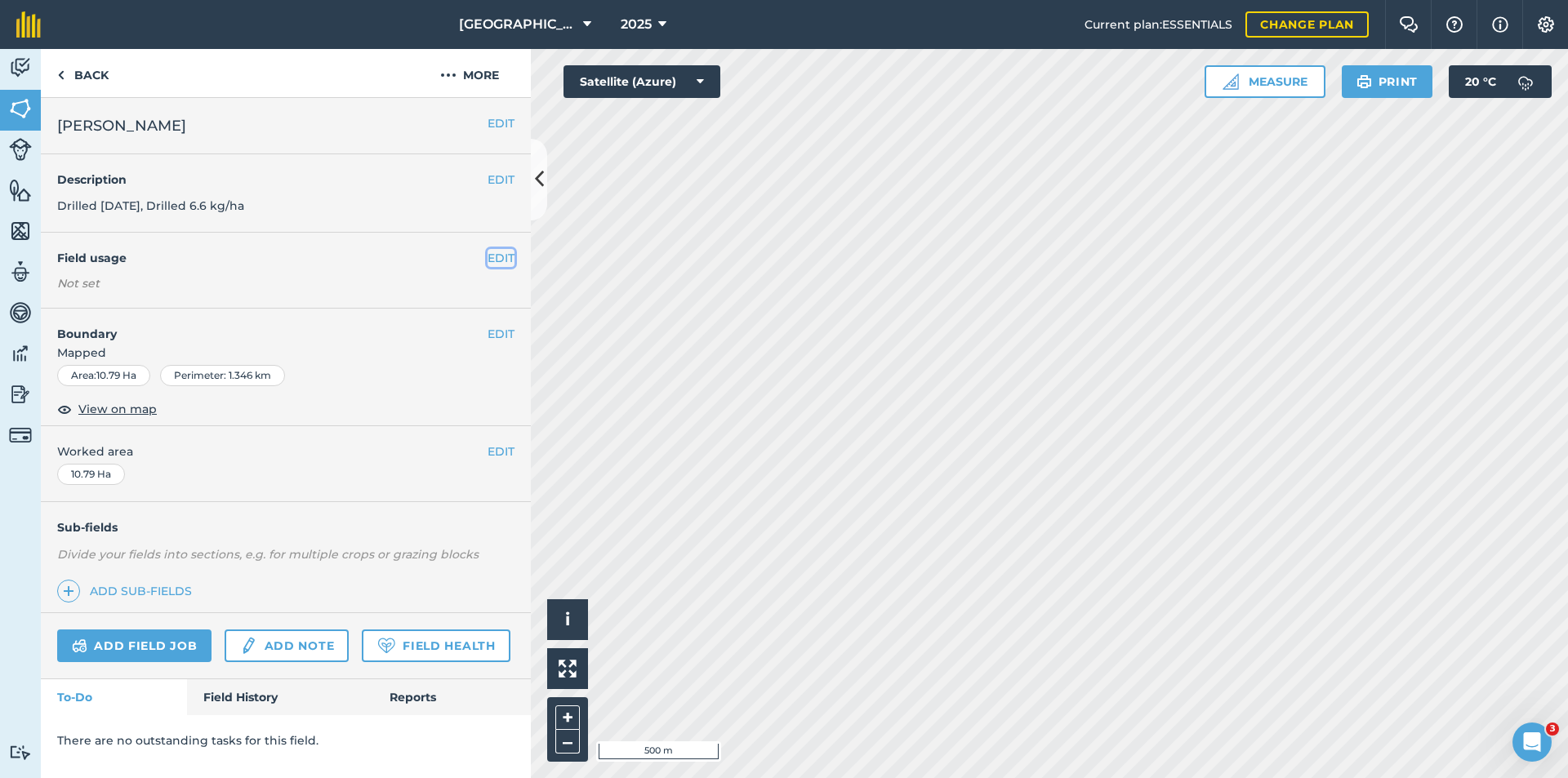
click at [499, 260] on button "EDIT" at bounding box center [501, 258] width 27 height 18
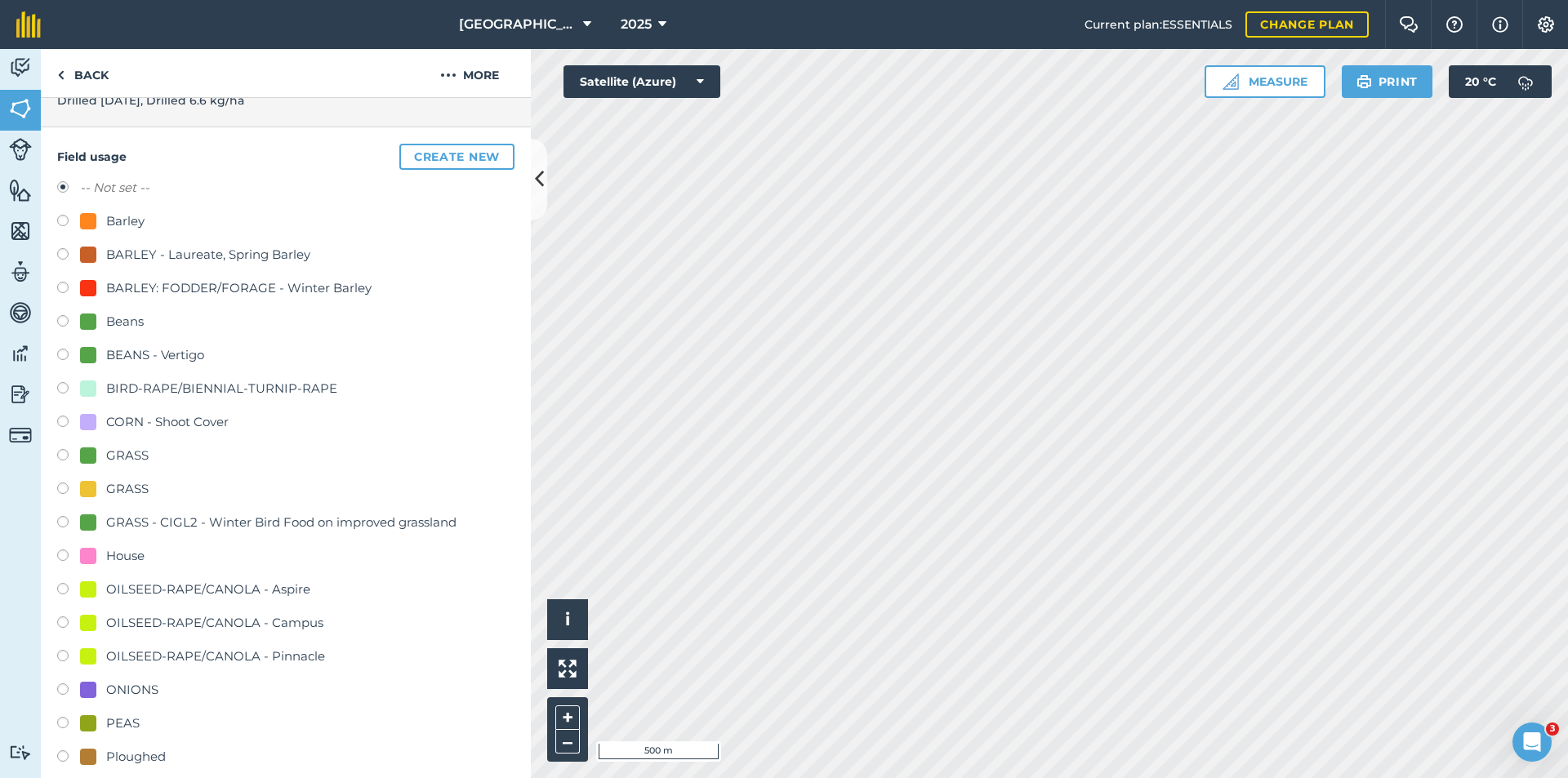
scroll to position [245, 0]
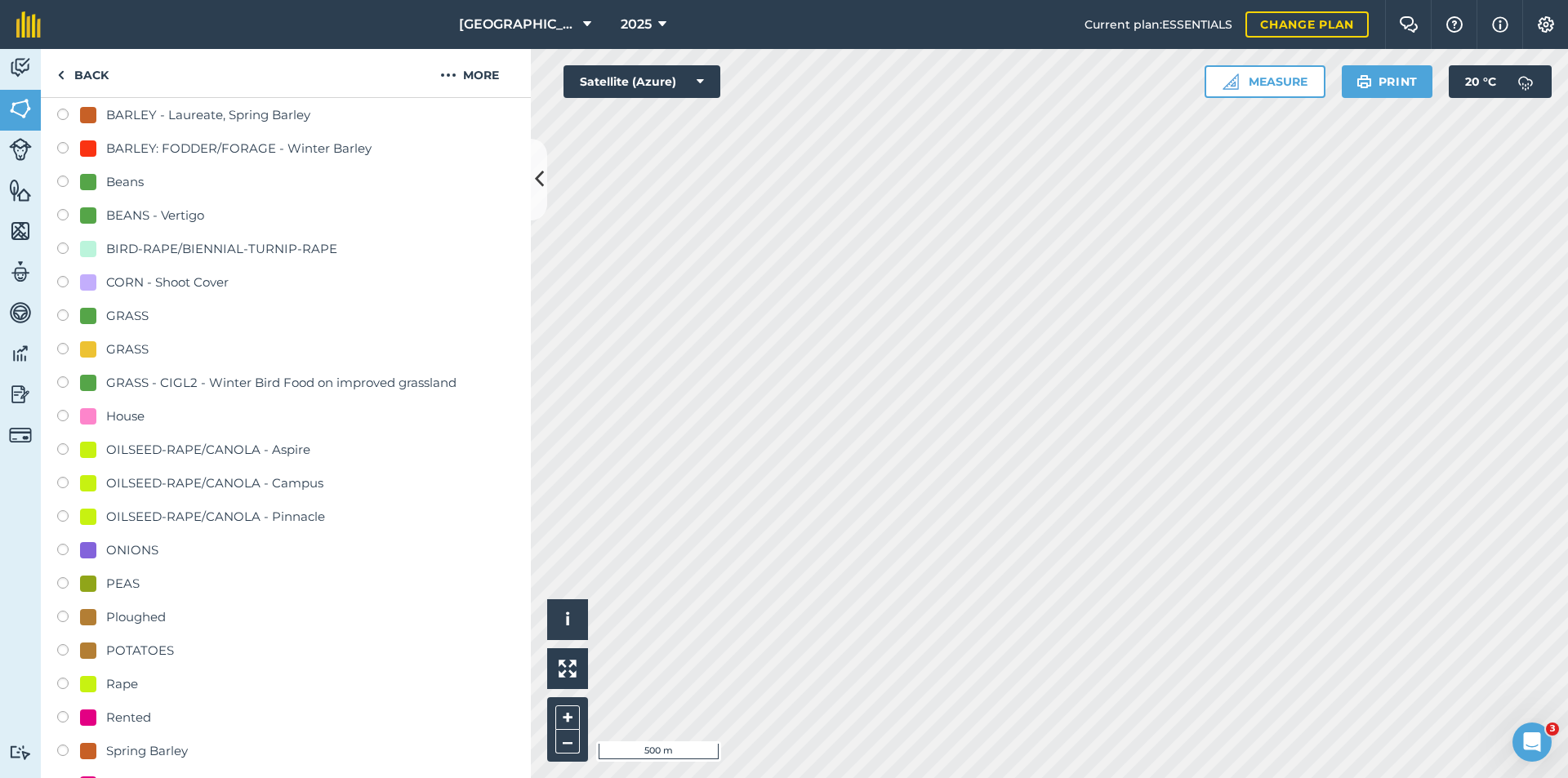
click at [120, 689] on div "Rape" at bounding box center [121, 683] width 32 height 20
radio input "true"
radio input "false"
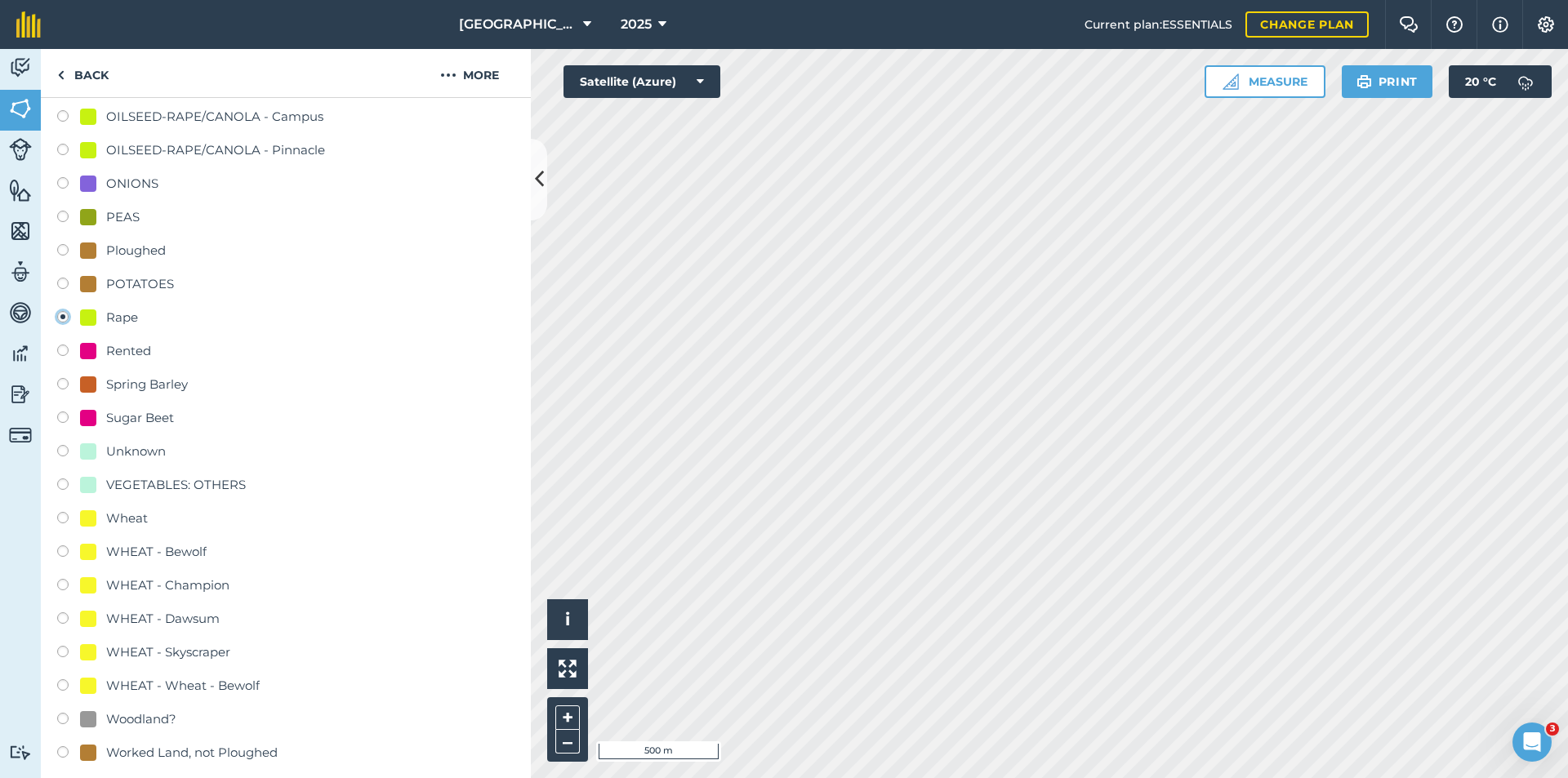
scroll to position [734, 0]
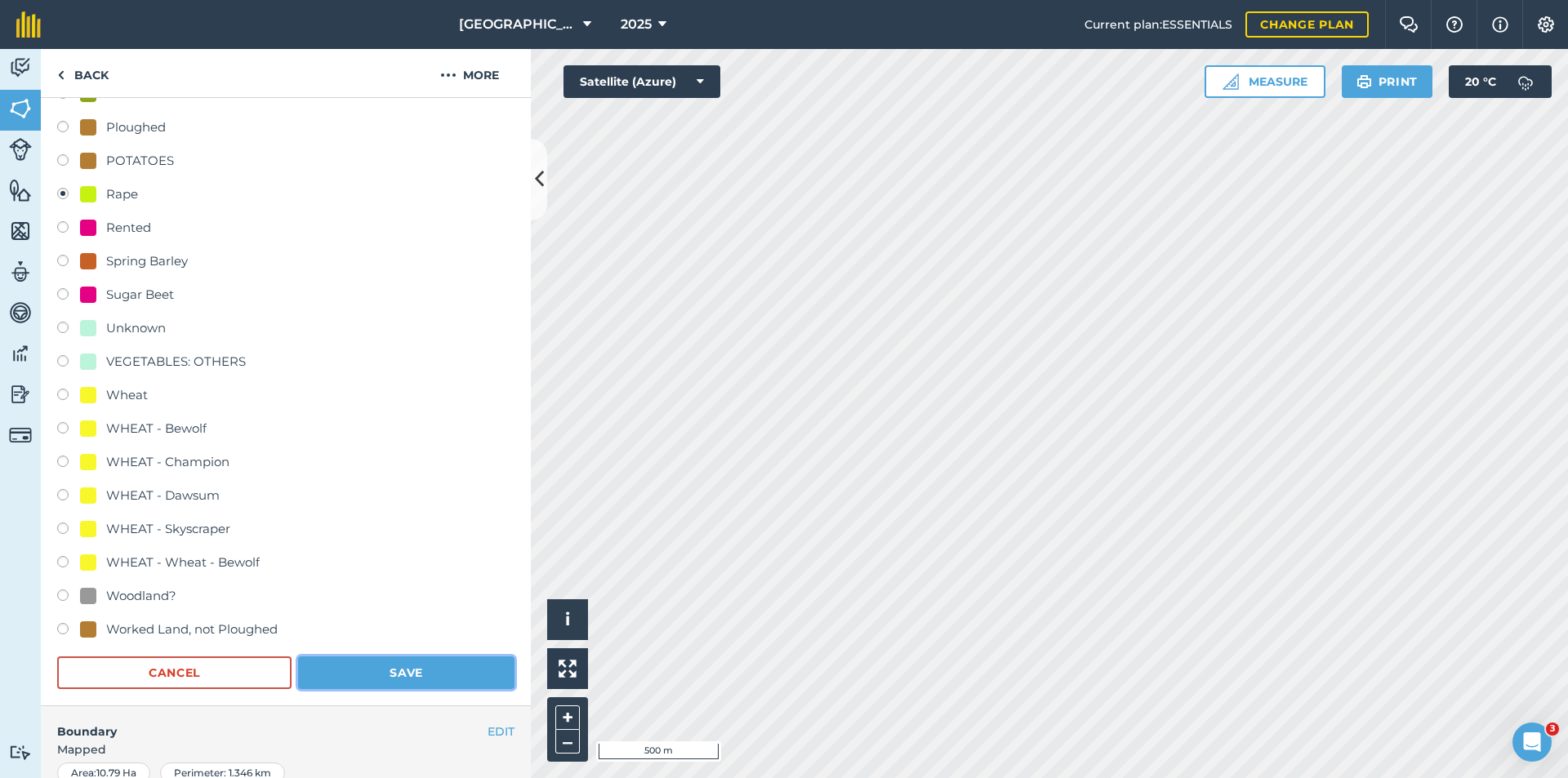
click at [424, 681] on button "Save" at bounding box center [406, 672] width 217 height 33
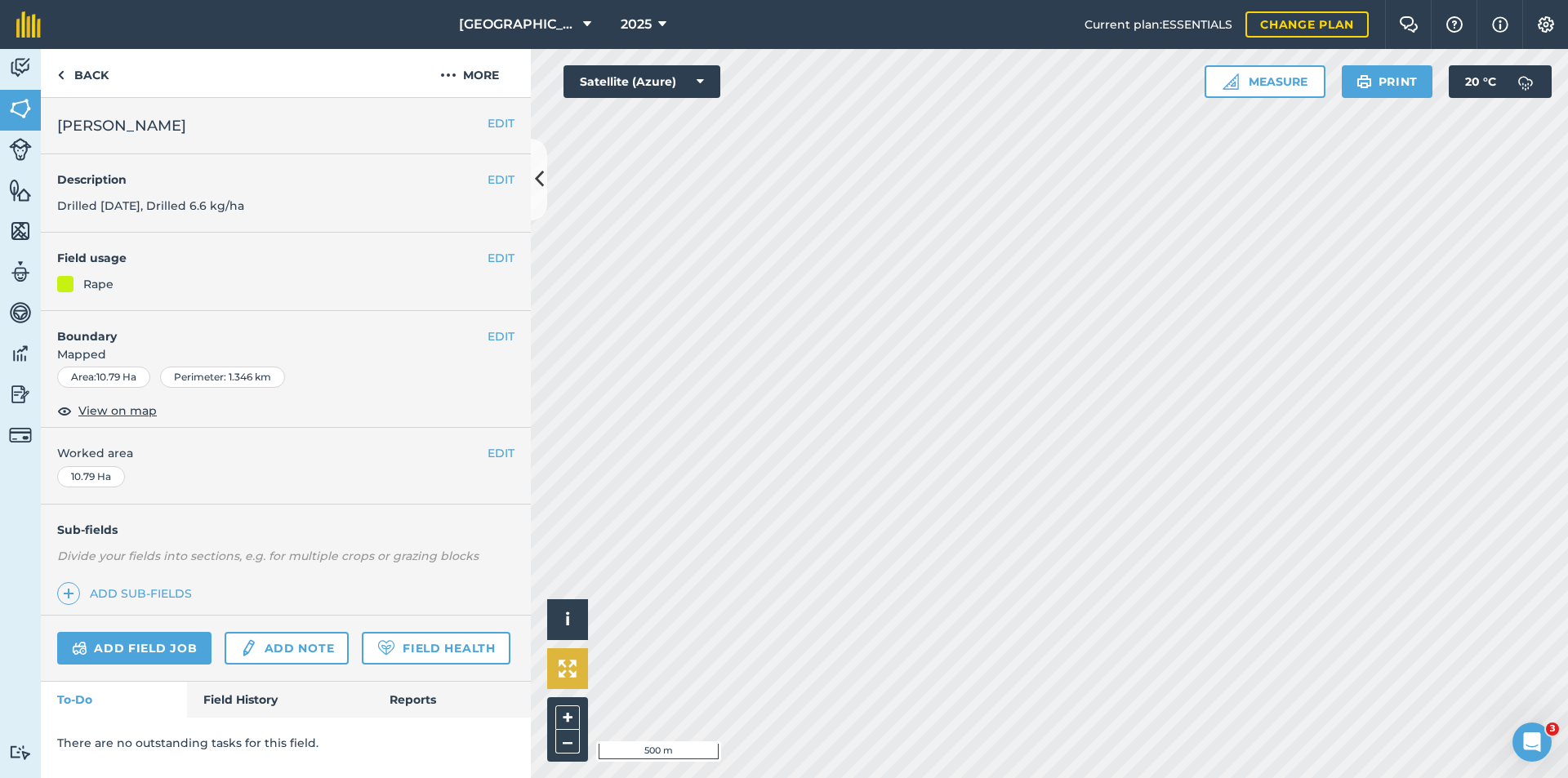
scroll to position [0, 0]
click at [494, 260] on button "EDIT" at bounding box center [501, 258] width 27 height 18
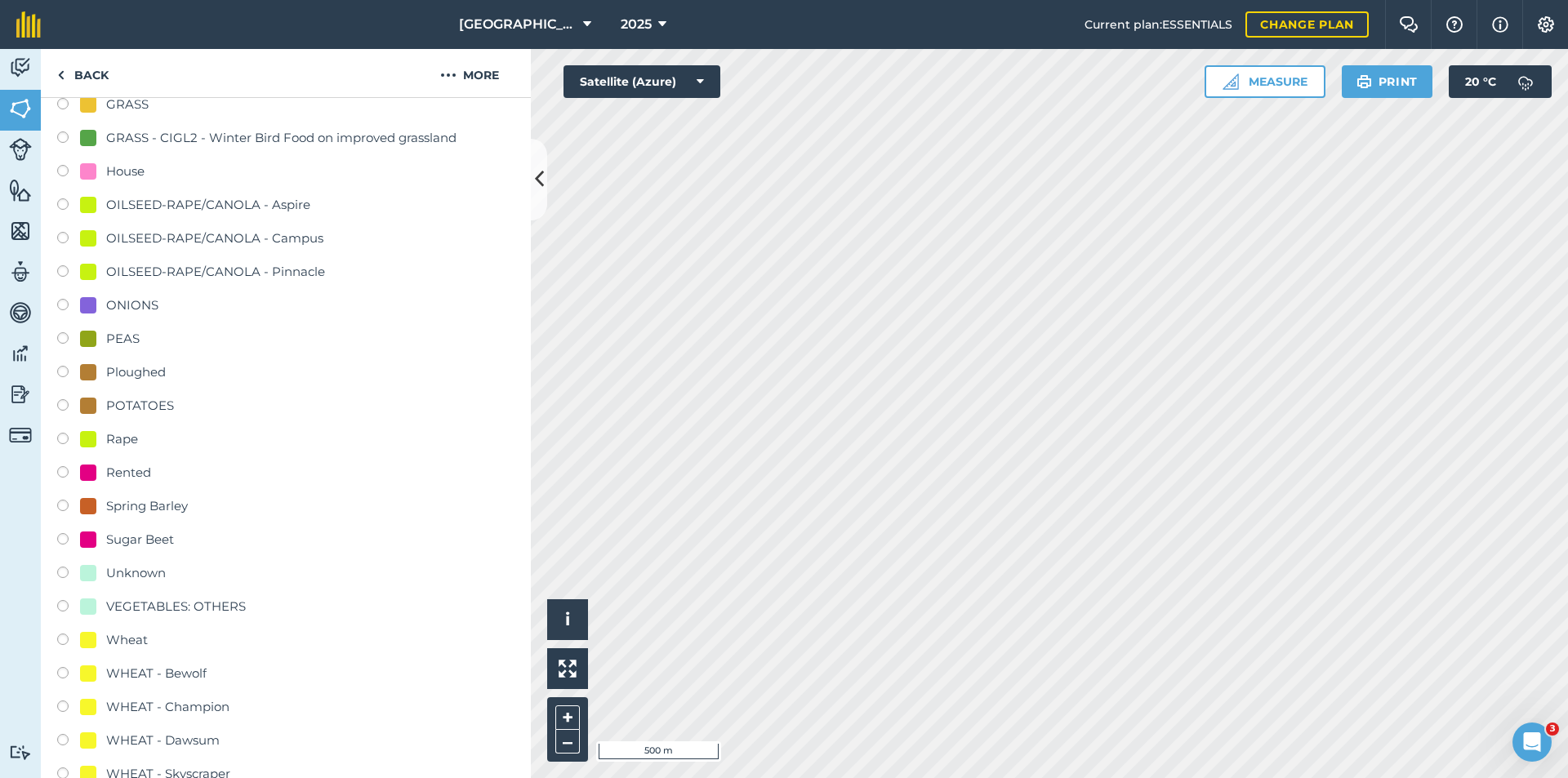
click at [108, 346] on div "PEAS" at bounding box center [122, 339] width 34 height 20
radio input "true"
radio input "false"
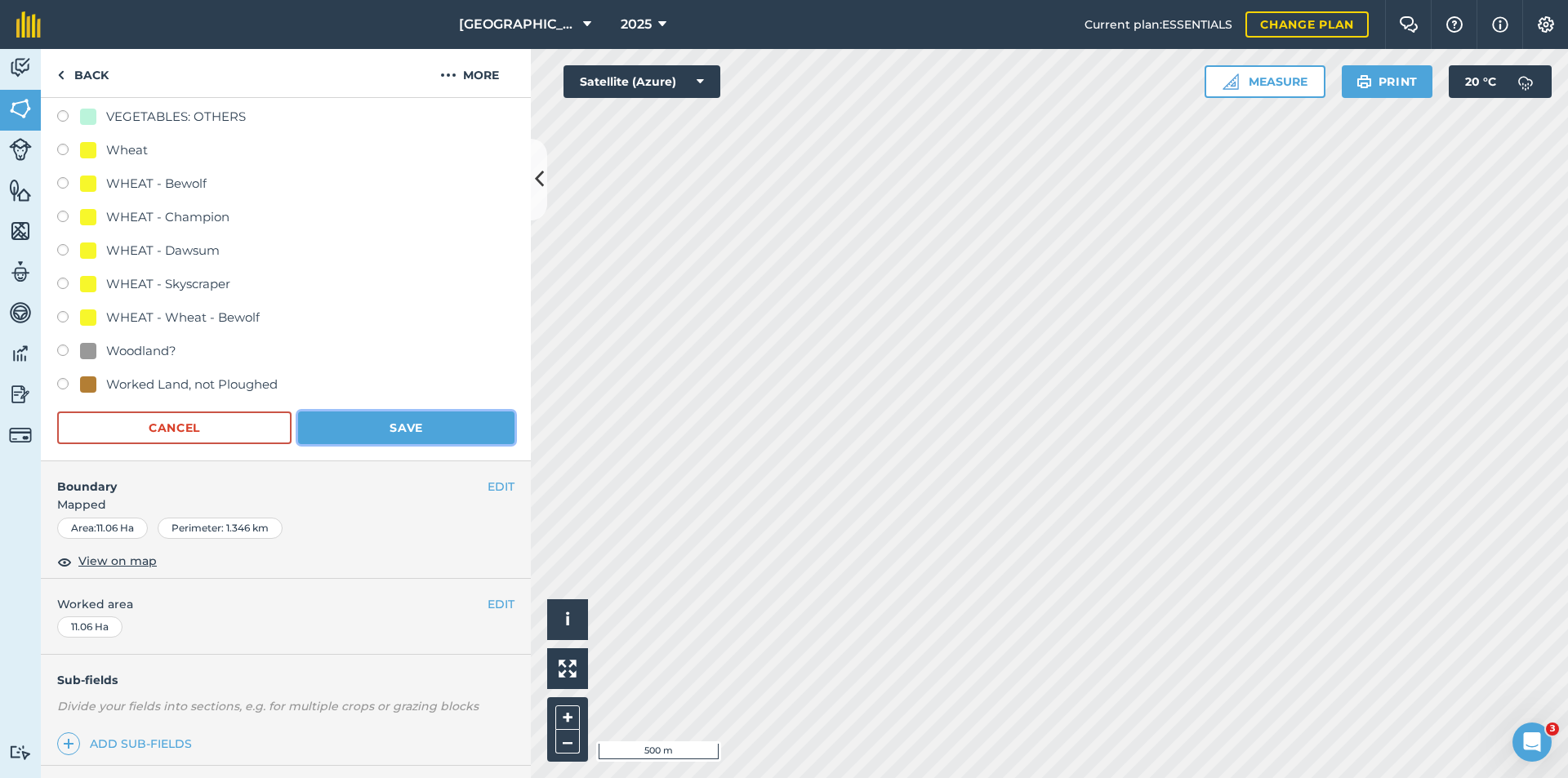
click at [420, 426] on button "Save" at bounding box center [406, 427] width 217 height 33
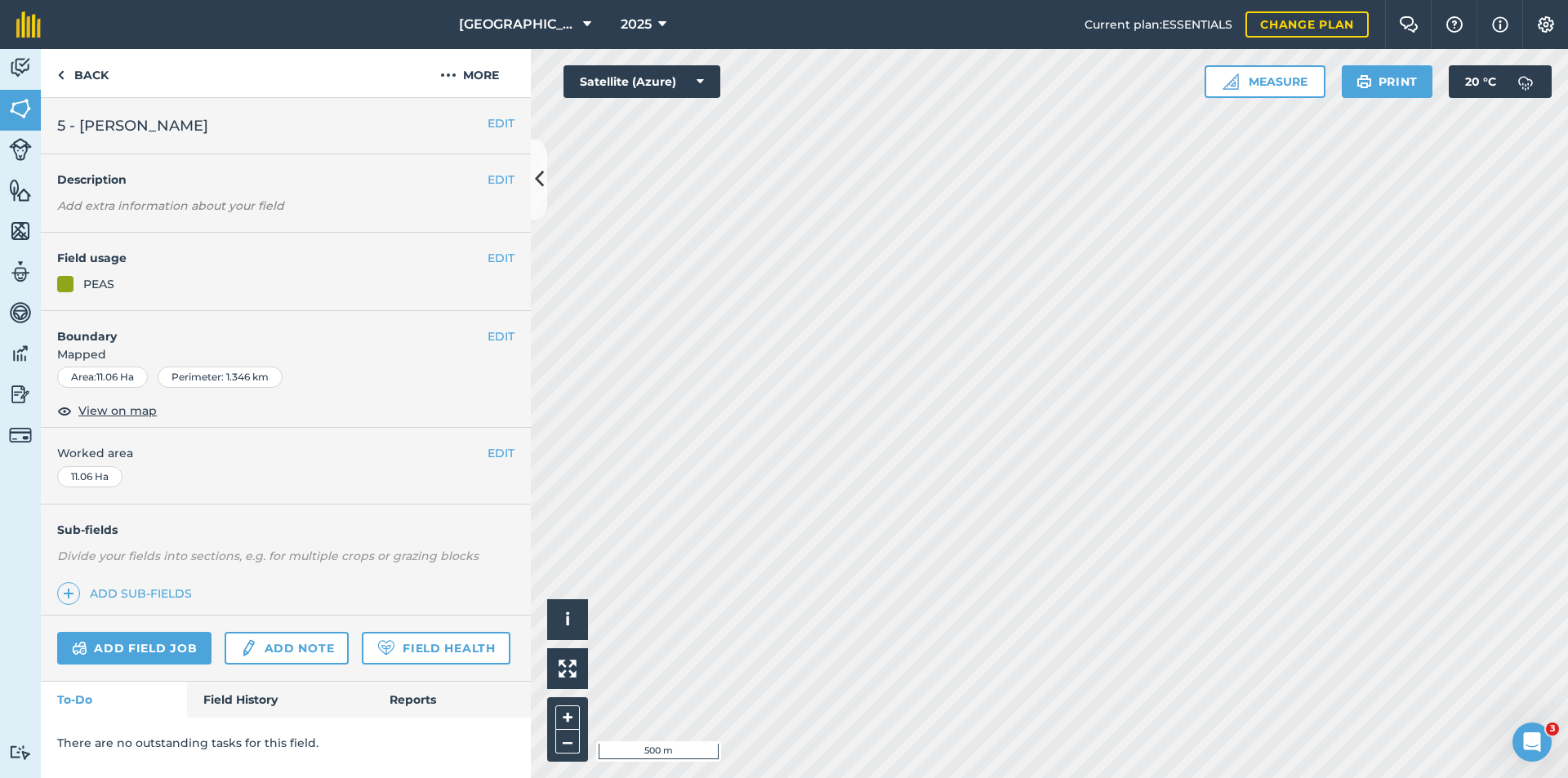
scroll to position [0, 0]
click at [513, 260] on button "EDIT" at bounding box center [501, 258] width 27 height 18
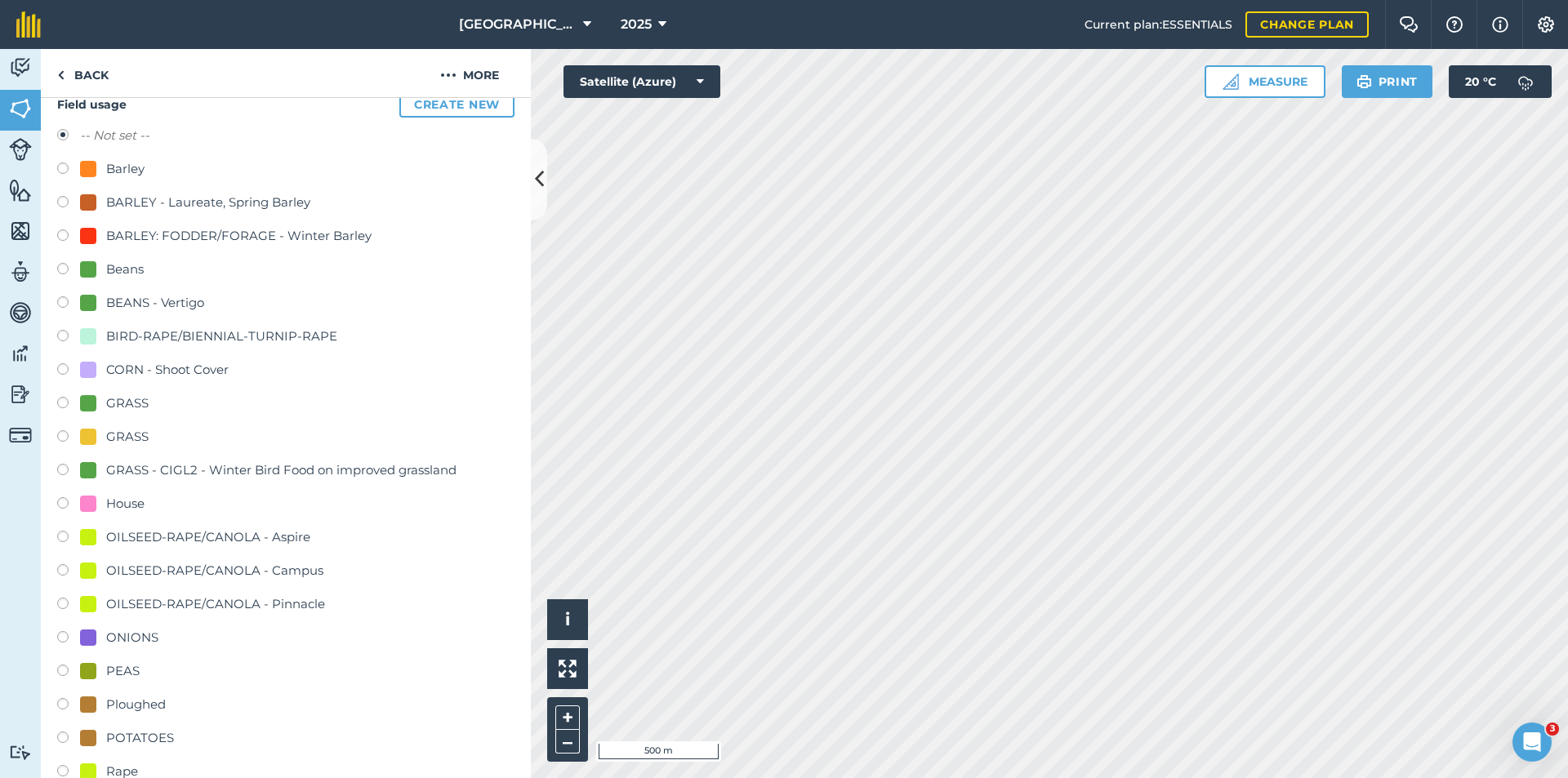
scroll to position [408, 0]
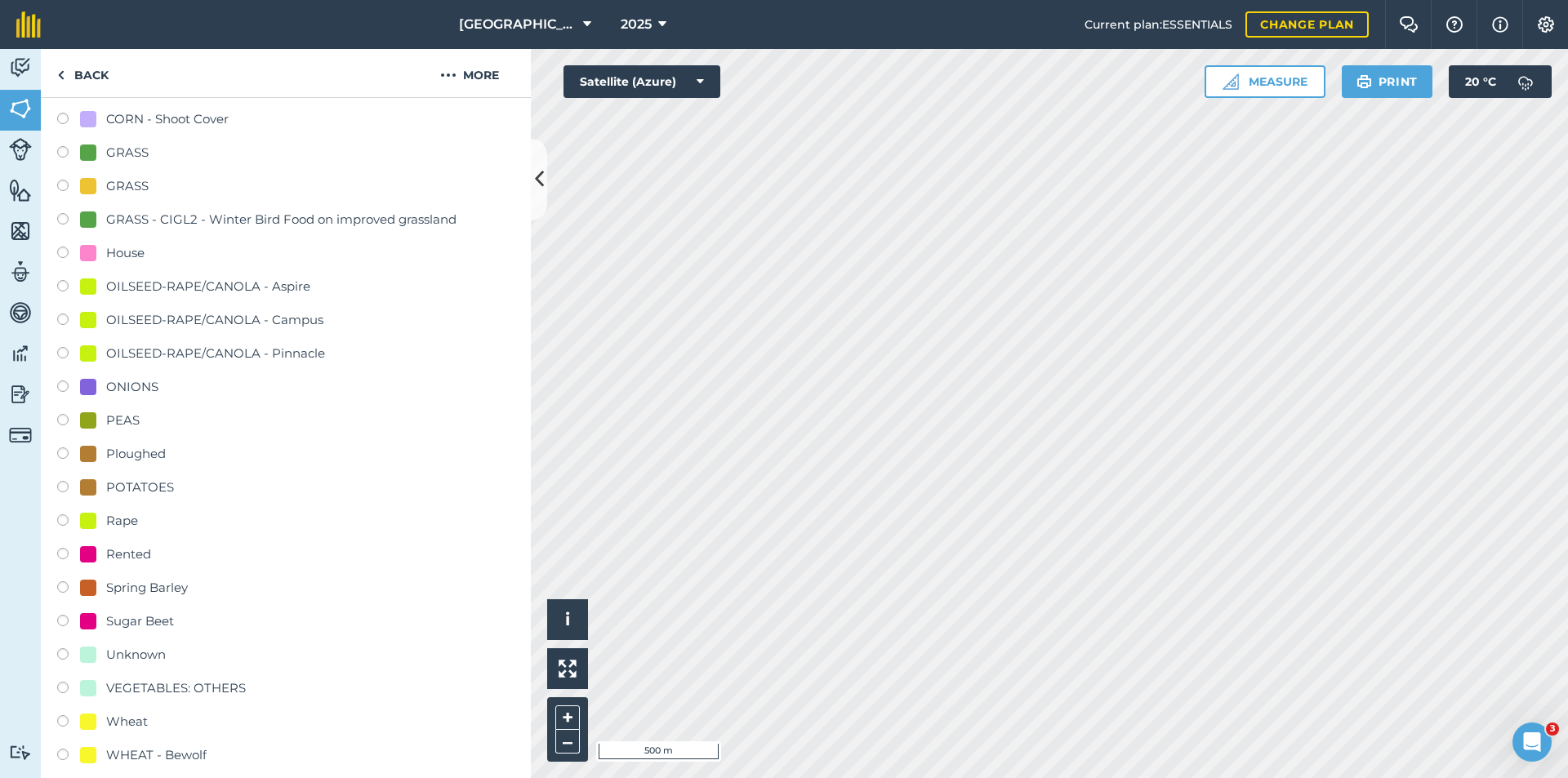
drag, startPoint x: 125, startPoint y: 516, endPoint x: 171, endPoint y: 515, distance: 46.0
click at [127, 516] on div "Rape" at bounding box center [121, 520] width 32 height 20
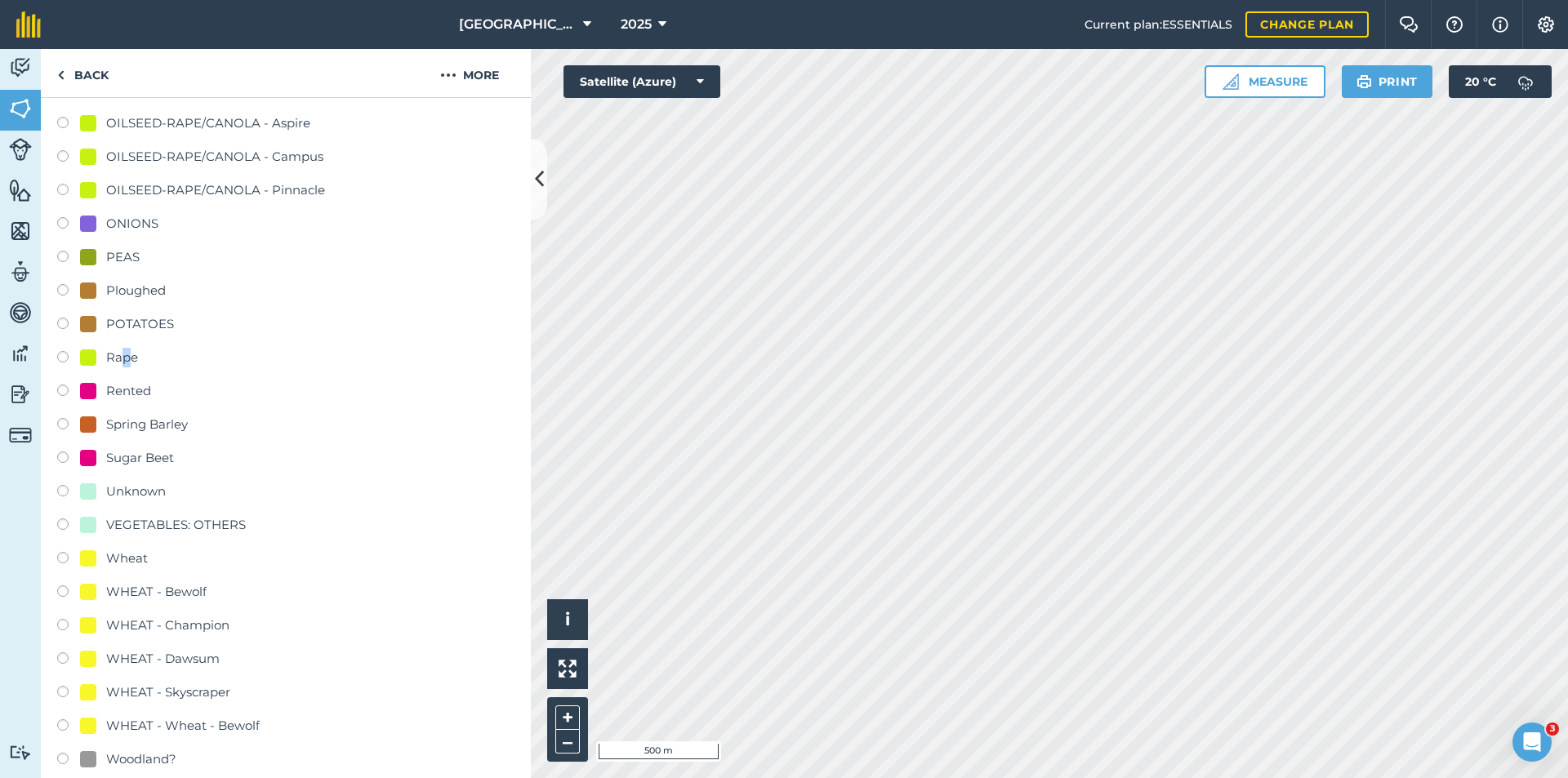
click at [120, 362] on div "Rape" at bounding box center [121, 357] width 32 height 20
radio input "true"
radio input "false"
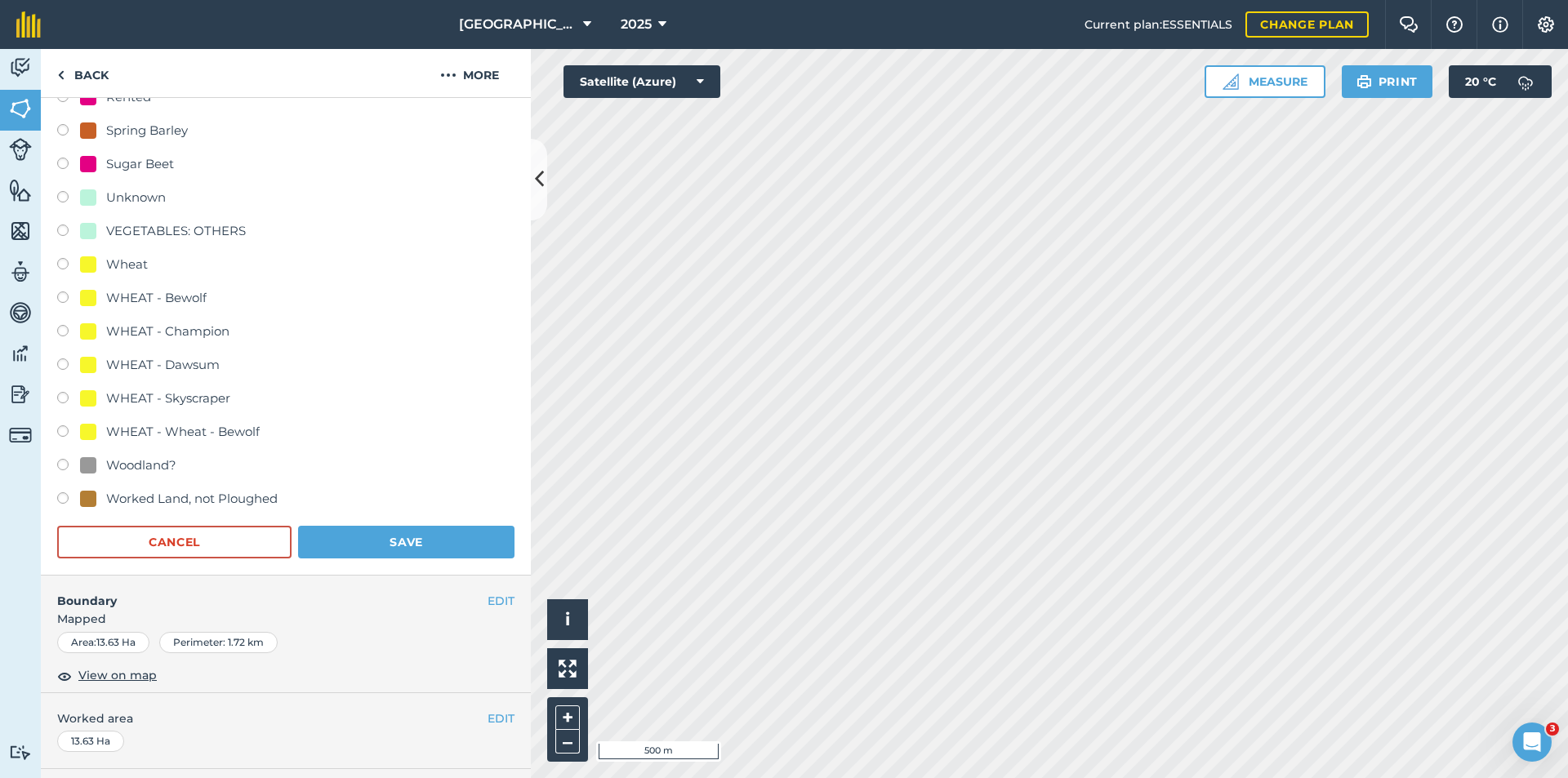
scroll to position [1061, 0]
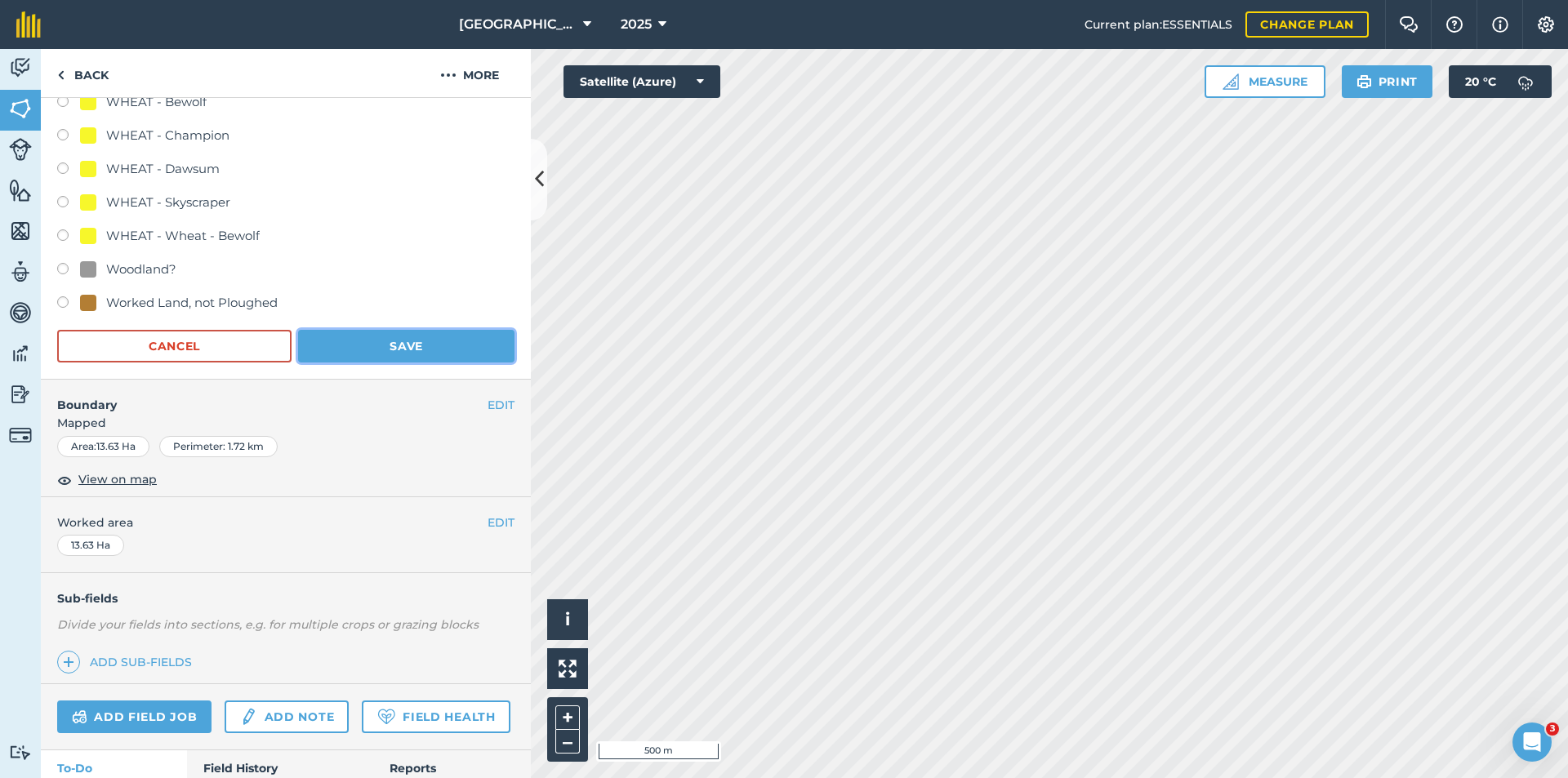
click at [385, 356] on button "Save" at bounding box center [406, 346] width 217 height 33
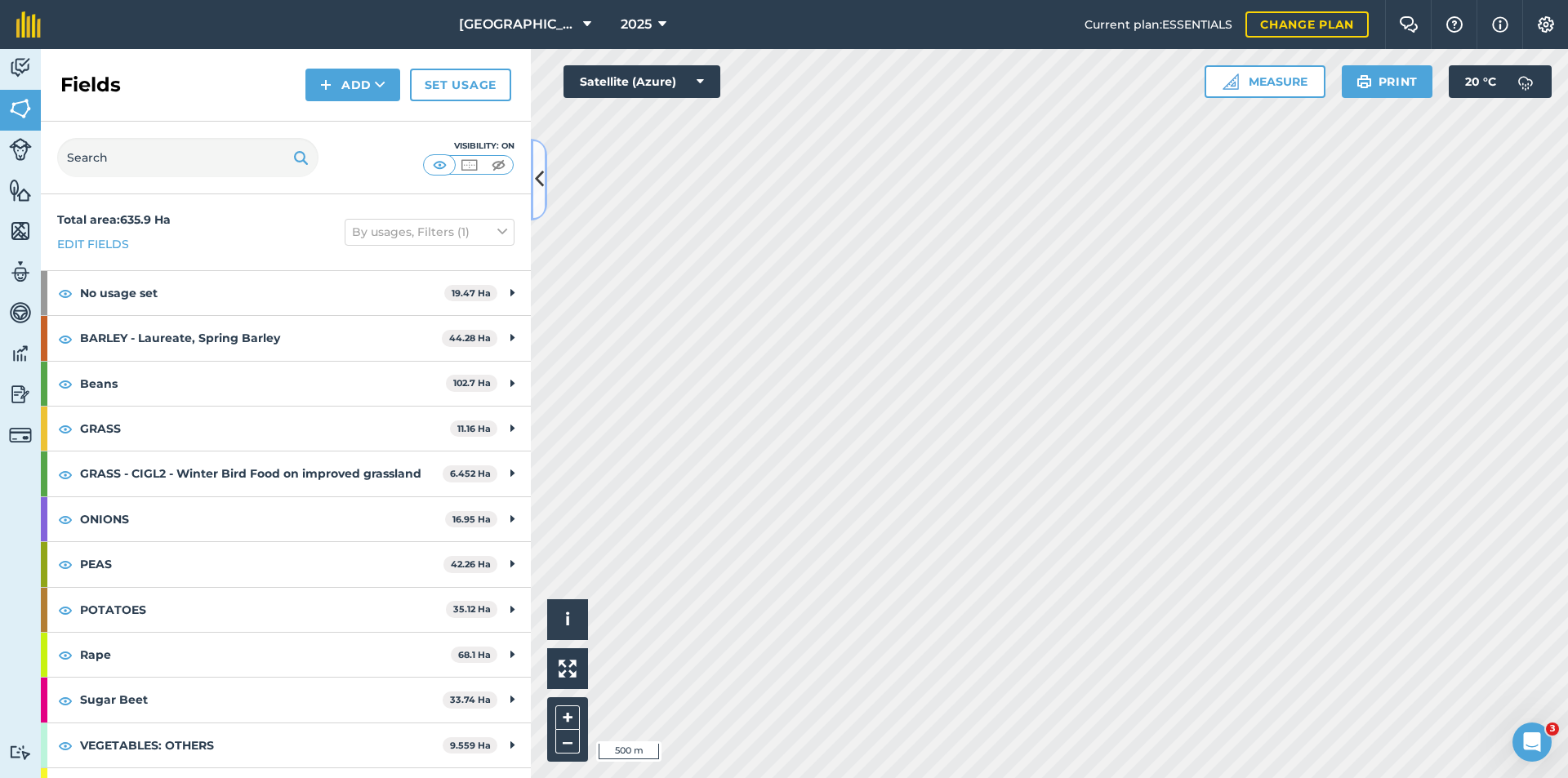
click at [533, 184] on button at bounding box center [538, 179] width 16 height 82
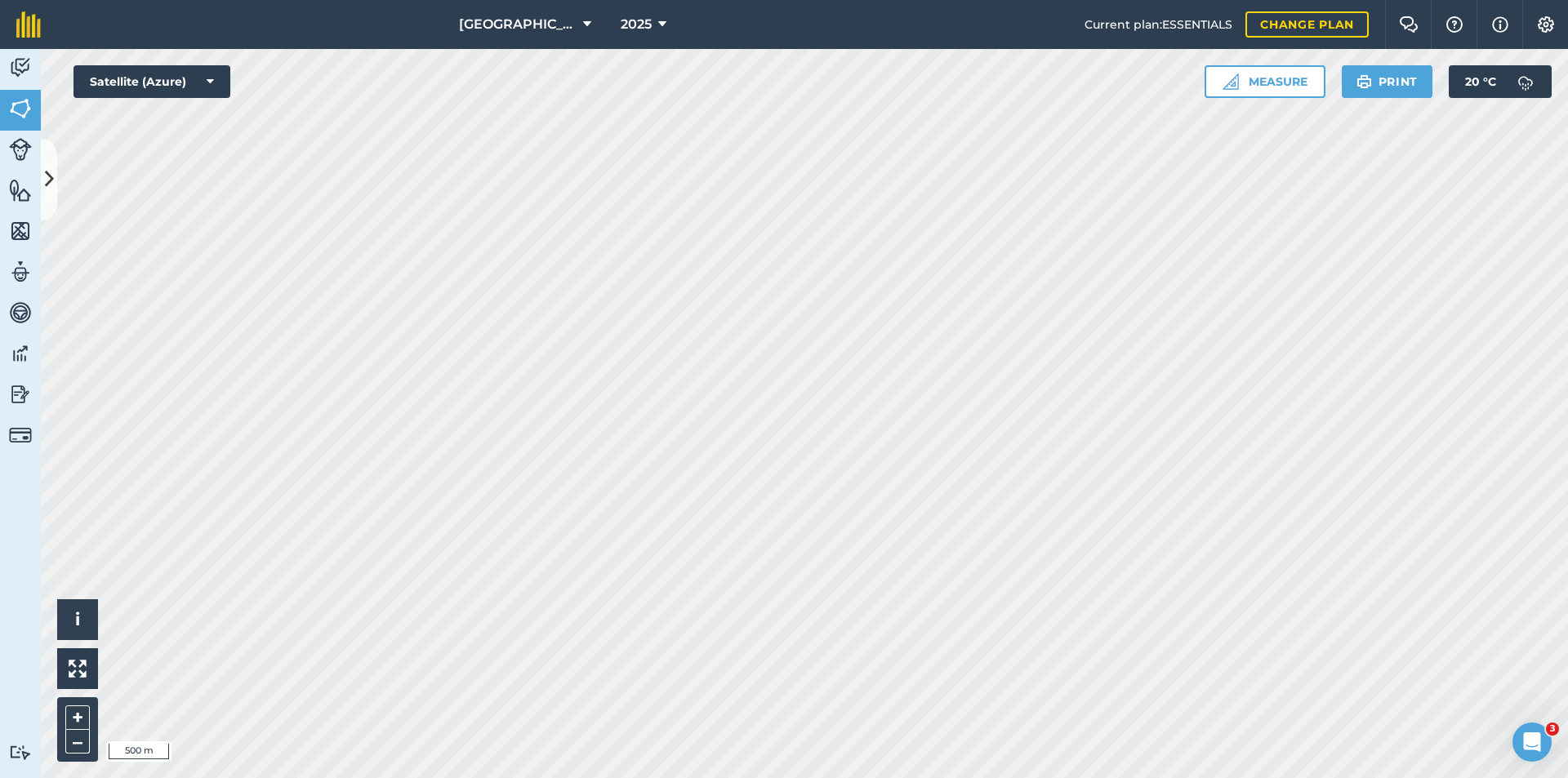
click at [667, 31] on div "2025" at bounding box center [643, 24] width 91 height 49
click at [643, 31] on button "2025" at bounding box center [643, 24] width 58 height 49
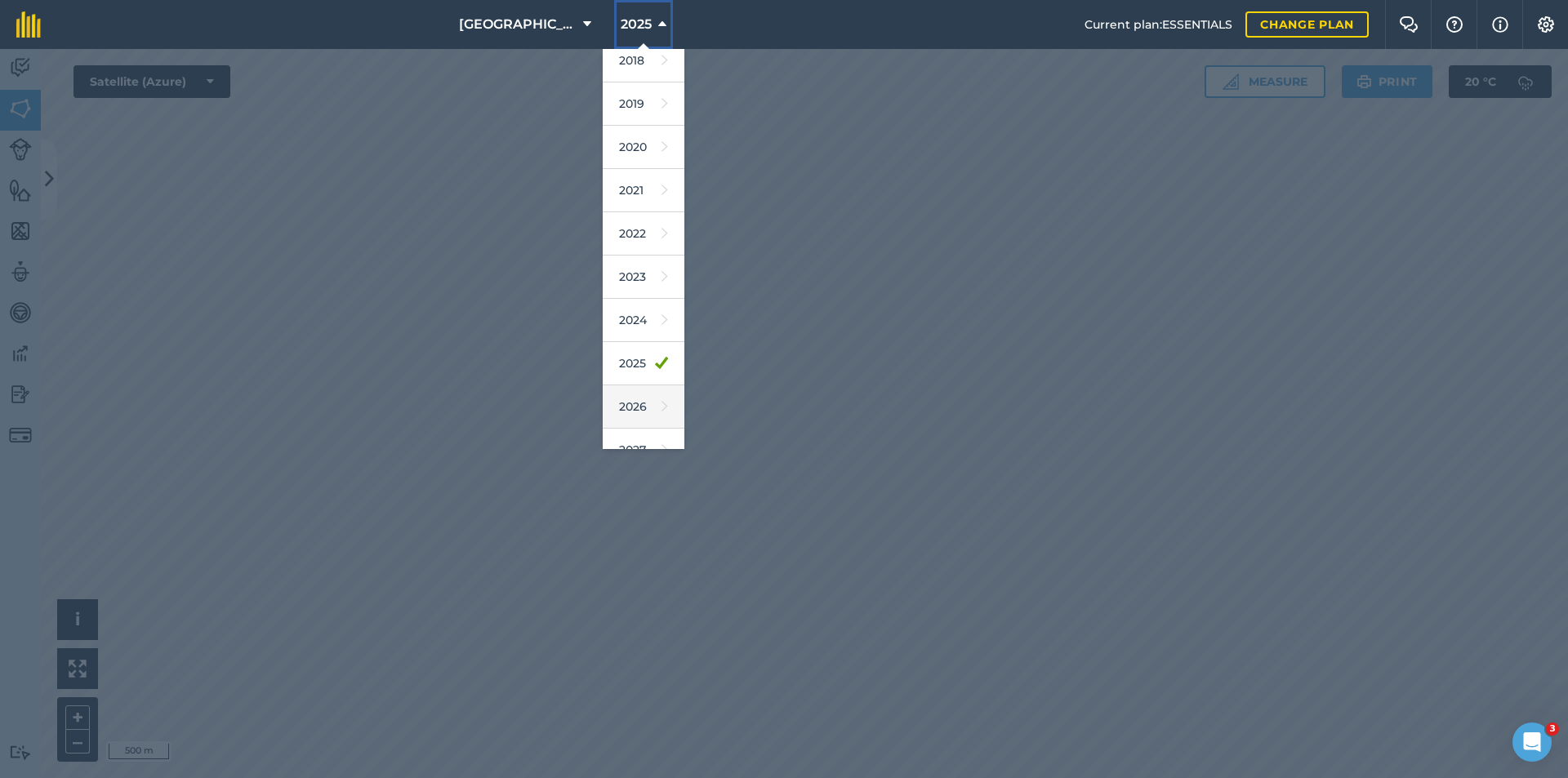
scroll to position [76, 0]
click at [624, 386] on link "2026" at bounding box center [643, 383] width 82 height 43
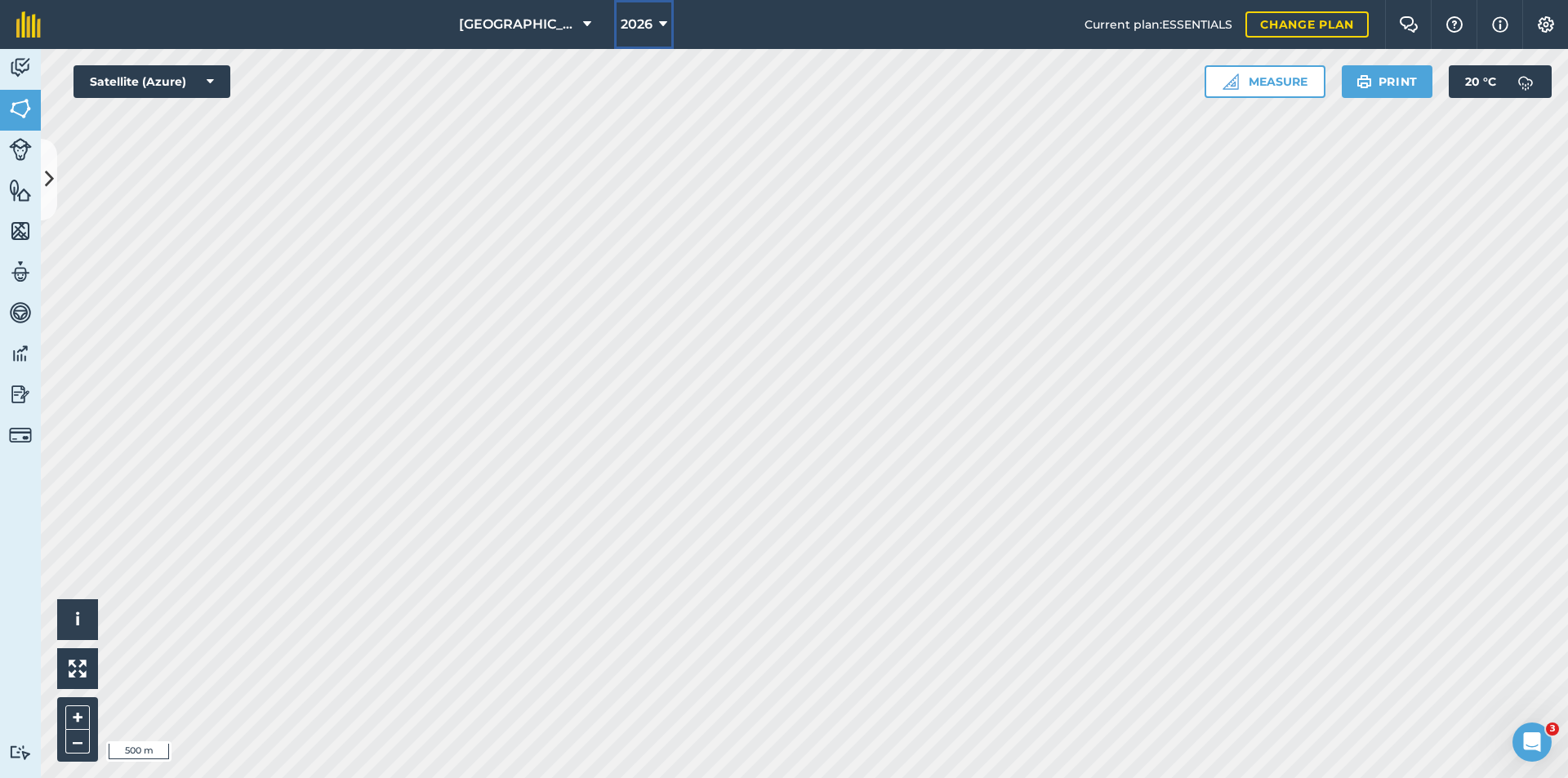
click at [620, 18] on span "2026" at bounding box center [636, 24] width 32 height 20
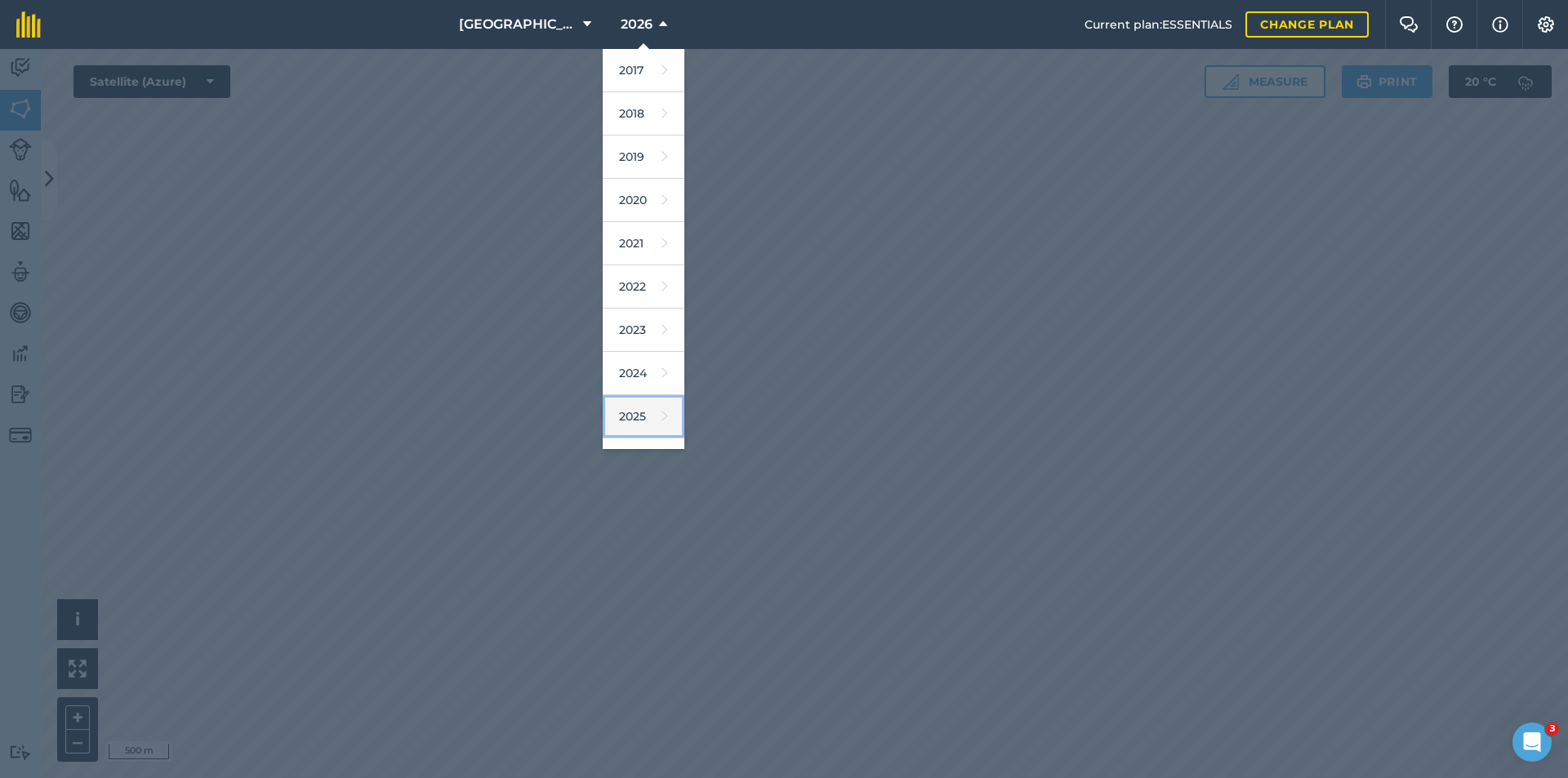
click at [629, 411] on link "2025" at bounding box center [643, 416] width 82 height 43
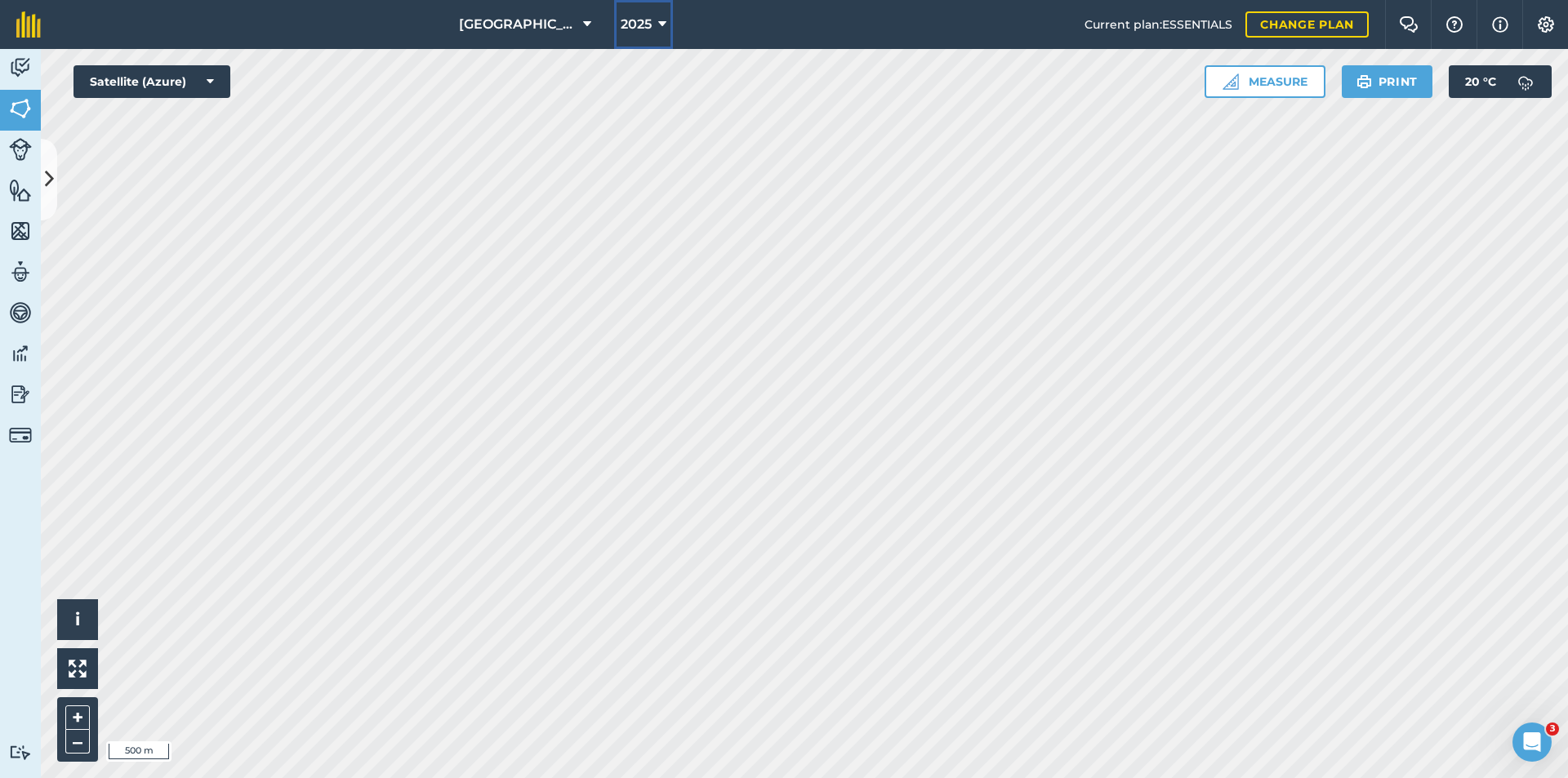
click at [631, 27] on span "2025" at bounding box center [636, 24] width 31 height 20
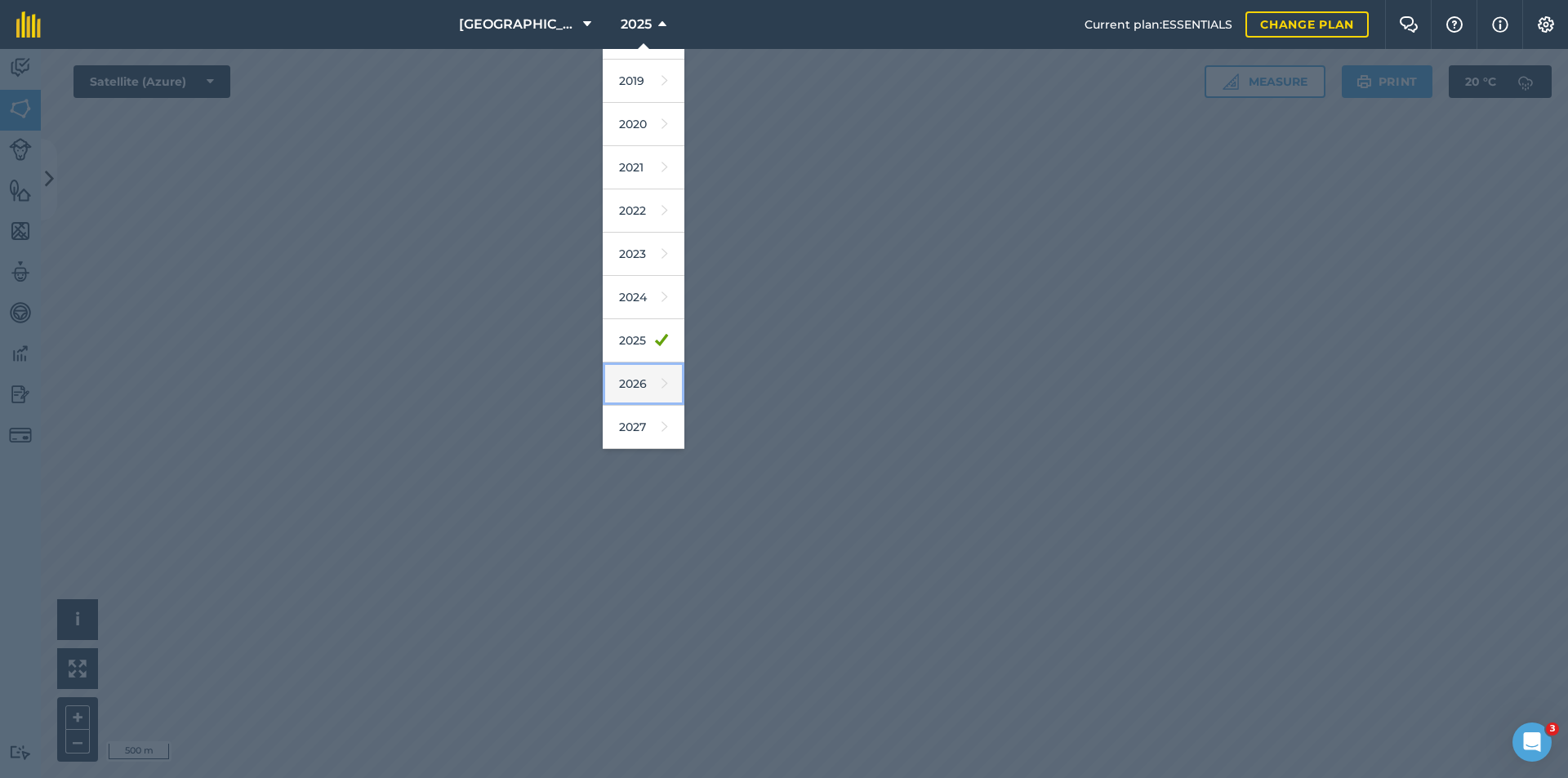
click at [624, 394] on link "2026" at bounding box center [643, 383] width 82 height 43
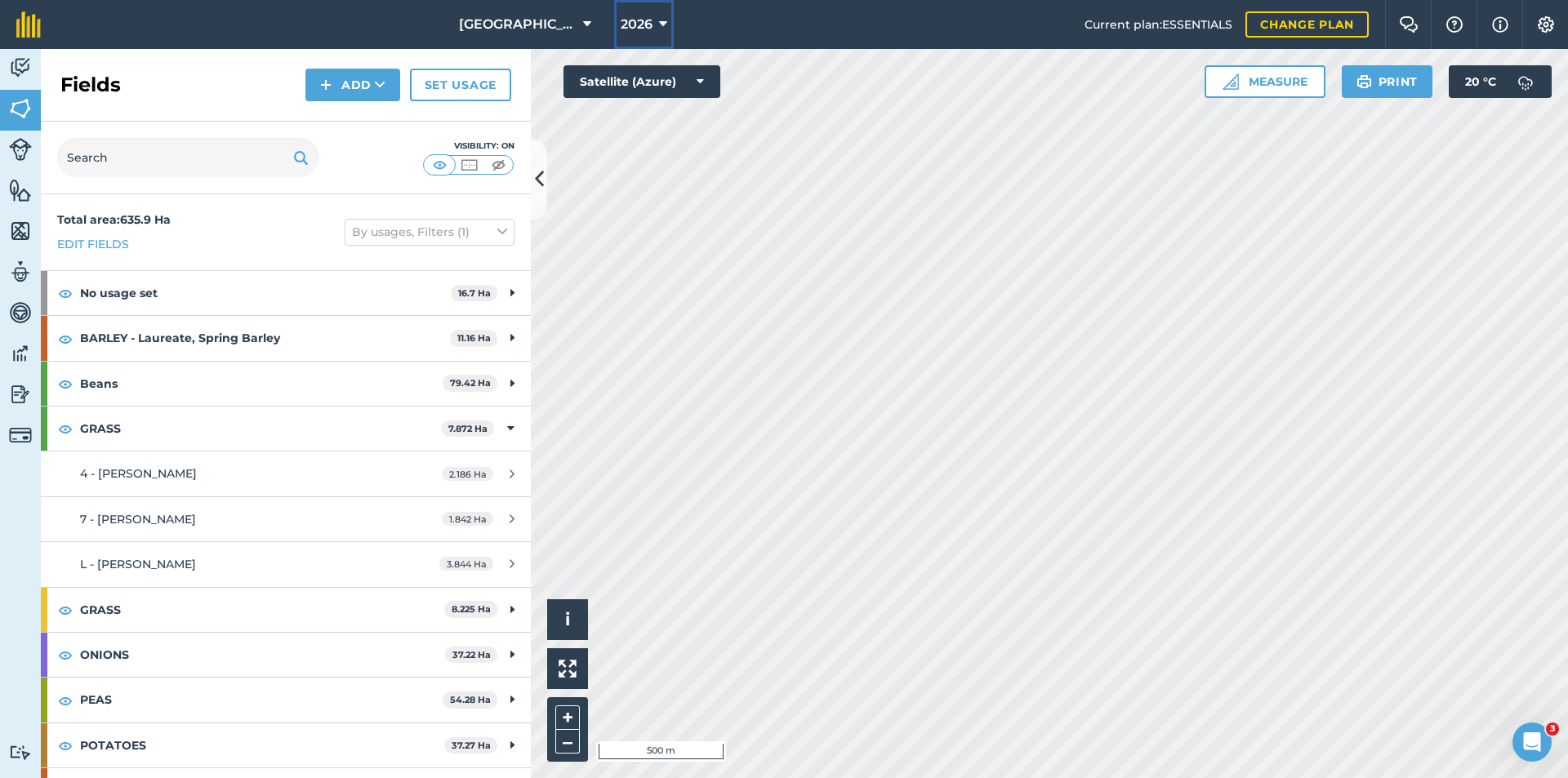
click at [621, 32] on span "2026" at bounding box center [636, 24] width 32 height 20
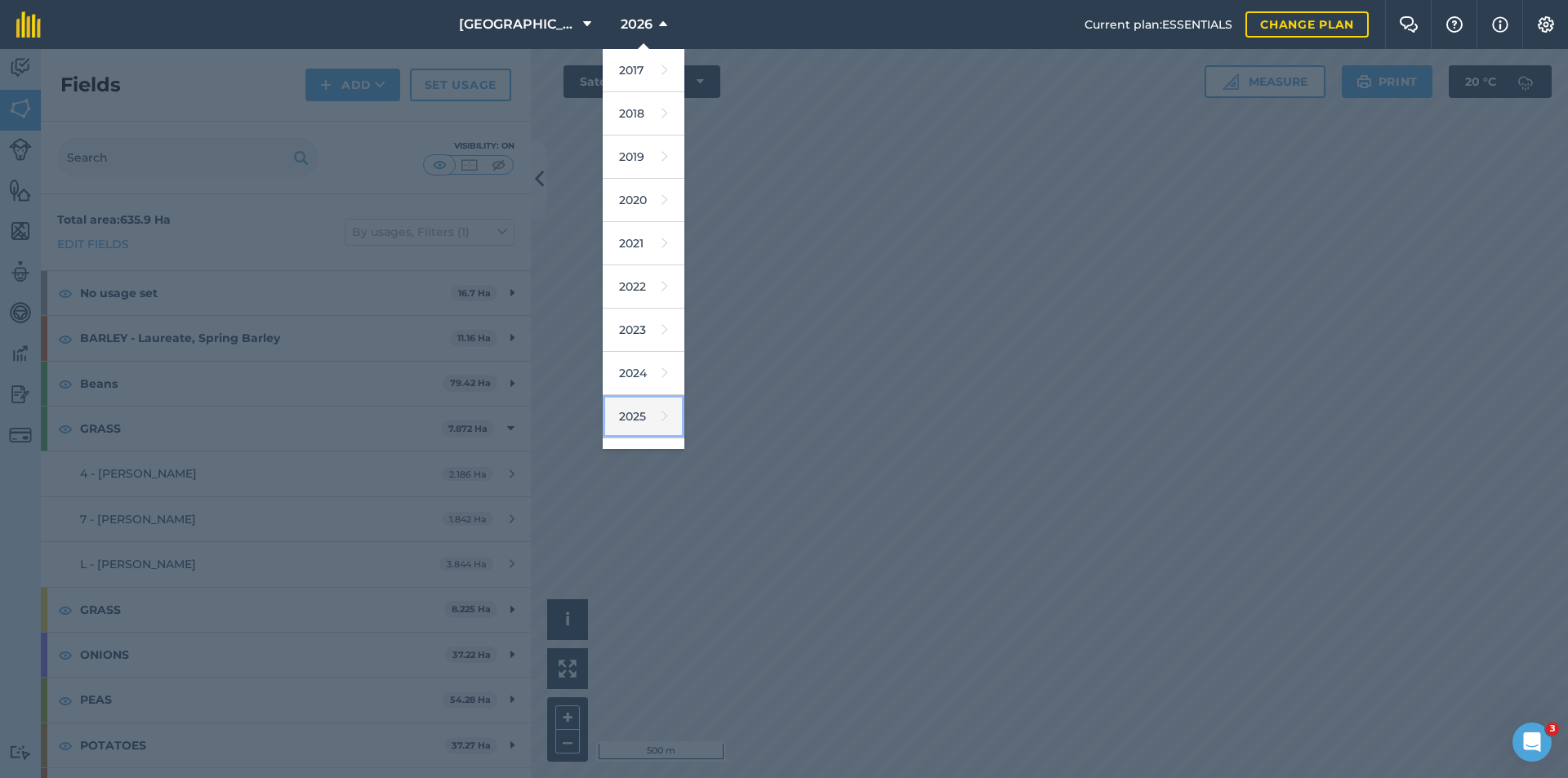
click at [623, 408] on link "2025" at bounding box center [643, 416] width 82 height 43
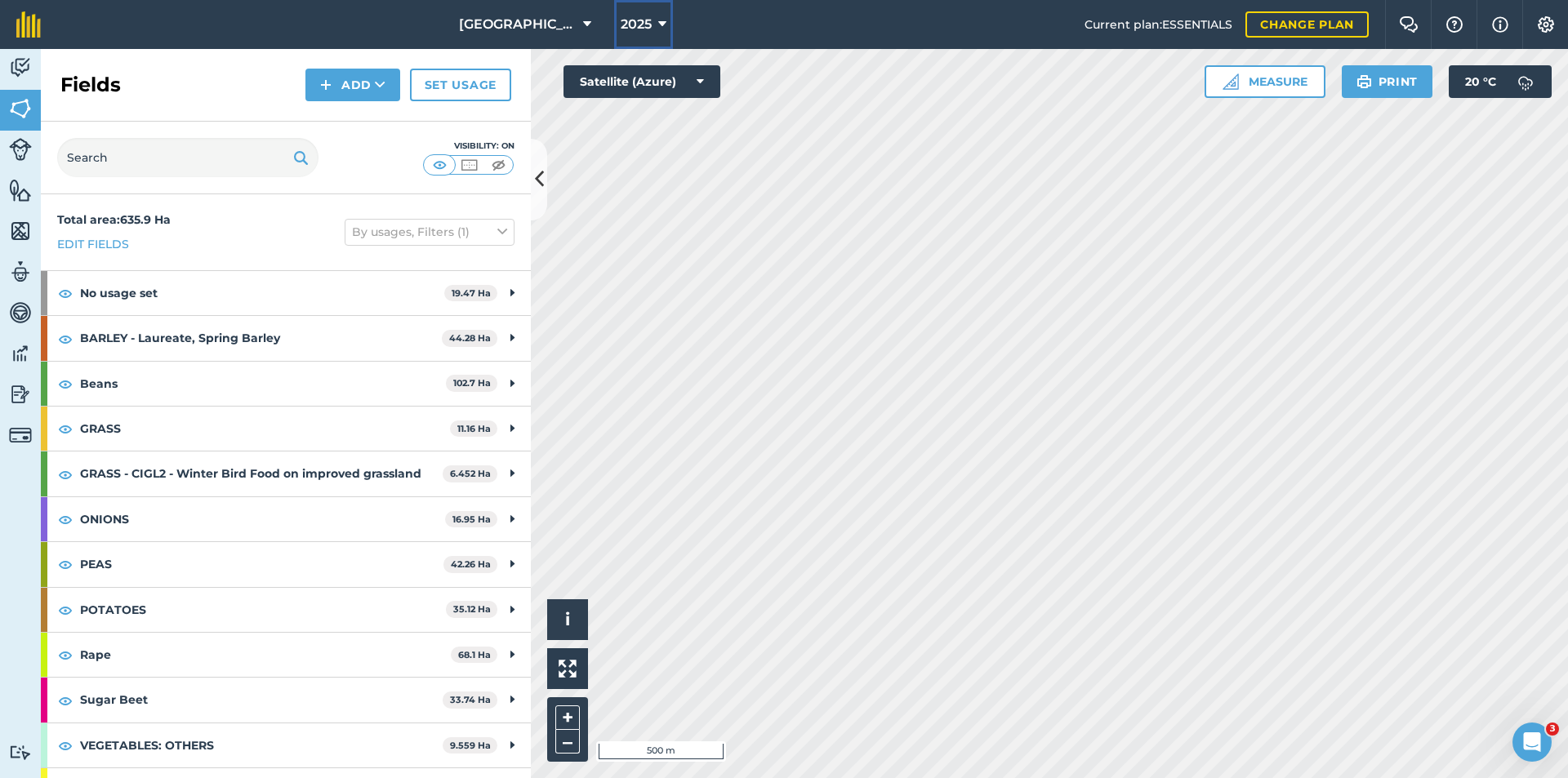
click at [620, 21] on span "2025" at bounding box center [636, 24] width 31 height 20
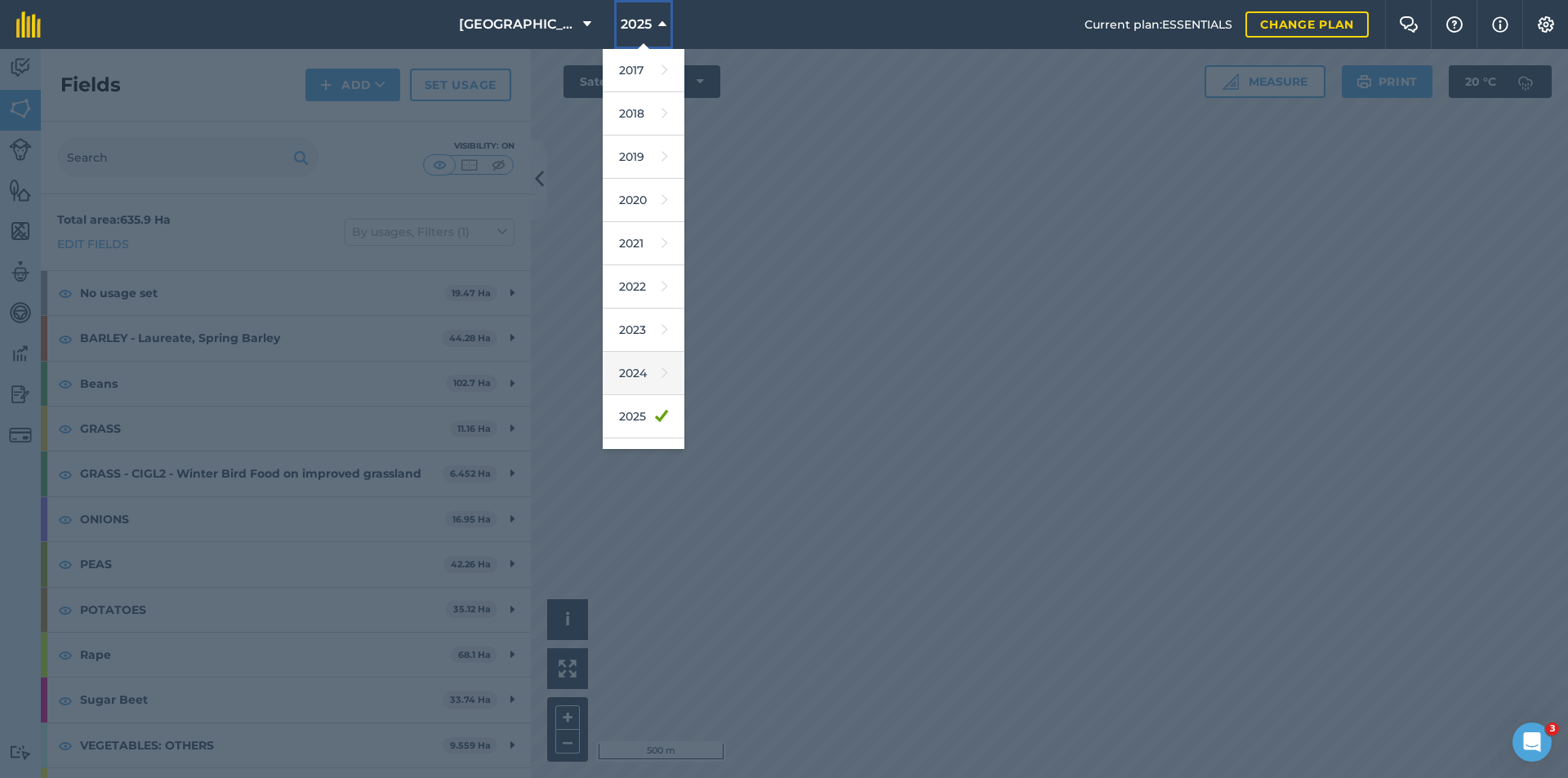
scroll to position [76, 0]
click at [630, 378] on link "2026" at bounding box center [643, 383] width 82 height 43
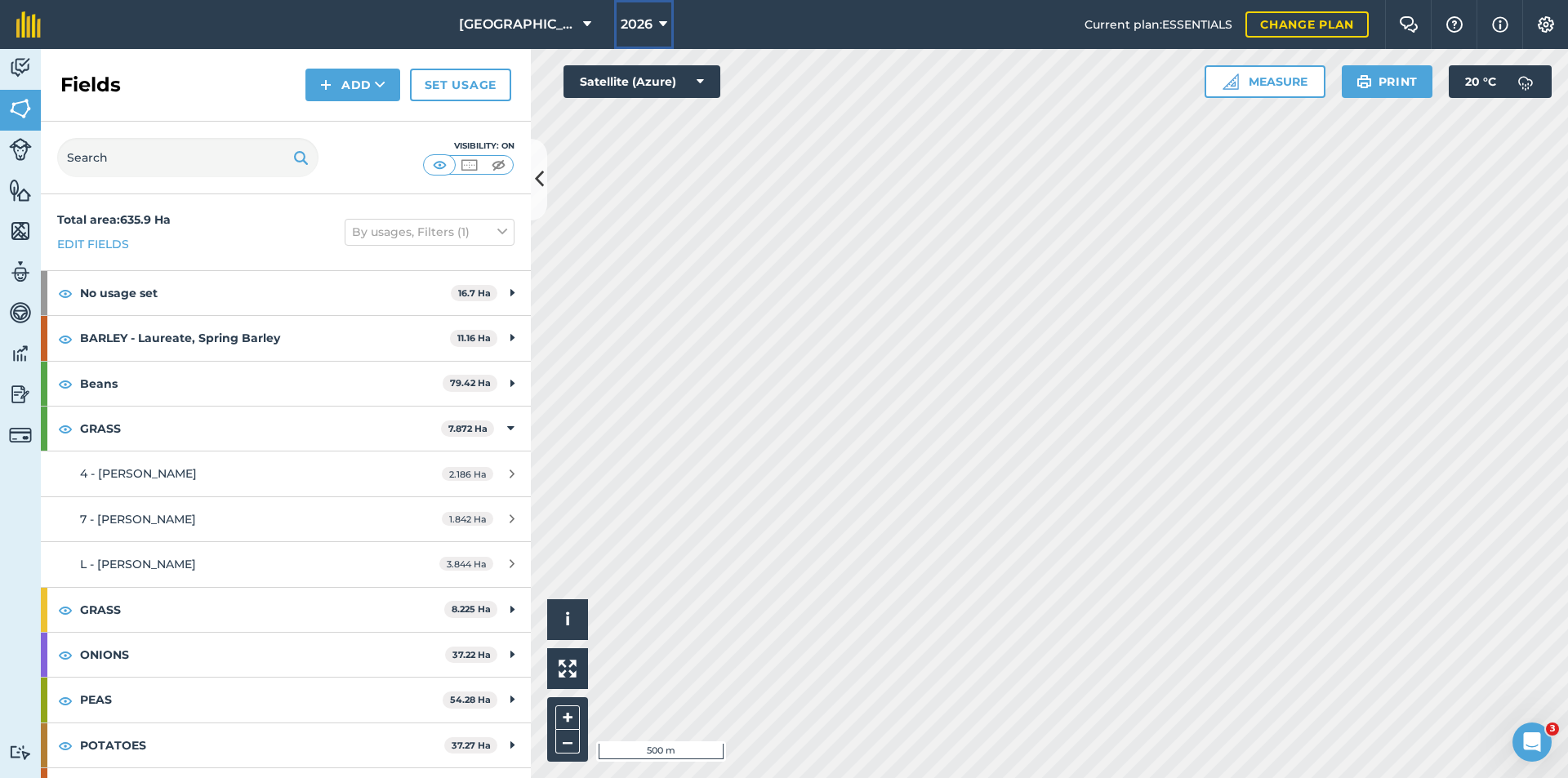
click at [620, 21] on span "2026" at bounding box center [636, 24] width 32 height 20
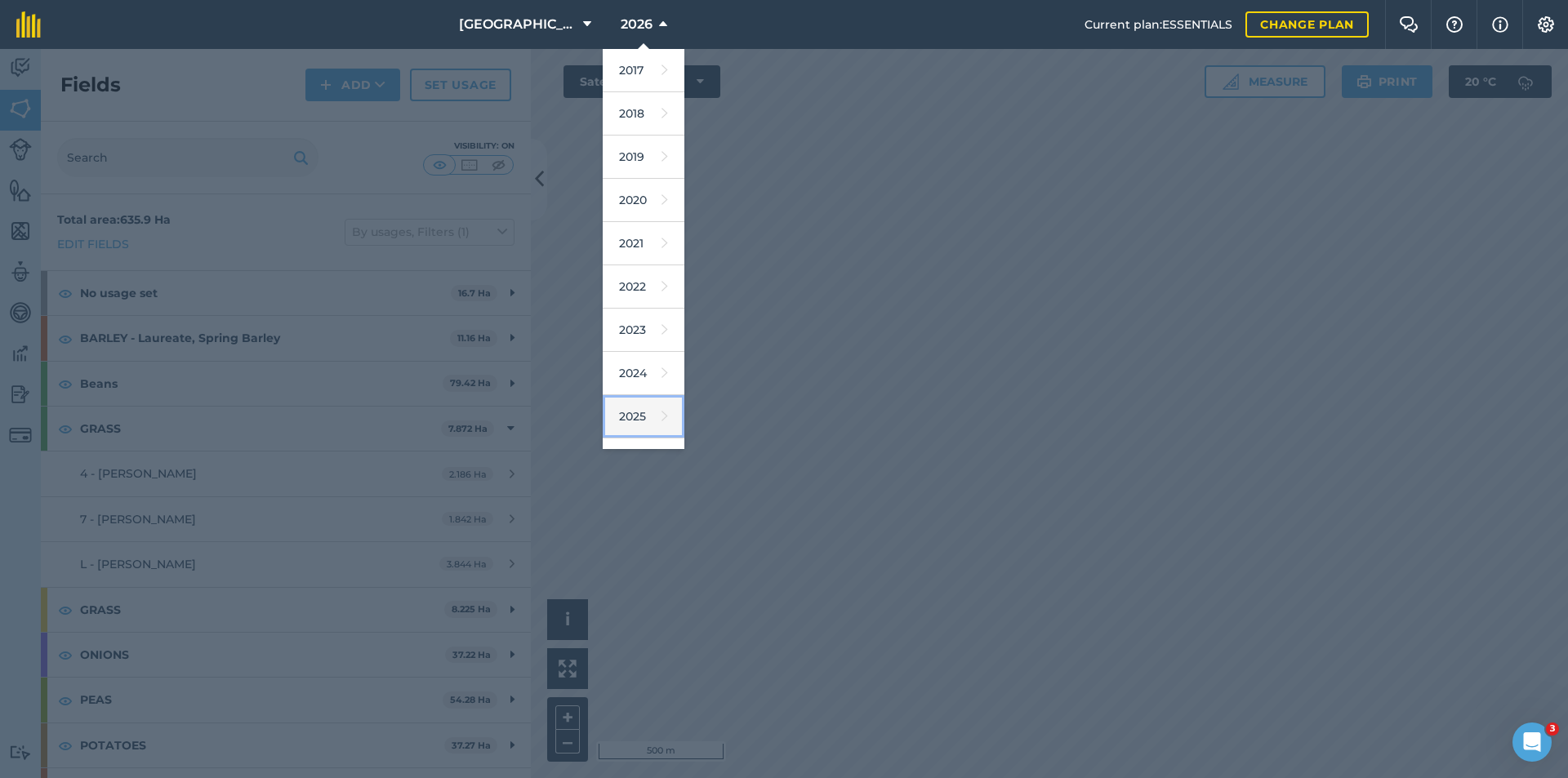
click at [630, 409] on link "2025" at bounding box center [643, 416] width 82 height 43
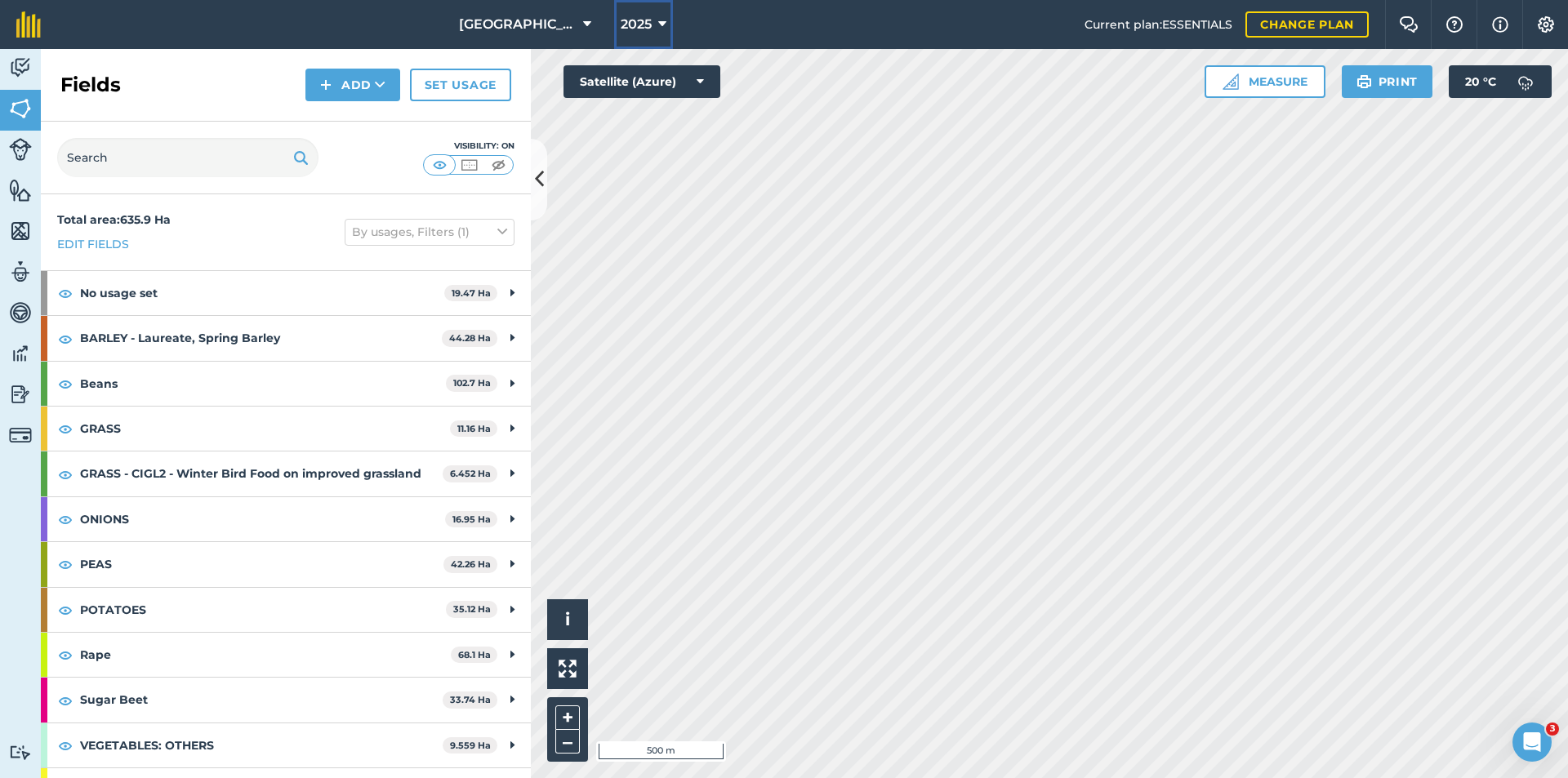
click at [658, 28] on icon at bounding box center [661, 24] width 8 height 20
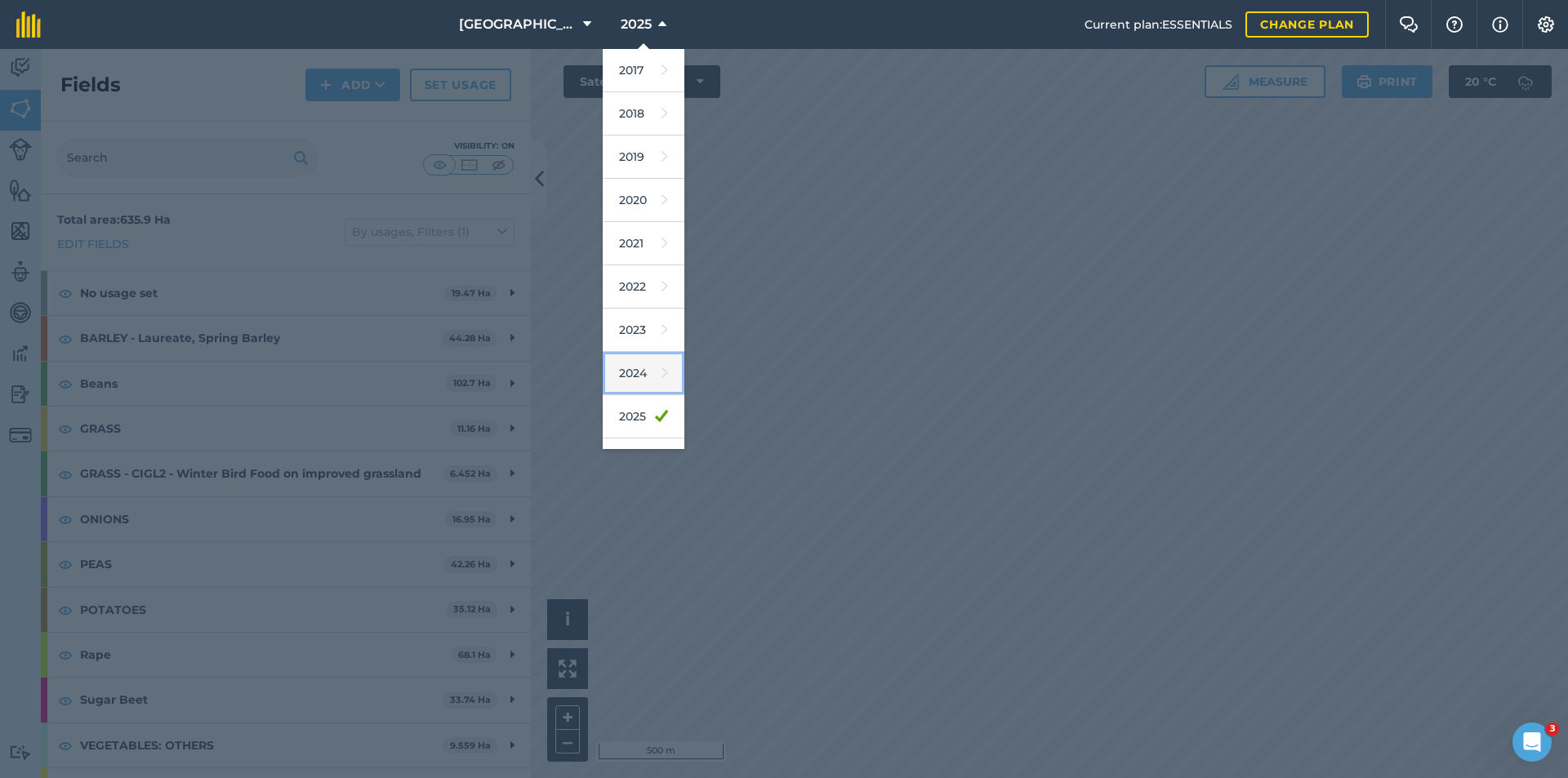
click at [609, 373] on link "2024" at bounding box center [643, 373] width 82 height 43
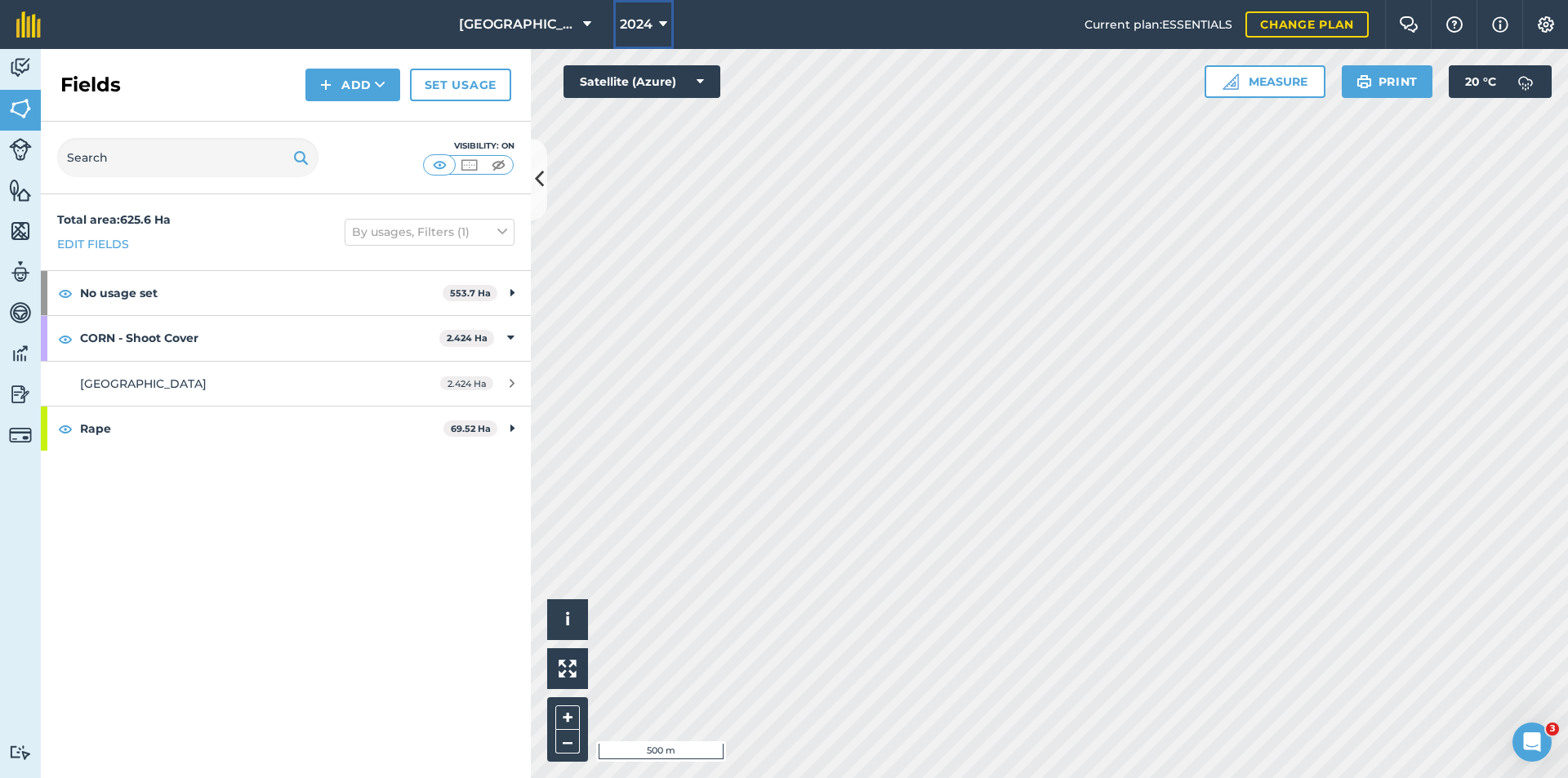
click at [620, 21] on span "2024" at bounding box center [636, 24] width 33 height 20
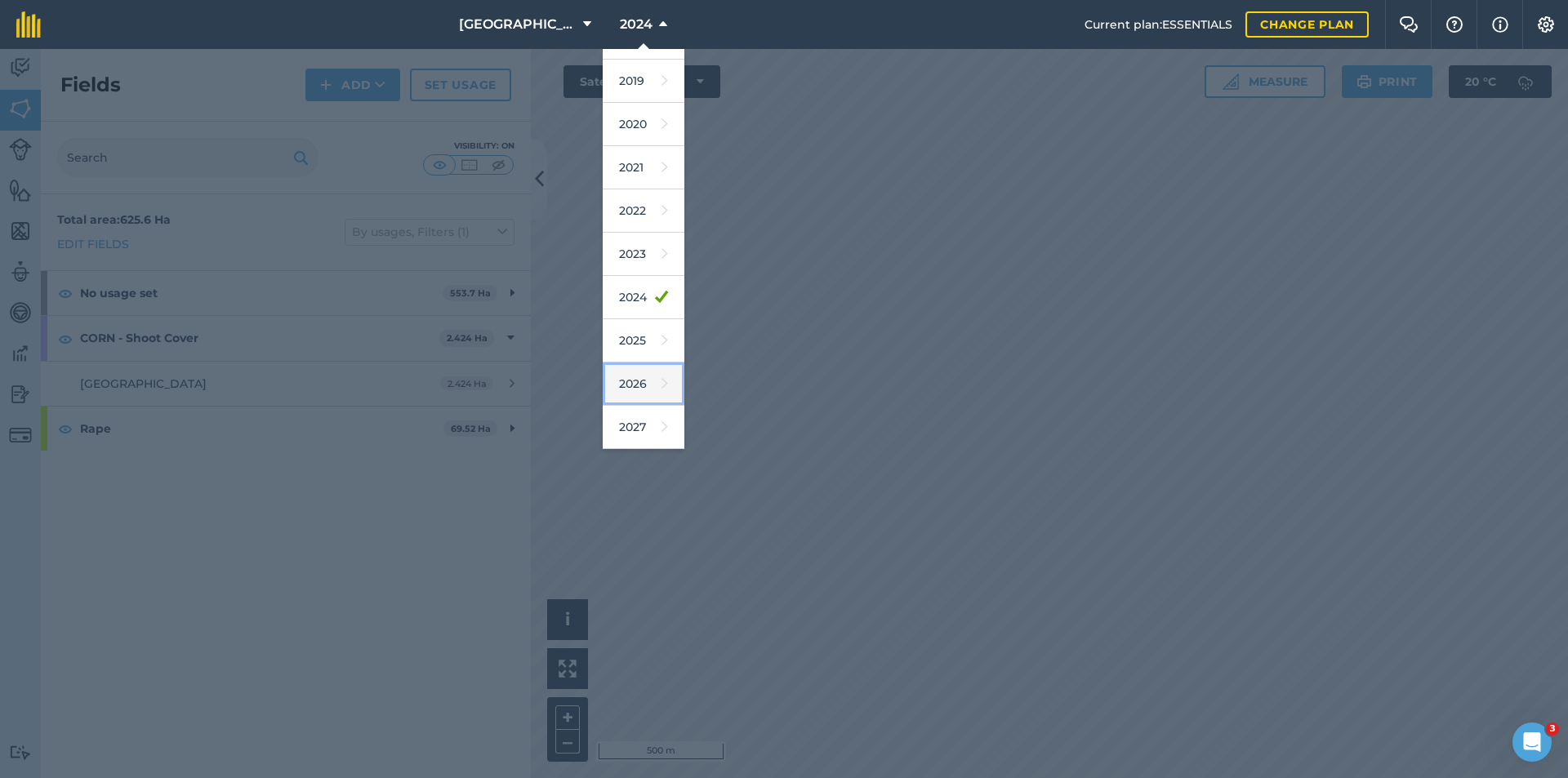
click at [616, 383] on link "2026" at bounding box center [643, 383] width 82 height 43
